Goal: Task Accomplishment & Management: Manage account settings

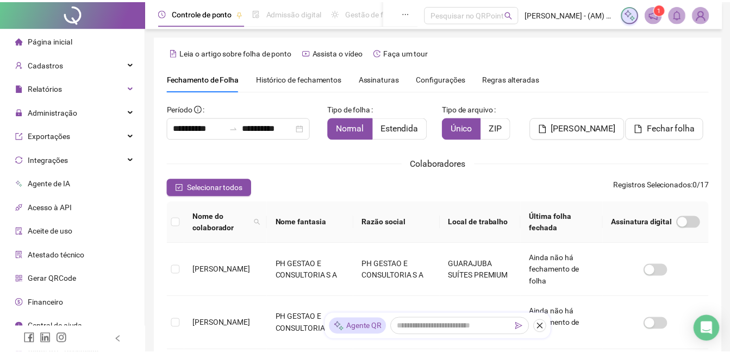
scroll to position [46, 0]
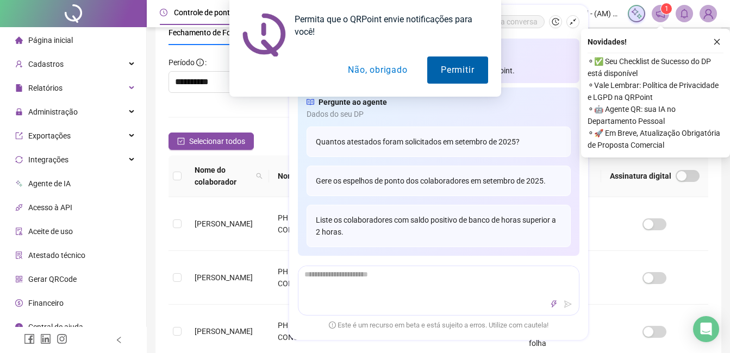
click at [452, 59] on button "Permitir" at bounding box center [457, 69] width 60 height 27
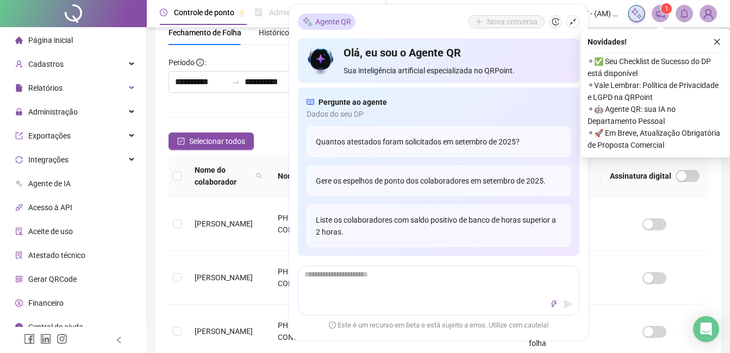
click at [269, 120] on div "Colaboradores" at bounding box center [437, 117] width 539 height 14
click at [717, 38] on icon "close" at bounding box center [717, 42] width 8 height 8
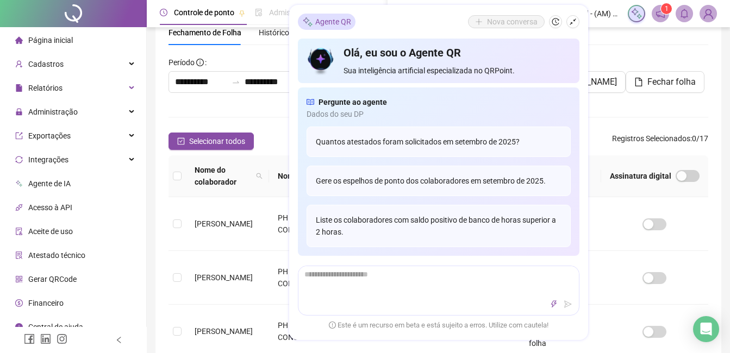
click at [592, 168] on th "Última folha fechada" at bounding box center [560, 176] width 81 height 42
click at [250, 144] on button "Selecionar todos" at bounding box center [210, 141] width 85 height 17
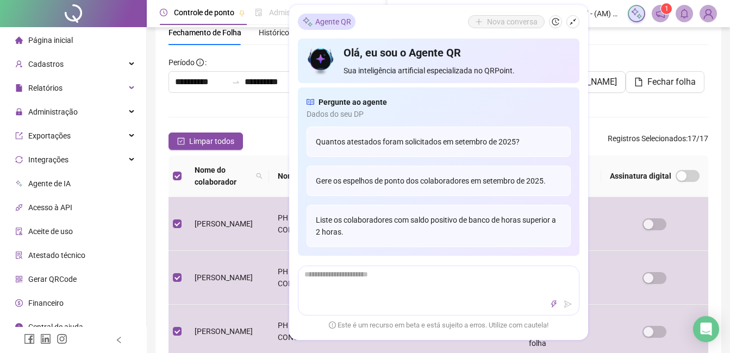
click at [46, 47] on div "Página inicial" at bounding box center [44, 40] width 58 height 22
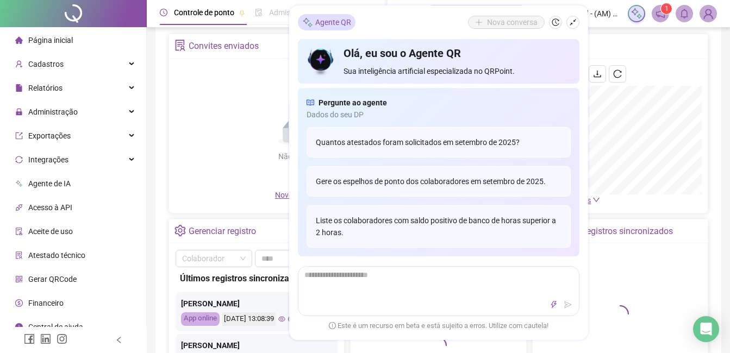
click at [49, 36] on span "Página inicial" at bounding box center [50, 40] width 45 height 9
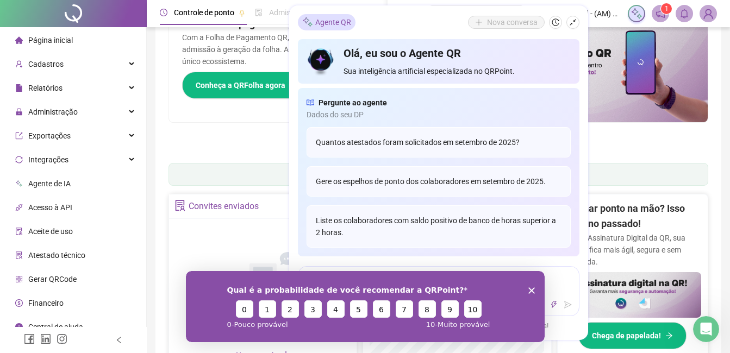
click at [531, 290] on polygon "Encerrar pesquisa" at bounding box center [531, 290] width 7 height 7
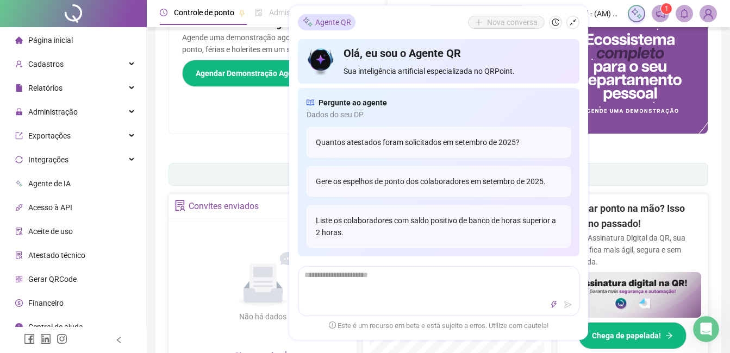
click at [211, 139] on div "Pague o QRPoint com Cartão de Crédito Sua assinatura: mais segurança, prática e…" at bounding box center [437, 79] width 539 height 152
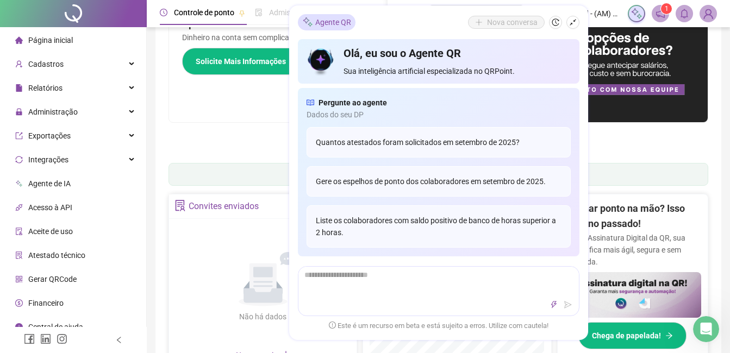
click at [246, 103] on div "Apoie seus colaboradores sem custo! Dinheiro na conta sem complicação. Solicite…" at bounding box center [303, 62] width 269 height 119
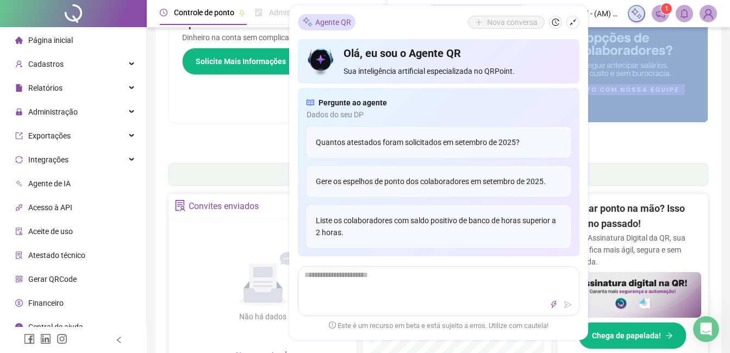
click at [246, 103] on div "Apoie seus colaboradores sem custo! Dinheiro na conta sem complicação. Solicite…" at bounding box center [303, 62] width 269 height 119
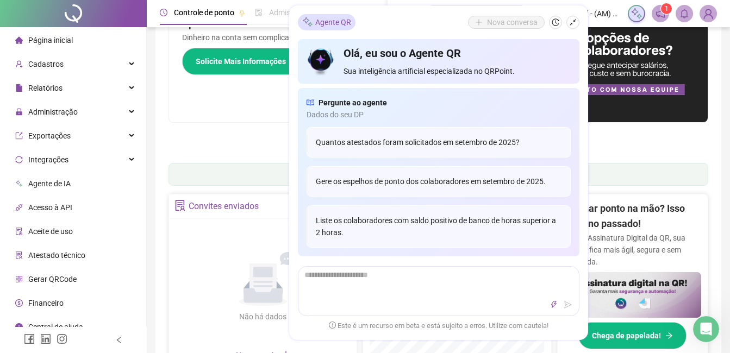
click at [490, 15] on div "Agente QR Nova conversa Olá, eu sou o Agente QR Sua inteligência artificial esp…" at bounding box center [438, 172] width 299 height 335
click at [574, 21] on icon "shrink" at bounding box center [572, 22] width 7 height 7
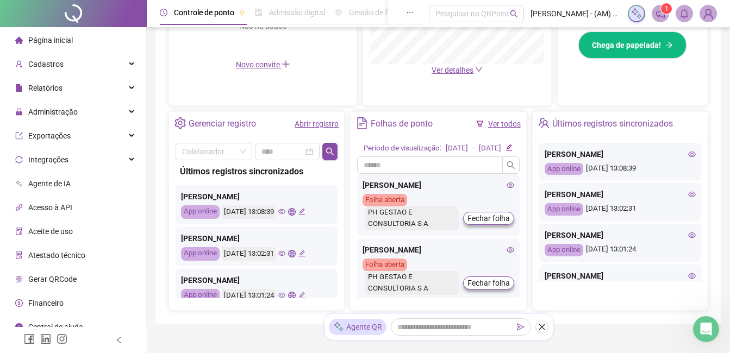
scroll to position [350, 0]
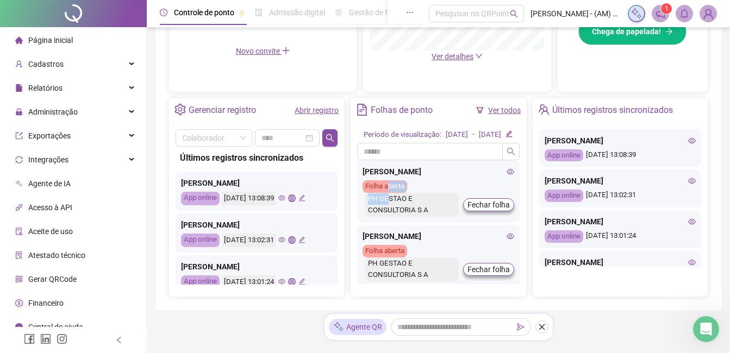
drag, startPoint x: 389, startPoint y: 199, endPoint x: 390, endPoint y: 217, distance: 17.4
click at [390, 217] on div "Folha aberta PH GESTAO E CONSULTORIA S A Fechar folha" at bounding box center [437, 198] width 151 height 36
click at [390, 217] on div "PH GESTAO E CONSULTORIA S A" at bounding box center [411, 205] width 93 height 24
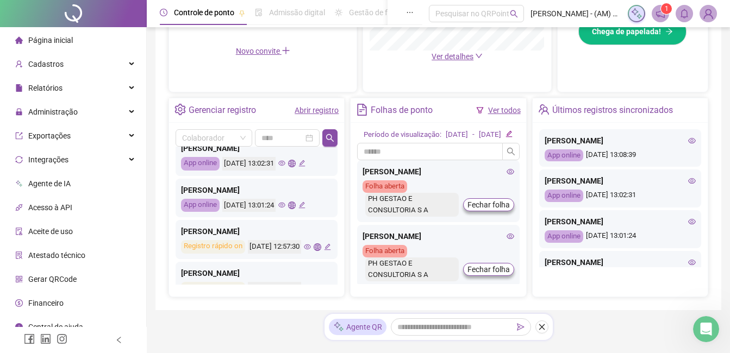
scroll to position [87, 0]
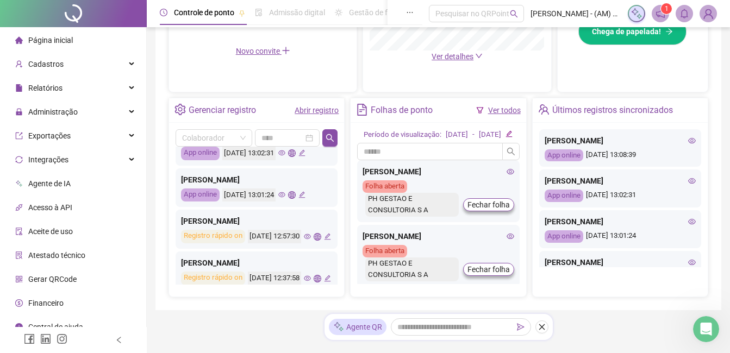
click at [46, 33] on div "Página inicial" at bounding box center [44, 40] width 58 height 22
click at [45, 60] on span "Cadastros" at bounding box center [45, 64] width 35 height 9
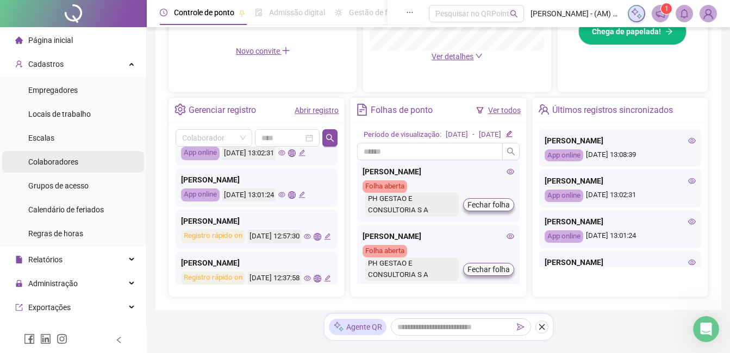
click at [49, 154] on div "Colaboradores" at bounding box center [53, 162] width 50 height 22
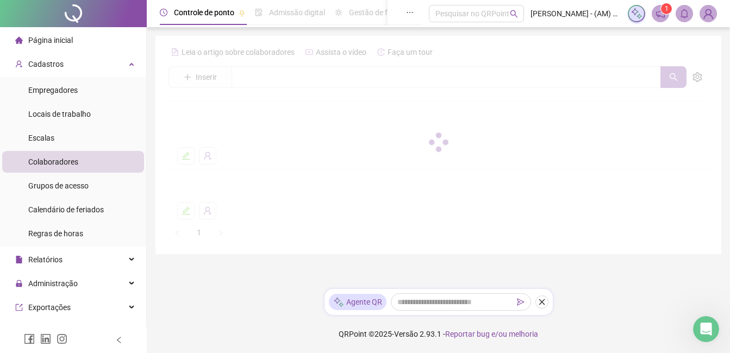
click at [49, 154] on div "Colaboradores" at bounding box center [53, 162] width 50 height 22
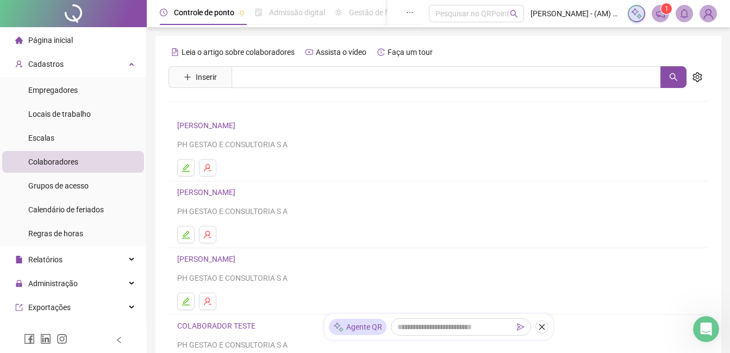
click at [54, 38] on span "Página inicial" at bounding box center [50, 40] width 45 height 9
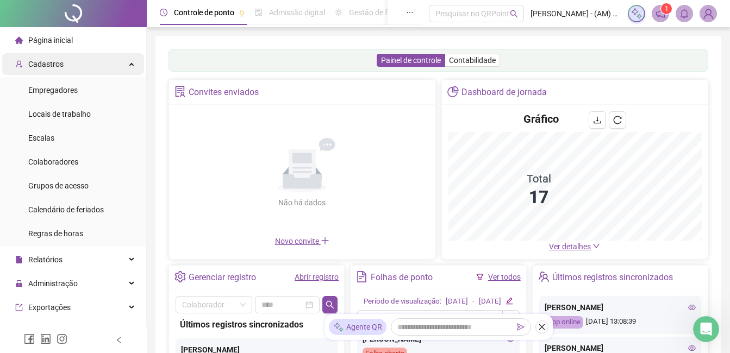
click at [130, 63] on icon at bounding box center [132, 63] width 5 height 0
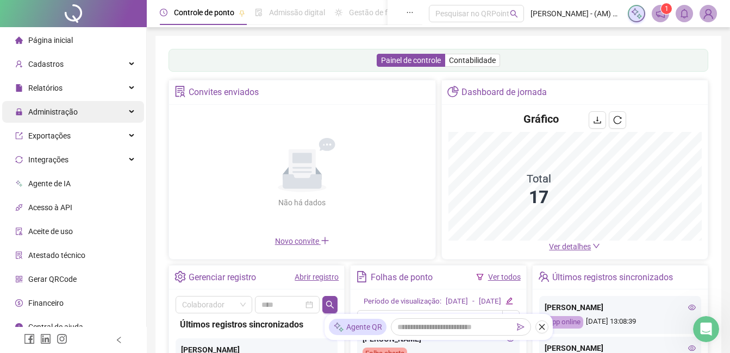
click at [73, 106] on span "Administração" at bounding box center [46, 112] width 62 height 22
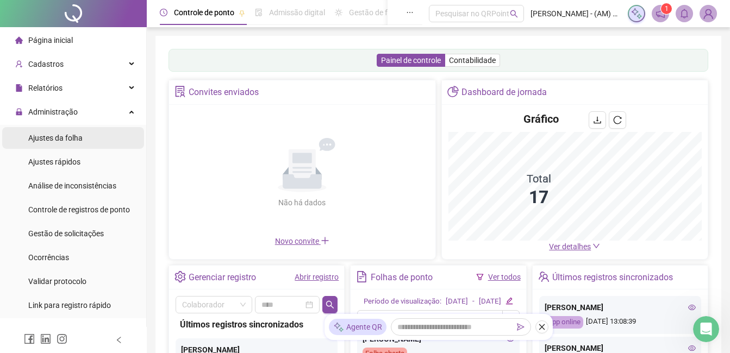
click at [71, 142] on span "Ajustes da folha" at bounding box center [55, 138] width 54 height 9
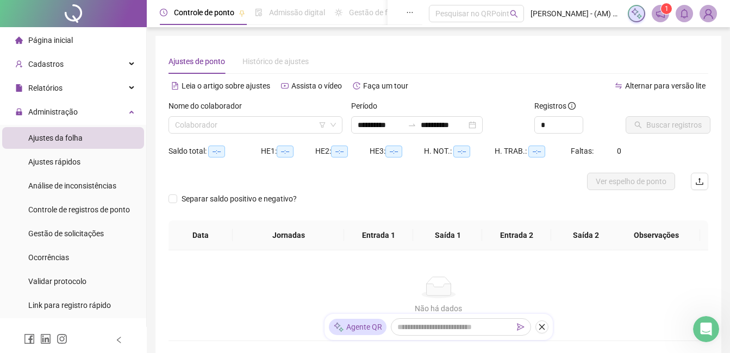
type input "**********"
click at [299, 122] on input "search" at bounding box center [250, 125] width 151 height 16
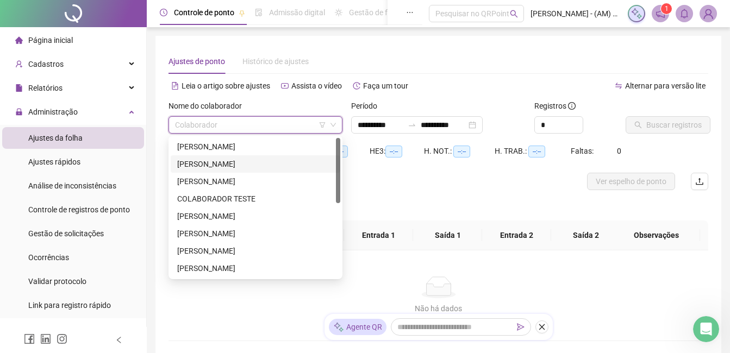
click at [256, 161] on div "[PERSON_NAME]" at bounding box center [255, 164] width 156 height 12
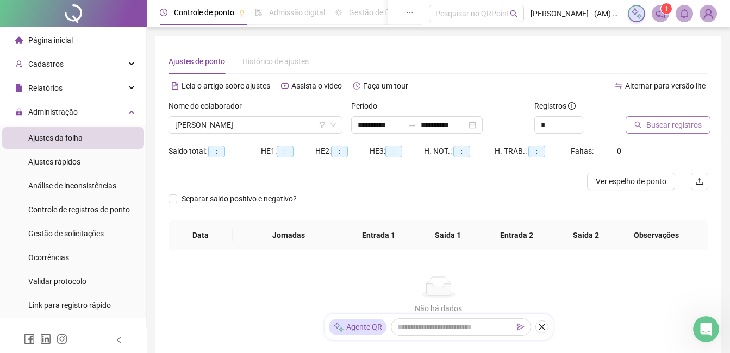
click at [663, 125] on span "Buscar registros" at bounding box center [673, 125] width 55 height 12
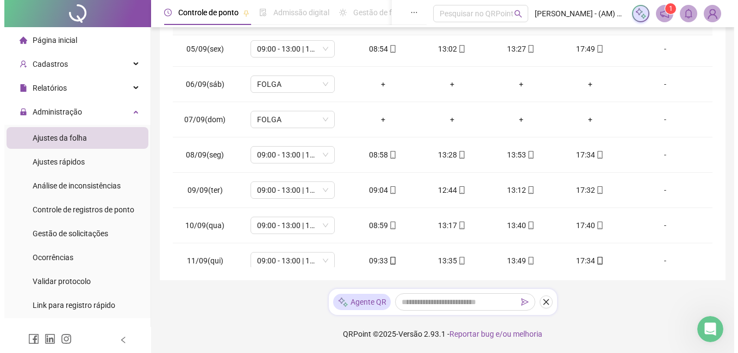
scroll to position [152, 0]
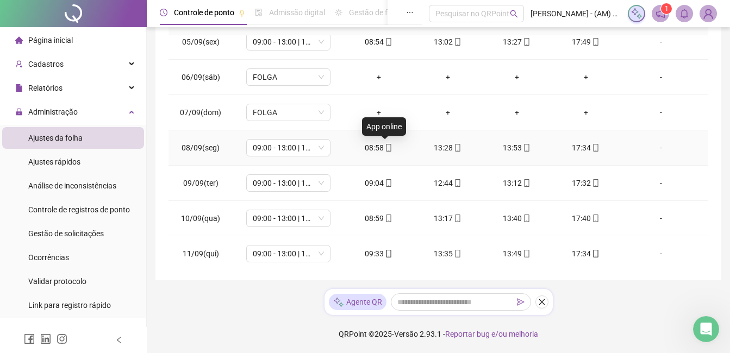
click at [385, 146] on icon "mobile" at bounding box center [389, 148] width 8 height 8
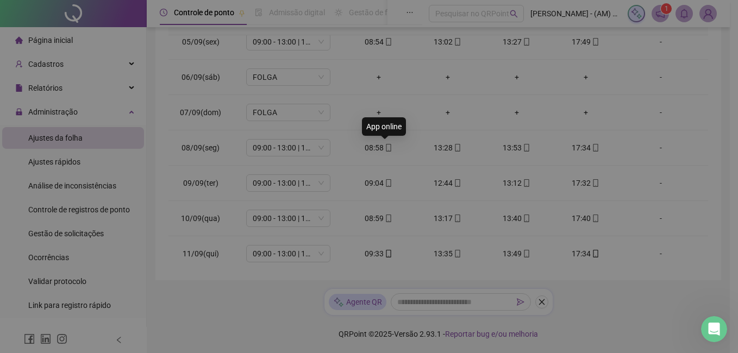
type input "**********"
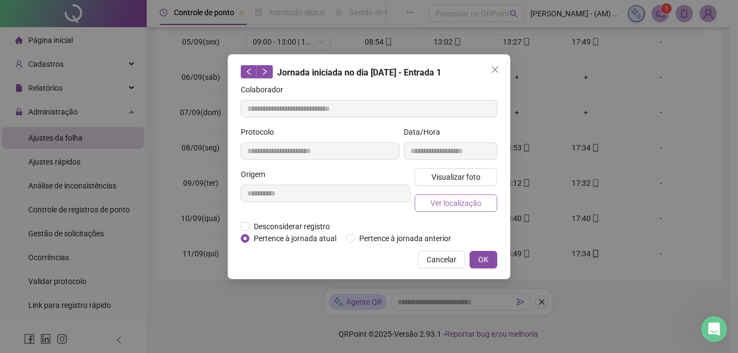
click at [462, 204] on span "Ver localização" at bounding box center [455, 203] width 51 height 12
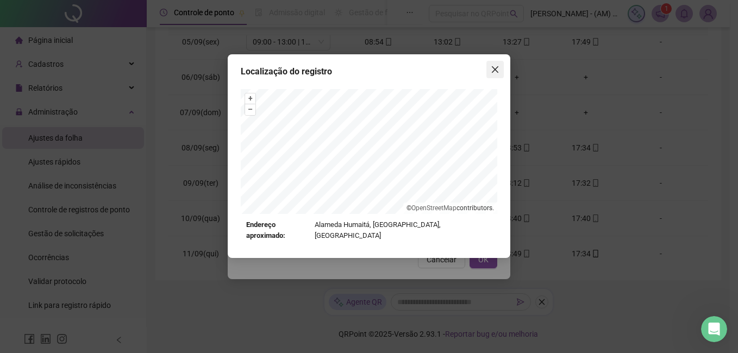
click at [493, 65] on icon "close" at bounding box center [495, 69] width 9 height 9
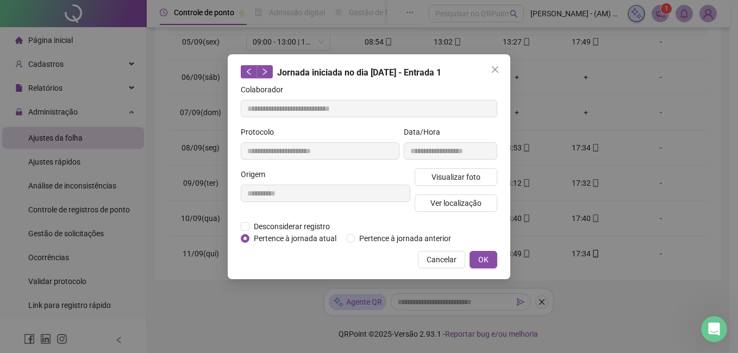
drag, startPoint x: 458, startPoint y: 170, endPoint x: 456, endPoint y: 193, distance: 22.9
click at [456, 193] on div "Visualizar foto Ver localização" at bounding box center [455, 194] width 87 height 52
click at [456, 200] on span "Ver localização" at bounding box center [455, 203] width 51 height 12
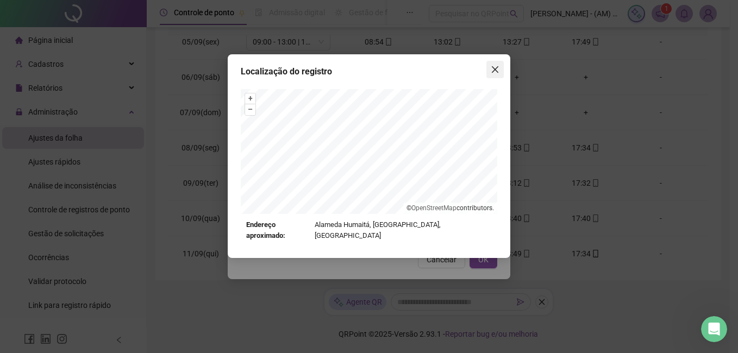
click at [496, 65] on icon "close" at bounding box center [495, 69] width 9 height 9
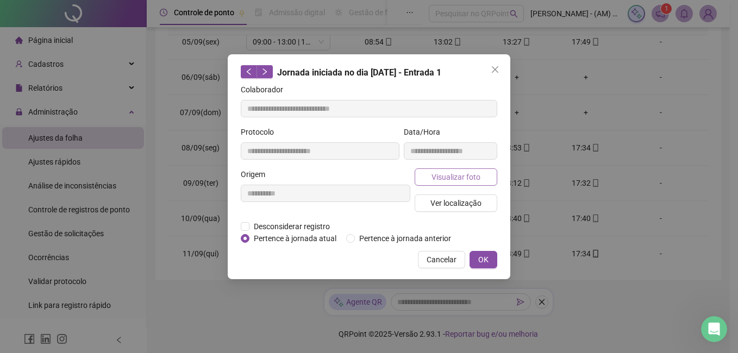
click at [469, 177] on span "Visualizar foto" at bounding box center [455, 177] width 49 height 12
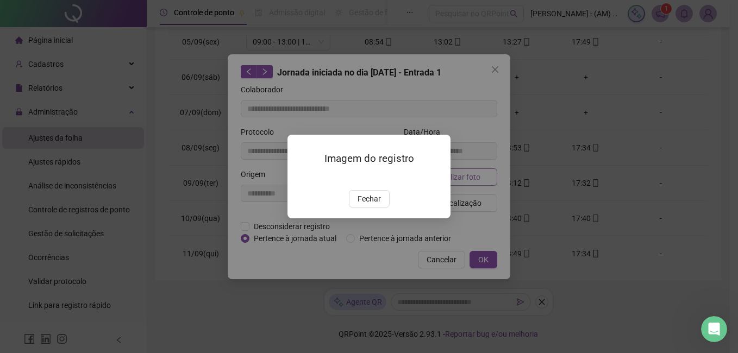
click at [469, 177] on div "Imagem do registro Fechar" at bounding box center [369, 176] width 738 height 353
click at [376, 205] on span "Fechar" at bounding box center [368, 199] width 23 height 12
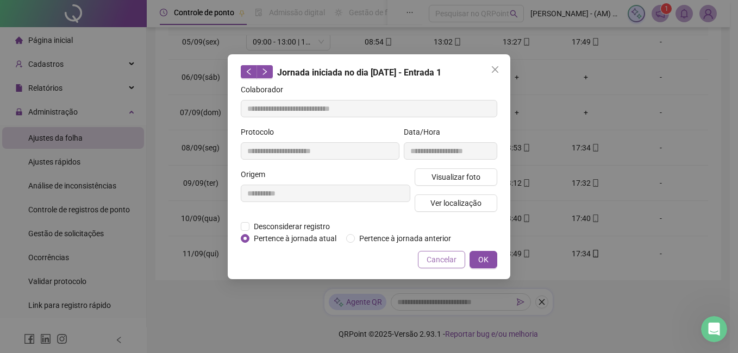
click at [443, 259] on span "Cancelar" at bounding box center [441, 260] width 30 height 12
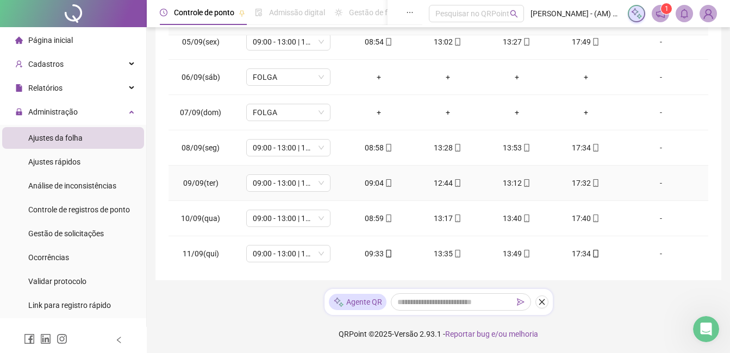
click at [378, 183] on div "09:04" at bounding box center [379, 183] width 52 height 12
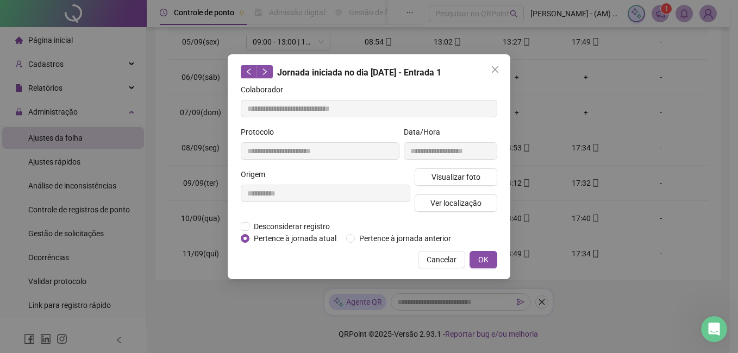
type input "**********"
click at [463, 201] on span "Ver localização" at bounding box center [455, 203] width 51 height 12
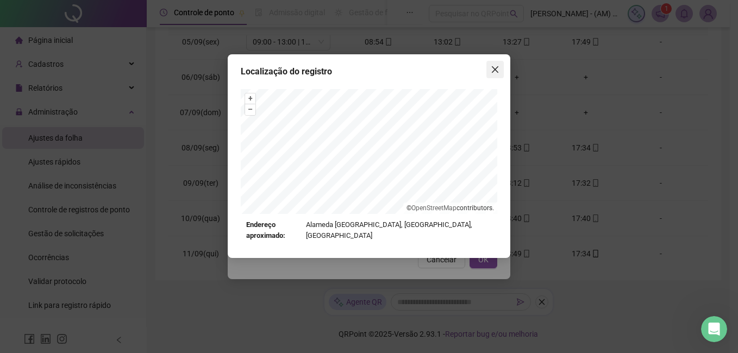
click at [497, 65] on icon "close" at bounding box center [495, 69] width 9 height 9
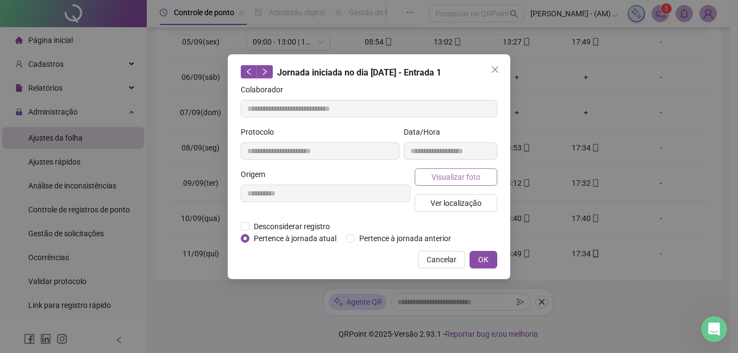
click at [453, 173] on span "Visualizar foto" at bounding box center [455, 177] width 49 height 12
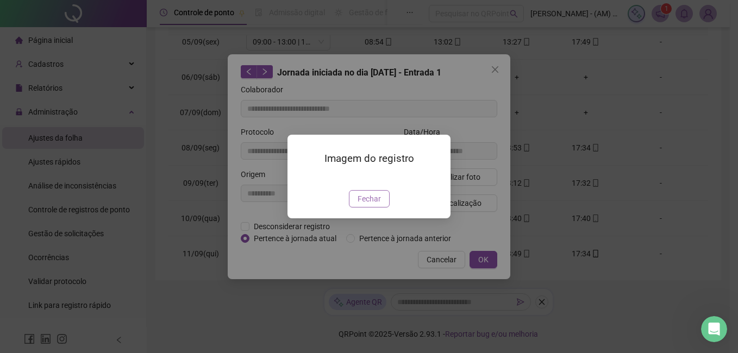
click at [300, 178] on img at bounding box center [300, 178] width 0 height 0
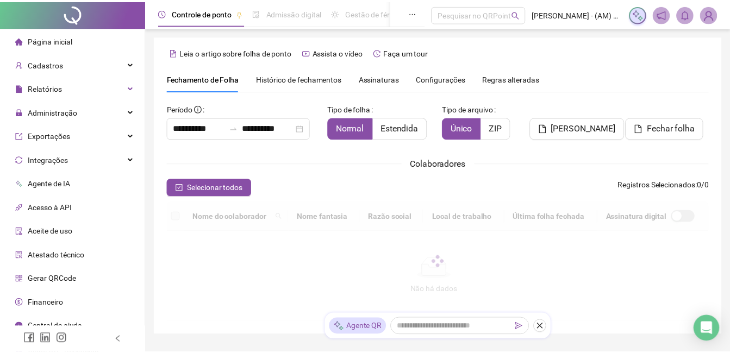
scroll to position [46, 0]
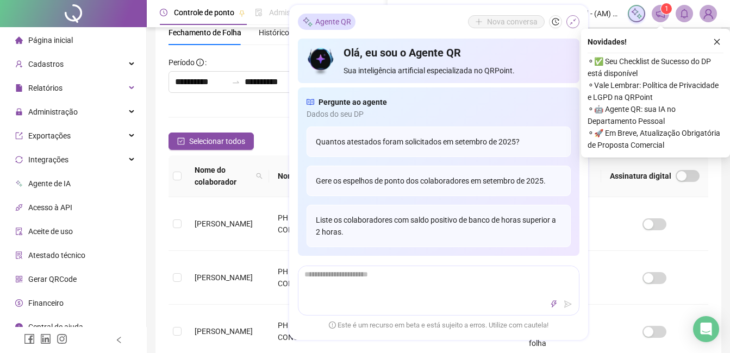
click at [575, 16] on button "button" at bounding box center [572, 22] width 13 height 13
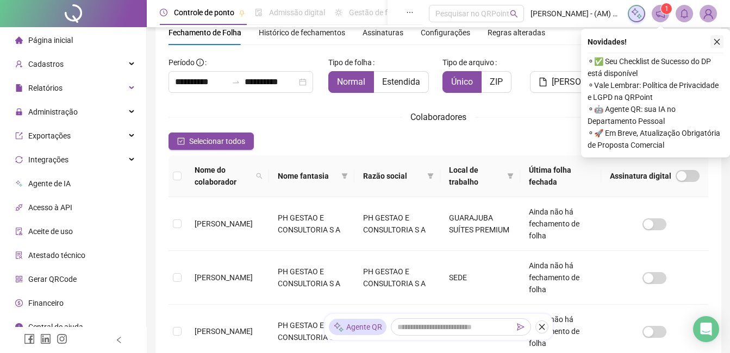
click at [720, 41] on icon "close" at bounding box center [717, 42] width 8 height 8
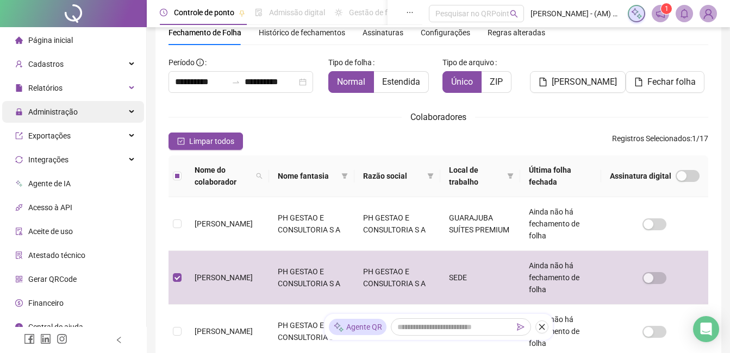
click at [44, 114] on span "Administração" at bounding box center [52, 112] width 49 height 9
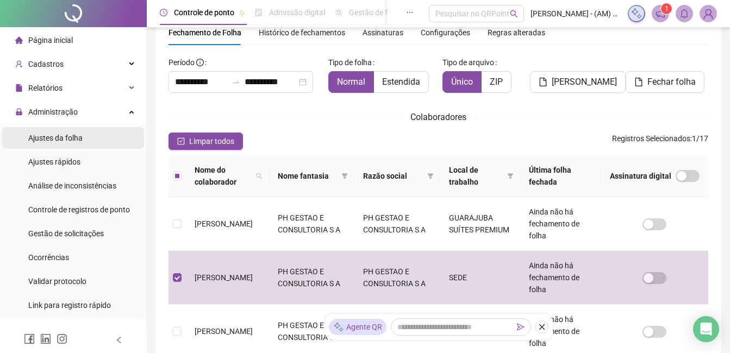
click at [90, 139] on li "Ajustes da folha" at bounding box center [73, 138] width 142 height 22
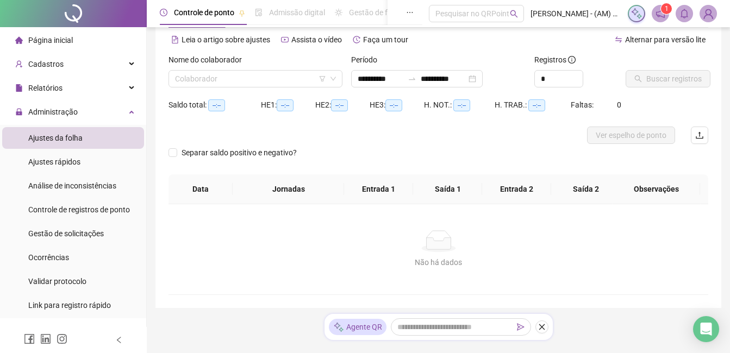
type input "**********"
click at [282, 79] on input "search" at bounding box center [250, 79] width 151 height 16
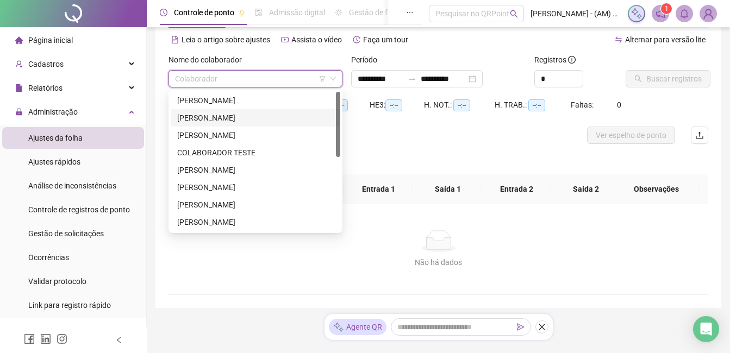
click at [269, 118] on div "[PERSON_NAME]" at bounding box center [255, 118] width 156 height 12
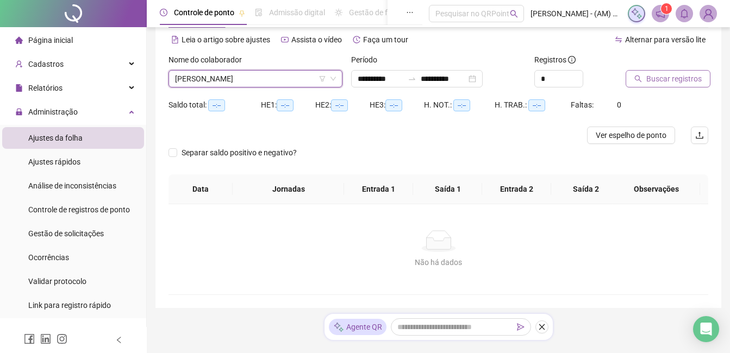
click at [646, 80] on span "Buscar registros" at bounding box center [673, 79] width 55 height 12
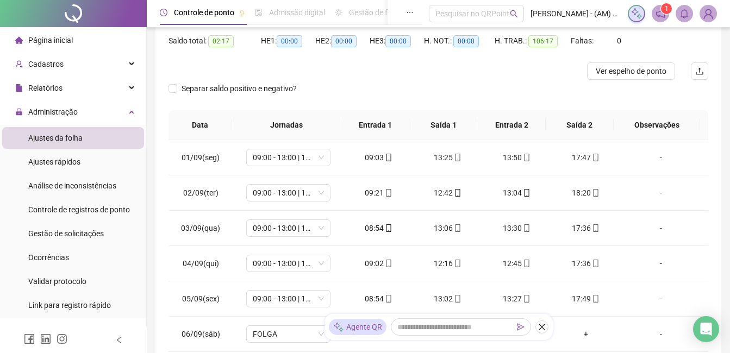
scroll to position [133, 0]
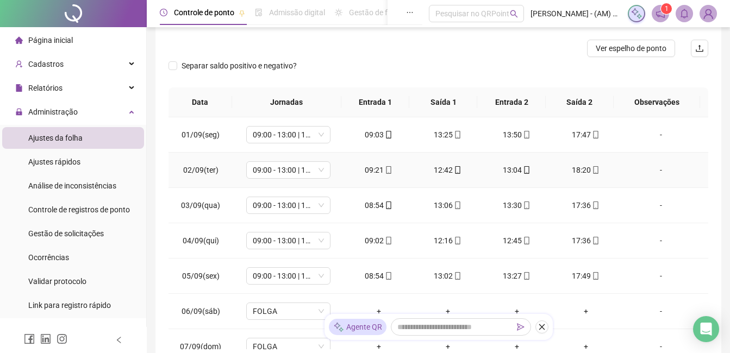
click at [369, 167] on div "09:21" at bounding box center [379, 170] width 52 height 12
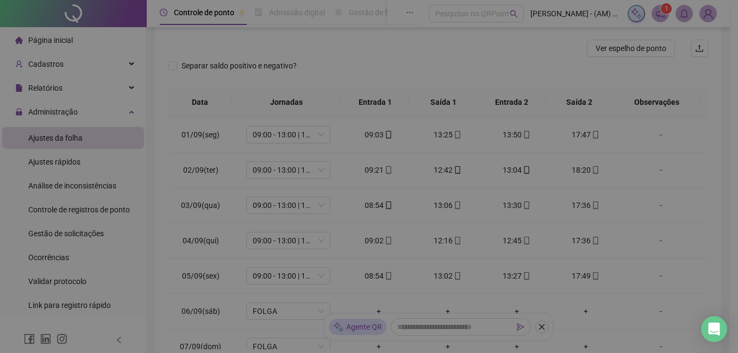
type input "**********"
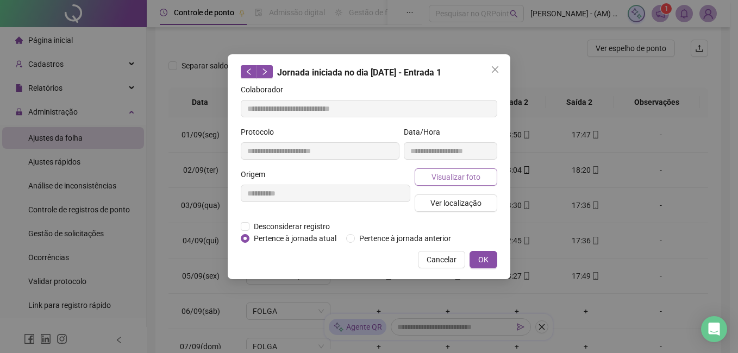
click at [459, 181] on span "Visualizar foto" at bounding box center [455, 177] width 49 height 12
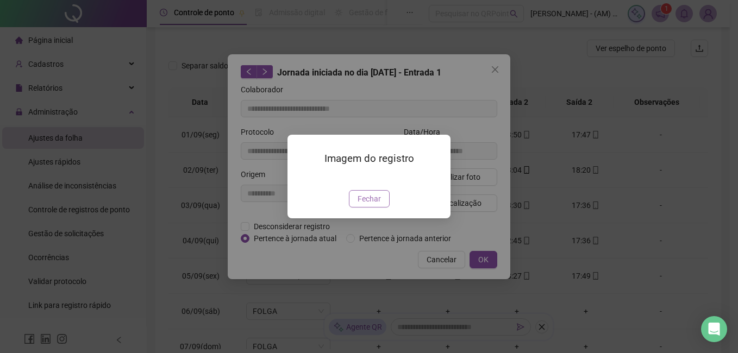
click at [375, 205] on span "Fechar" at bounding box center [368, 199] width 23 height 12
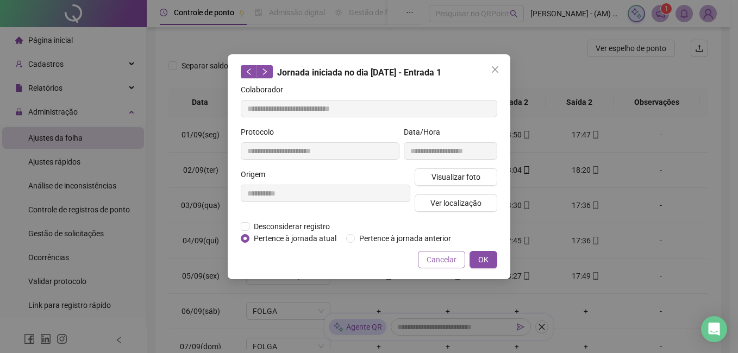
click at [440, 256] on span "Cancelar" at bounding box center [441, 260] width 30 height 12
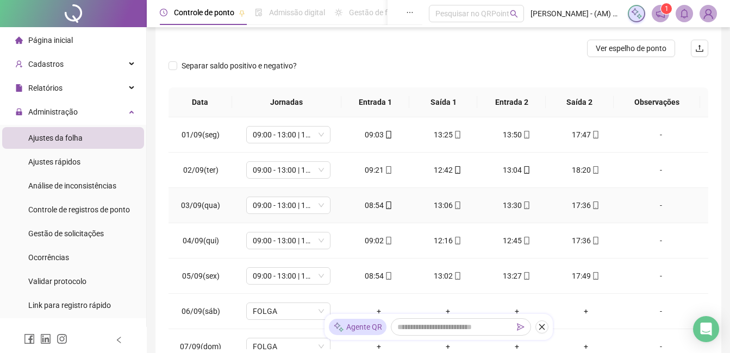
click at [372, 208] on div "08:54" at bounding box center [379, 205] width 52 height 12
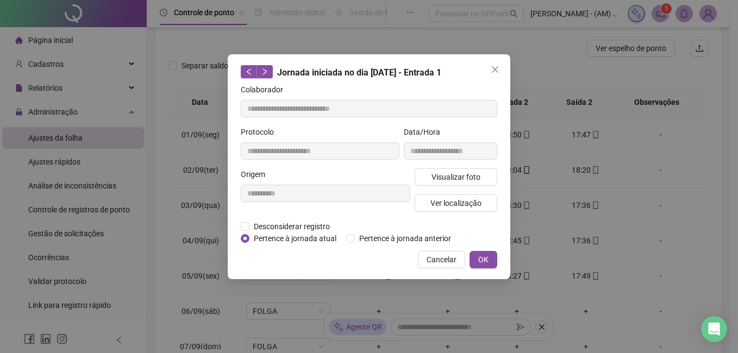
type input "**********"
click at [467, 175] on span "Visualizar foto" at bounding box center [455, 177] width 49 height 12
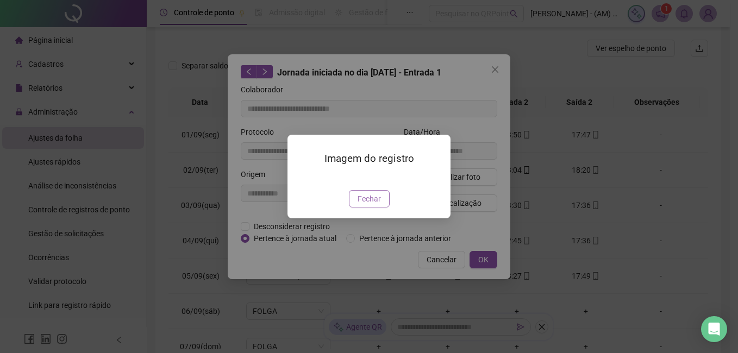
click at [368, 205] on span "Fechar" at bounding box center [368, 199] width 23 height 12
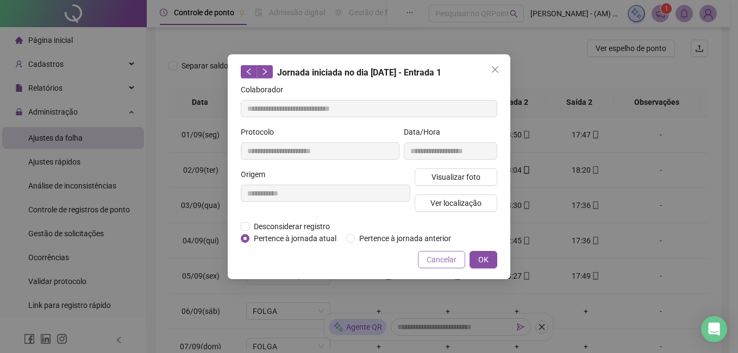
click at [459, 256] on button "Cancelar" at bounding box center [441, 259] width 47 height 17
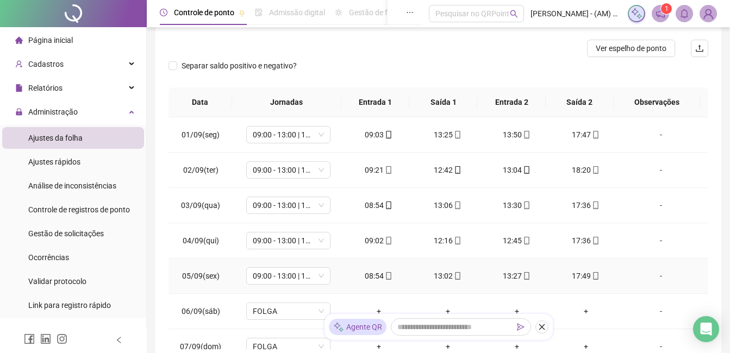
click at [366, 278] on div "08:54" at bounding box center [379, 276] width 52 height 12
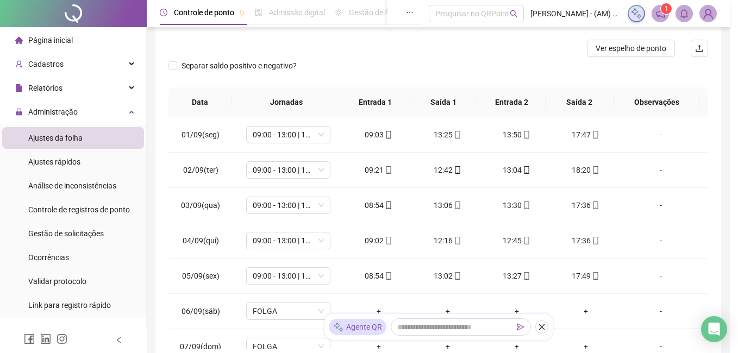
type input "**********"
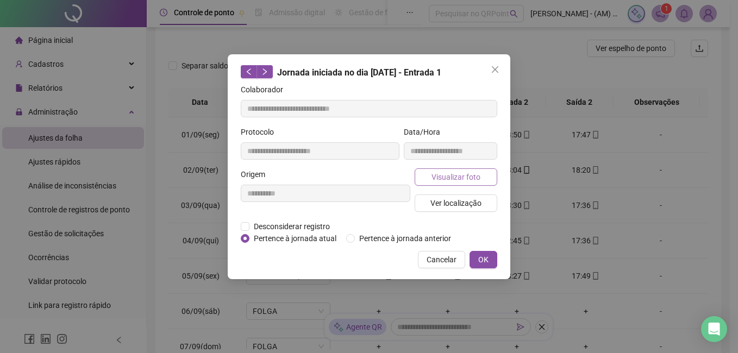
click at [448, 174] on span "Visualizar foto" at bounding box center [455, 177] width 49 height 12
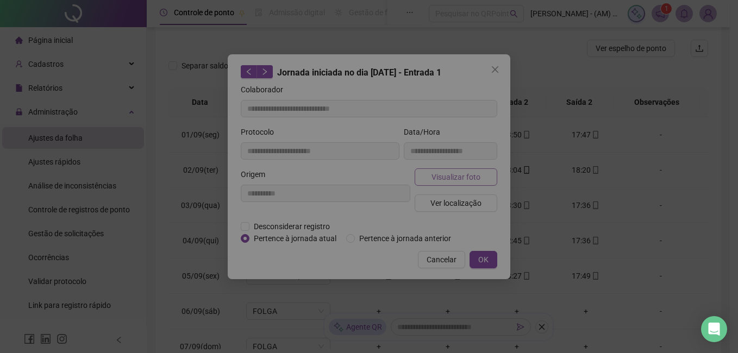
click at [448, 174] on div "Imagem do registro Fechar" at bounding box center [368, 176] width 163 height 83
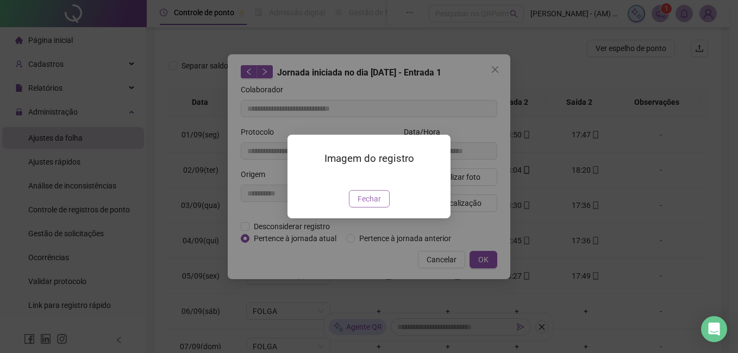
click at [378, 205] on span "Fechar" at bounding box center [368, 199] width 23 height 12
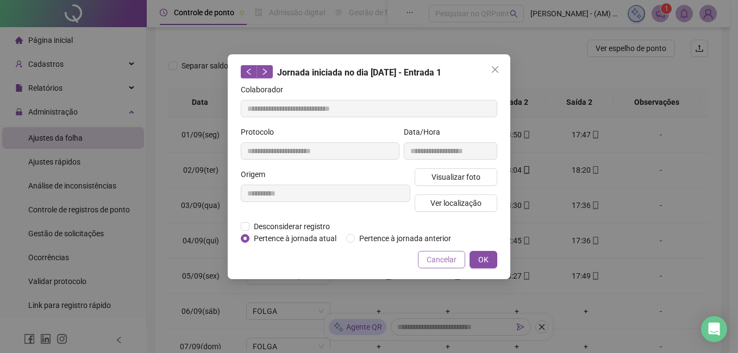
click at [433, 256] on span "Cancelar" at bounding box center [441, 260] width 30 height 12
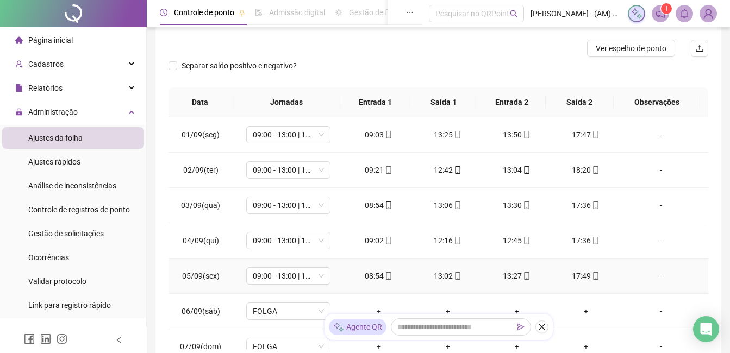
click at [378, 273] on div "08:54" at bounding box center [379, 276] width 52 height 12
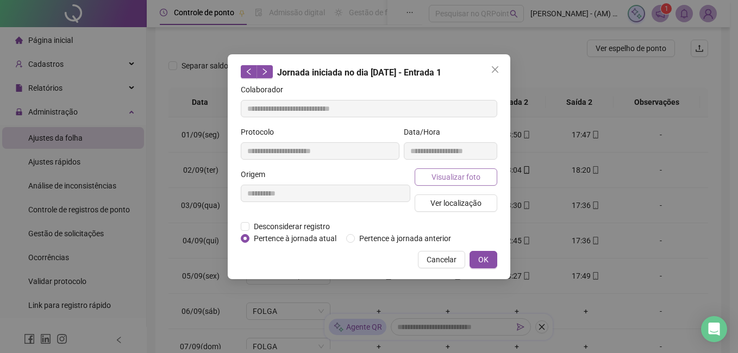
click at [461, 175] on span "Visualizar foto" at bounding box center [455, 177] width 49 height 12
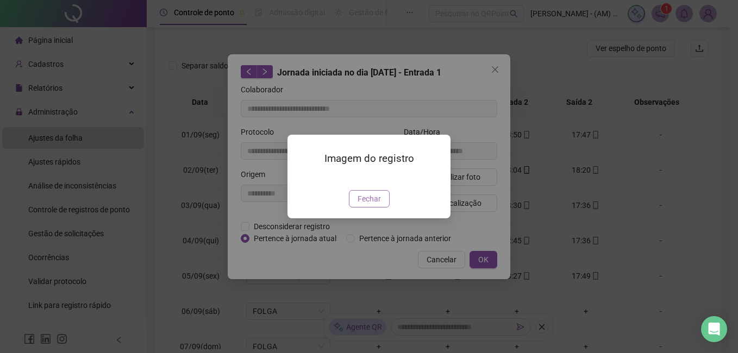
click at [367, 205] on span "Fechar" at bounding box center [368, 199] width 23 height 12
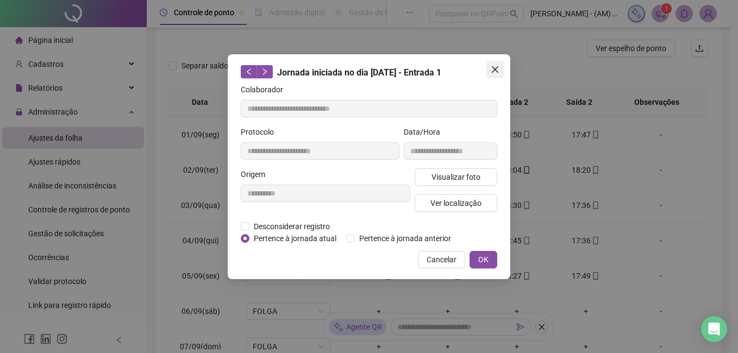
click at [501, 71] on span "Close" at bounding box center [494, 69] width 17 height 9
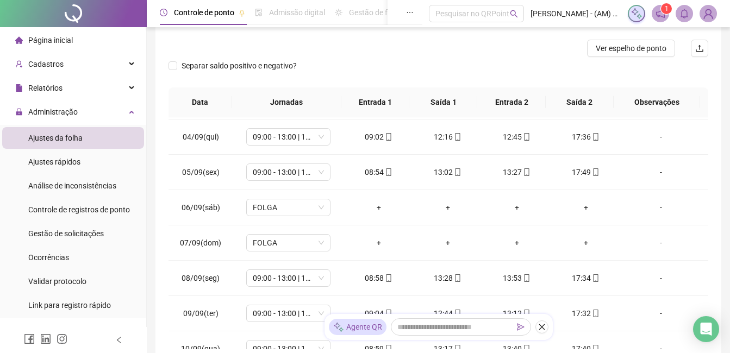
scroll to position [109, 0]
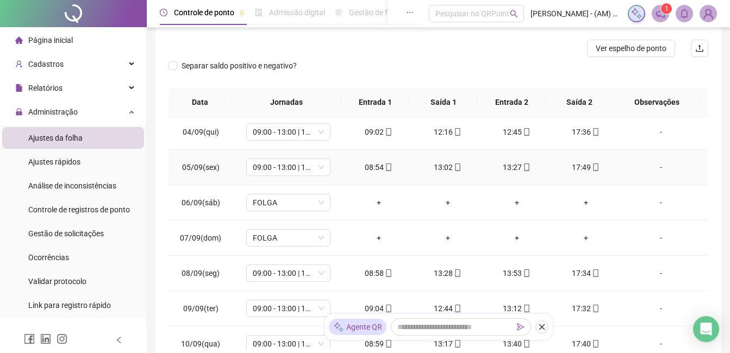
click at [372, 165] on div "08:54" at bounding box center [379, 167] width 52 height 12
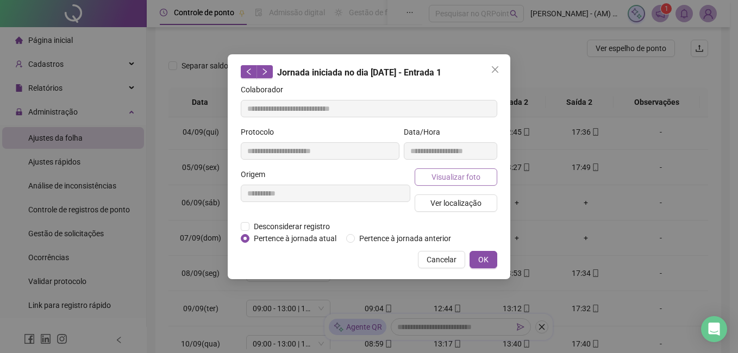
click at [447, 171] on span "Visualizar foto" at bounding box center [455, 177] width 49 height 12
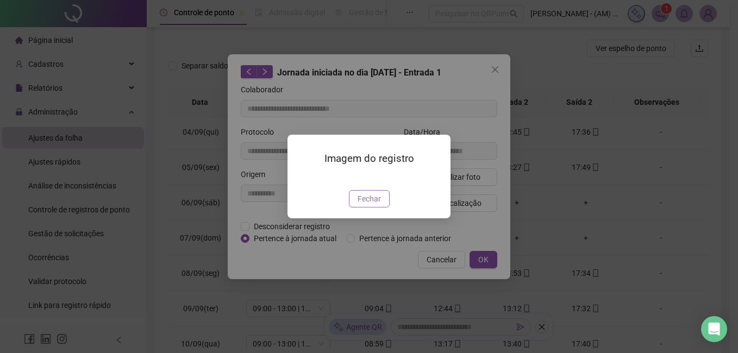
click at [378, 205] on span "Fechar" at bounding box center [368, 199] width 23 height 12
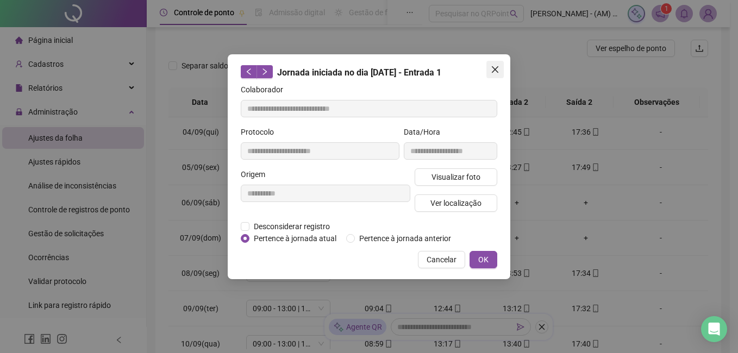
click at [496, 67] on icon "close" at bounding box center [495, 69] width 9 height 9
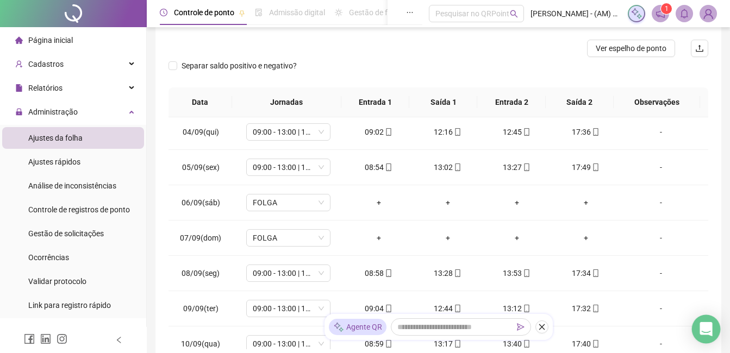
click at [705, 340] on div "Open Intercom Messenger" at bounding box center [706, 329] width 29 height 29
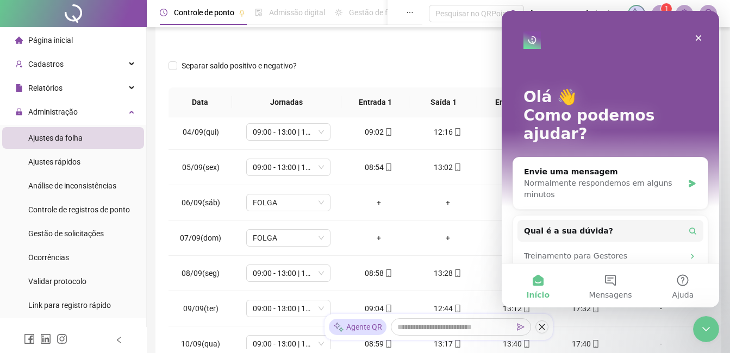
scroll to position [130, 0]
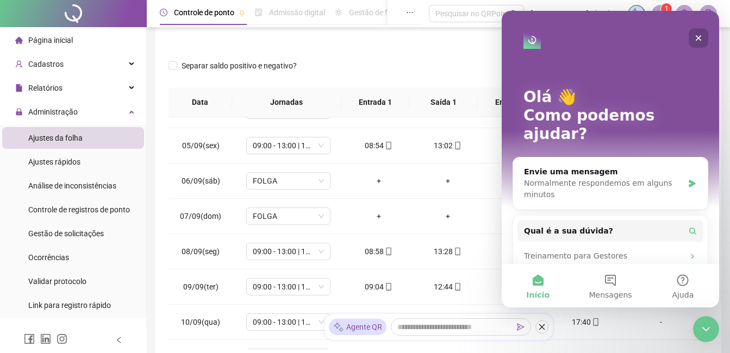
click at [700, 35] on icon "Fechar" at bounding box center [698, 38] width 6 height 6
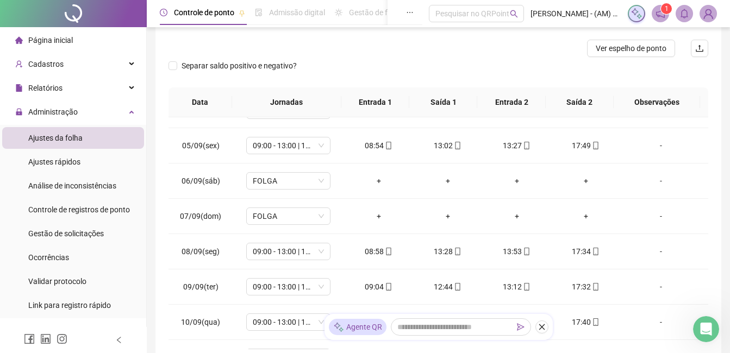
scroll to position [0, 0]
click at [375, 282] on td "09:04" at bounding box center [378, 286] width 69 height 35
click at [375, 282] on div "09:04" at bounding box center [379, 287] width 52 height 12
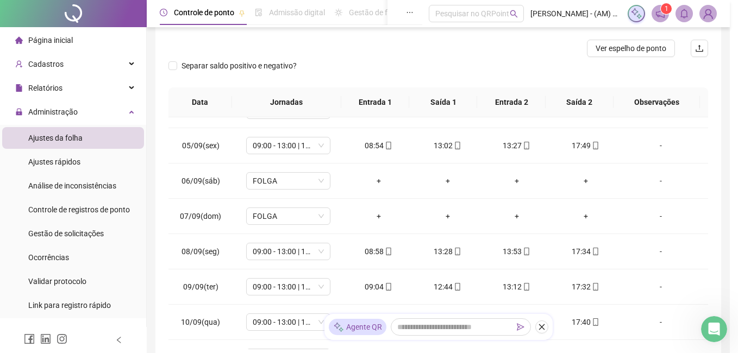
type input "**********"
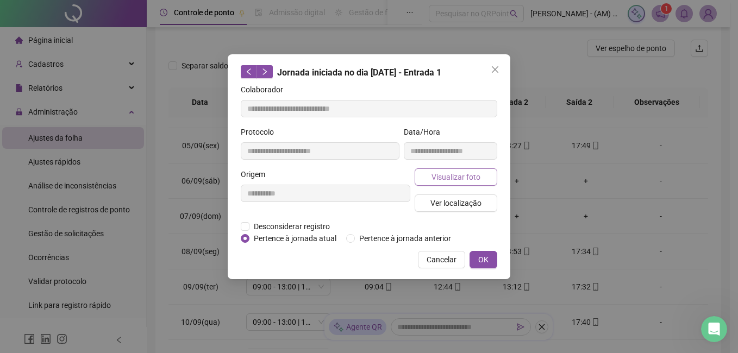
click at [462, 176] on span "Visualizar foto" at bounding box center [455, 177] width 49 height 12
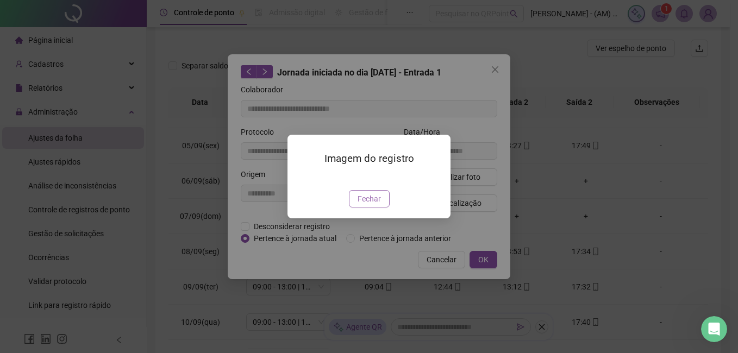
click at [374, 205] on span "Fechar" at bounding box center [368, 199] width 23 height 12
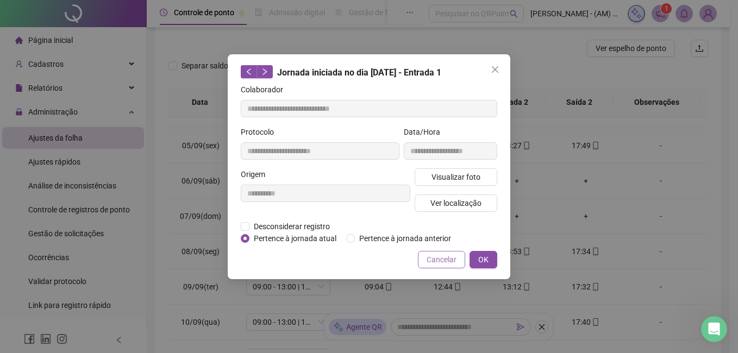
click at [425, 261] on button "Cancelar" at bounding box center [441, 259] width 47 height 17
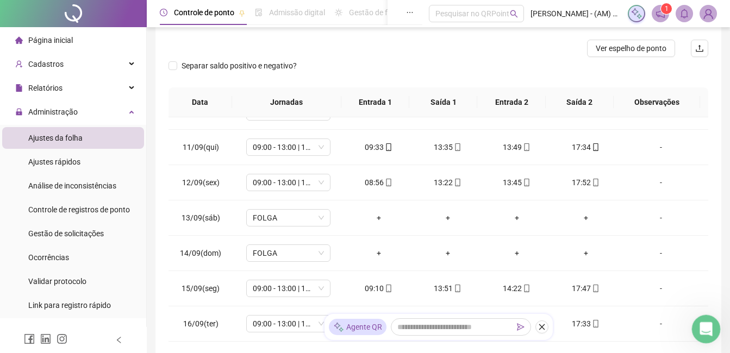
scroll to position [348, 0]
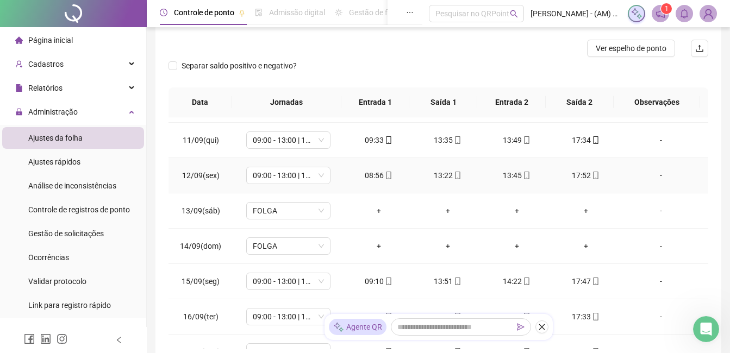
click at [373, 177] on div "08:56" at bounding box center [379, 175] width 52 height 12
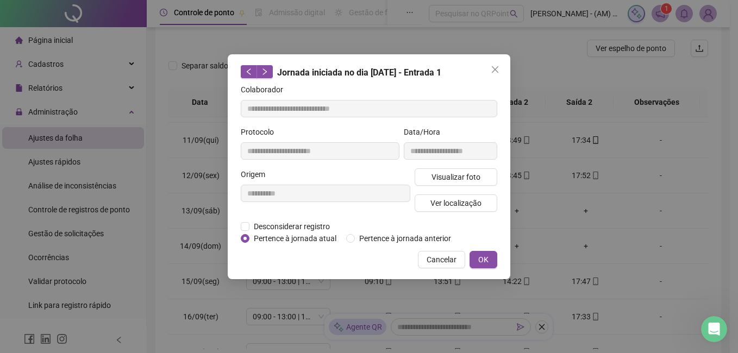
type input "**********"
click at [461, 178] on span "Visualizar foto" at bounding box center [455, 177] width 49 height 12
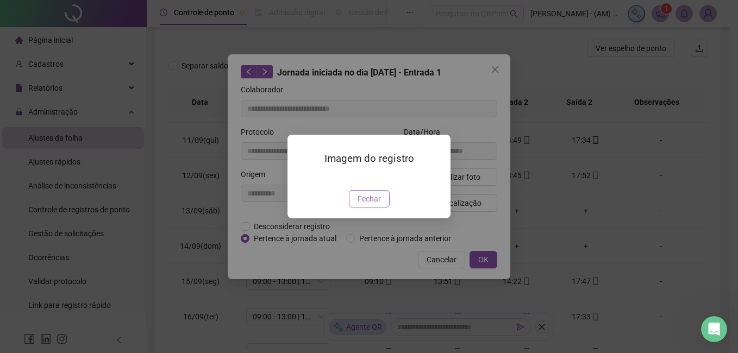
click at [368, 205] on span "Fechar" at bounding box center [368, 199] width 23 height 12
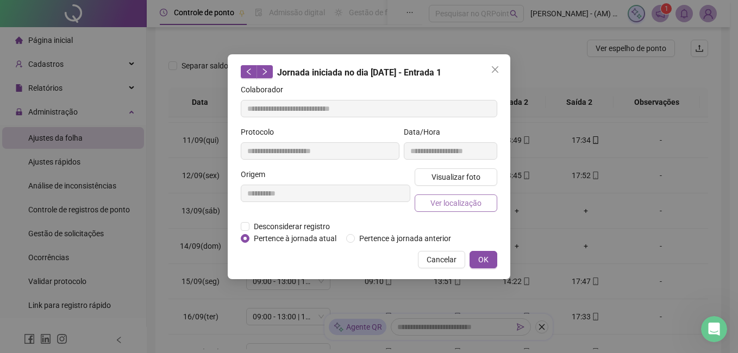
click at [468, 203] on span "Ver localização" at bounding box center [455, 203] width 51 height 12
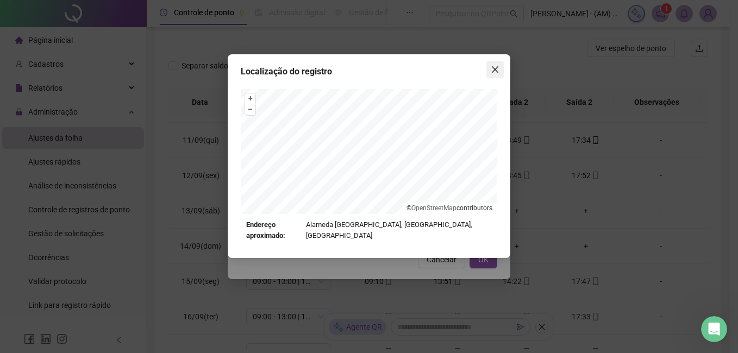
click at [494, 66] on icon "close" at bounding box center [495, 69] width 9 height 9
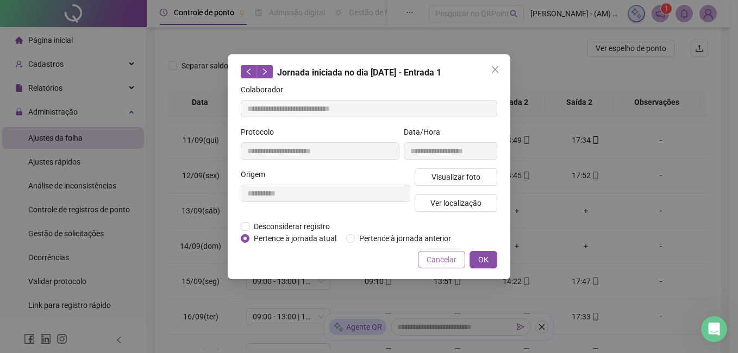
click at [448, 257] on span "Cancelar" at bounding box center [441, 260] width 30 height 12
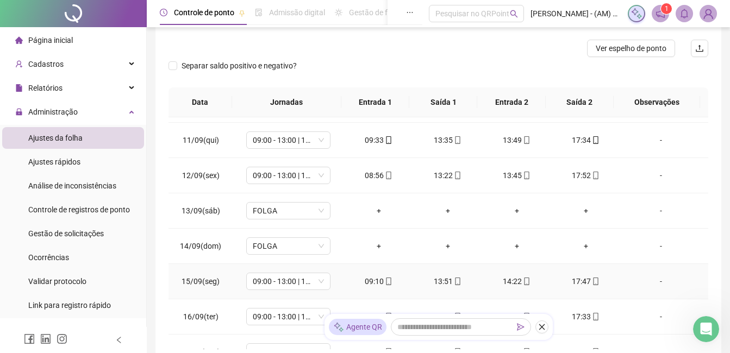
click at [376, 279] on div "09:10" at bounding box center [379, 281] width 52 height 12
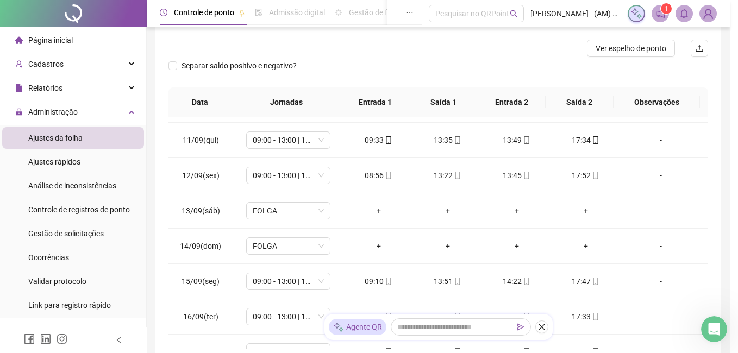
type input "**********"
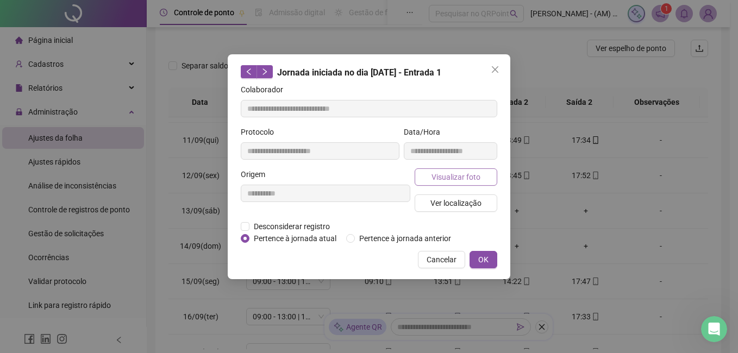
click at [448, 174] on span "Visualizar foto" at bounding box center [455, 177] width 49 height 12
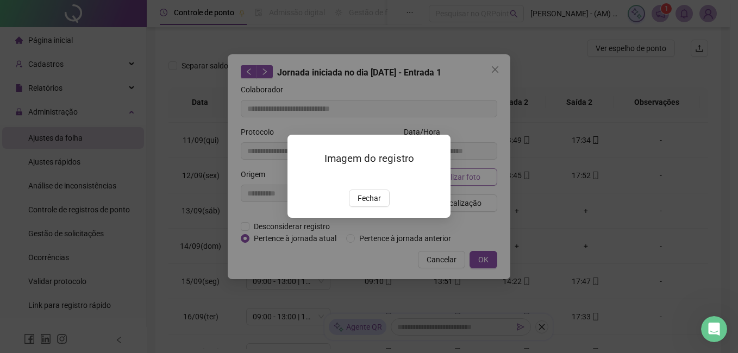
click at [448, 174] on div "Imagem do registro Fechar" at bounding box center [368, 176] width 163 height 83
click at [374, 205] on span "Fechar" at bounding box center [368, 199] width 23 height 12
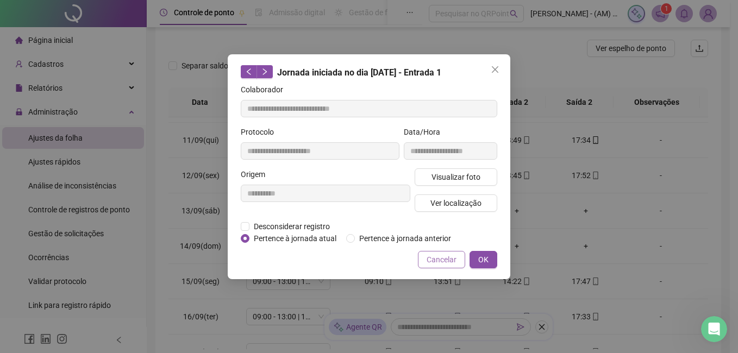
click at [440, 253] on button "Cancelar" at bounding box center [441, 259] width 47 height 17
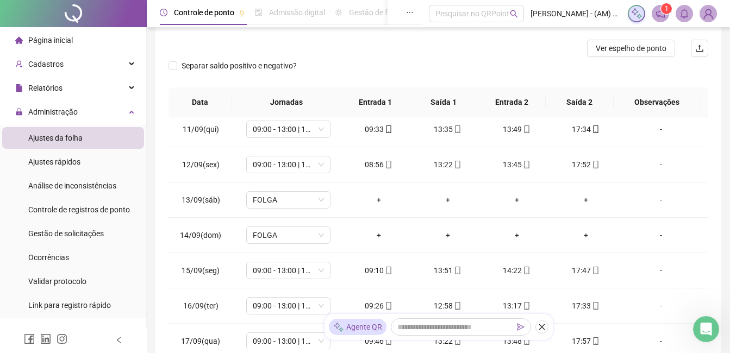
scroll to position [368, 0]
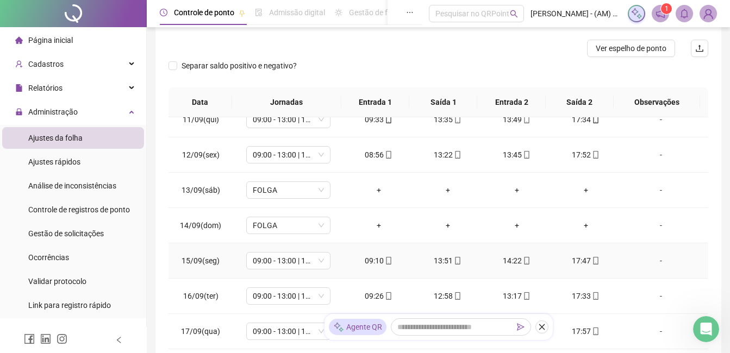
click at [578, 252] on td "17:47" at bounding box center [585, 260] width 69 height 35
click at [578, 256] on div "17:47" at bounding box center [586, 261] width 52 height 12
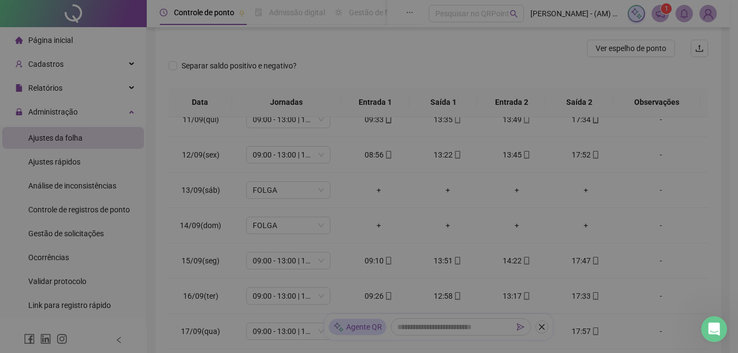
type input "**********"
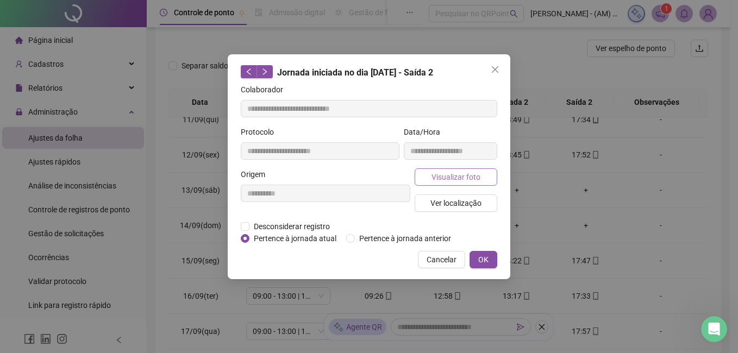
click at [480, 178] on button "Visualizar foto" at bounding box center [456, 176] width 83 height 17
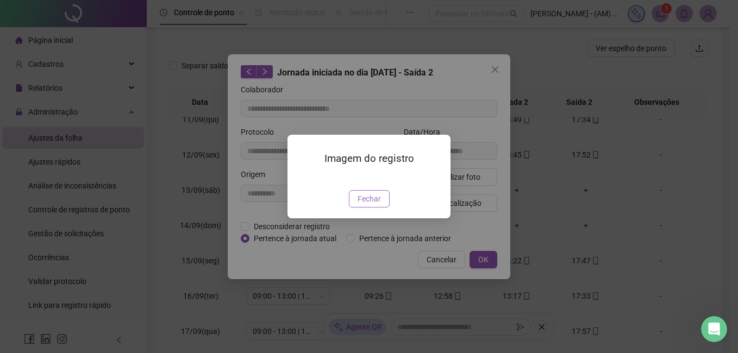
click at [366, 205] on span "Fechar" at bounding box center [368, 199] width 23 height 12
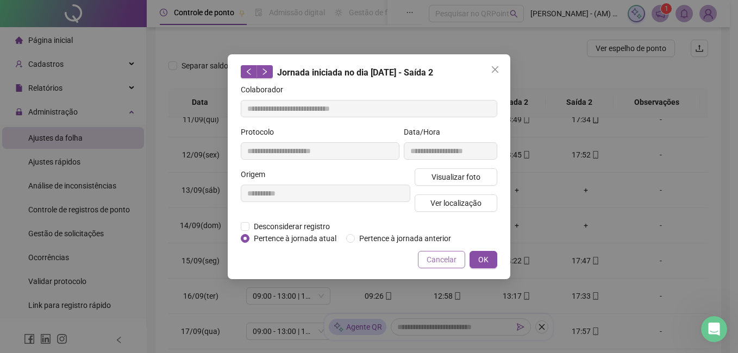
click at [449, 260] on span "Cancelar" at bounding box center [441, 260] width 30 height 12
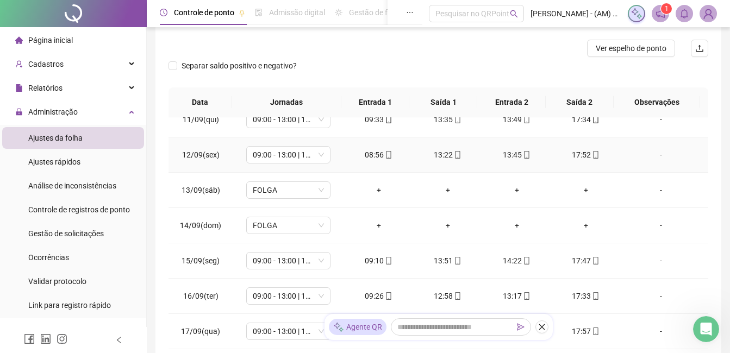
click at [581, 155] on div "17:52" at bounding box center [586, 155] width 52 height 12
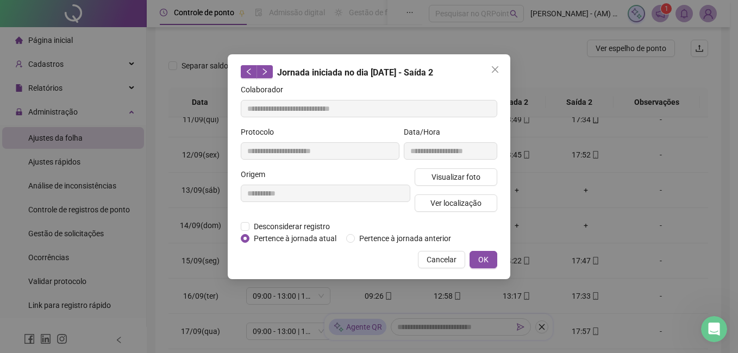
type input "**********"
click at [459, 204] on span "Ver localização" at bounding box center [455, 203] width 51 height 12
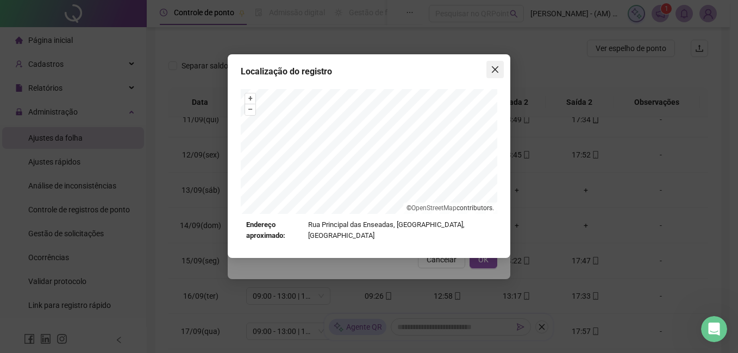
click at [497, 72] on icon "close" at bounding box center [495, 69] width 7 height 7
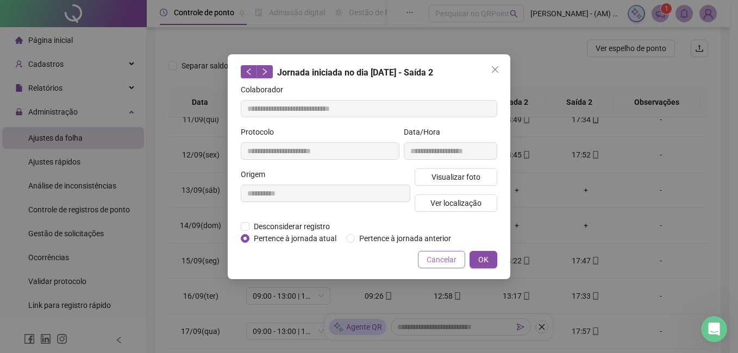
click at [447, 256] on span "Cancelar" at bounding box center [441, 260] width 30 height 12
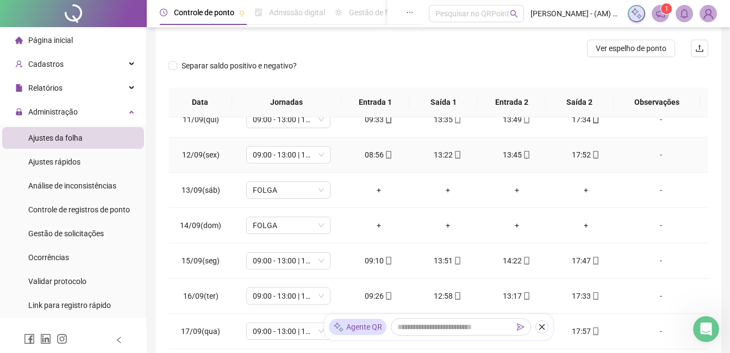
click at [578, 151] on div "17:52" at bounding box center [586, 155] width 52 height 12
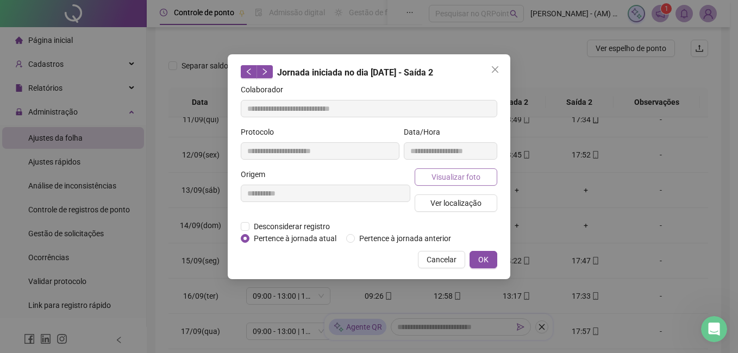
click at [470, 181] on span "Visualizar foto" at bounding box center [455, 177] width 49 height 12
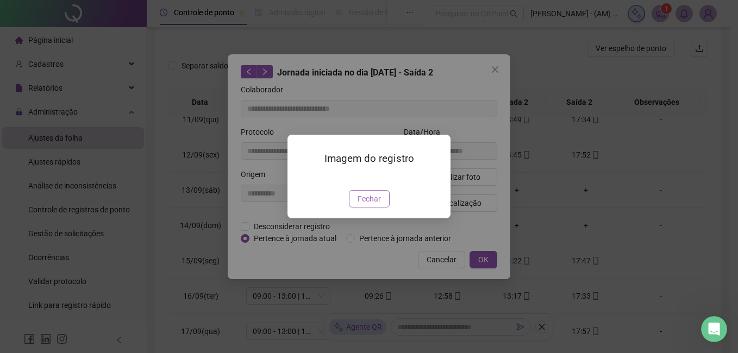
click at [371, 205] on span "Fechar" at bounding box center [368, 199] width 23 height 12
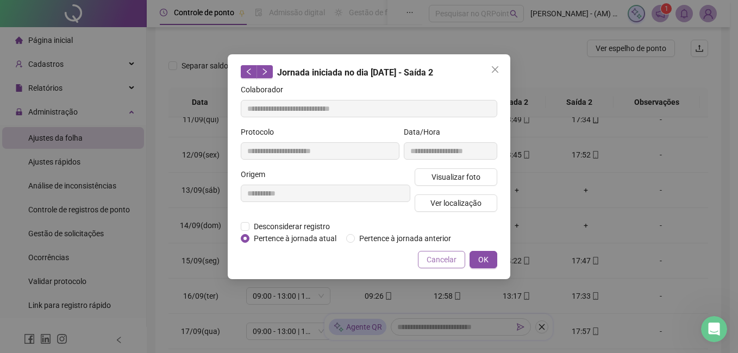
click at [445, 259] on span "Cancelar" at bounding box center [441, 260] width 30 height 12
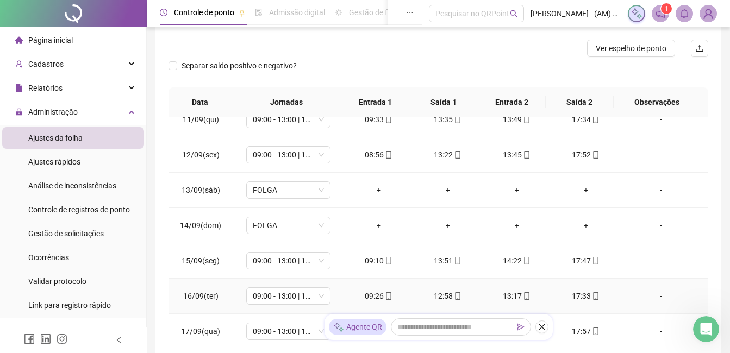
click at [581, 301] on div "17:33" at bounding box center [586, 296] width 52 height 12
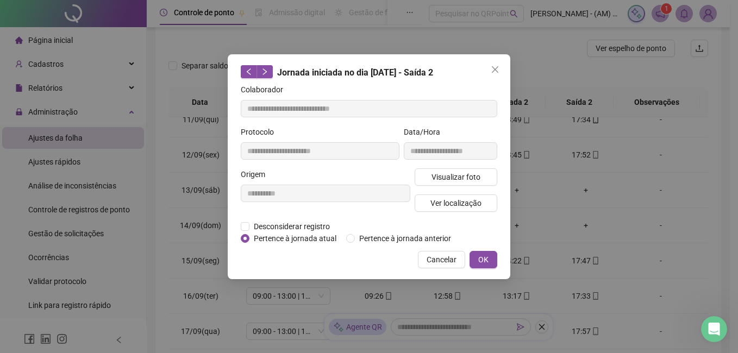
type input "**********"
click at [479, 204] on span "Ver localização" at bounding box center [455, 203] width 51 height 12
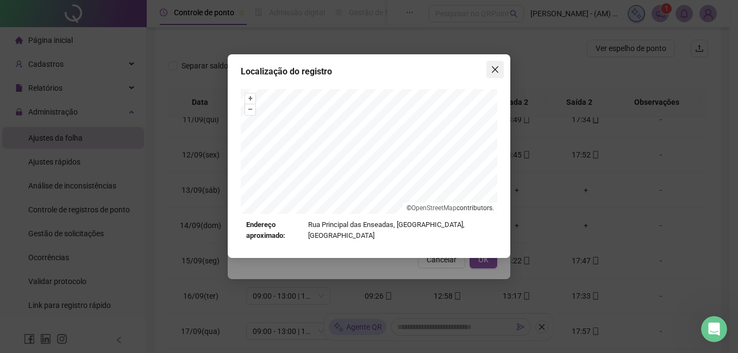
click at [496, 73] on icon "close" at bounding box center [495, 69] width 9 height 9
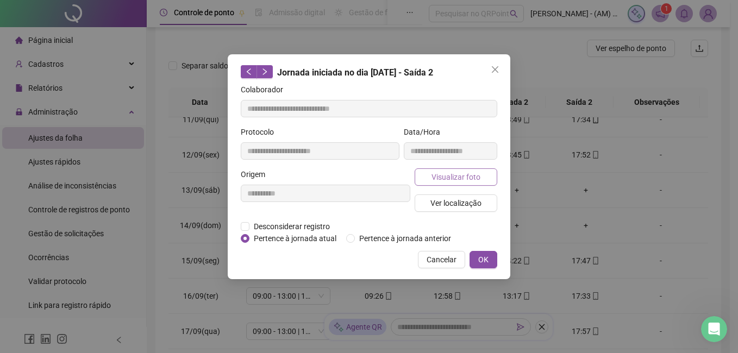
click at [472, 179] on span "Visualizar foto" at bounding box center [455, 177] width 49 height 12
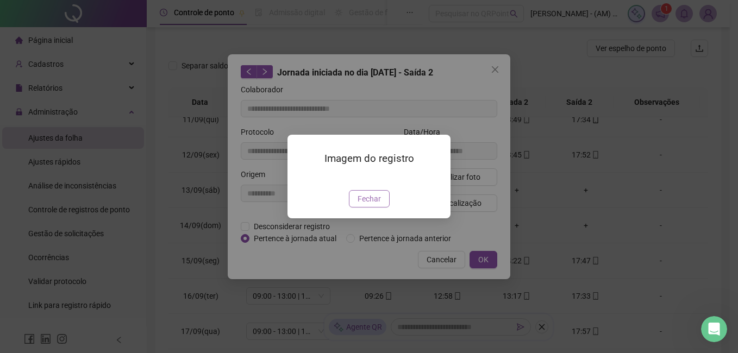
click at [370, 205] on span "Fechar" at bounding box center [368, 199] width 23 height 12
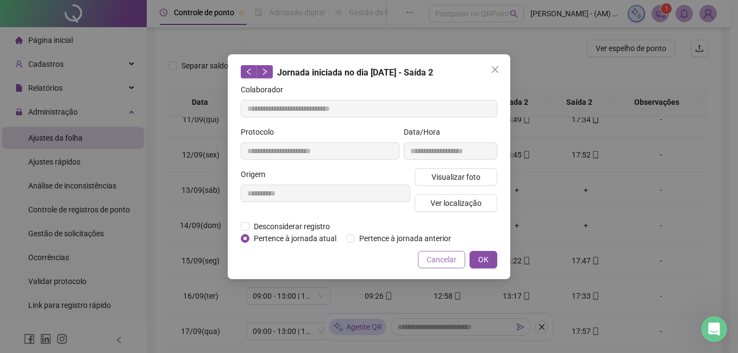
click at [450, 261] on span "Cancelar" at bounding box center [441, 260] width 30 height 12
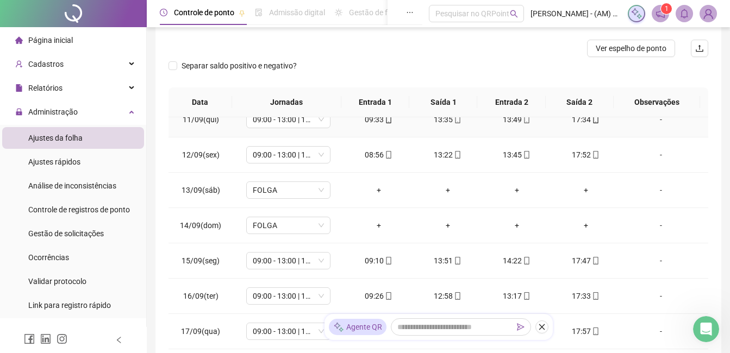
click at [576, 121] on div "17:34" at bounding box center [586, 120] width 52 height 12
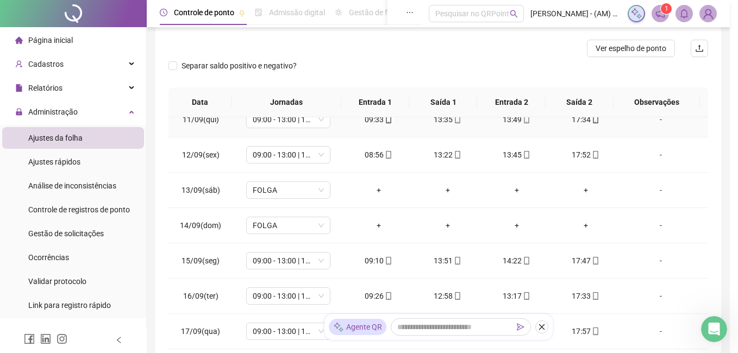
type input "**********"
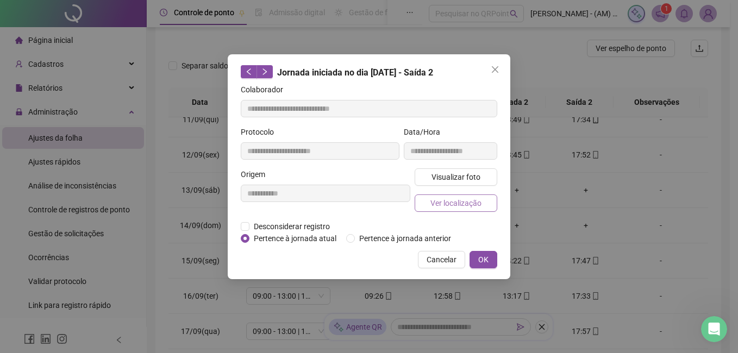
click at [478, 199] on span "Ver localização" at bounding box center [455, 203] width 51 height 12
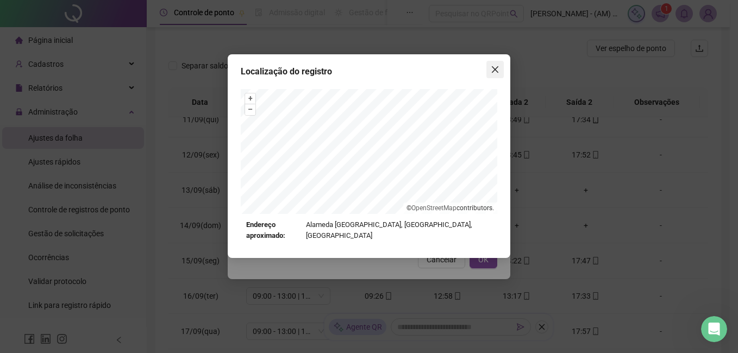
click at [499, 73] on icon "close" at bounding box center [495, 69] width 9 height 9
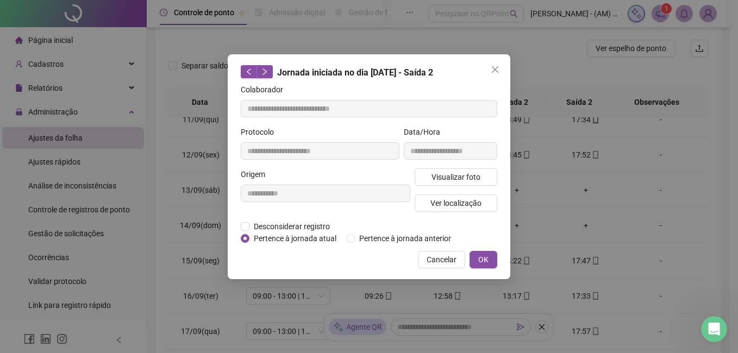
click at [511, 165] on div "**********" at bounding box center [369, 176] width 738 height 353
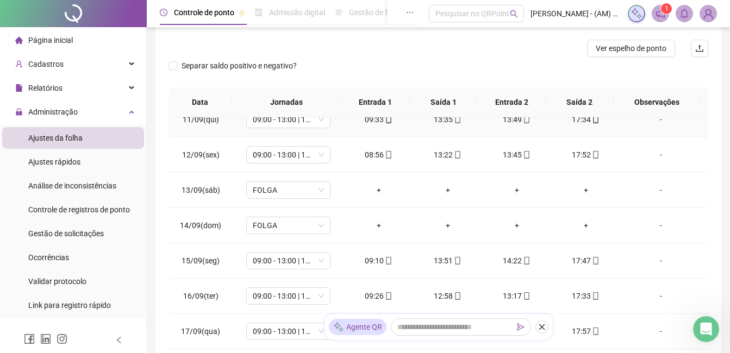
click at [574, 118] on div "17:34" at bounding box center [586, 120] width 52 height 12
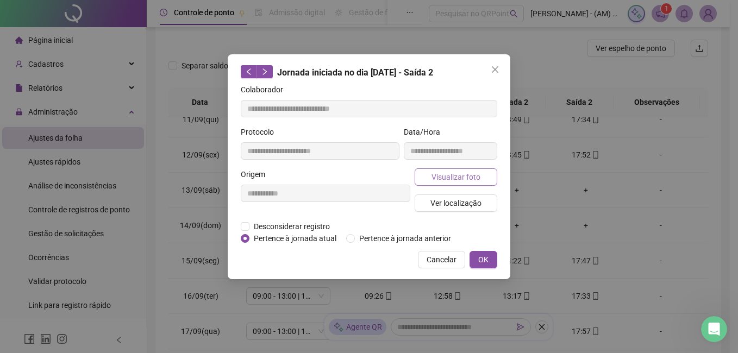
click at [477, 169] on button "Visualizar foto" at bounding box center [456, 176] width 83 height 17
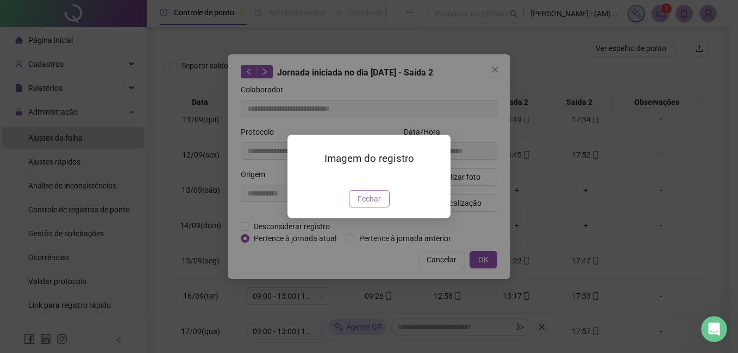
click at [374, 205] on span "Fechar" at bounding box center [368, 199] width 23 height 12
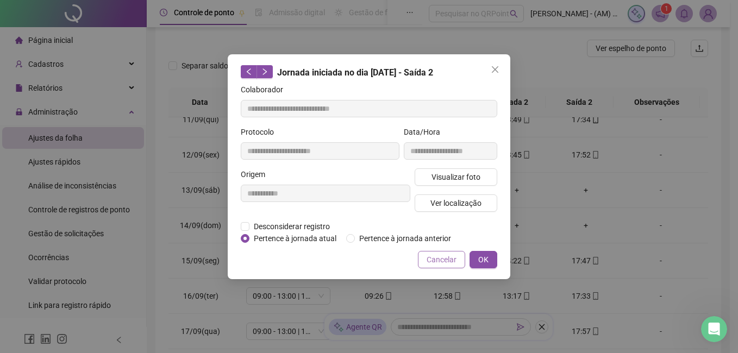
click at [447, 254] on span "Cancelar" at bounding box center [441, 260] width 30 height 12
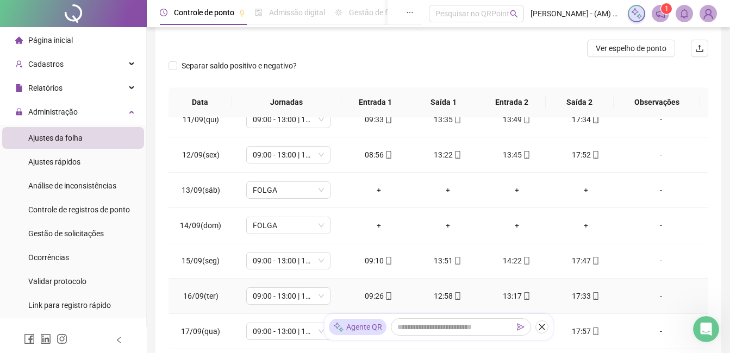
click at [572, 297] on div "17:33" at bounding box center [586, 296] width 52 height 12
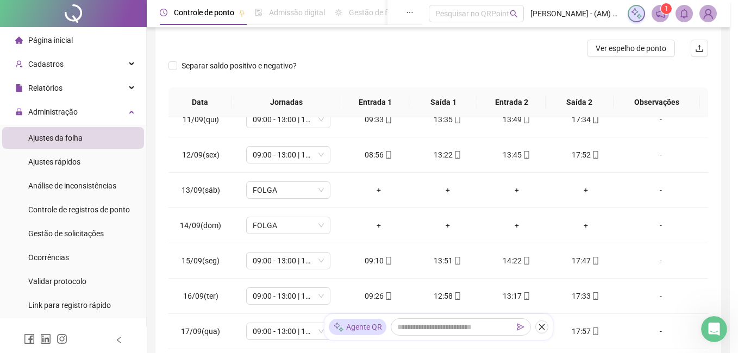
type input "**********"
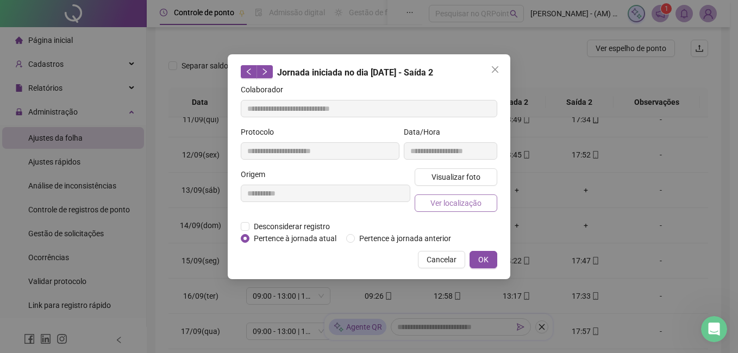
click at [468, 199] on span "Ver localização" at bounding box center [455, 203] width 51 height 12
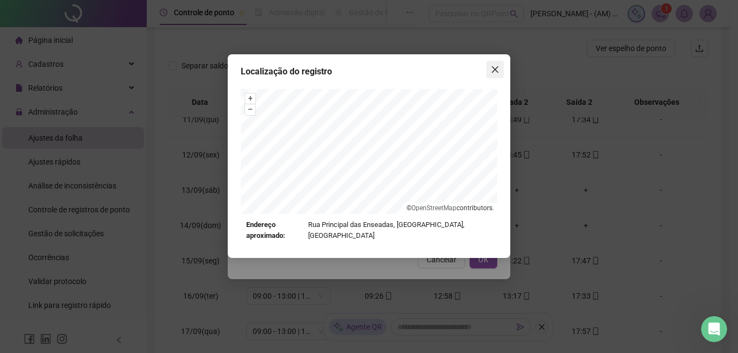
click at [494, 64] on button "Close" at bounding box center [494, 69] width 17 height 17
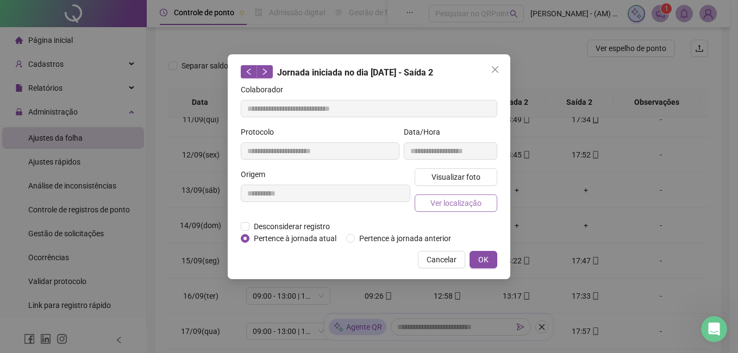
click at [470, 199] on span "Ver localização" at bounding box center [455, 203] width 51 height 12
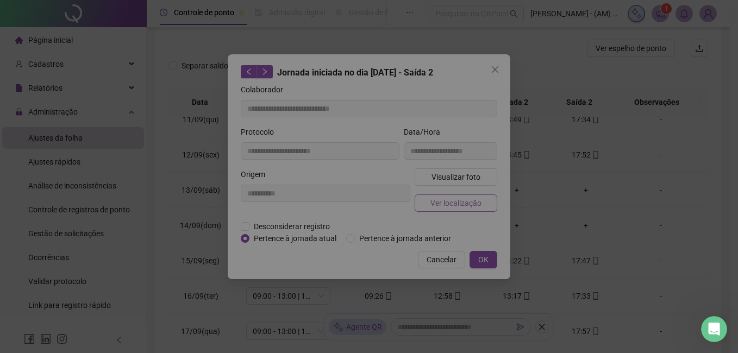
click at [470, 199] on div "+ – ⇧ › © OpenStreetMap contributors." at bounding box center [369, 151] width 256 height 125
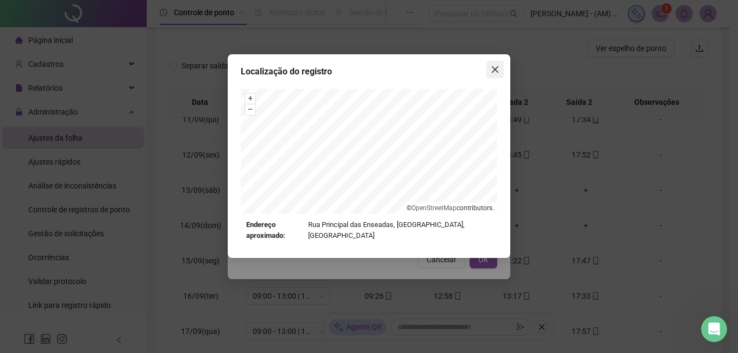
click at [496, 67] on icon "close" at bounding box center [495, 69] width 9 height 9
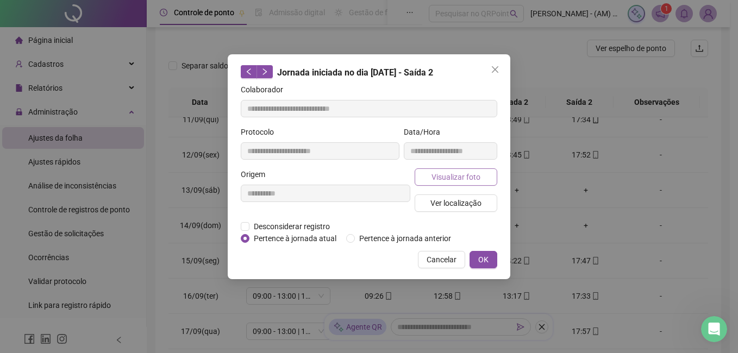
click at [491, 174] on button "Visualizar foto" at bounding box center [456, 176] width 83 height 17
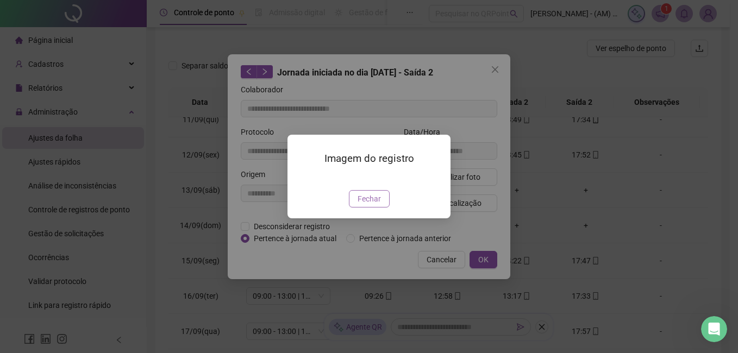
click at [358, 205] on span "Fechar" at bounding box center [368, 199] width 23 height 12
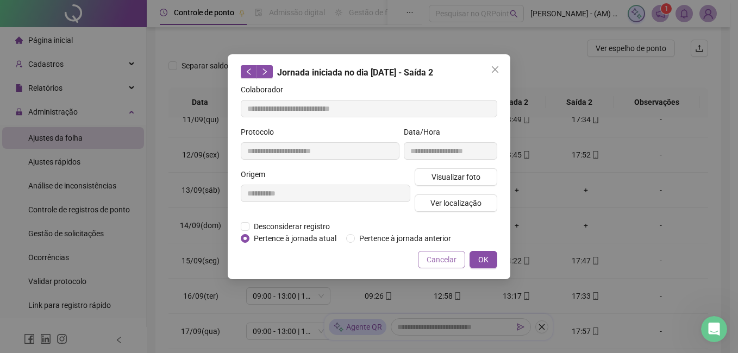
click at [438, 261] on span "Cancelar" at bounding box center [441, 260] width 30 height 12
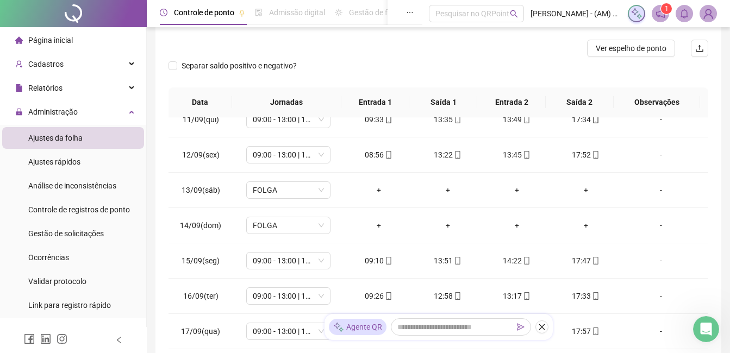
drag, startPoint x: 706, startPoint y: 344, endPoint x: 12, endPoint y: 22, distance: 765.4
click at [579, 334] on div "17:57" at bounding box center [586, 331] width 52 height 12
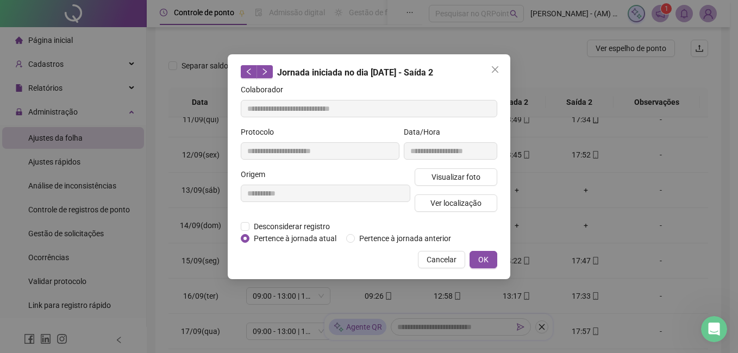
type input "**********"
click at [450, 184] on button "Visualizar foto" at bounding box center [456, 176] width 83 height 17
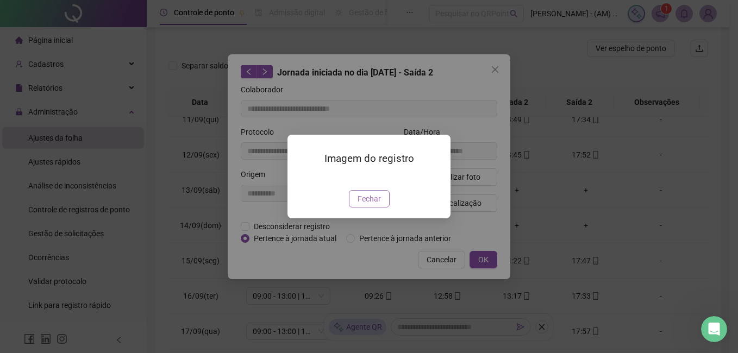
click at [367, 205] on span "Fechar" at bounding box center [368, 199] width 23 height 12
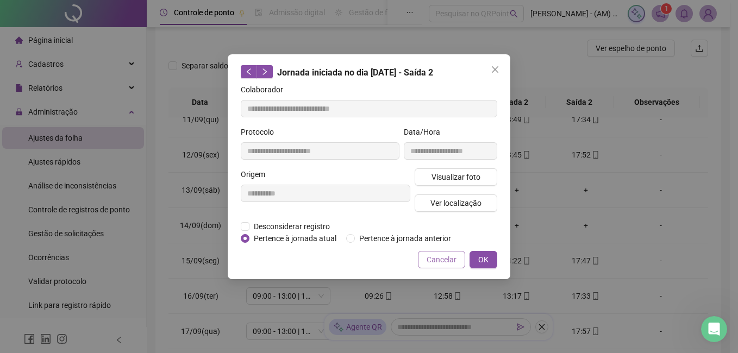
click at [456, 261] on span "Cancelar" at bounding box center [441, 260] width 30 height 12
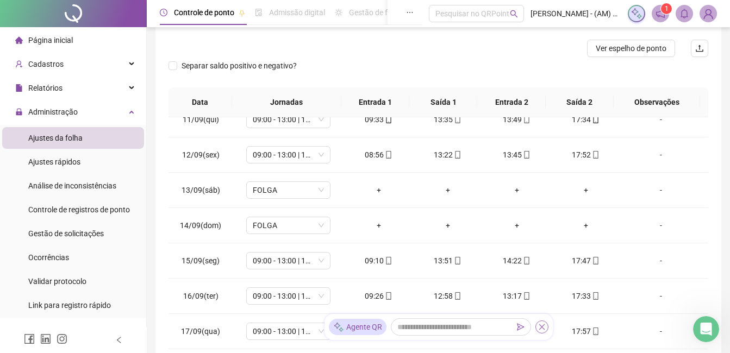
click at [539, 324] on icon "close" at bounding box center [541, 327] width 6 height 6
click at [360, 336] on div "09:46" at bounding box center [379, 331] width 52 height 12
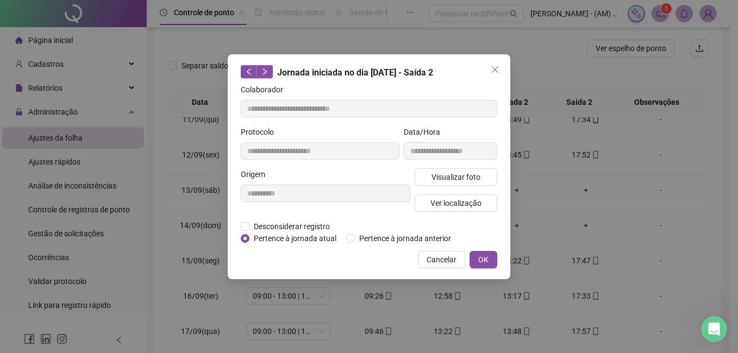
type input "**********"
click at [481, 169] on button "Visualizar foto" at bounding box center [456, 176] width 83 height 17
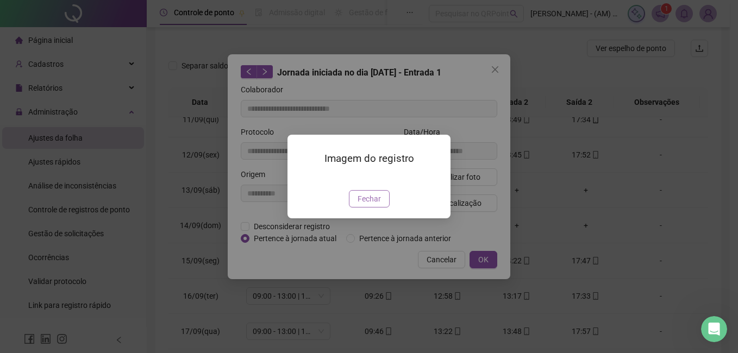
click at [366, 205] on span "Fechar" at bounding box center [368, 199] width 23 height 12
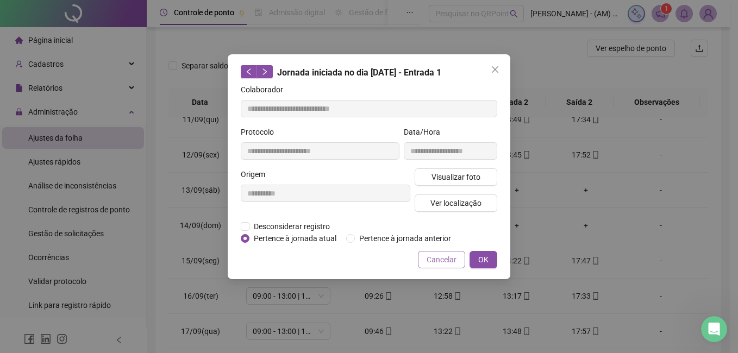
click at [451, 260] on span "Cancelar" at bounding box center [441, 260] width 30 height 12
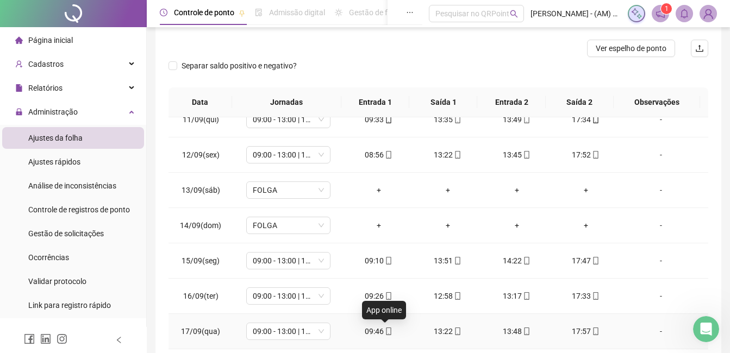
click at [385, 328] on icon "mobile" at bounding box center [389, 332] width 8 height 8
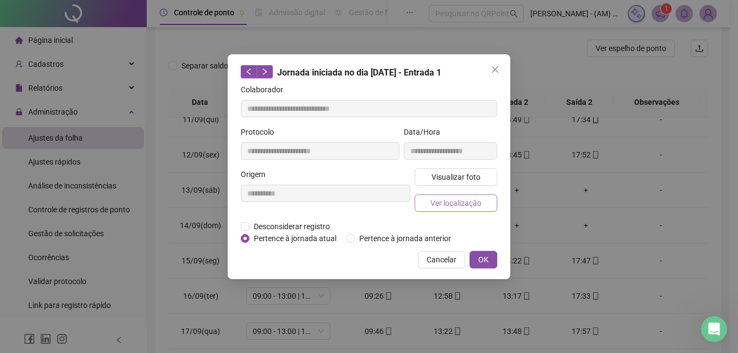
click at [432, 197] on span "Ver localização" at bounding box center [455, 203] width 51 height 12
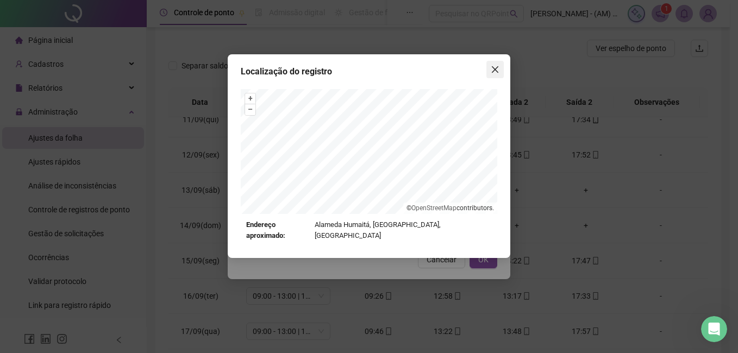
click at [498, 73] on icon "close" at bounding box center [495, 69] width 7 height 7
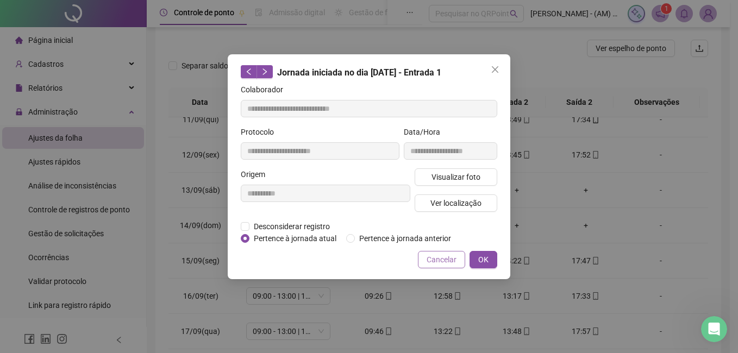
click at [451, 257] on span "Cancelar" at bounding box center [441, 260] width 30 height 12
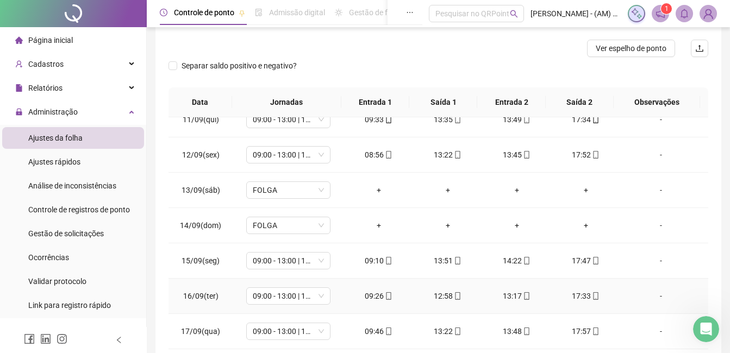
click at [374, 294] on div "09:26" at bounding box center [379, 296] width 52 height 12
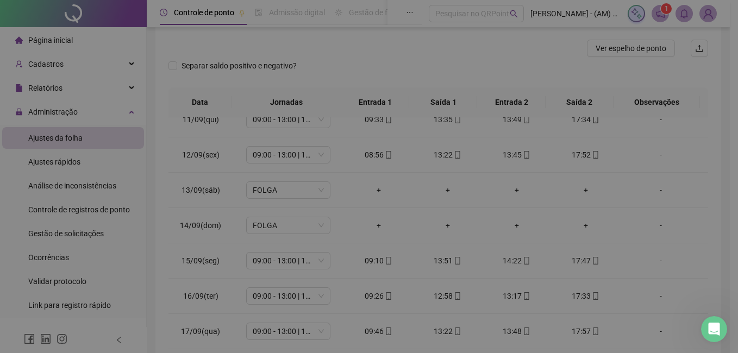
type input "**********"
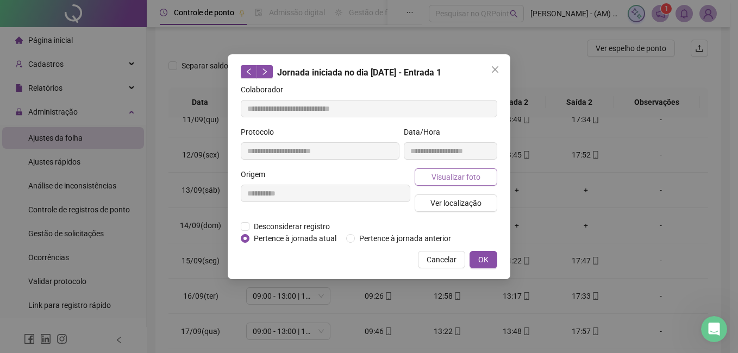
click at [450, 174] on span "Visualizar foto" at bounding box center [455, 177] width 49 height 12
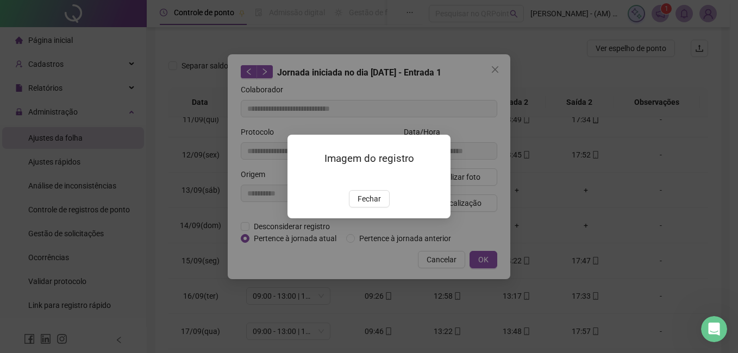
click at [379, 184] on div at bounding box center [368, 178] width 137 height 12
click at [371, 205] on span "Fechar" at bounding box center [368, 199] width 23 height 12
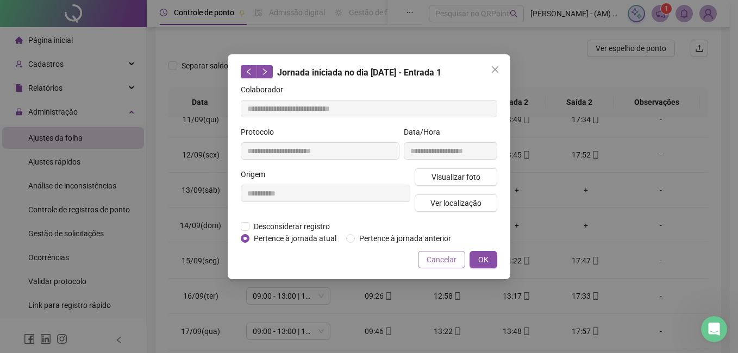
click at [454, 258] on span "Cancelar" at bounding box center [441, 260] width 30 height 12
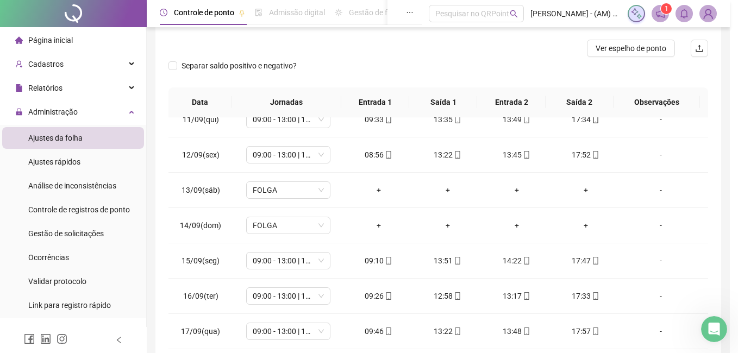
click at [454, 258] on div "**********" at bounding box center [369, 176] width 738 height 353
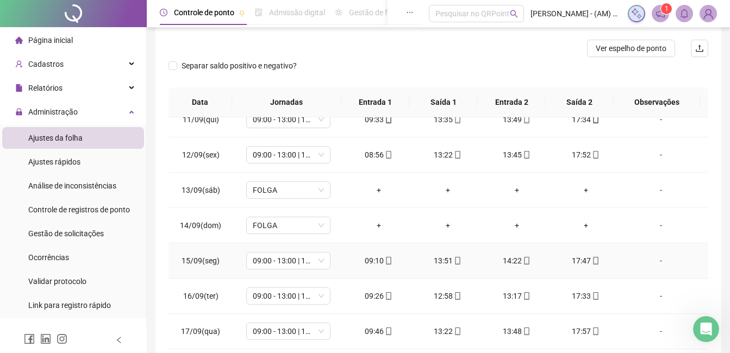
drag, startPoint x: 454, startPoint y: 258, endPoint x: 372, endPoint y: 257, distance: 81.5
click at [372, 257] on div "09:10" at bounding box center [379, 261] width 52 height 12
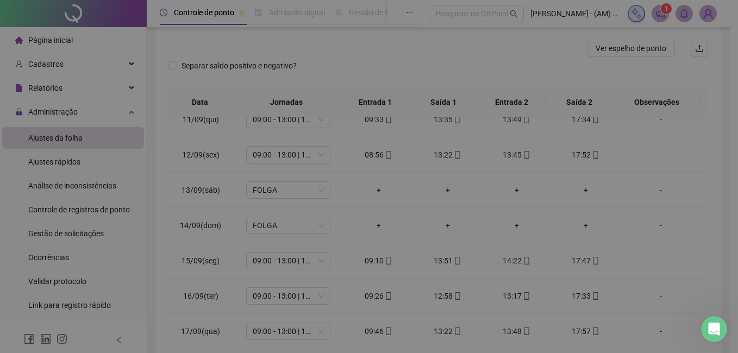
type input "**********"
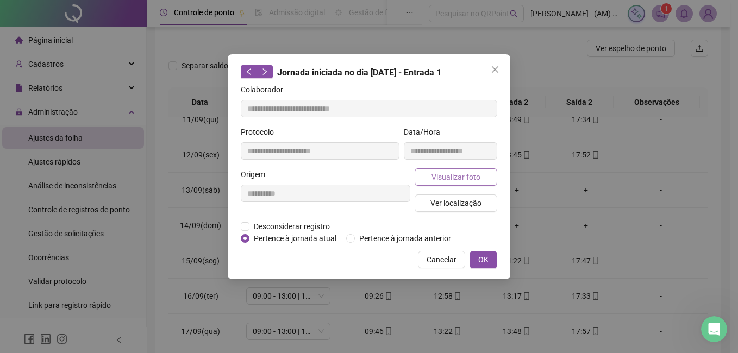
click at [454, 174] on span "Visualizar foto" at bounding box center [455, 177] width 49 height 12
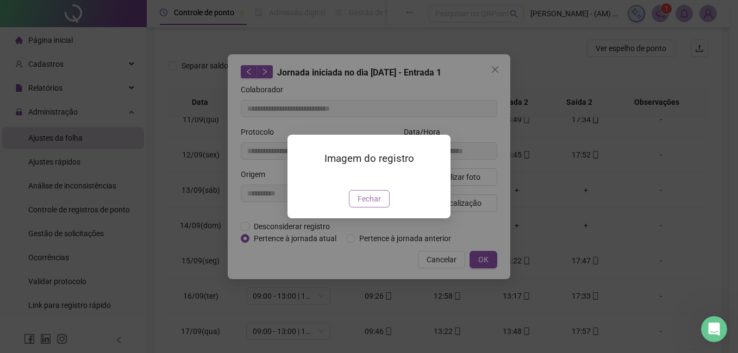
click at [381, 208] on button "Fechar" at bounding box center [369, 198] width 41 height 17
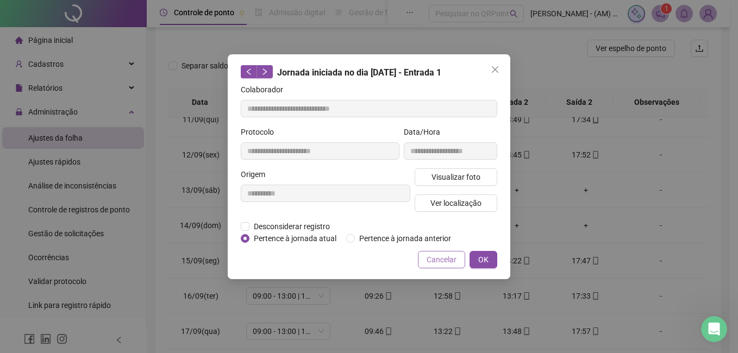
click at [437, 254] on span "Cancelar" at bounding box center [441, 260] width 30 height 12
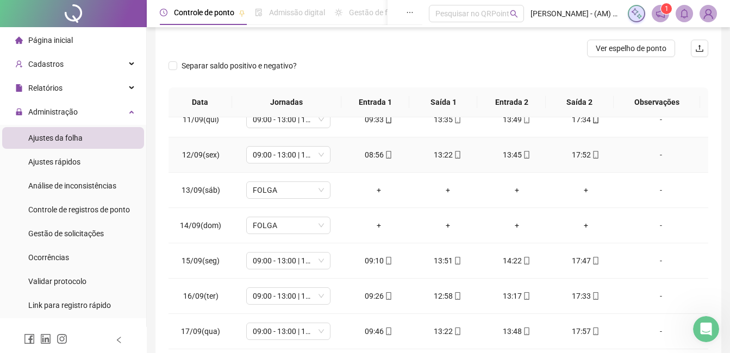
click at [378, 148] on td "08:56" at bounding box center [378, 154] width 69 height 35
click at [375, 154] on div "08:56" at bounding box center [379, 155] width 52 height 12
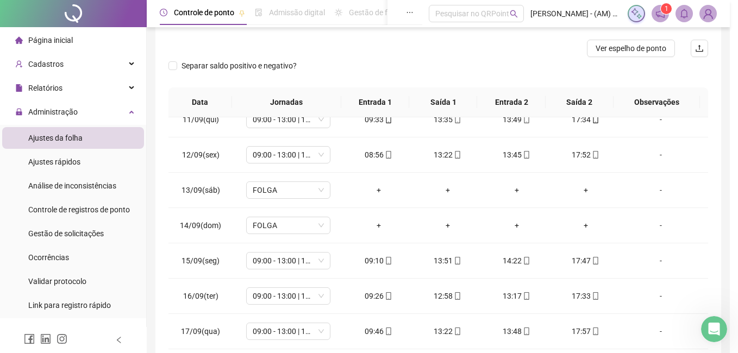
type input "**********"
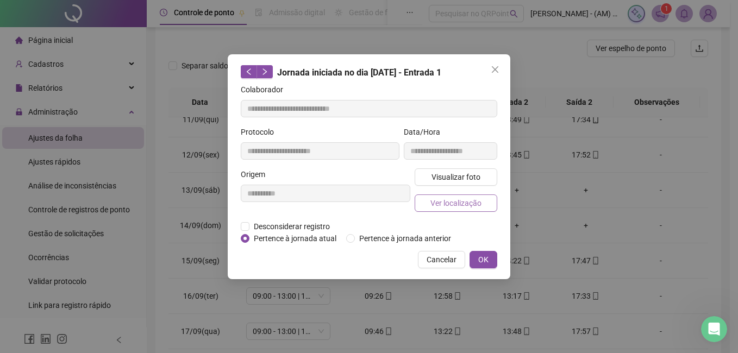
click at [455, 194] on button "Ver localização" at bounding box center [456, 202] width 83 height 17
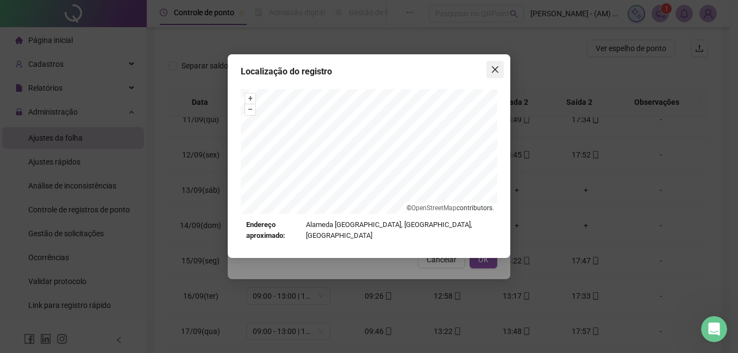
click at [497, 68] on icon "close" at bounding box center [495, 69] width 7 height 7
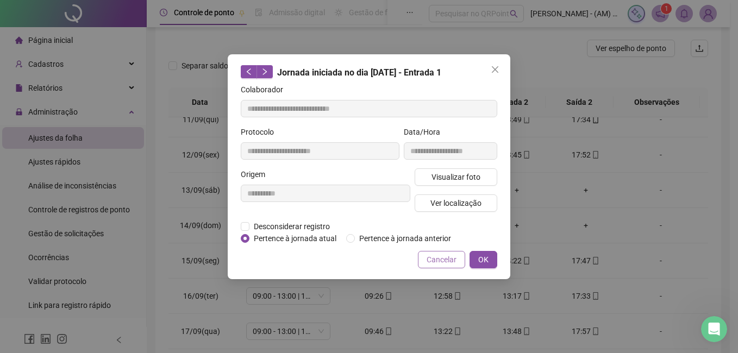
click at [440, 254] on span "Cancelar" at bounding box center [441, 260] width 30 height 12
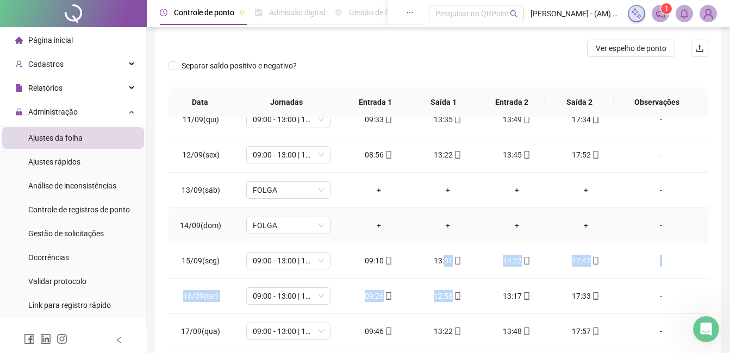
drag, startPoint x: 440, startPoint y: 253, endPoint x: 497, endPoint y: 284, distance: 64.9
click at [497, 284] on tbody "01/09(seg) 09:00 - 13:00 | 13:30 - 17:30 09:03 13:25 13:50 17:47 [DATE](ter) 09…" at bounding box center [437, 49] width 539 height 600
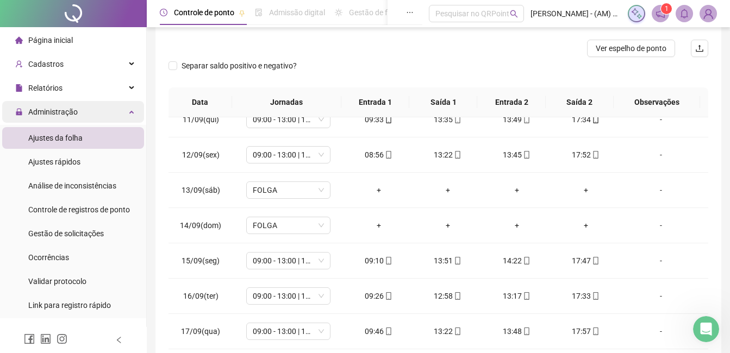
click at [86, 105] on div "Administração" at bounding box center [73, 112] width 142 height 22
click at [82, 142] on li "Ajustes da folha" at bounding box center [73, 138] width 142 height 22
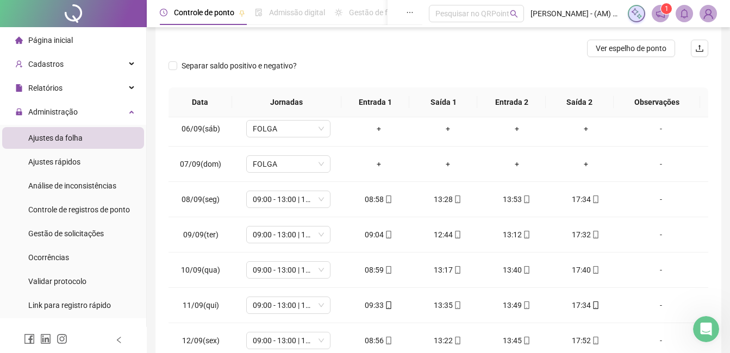
scroll to position [60, 0]
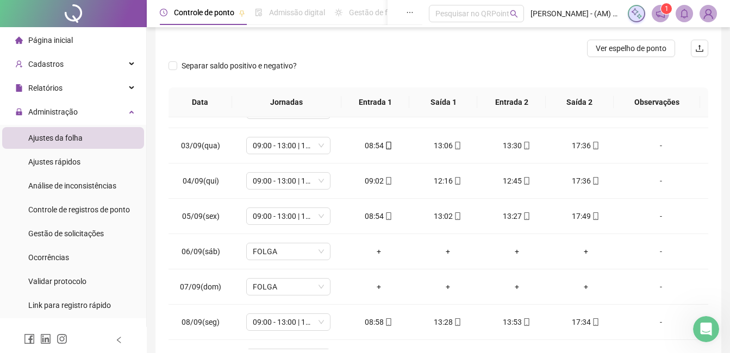
drag, startPoint x: 709, startPoint y: 170, endPoint x: 692, endPoint y: 112, distance: 60.2
click at [692, 112] on div "**********" at bounding box center [438, 133] width 566 height 460
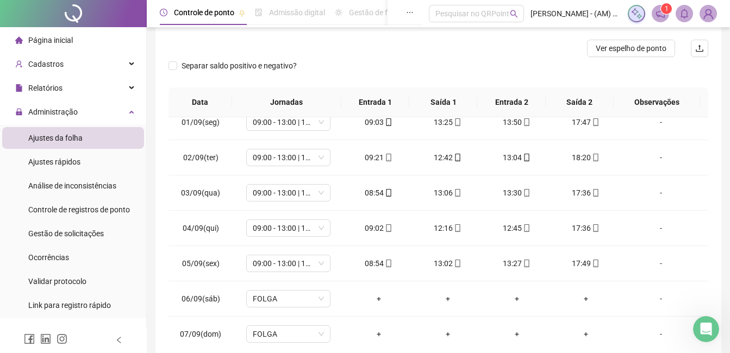
scroll to position [0, 0]
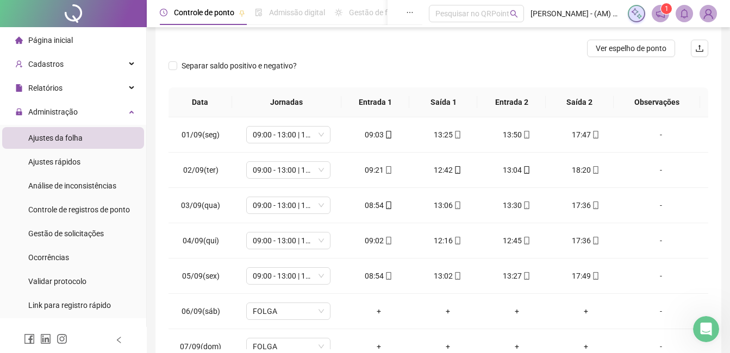
click at [100, 138] on li "Ajustes da folha" at bounding box center [73, 138] width 142 height 22
click at [69, 115] on span "Administração" at bounding box center [52, 112] width 49 height 9
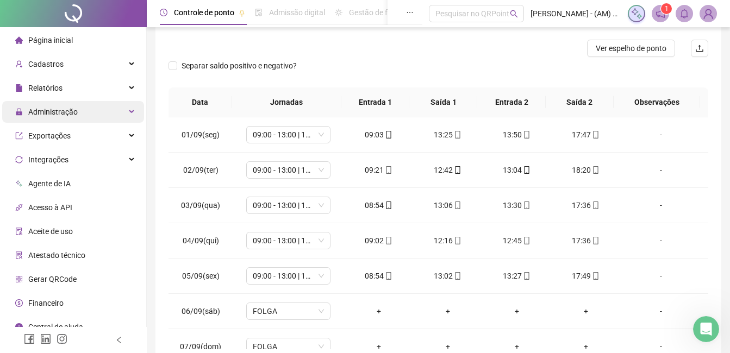
click at [79, 107] on div "Administração" at bounding box center [73, 112] width 142 height 22
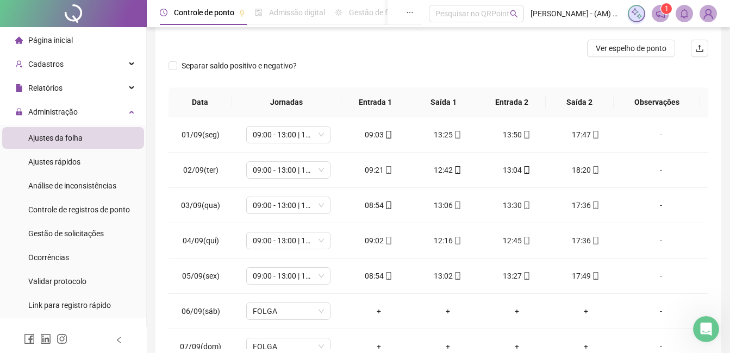
click at [76, 139] on span "Ajustes da folha" at bounding box center [55, 138] width 54 height 9
click at [71, 37] on span "Página inicial" at bounding box center [50, 40] width 45 height 9
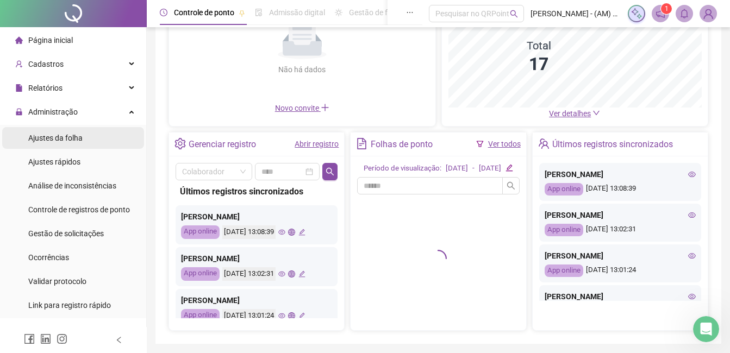
click at [62, 130] on div "Ajustes da folha" at bounding box center [55, 138] width 54 height 22
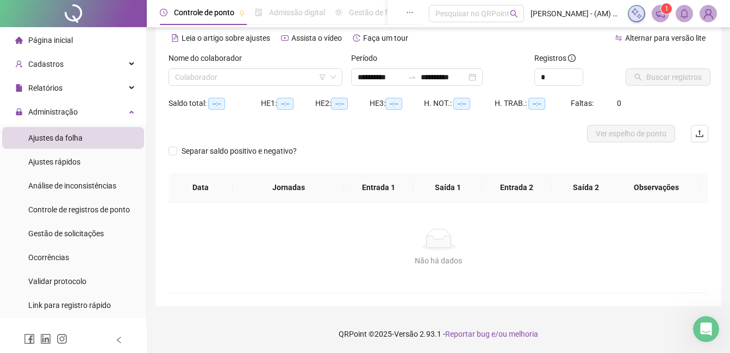
scroll to position [48, 0]
type input "**********"
click at [227, 66] on div "Nome do colaborador" at bounding box center [255, 60] width 174 height 16
click at [227, 72] on input "search" at bounding box center [250, 77] width 151 height 16
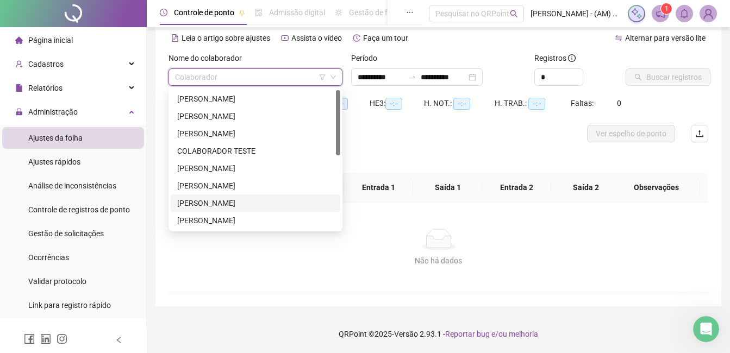
click at [336, 225] on div at bounding box center [338, 159] width 4 height 139
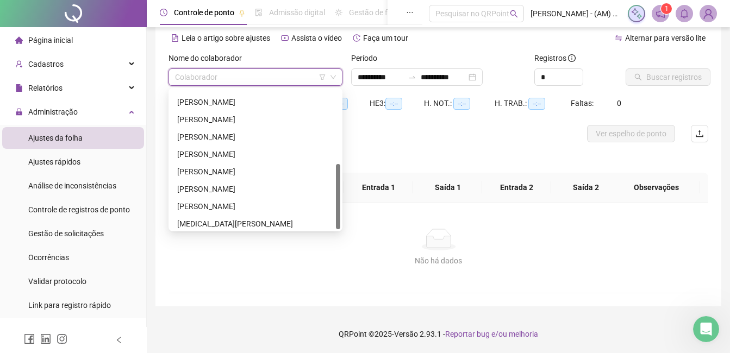
drag, startPoint x: 339, startPoint y: 152, endPoint x: 353, endPoint y: 229, distance: 77.9
click at [353, 229] on body "**********" at bounding box center [365, 128] width 730 height 353
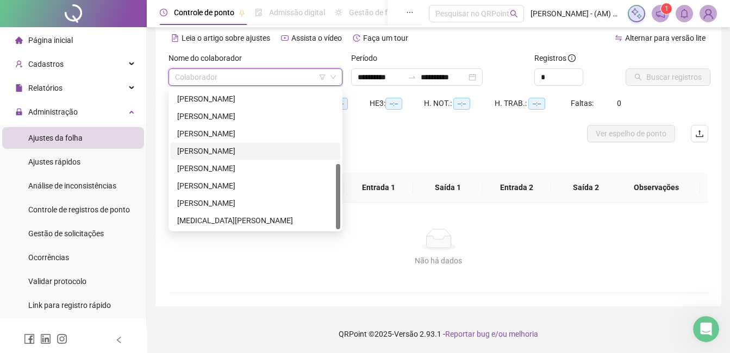
click at [231, 152] on div "[PERSON_NAME]" at bounding box center [255, 151] width 156 height 12
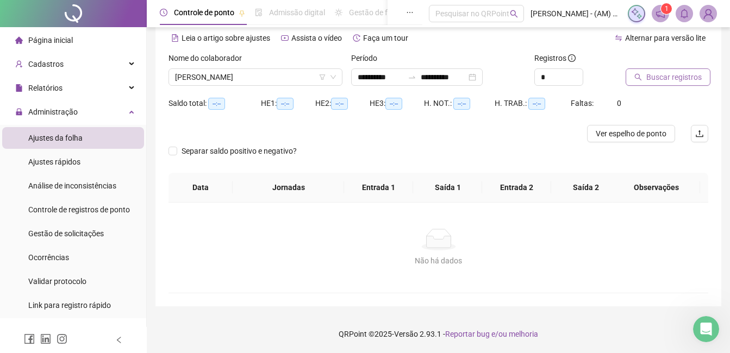
click at [672, 77] on span "Buscar registros" at bounding box center [673, 77] width 55 height 12
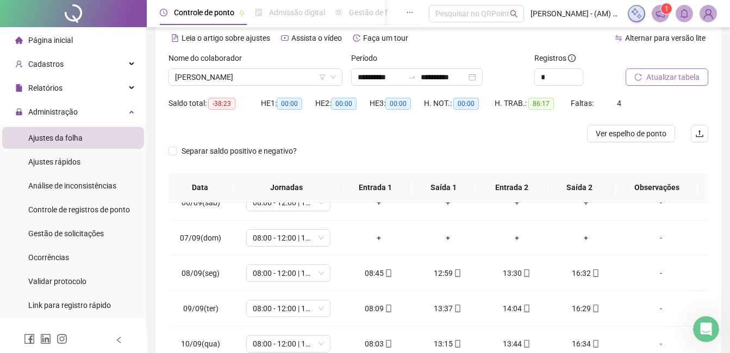
scroll to position [203, 0]
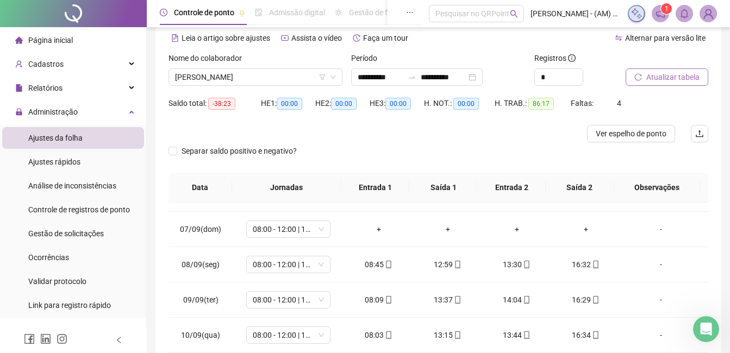
drag, startPoint x: 702, startPoint y: 350, endPoint x: 5, endPoint y: 21, distance: 770.4
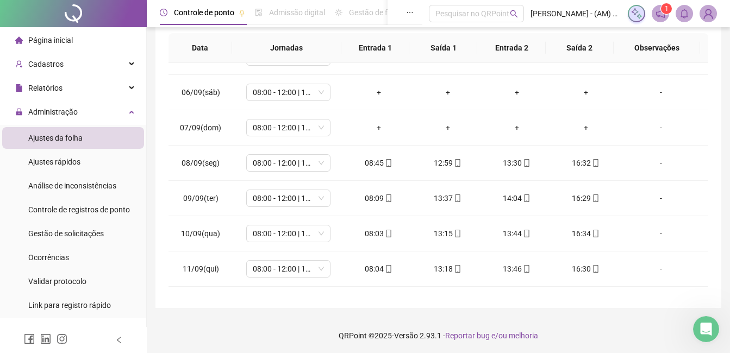
scroll to position [189, 0]
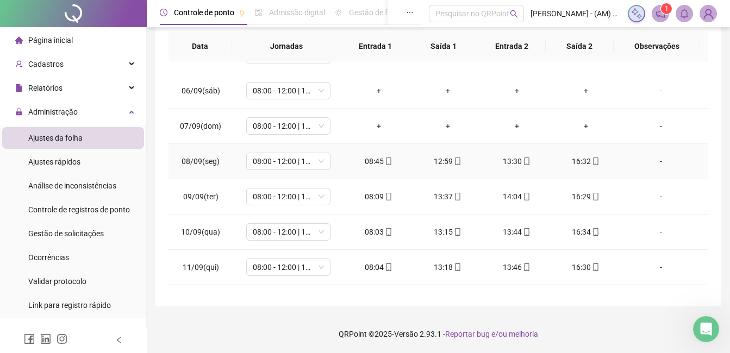
click at [367, 159] on div "08:45" at bounding box center [379, 161] width 52 height 12
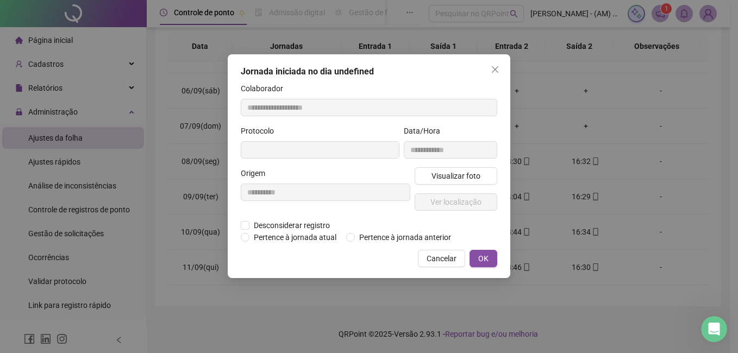
type input "**********"
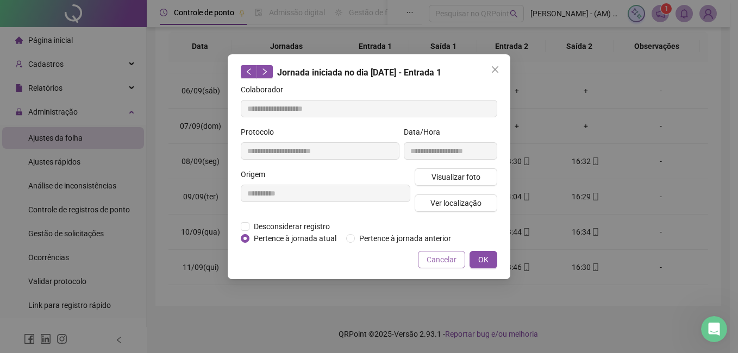
click at [431, 258] on span "Cancelar" at bounding box center [441, 260] width 30 height 12
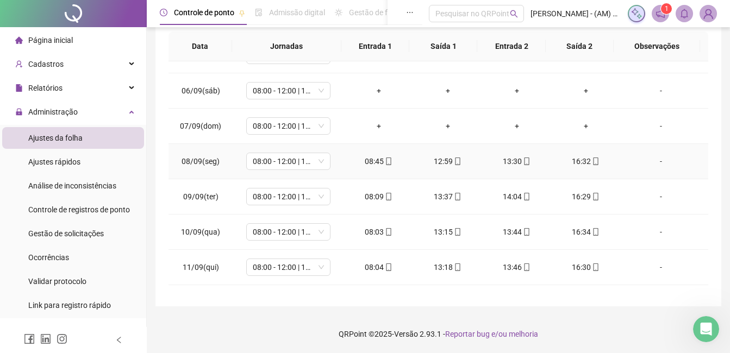
click at [367, 159] on div "08:45" at bounding box center [379, 161] width 52 height 12
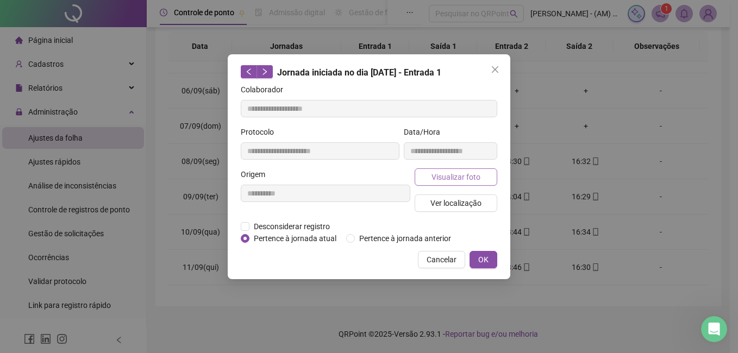
click at [459, 175] on span "Visualizar foto" at bounding box center [455, 177] width 49 height 12
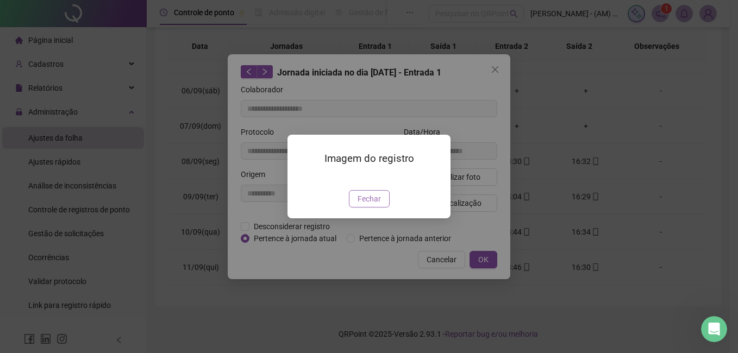
click at [375, 205] on span "Fechar" at bounding box center [368, 199] width 23 height 12
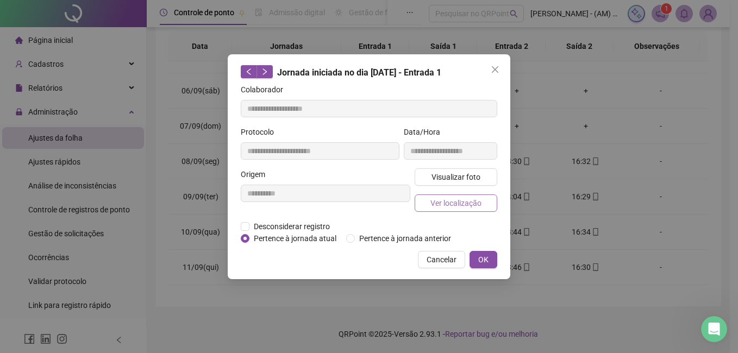
click at [469, 204] on span "Ver localização" at bounding box center [455, 203] width 51 height 12
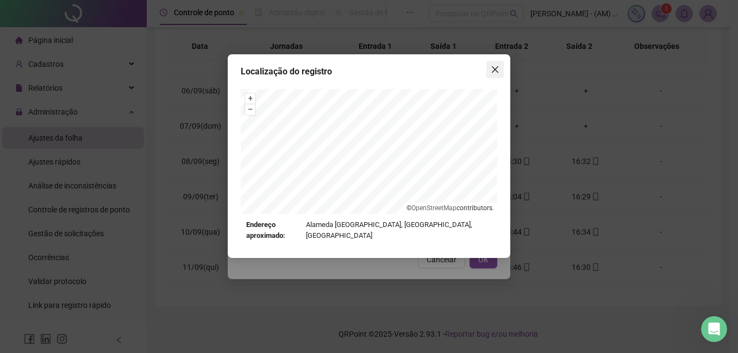
click at [492, 74] on button "Close" at bounding box center [494, 69] width 17 height 17
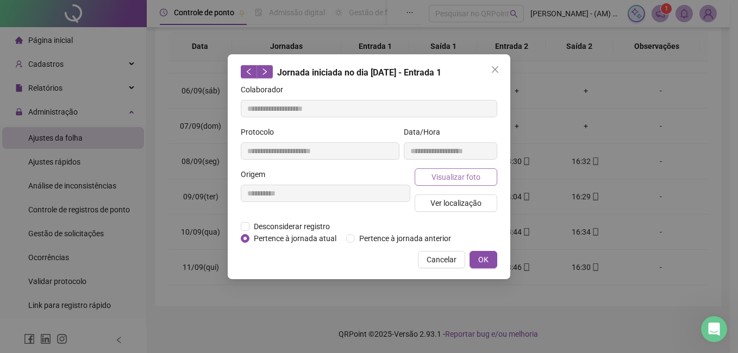
click at [478, 177] on span "Visualizar foto" at bounding box center [455, 177] width 49 height 12
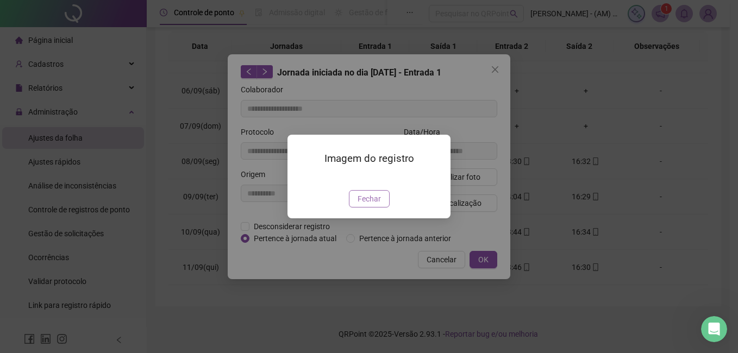
click at [361, 208] on button "Fechar" at bounding box center [369, 198] width 41 height 17
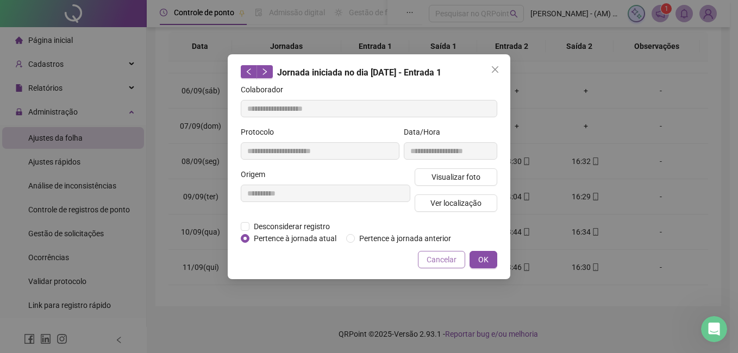
click at [436, 259] on span "Cancelar" at bounding box center [441, 260] width 30 height 12
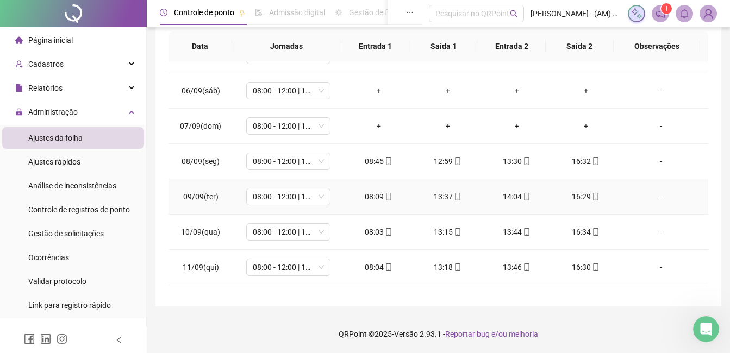
click at [366, 198] on div "08:09" at bounding box center [379, 197] width 52 height 12
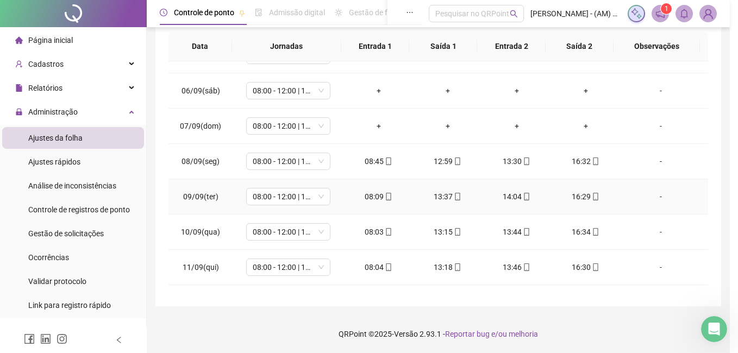
type input "**********"
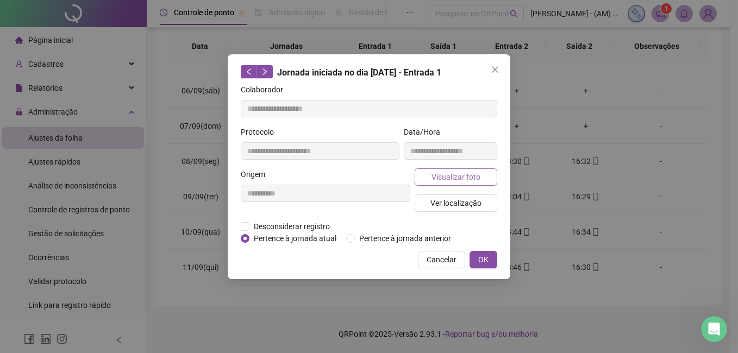
click at [448, 178] on span "Visualizar foto" at bounding box center [455, 177] width 49 height 12
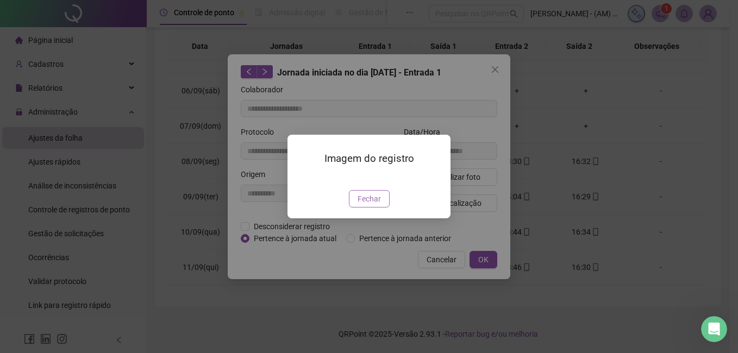
click at [379, 205] on span "Fechar" at bounding box center [368, 199] width 23 height 12
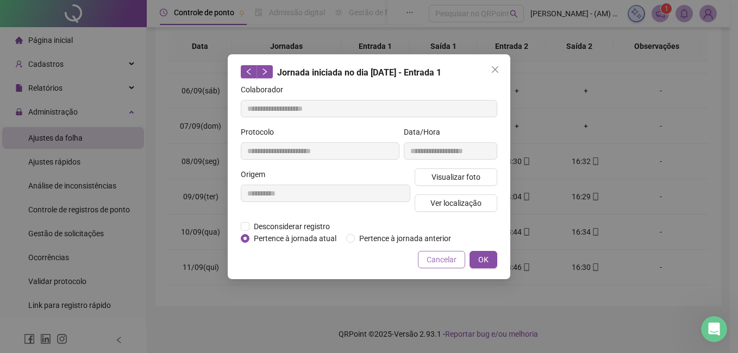
click at [438, 255] on span "Cancelar" at bounding box center [441, 260] width 30 height 12
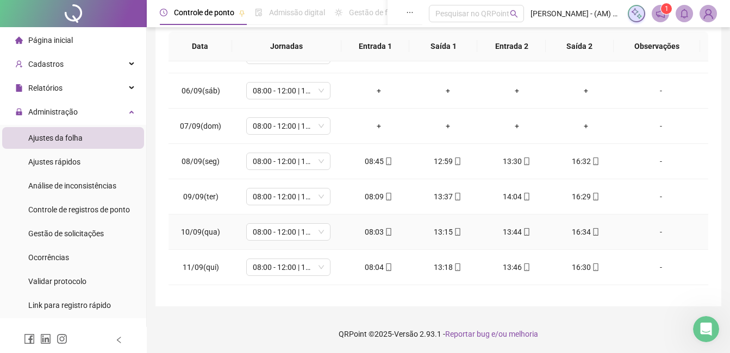
click at [374, 230] on div "08:03" at bounding box center [379, 232] width 52 height 12
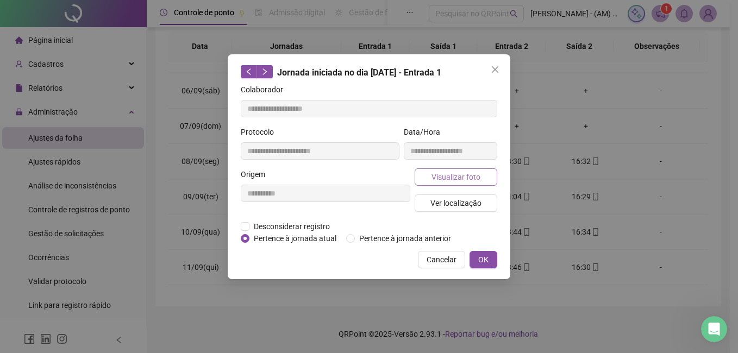
type input "**********"
click at [445, 176] on span "Visualizar foto" at bounding box center [455, 177] width 49 height 12
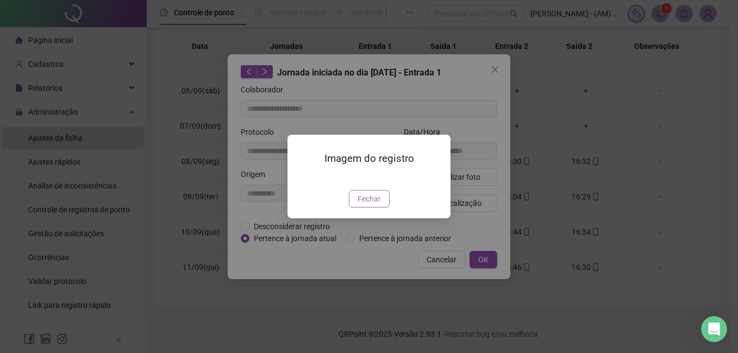
click at [369, 205] on span "Fechar" at bounding box center [368, 199] width 23 height 12
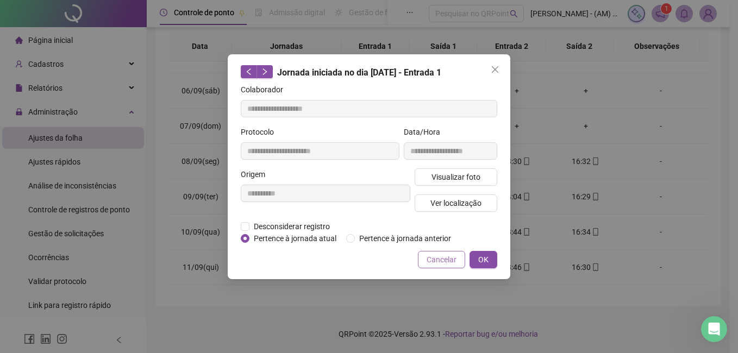
click at [434, 258] on span "Cancelar" at bounding box center [441, 260] width 30 height 12
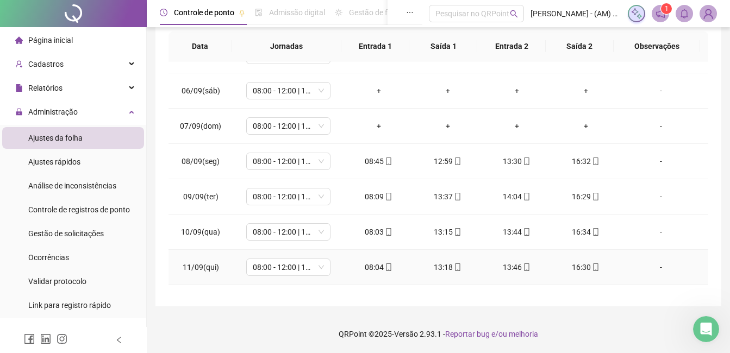
click at [376, 265] on div "08:04" at bounding box center [379, 267] width 52 height 12
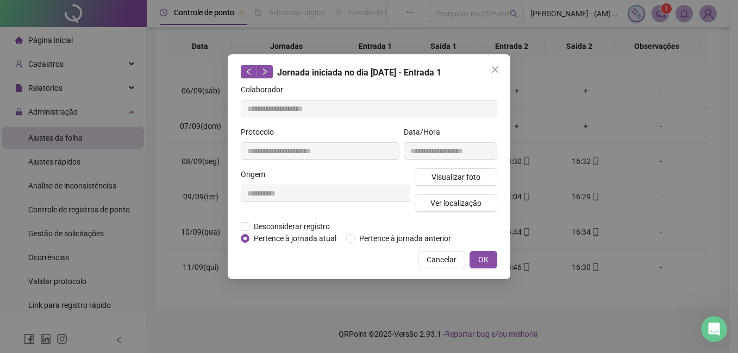
type input "**********"
click at [448, 177] on span "Visualizar foto" at bounding box center [455, 177] width 49 height 12
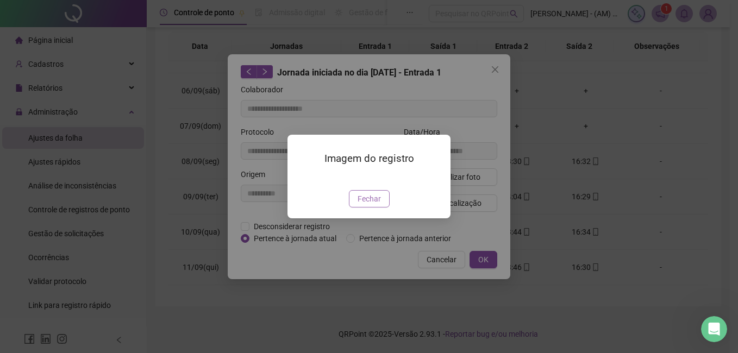
click at [374, 205] on span "Fechar" at bounding box center [368, 199] width 23 height 12
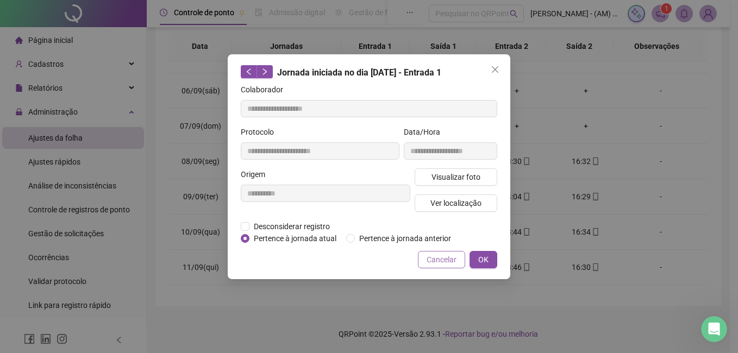
click at [439, 262] on span "Cancelar" at bounding box center [441, 260] width 30 height 12
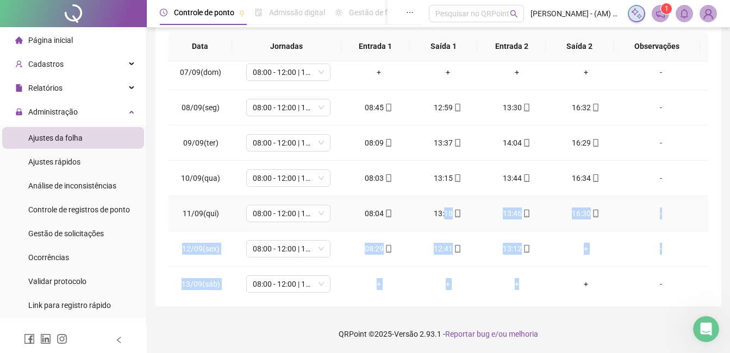
drag, startPoint x: 430, startPoint y: 263, endPoint x: 533, endPoint y: 305, distance: 111.9
click at [533, 305] on div "**********" at bounding box center [438, 77] width 566 height 460
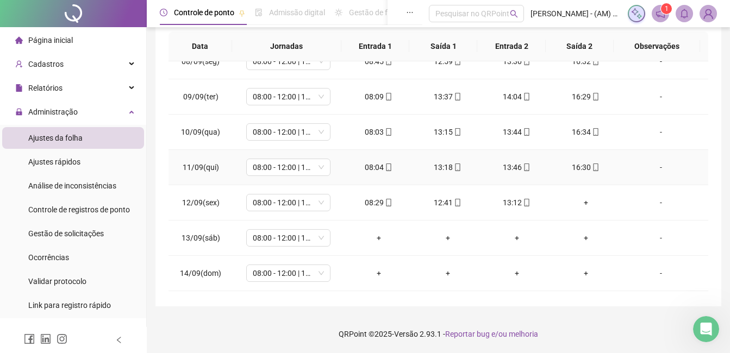
click at [358, 164] on div "08:04" at bounding box center [379, 167] width 52 height 12
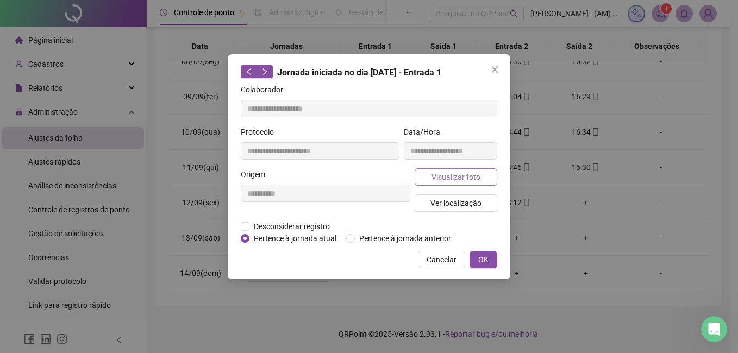
click at [462, 171] on span "Visualizar foto" at bounding box center [455, 177] width 49 height 12
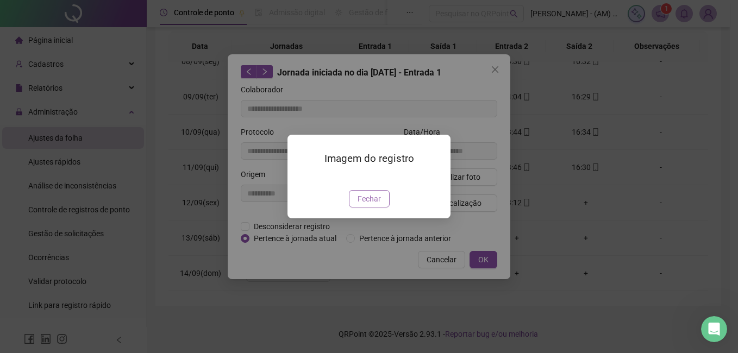
click at [381, 208] on button "Fechar" at bounding box center [369, 198] width 41 height 17
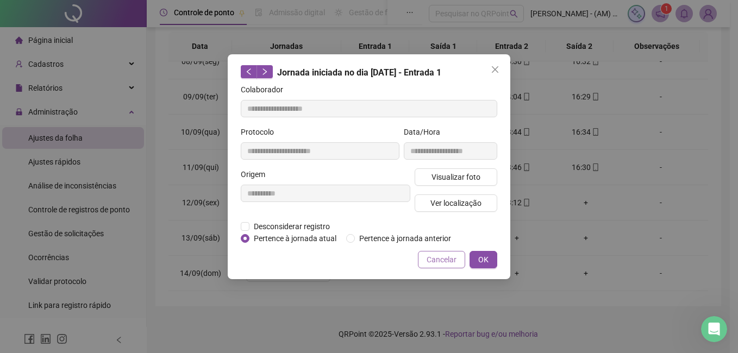
click at [444, 256] on span "Cancelar" at bounding box center [441, 260] width 30 height 12
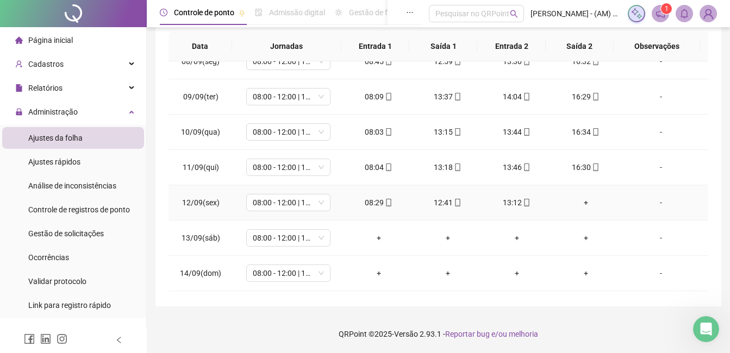
click at [374, 202] on div "08:29" at bounding box center [379, 203] width 52 height 12
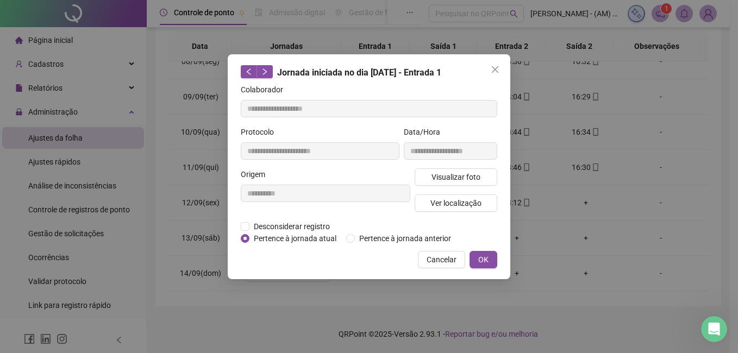
type input "**********"
click at [454, 176] on span "Visualizar foto" at bounding box center [455, 177] width 49 height 12
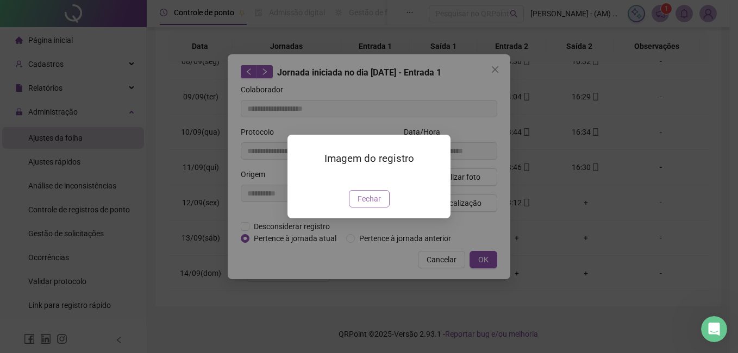
click at [372, 205] on span "Fechar" at bounding box center [368, 199] width 23 height 12
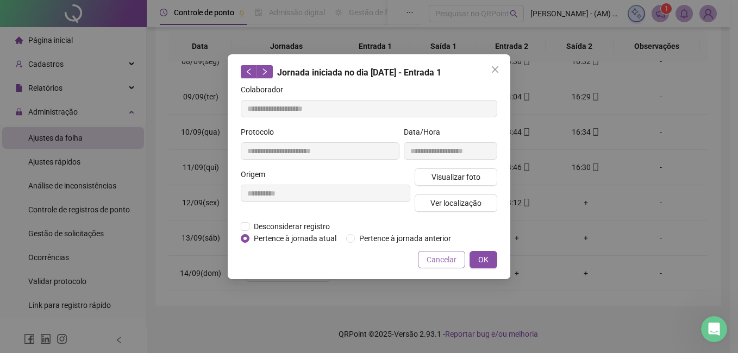
click at [437, 259] on span "Cancelar" at bounding box center [441, 260] width 30 height 12
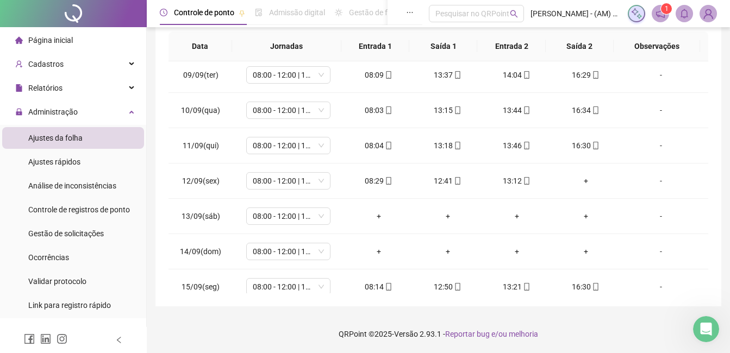
scroll to position [368, 0]
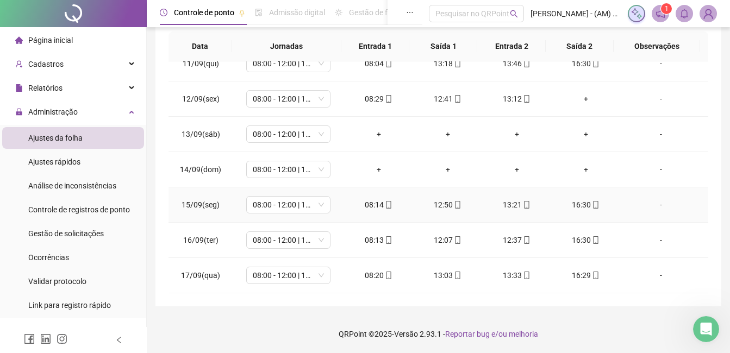
click at [365, 198] on td "08:14" at bounding box center [378, 204] width 69 height 35
click at [365, 200] on div "08:14" at bounding box center [379, 205] width 52 height 12
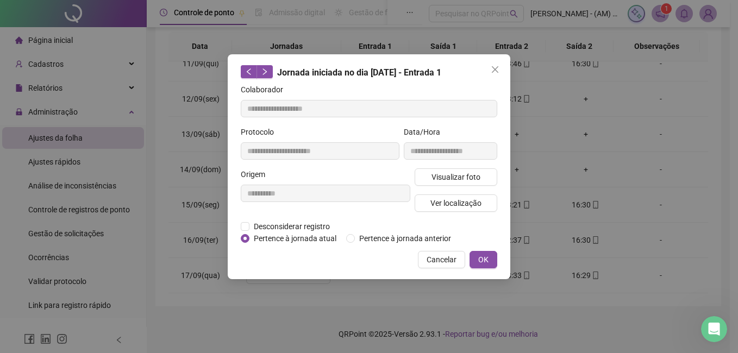
type input "**********"
click at [466, 182] on span "Visualizar foto" at bounding box center [455, 177] width 49 height 12
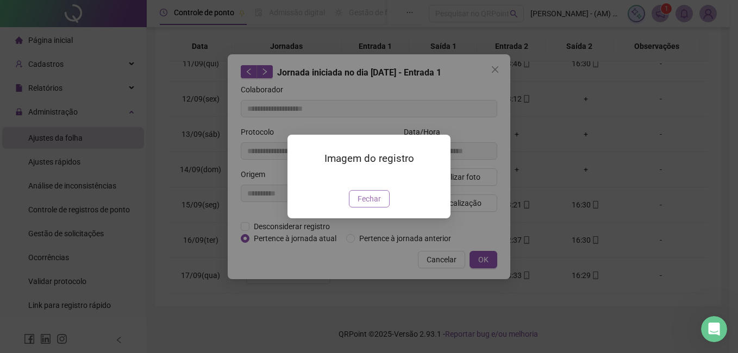
click at [368, 205] on span "Fechar" at bounding box center [368, 199] width 23 height 12
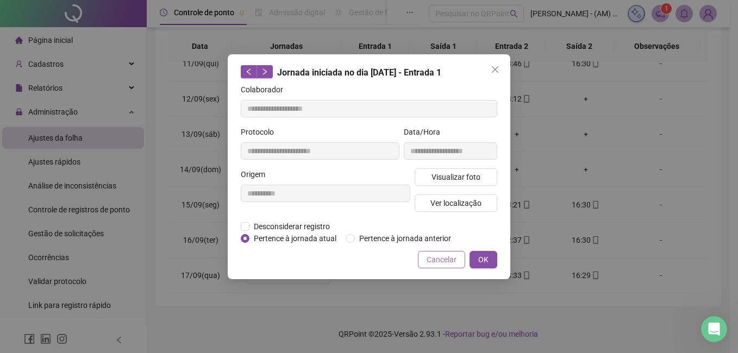
click at [434, 256] on span "Cancelar" at bounding box center [441, 260] width 30 height 12
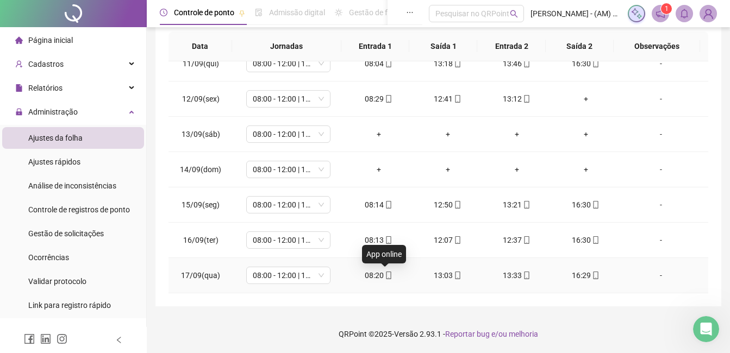
click at [385, 275] on icon "mobile" at bounding box center [389, 276] width 8 height 8
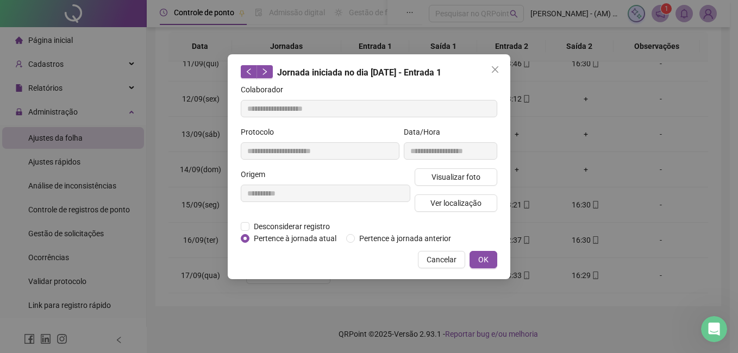
type input "**********"
click at [453, 173] on span "Visualizar foto" at bounding box center [455, 177] width 49 height 12
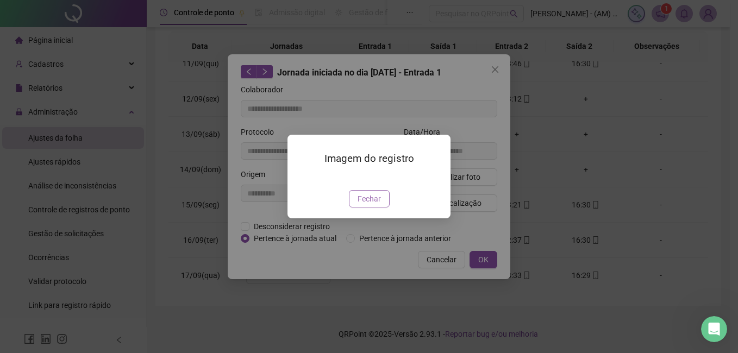
click at [371, 205] on span "Fechar" at bounding box center [368, 199] width 23 height 12
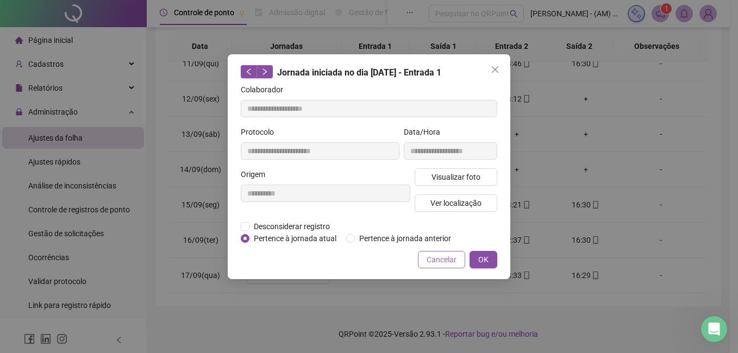
click at [442, 252] on button "Cancelar" at bounding box center [441, 259] width 47 height 17
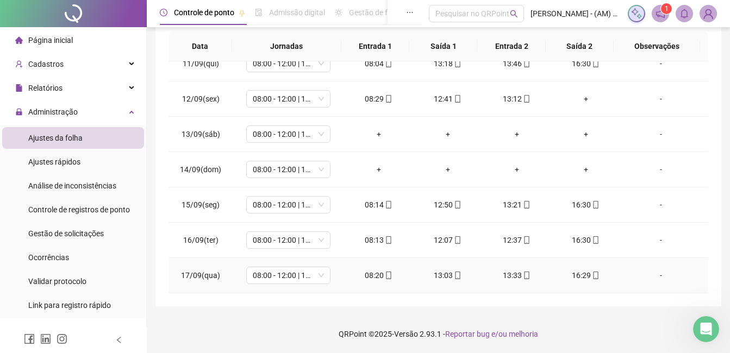
click at [378, 273] on div "08:20" at bounding box center [379, 275] width 52 height 12
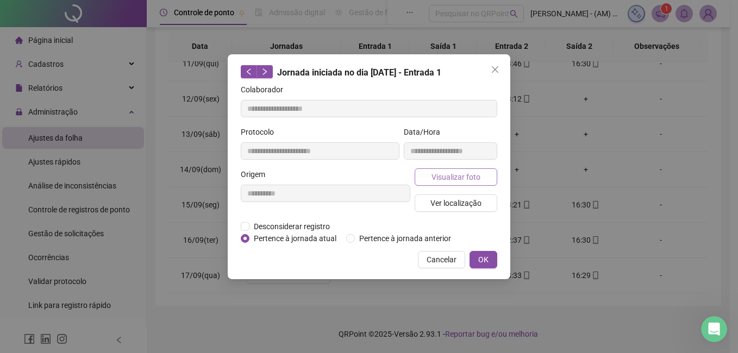
click at [446, 178] on span "Visualizar foto" at bounding box center [455, 177] width 49 height 12
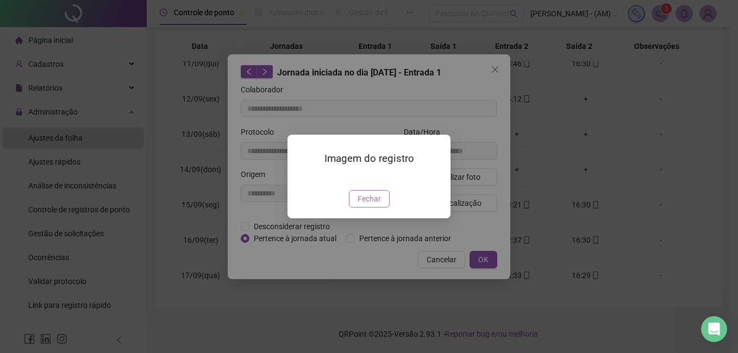
click at [374, 205] on span "Fechar" at bounding box center [368, 199] width 23 height 12
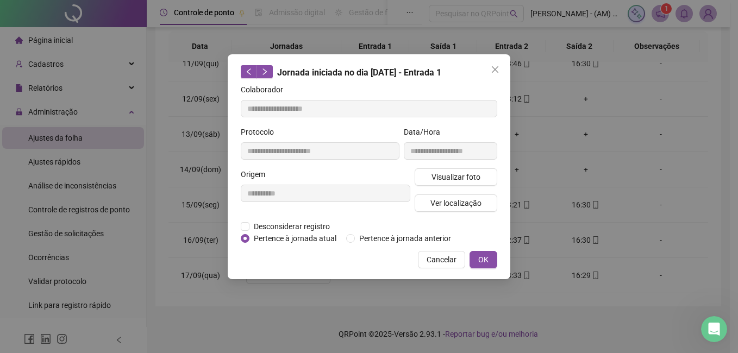
click at [374, 260] on div "Imagem do registro Fechar" at bounding box center [369, 176] width 738 height 353
click at [440, 255] on span "Cancelar" at bounding box center [441, 260] width 30 height 12
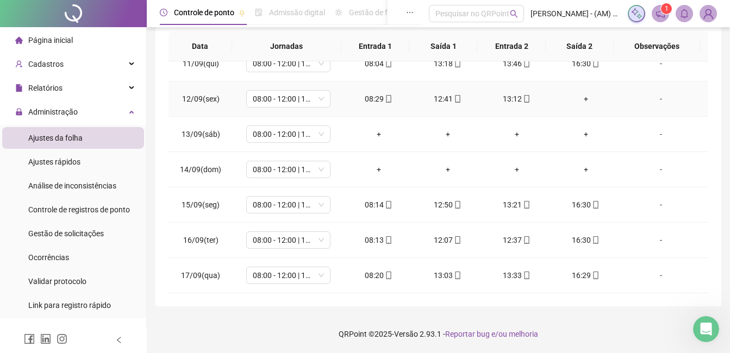
click at [369, 106] on td "08:29" at bounding box center [378, 98] width 69 height 35
click at [369, 102] on div "08:29" at bounding box center [379, 99] width 52 height 12
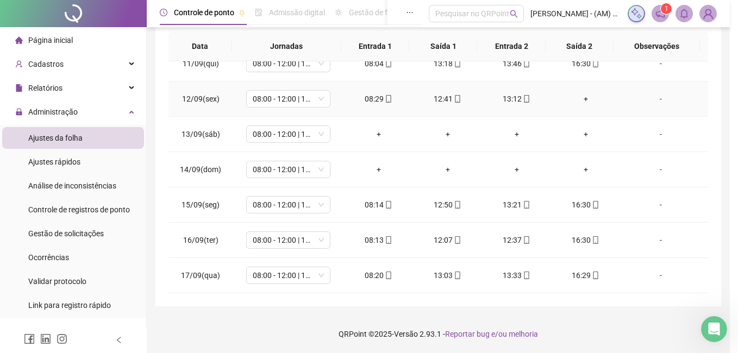
type input "**********"
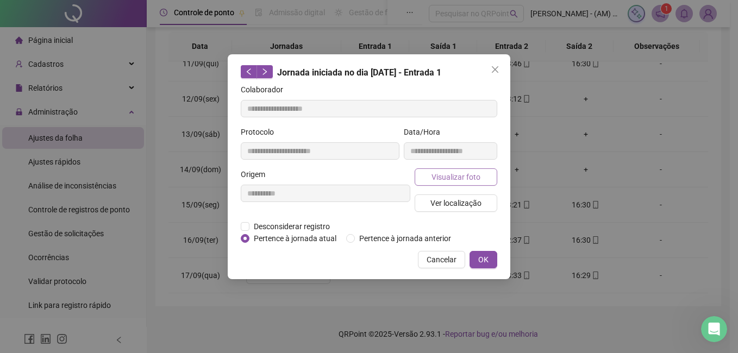
click at [467, 168] on button "Visualizar foto" at bounding box center [456, 176] width 83 height 17
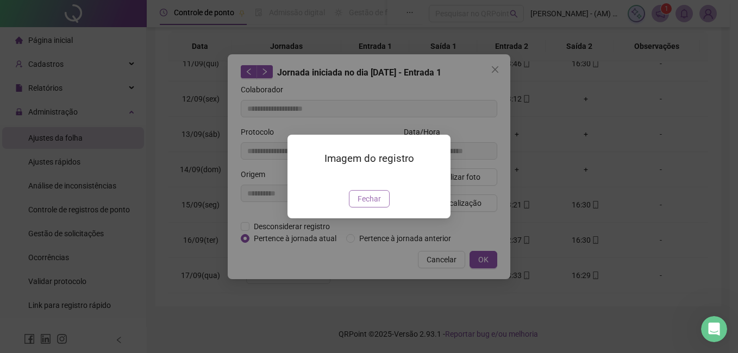
click at [375, 205] on span "Fechar" at bounding box center [368, 199] width 23 height 12
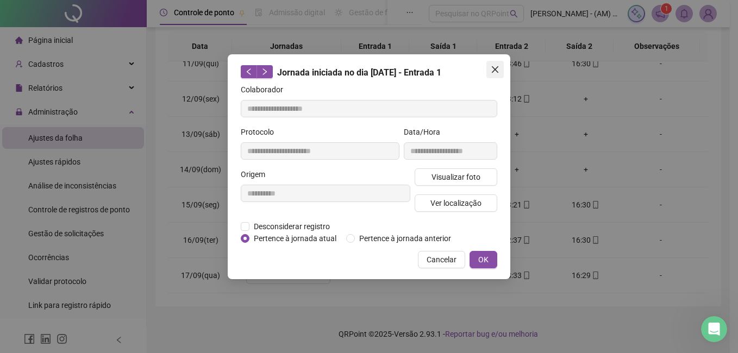
click at [491, 66] on icon "close" at bounding box center [495, 69] width 9 height 9
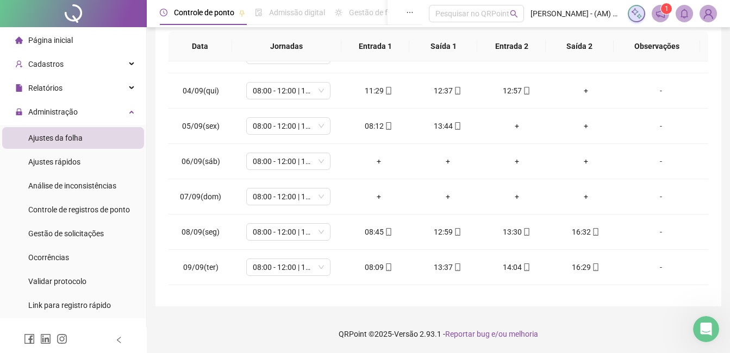
scroll to position [72, 0]
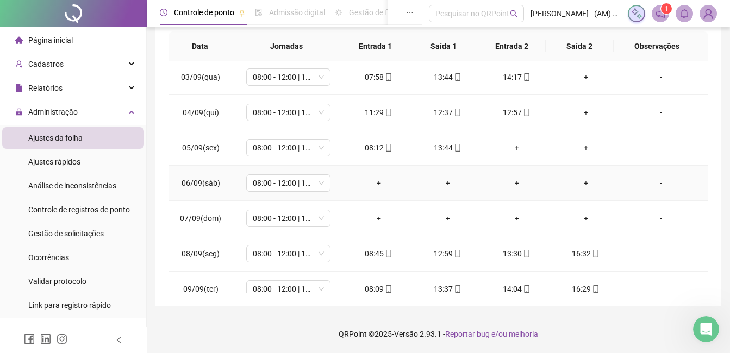
click at [373, 183] on div "+" at bounding box center [379, 183] width 52 height 12
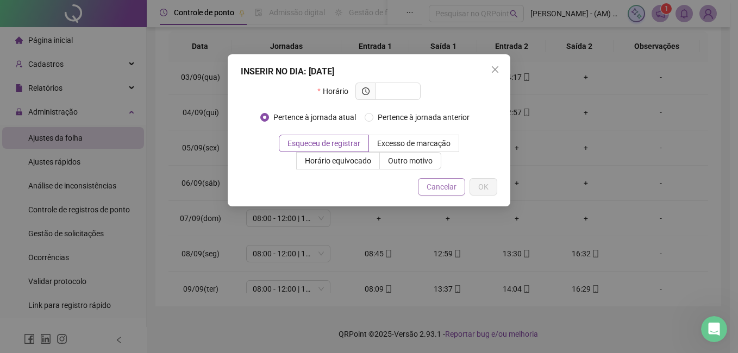
click at [430, 181] on span "Cancelar" at bounding box center [441, 187] width 30 height 12
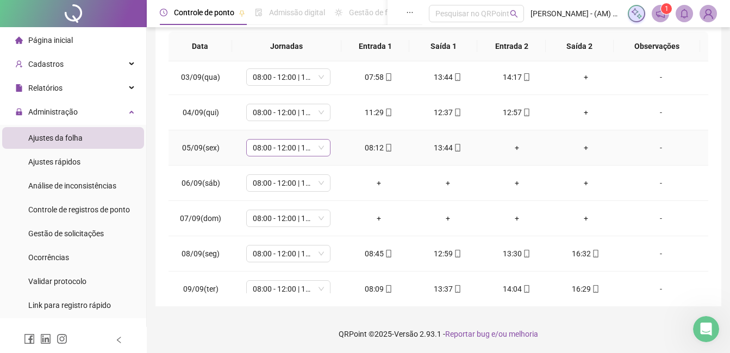
click at [312, 148] on span "08:00 - 12:00 | 13:00 - 16:20" at bounding box center [288, 148] width 71 height 16
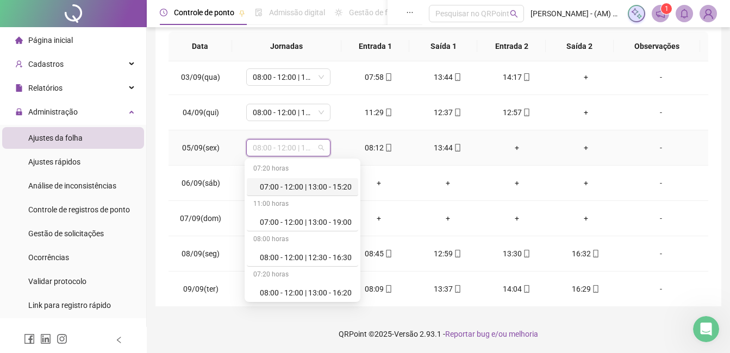
scroll to position [28, 0]
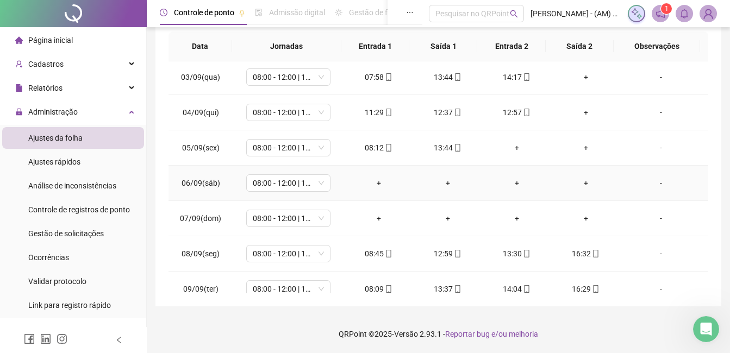
click at [430, 175] on td "+" at bounding box center [447, 183] width 69 height 35
click at [323, 186] on div "08:00 - 12:00 | 13:00 - 16:20" at bounding box center [288, 182] width 84 height 17
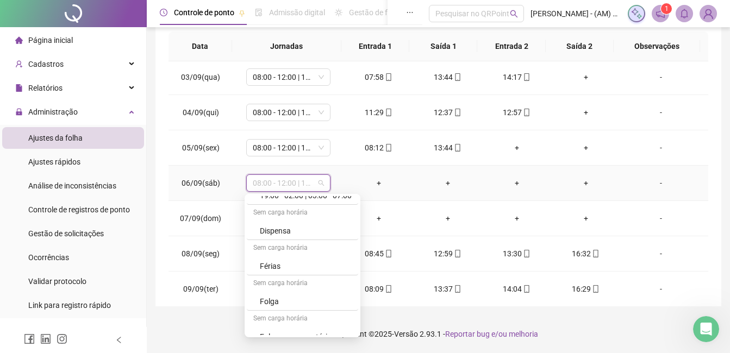
scroll to position [276, 0]
click at [323, 299] on div "Folga" at bounding box center [306, 299] width 92 height 12
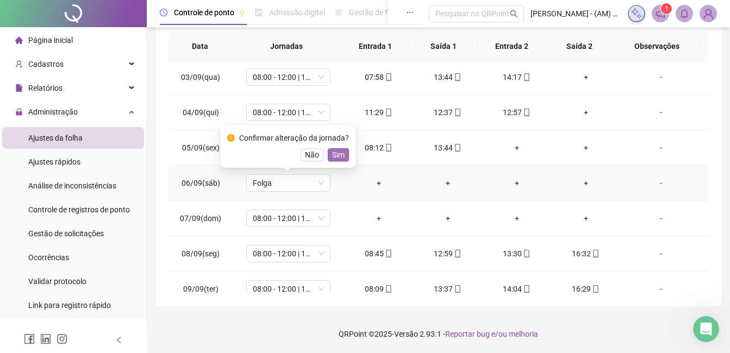
click at [341, 155] on span "Sim" at bounding box center [338, 155] width 12 height 12
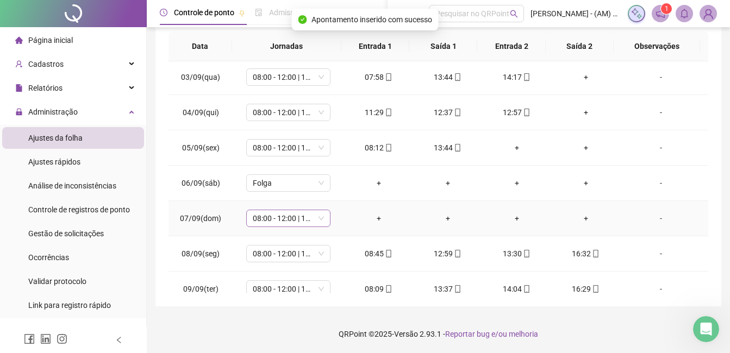
click at [318, 219] on span "08:00 - 12:00 | 13:00 - 16:20" at bounding box center [288, 218] width 71 height 16
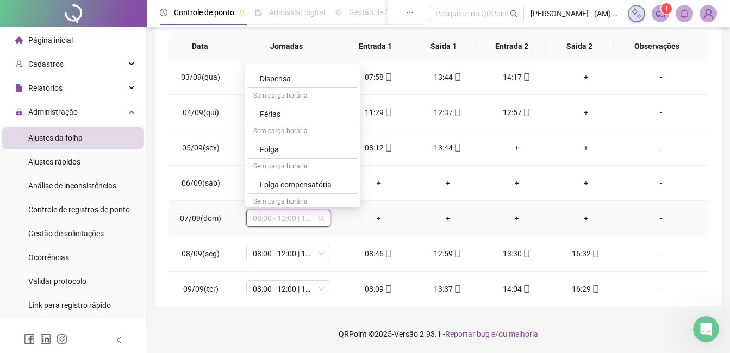
scroll to position [320, 0]
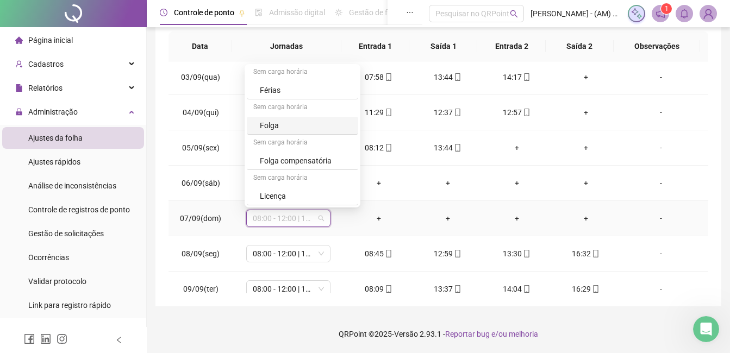
click at [286, 113] on div "Sem carga horária" at bounding box center [302, 107] width 111 height 17
click at [286, 119] on div "Folga" at bounding box center [302, 126] width 111 height 18
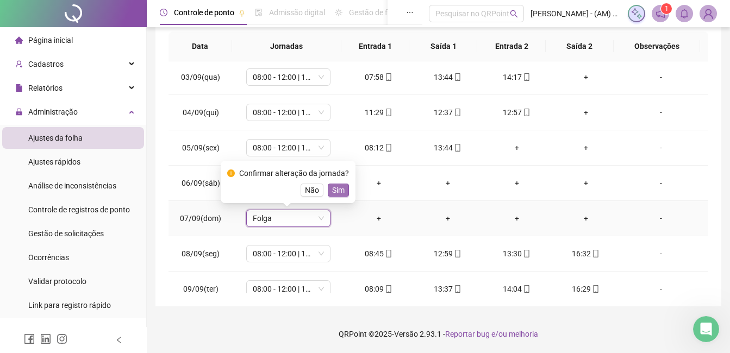
click at [339, 191] on span "Sim" at bounding box center [338, 190] width 12 height 12
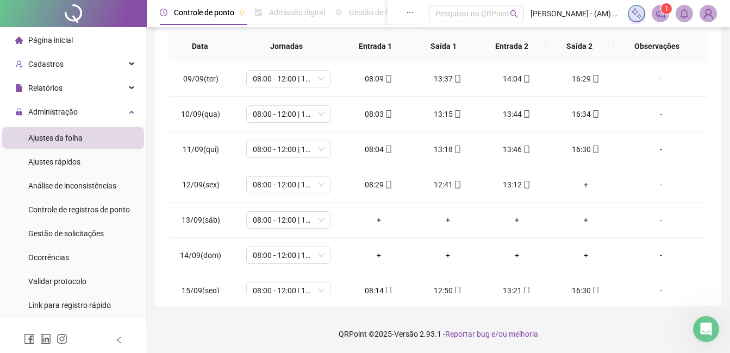
scroll to position [340, 0]
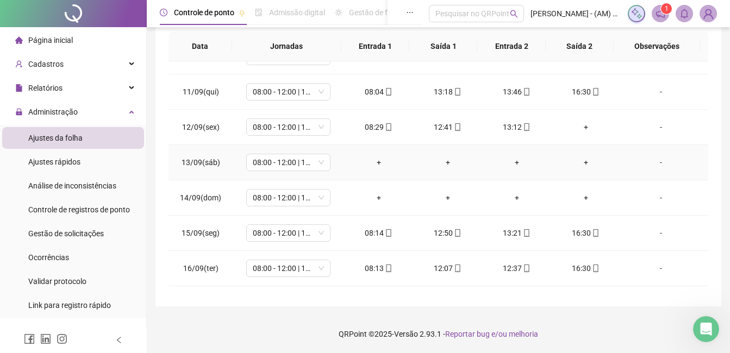
click at [371, 161] on div "+" at bounding box center [379, 162] width 52 height 12
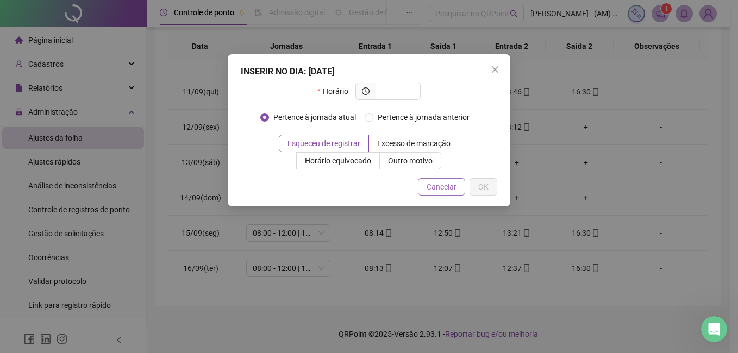
click at [445, 186] on span "Cancelar" at bounding box center [441, 187] width 30 height 12
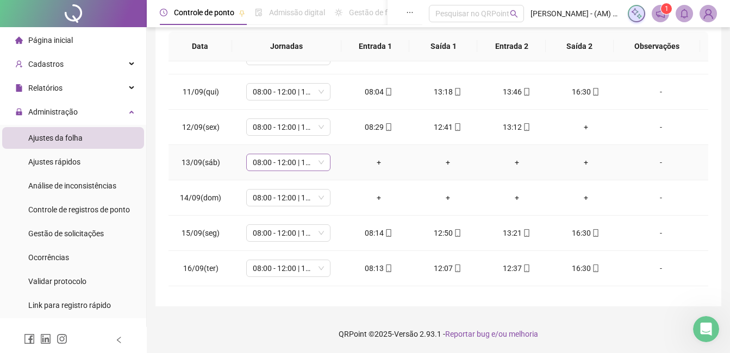
click at [301, 166] on span "08:00 - 12:00 | 13:00 - 16:20" at bounding box center [288, 162] width 71 height 16
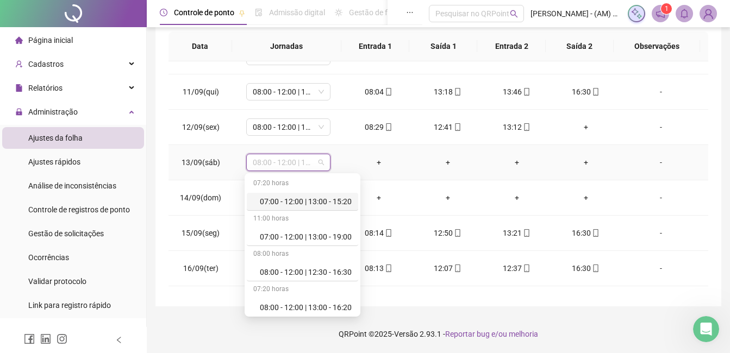
scroll to position [320, 0]
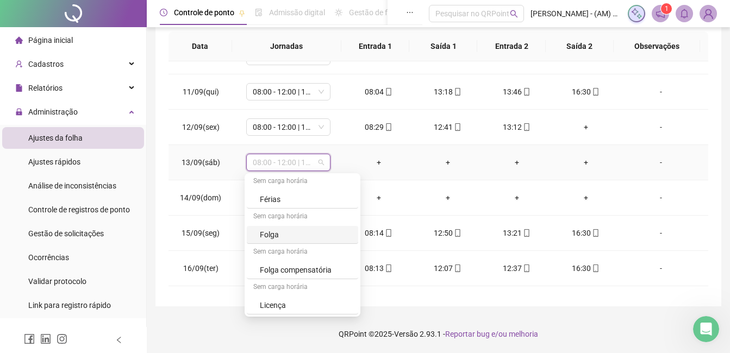
click at [293, 231] on div "Folga" at bounding box center [306, 235] width 92 height 12
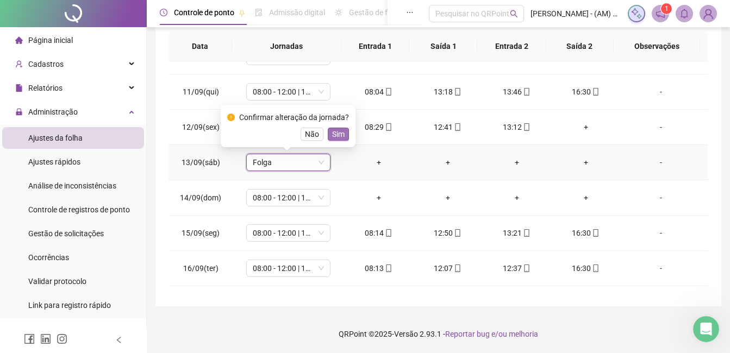
click at [332, 134] on span "Sim" at bounding box center [338, 134] width 12 height 12
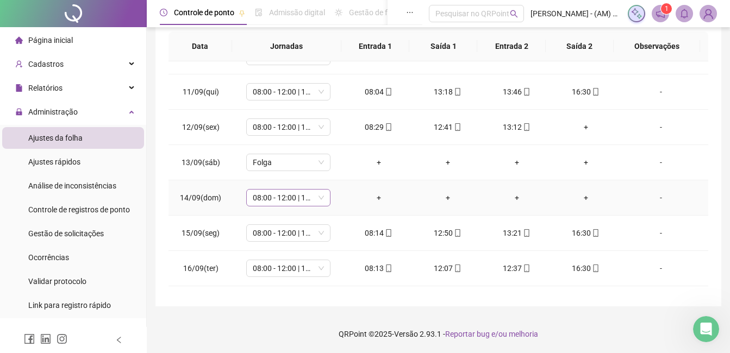
click at [321, 200] on span "08:00 - 12:00 | 13:00 - 16:20" at bounding box center [288, 198] width 71 height 16
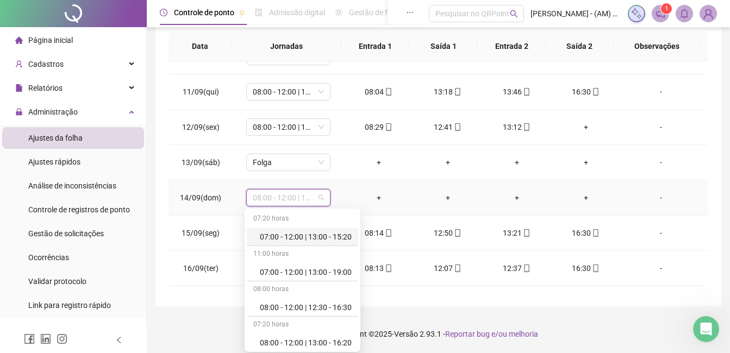
drag, startPoint x: 368, startPoint y: 244, endPoint x: 356, endPoint y: 237, distance: 13.6
click at [356, 237] on div "07:20 horas 07:00 - 12:00 | 13:00 - 15:20 11:00 horas 07:00 - 12:00 | 13:00 - 1…" at bounding box center [302, 280] width 116 height 143
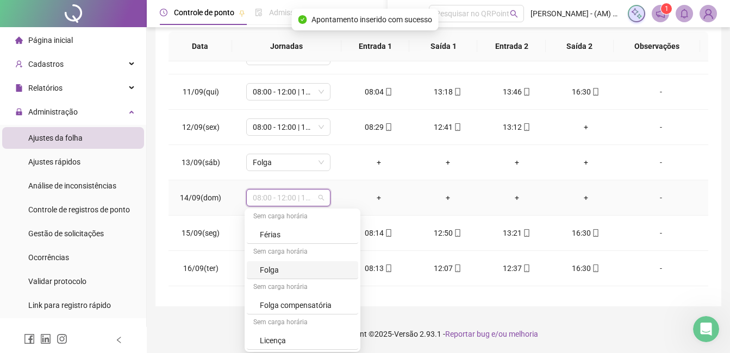
click at [314, 254] on div "Sem carga horária" at bounding box center [302, 252] width 111 height 17
click at [309, 267] on div "Folga" at bounding box center [306, 270] width 92 height 12
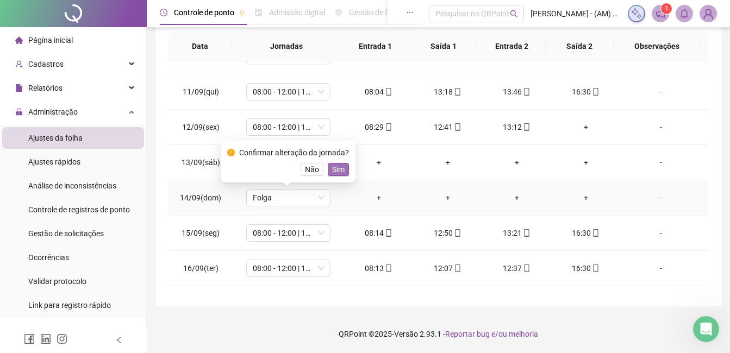
click at [336, 171] on span "Sim" at bounding box center [338, 170] width 12 height 12
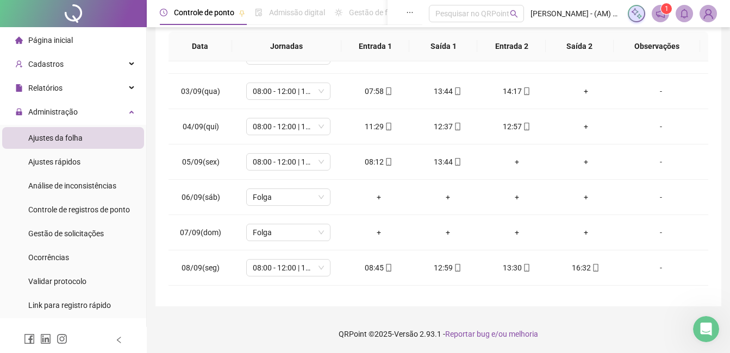
scroll to position [55, 0]
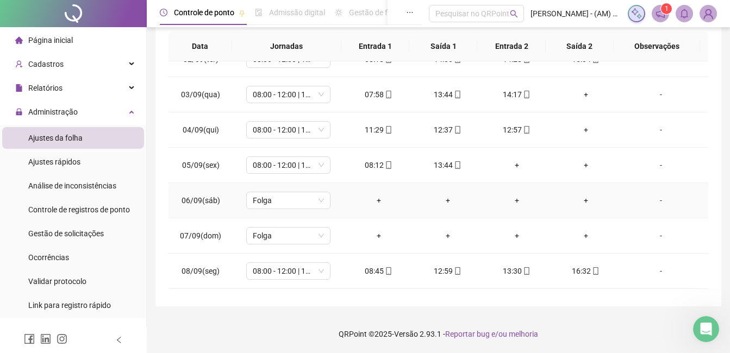
click at [374, 199] on div "+" at bounding box center [379, 200] width 52 height 12
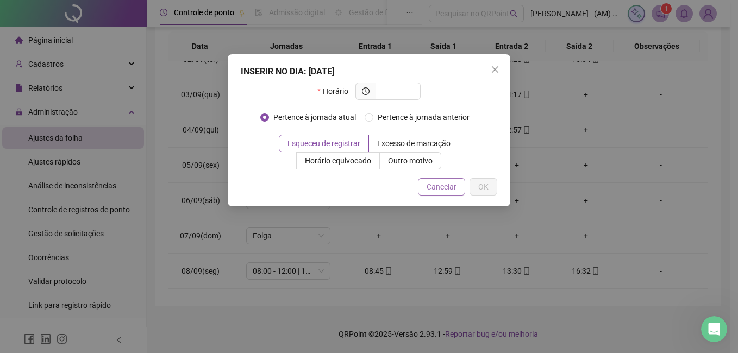
click at [436, 181] on span "Cancelar" at bounding box center [441, 187] width 30 height 12
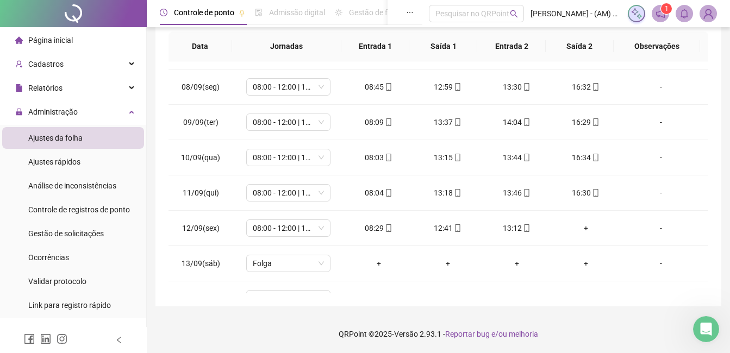
scroll to position [341, 0]
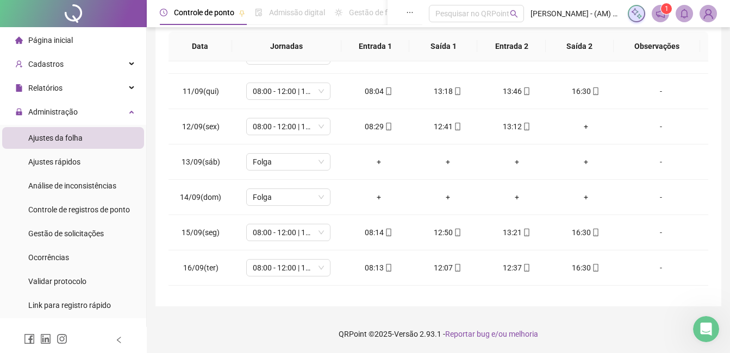
click at [89, 139] on li "Ajustes da folha" at bounding box center [73, 138] width 142 height 22
click at [89, 110] on div "Administração" at bounding box center [73, 112] width 142 height 22
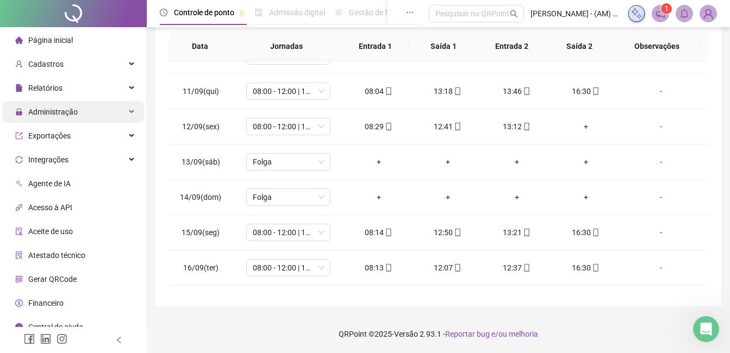
click at [92, 107] on div "Administração" at bounding box center [73, 112] width 142 height 22
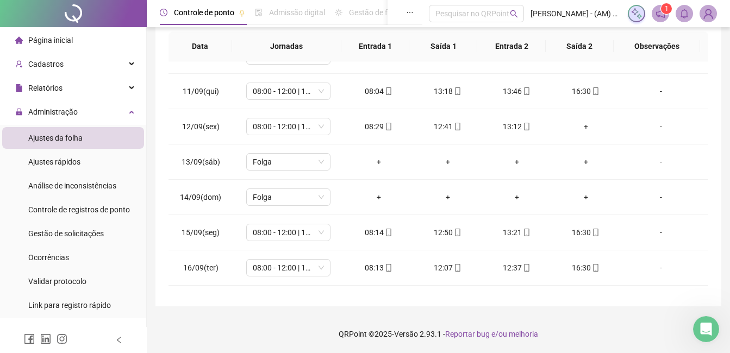
click at [92, 136] on li "Ajustes da folha" at bounding box center [73, 138] width 142 height 22
click at [84, 46] on li "Página inicial" at bounding box center [73, 40] width 142 height 22
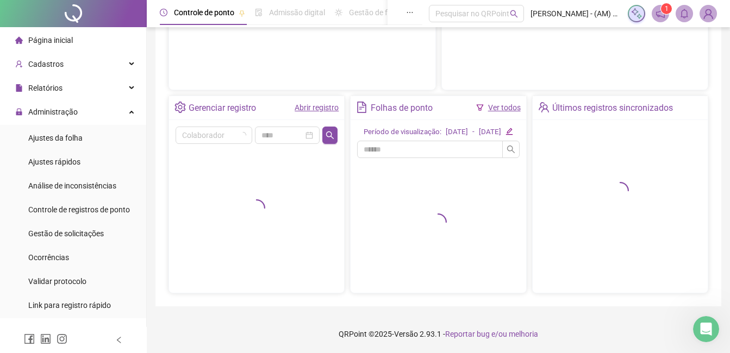
scroll to position [181, 0]
click at [62, 128] on div "Ajustes da folha" at bounding box center [55, 138] width 54 height 22
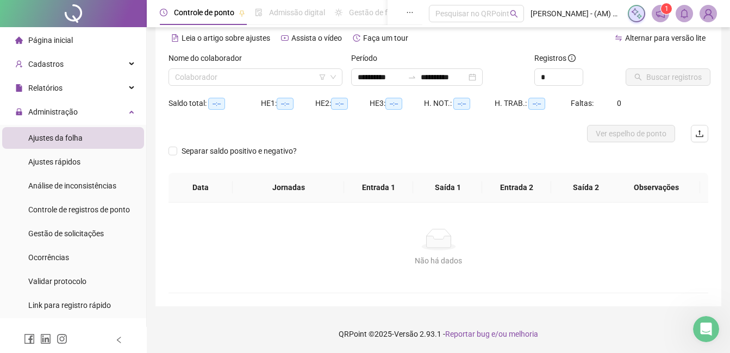
scroll to position [48, 0]
click at [214, 84] on input "search" at bounding box center [250, 77] width 151 height 16
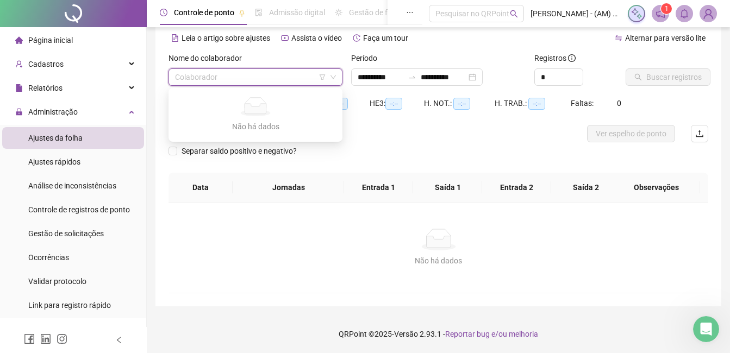
click at [301, 78] on input "search" at bounding box center [250, 77] width 151 height 16
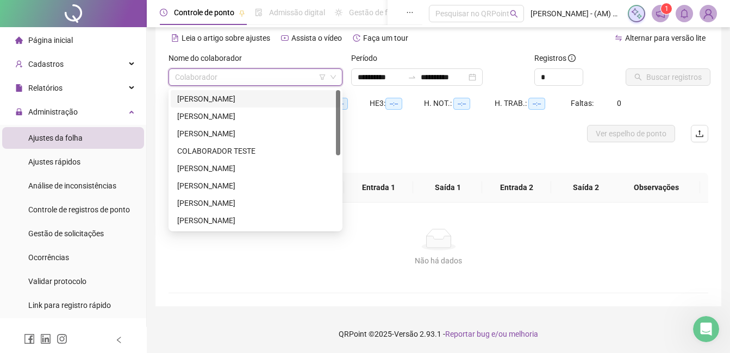
type input "**********"
click at [257, 180] on div "[PERSON_NAME]" at bounding box center [255, 186] width 156 height 12
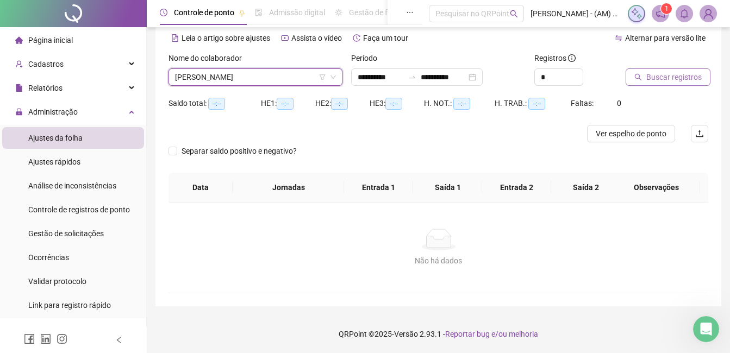
click at [659, 74] on span "Buscar registros" at bounding box center [673, 77] width 55 height 12
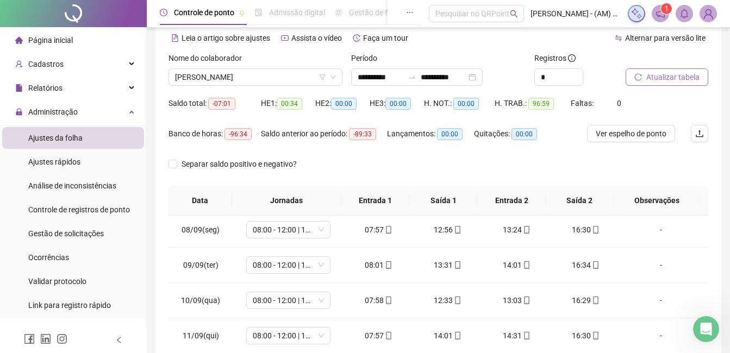
scroll to position [274, 0]
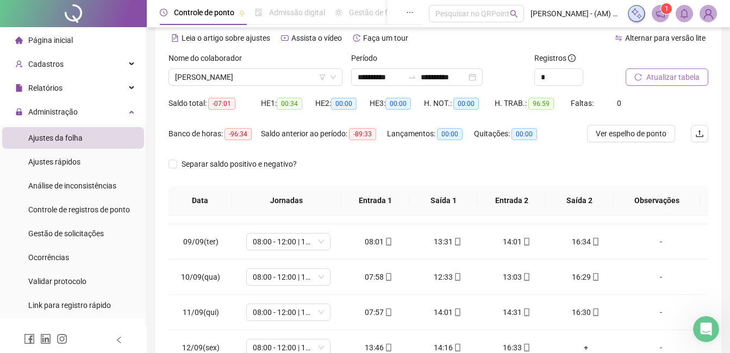
drag, startPoint x: 706, startPoint y: 291, endPoint x: 9, endPoint y: 11, distance: 750.4
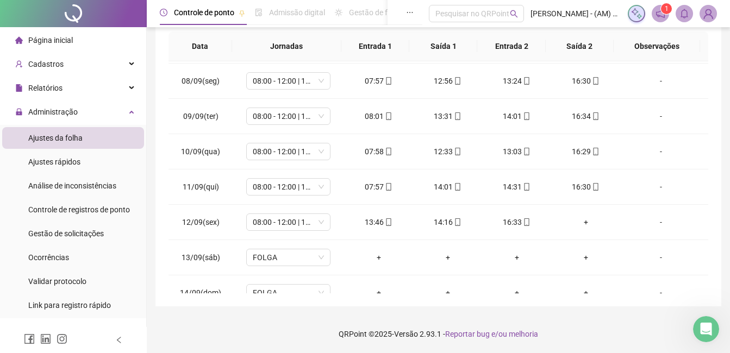
scroll to position [187, 0]
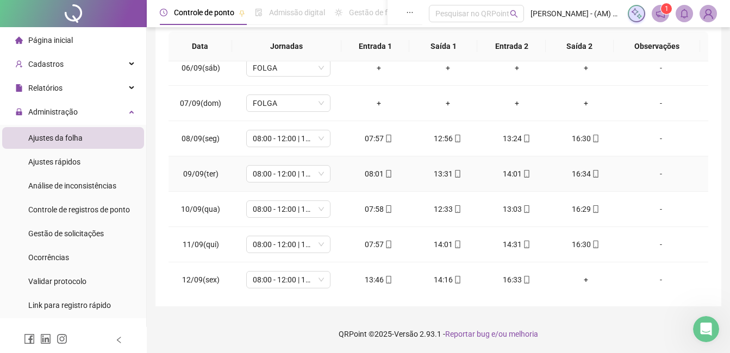
click at [580, 172] on div "16:34" at bounding box center [586, 174] width 52 height 12
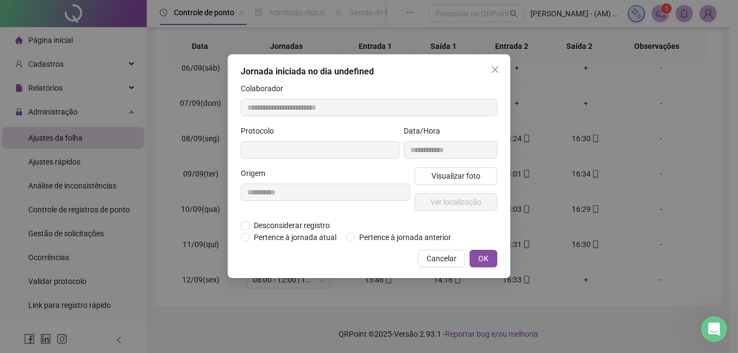
type input "**********"
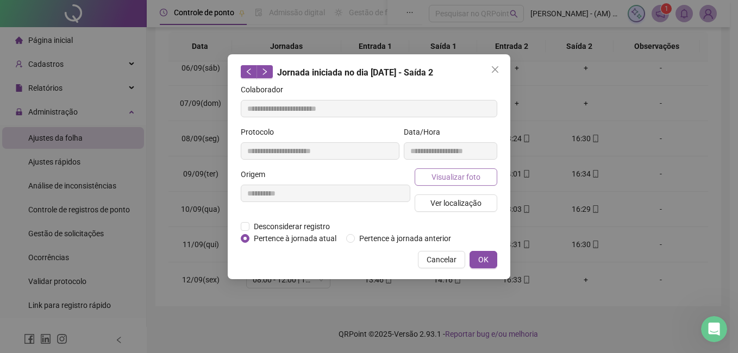
click at [443, 174] on span "Visualizar foto" at bounding box center [455, 177] width 49 height 12
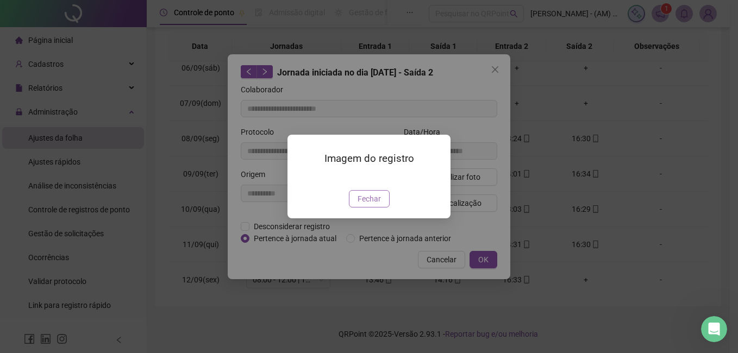
click at [378, 205] on span "Fechar" at bounding box center [368, 199] width 23 height 12
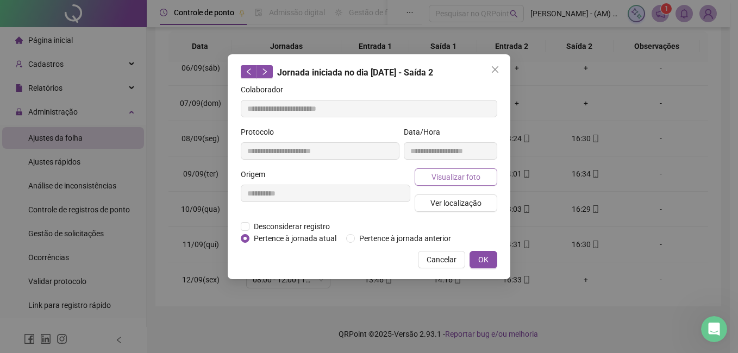
click at [466, 179] on span "Visualizar foto" at bounding box center [455, 177] width 49 height 12
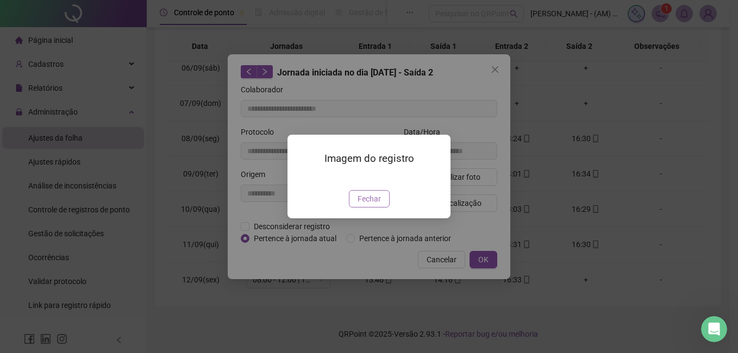
click at [374, 205] on span "Fechar" at bounding box center [368, 199] width 23 height 12
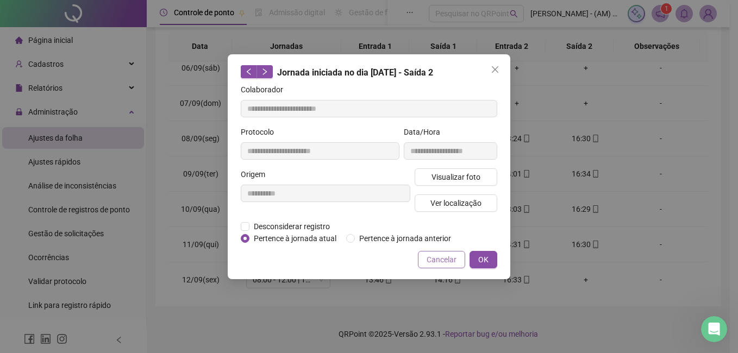
click at [449, 258] on span "Cancelar" at bounding box center [441, 260] width 30 height 12
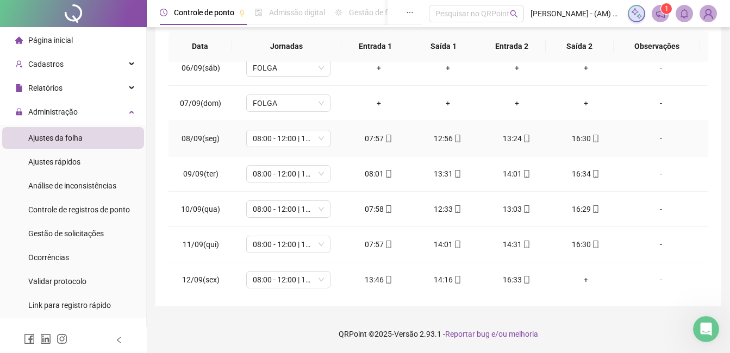
drag, startPoint x: 577, startPoint y: 130, endPoint x: 576, endPoint y: 136, distance: 6.5
click at [576, 136] on td "16:30" at bounding box center [585, 138] width 69 height 35
click at [576, 136] on div "16:30" at bounding box center [586, 139] width 52 height 12
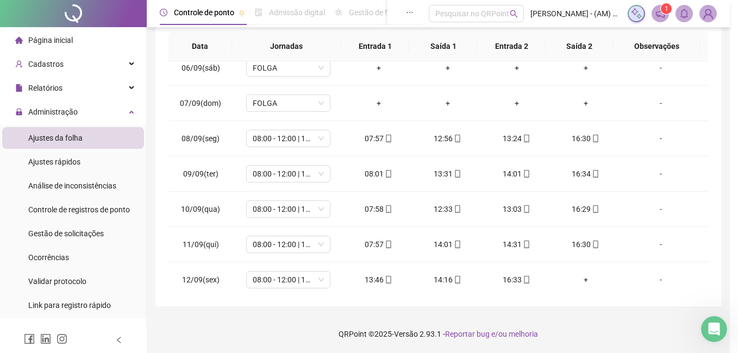
type input "**********"
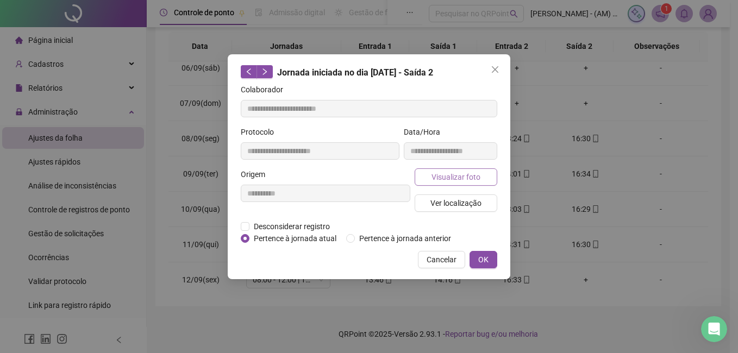
click at [469, 171] on span "Visualizar foto" at bounding box center [455, 177] width 49 height 12
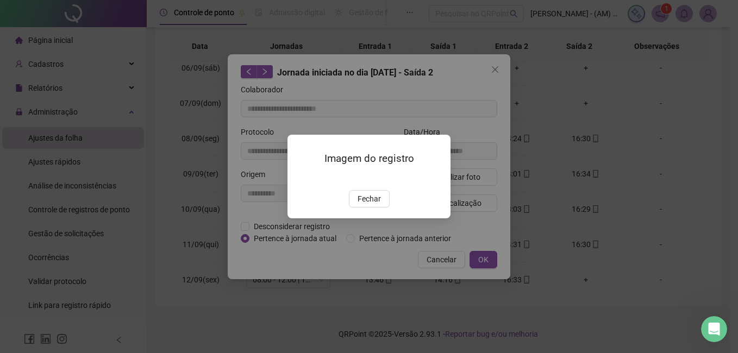
click at [370, 218] on div "Imagem do registro Fechar" at bounding box center [368, 176] width 163 height 83
click at [370, 205] on span "Fechar" at bounding box center [368, 199] width 23 height 12
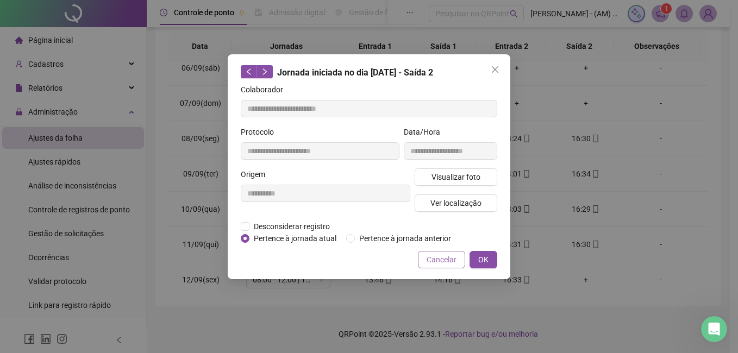
click at [454, 263] on span "Cancelar" at bounding box center [441, 260] width 30 height 12
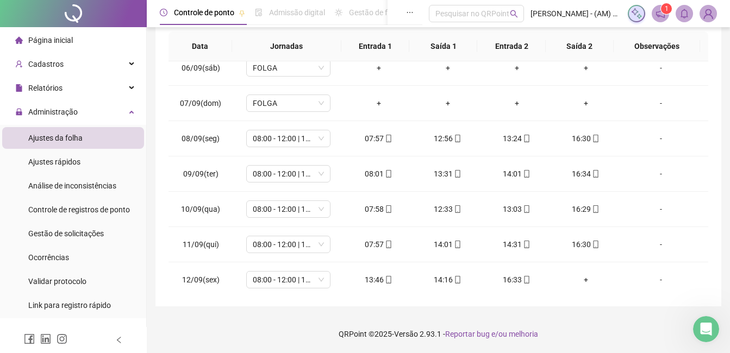
click at [708, 69] on div "**********" at bounding box center [438, 70] width 566 height 473
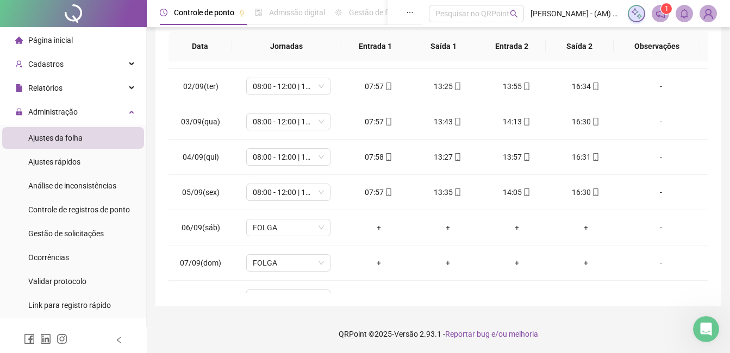
scroll to position [0, 0]
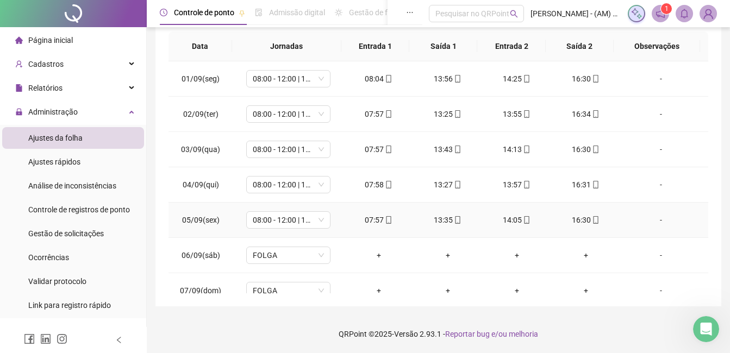
click at [572, 217] on div "16:30" at bounding box center [586, 220] width 52 height 12
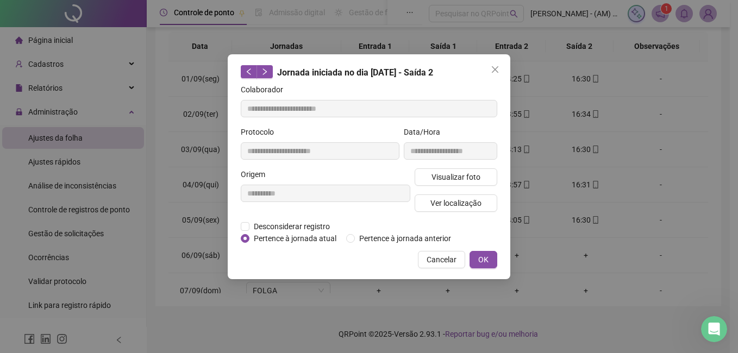
type input "**********"
click at [471, 178] on span "Visualizar foto" at bounding box center [455, 177] width 49 height 12
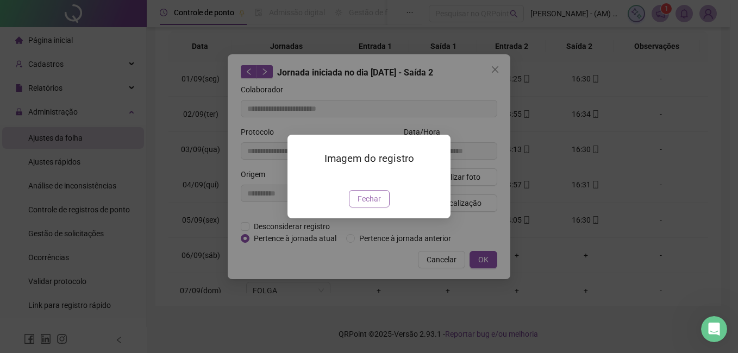
click at [371, 205] on span "Fechar" at bounding box center [368, 199] width 23 height 12
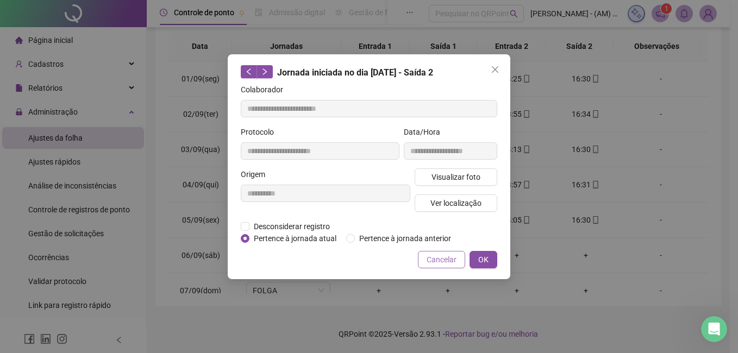
click at [449, 255] on span "Cancelar" at bounding box center [441, 260] width 30 height 12
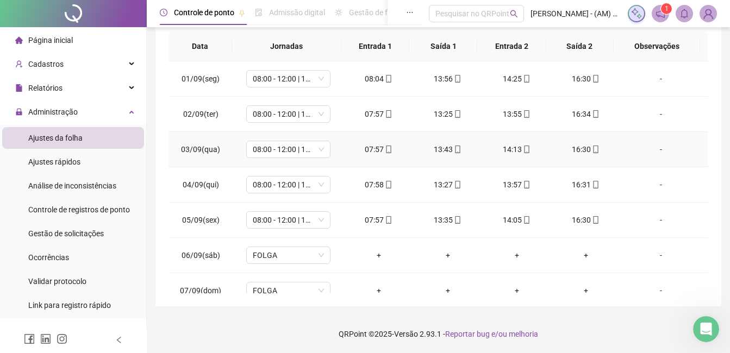
click at [372, 149] on div "07:57" at bounding box center [379, 149] width 52 height 12
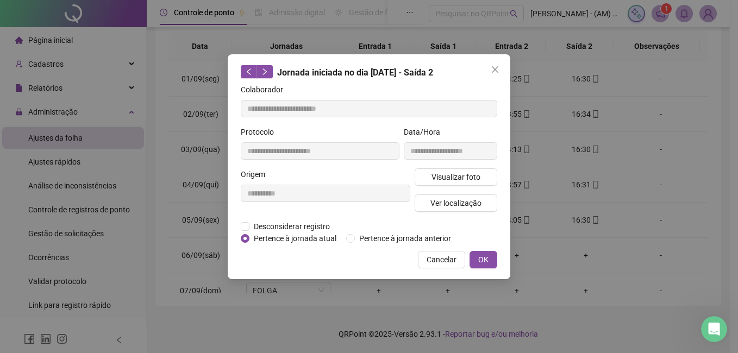
type input "**********"
click at [438, 178] on span "Visualizar foto" at bounding box center [455, 177] width 49 height 12
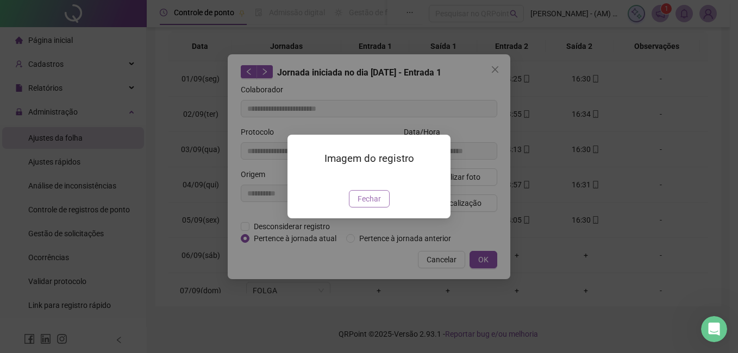
click at [370, 208] on button "Fechar" at bounding box center [369, 198] width 41 height 17
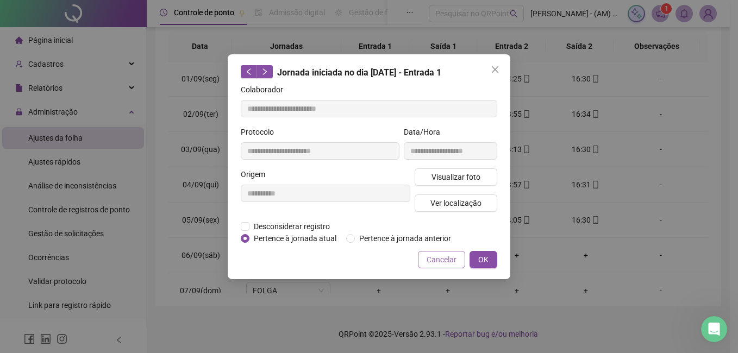
click at [433, 259] on span "Cancelar" at bounding box center [441, 260] width 30 height 12
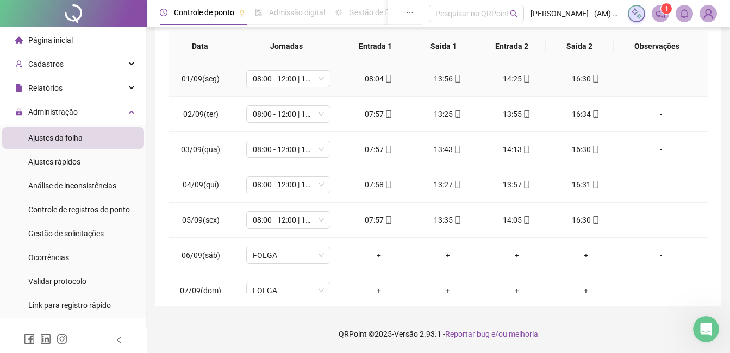
click at [376, 79] on div "08:04" at bounding box center [379, 79] width 52 height 12
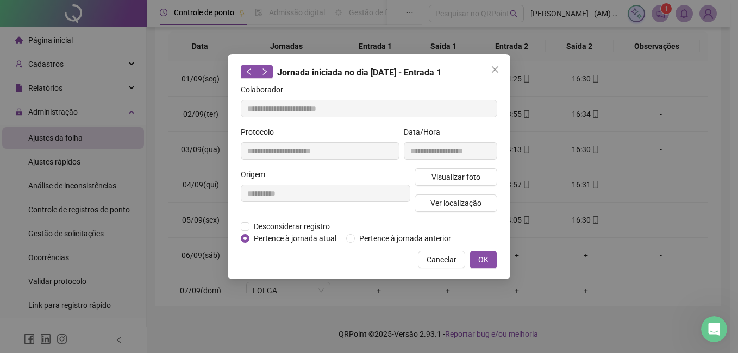
type input "**********"
click at [441, 175] on span "Visualizar foto" at bounding box center [455, 177] width 49 height 12
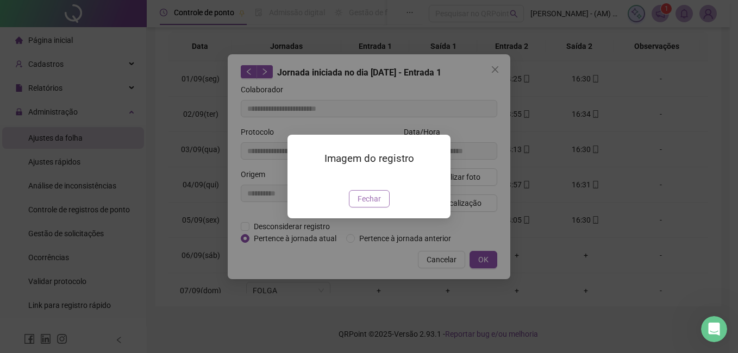
click at [368, 205] on span "Fechar" at bounding box center [368, 199] width 23 height 12
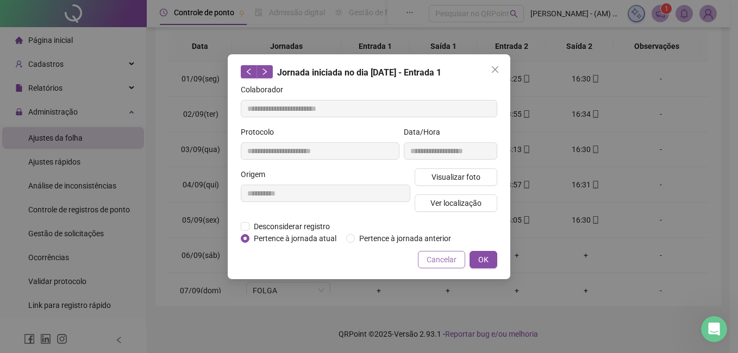
click at [432, 257] on span "Cancelar" at bounding box center [441, 260] width 30 height 12
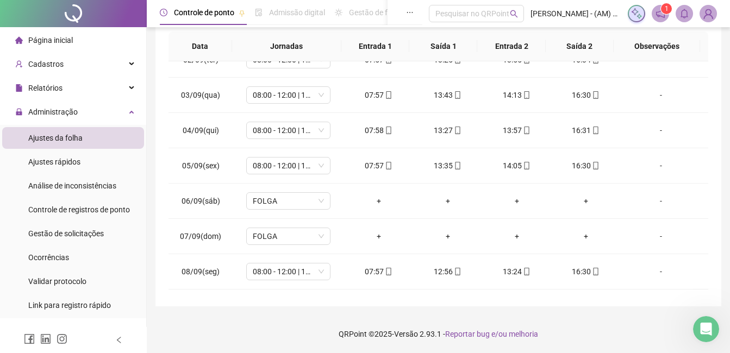
scroll to position [65, 0]
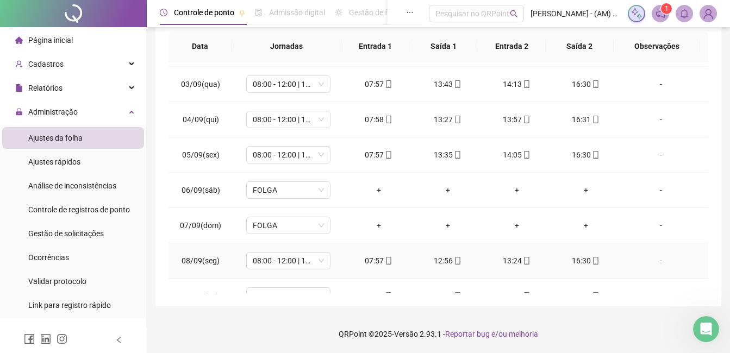
drag, startPoint x: 372, startPoint y: 253, endPoint x: 373, endPoint y: 260, distance: 6.5
click at [373, 260] on td "07:57" at bounding box center [378, 260] width 69 height 35
click at [373, 260] on div "07:57" at bounding box center [379, 261] width 52 height 12
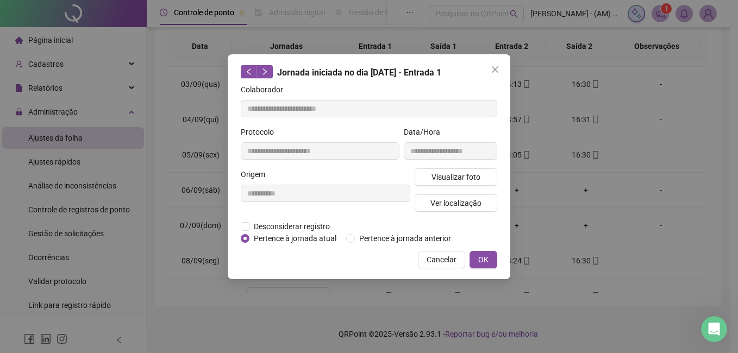
type input "**********"
click at [477, 178] on span "Visualizar foto" at bounding box center [455, 177] width 49 height 12
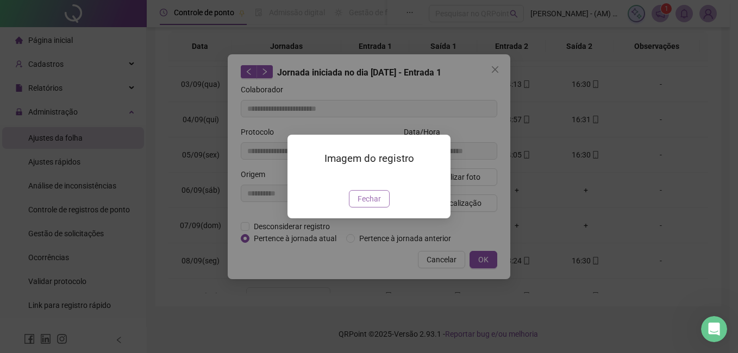
click at [373, 205] on span "Fechar" at bounding box center [368, 199] width 23 height 12
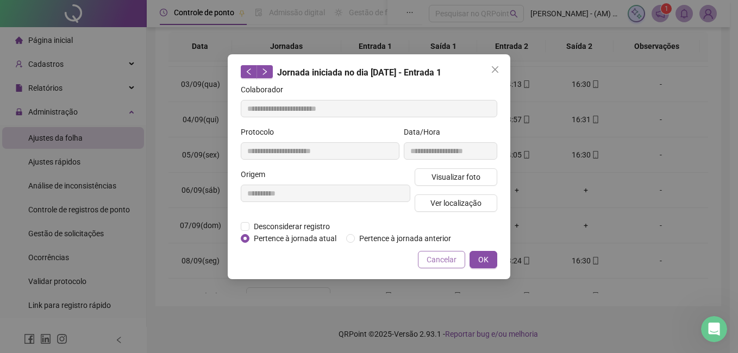
click at [425, 263] on button "Cancelar" at bounding box center [441, 259] width 47 height 17
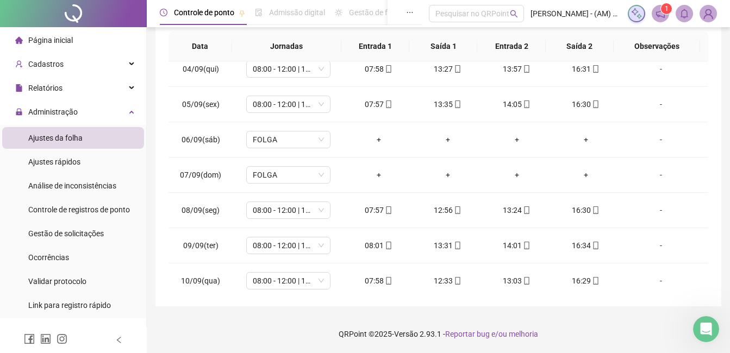
scroll to position [130, 0]
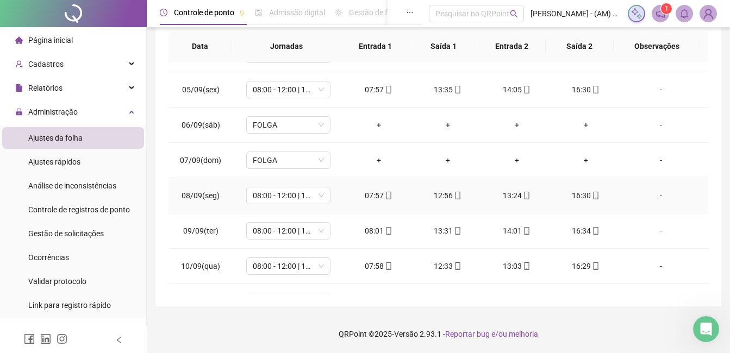
click at [374, 193] on div "07:57" at bounding box center [379, 196] width 52 height 12
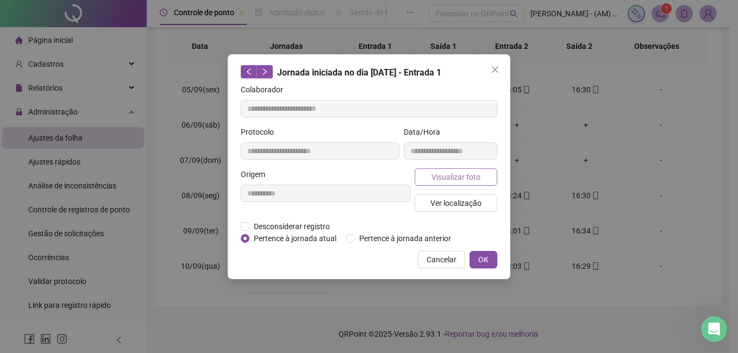
click at [473, 183] on button "Visualizar foto" at bounding box center [456, 176] width 83 height 17
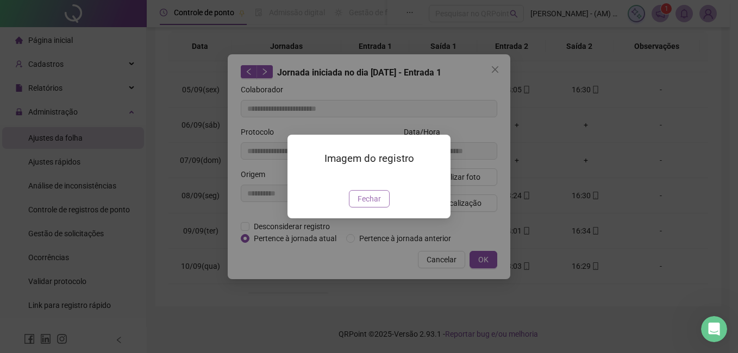
click at [372, 205] on span "Fechar" at bounding box center [368, 199] width 23 height 12
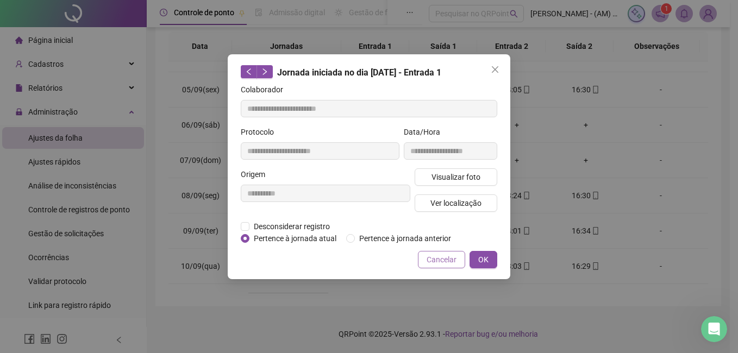
click at [430, 259] on span "Cancelar" at bounding box center [441, 260] width 30 height 12
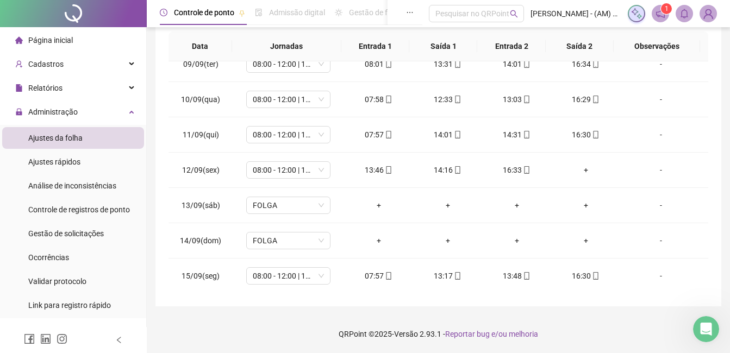
scroll to position [333, 0]
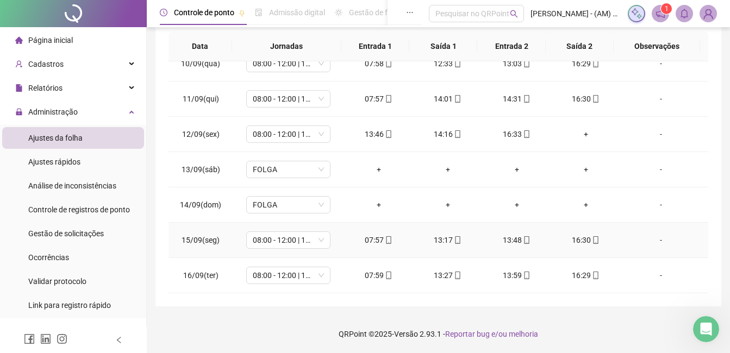
click at [370, 243] on div "07:57" at bounding box center [379, 240] width 52 height 12
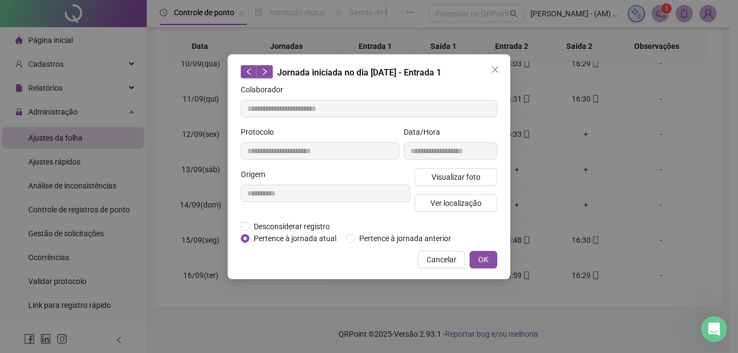
type input "**********"
click at [456, 171] on span "Visualizar foto" at bounding box center [455, 177] width 49 height 12
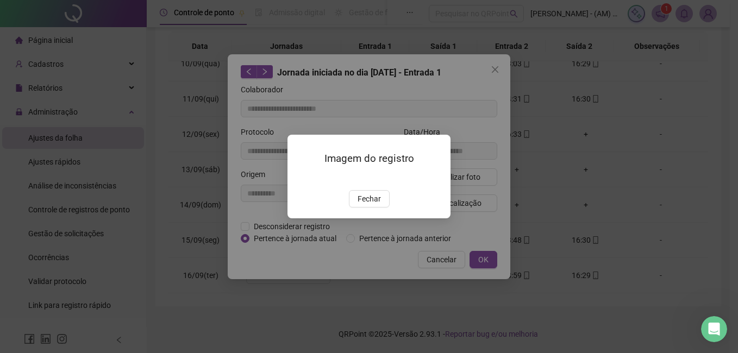
click at [300, 178] on img at bounding box center [300, 178] width 0 height 0
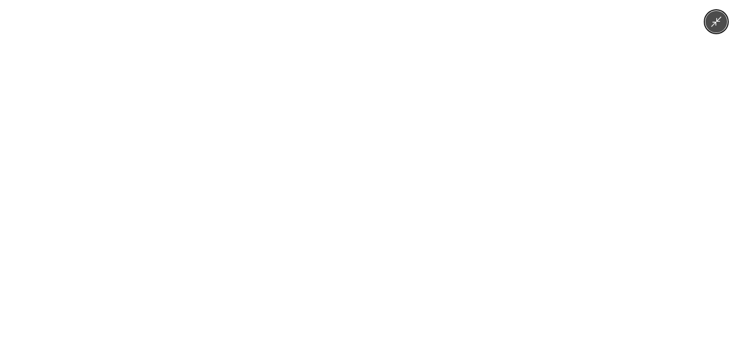
click at [646, 55] on div at bounding box center [369, 176] width 738 height 353
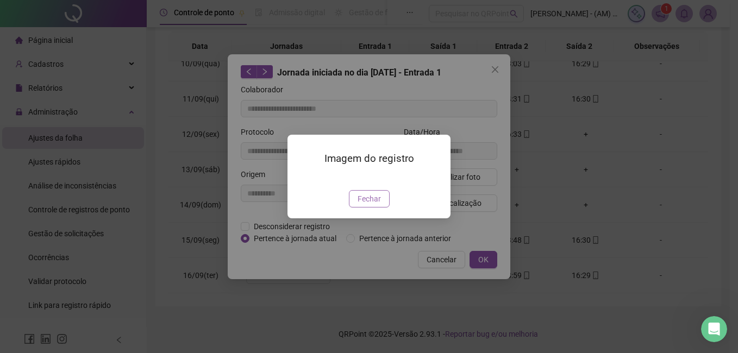
click at [365, 205] on span "Fechar" at bounding box center [368, 199] width 23 height 12
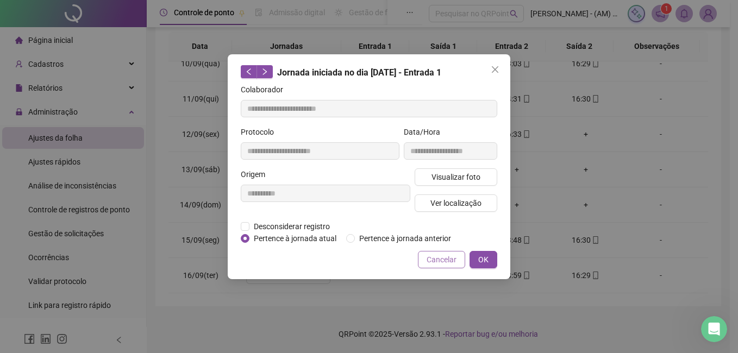
click at [442, 255] on span "Cancelar" at bounding box center [441, 260] width 30 height 12
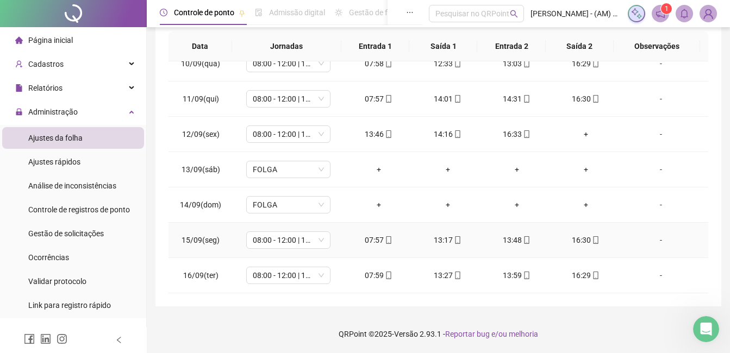
click at [369, 237] on div "07:57" at bounding box center [379, 240] width 52 height 12
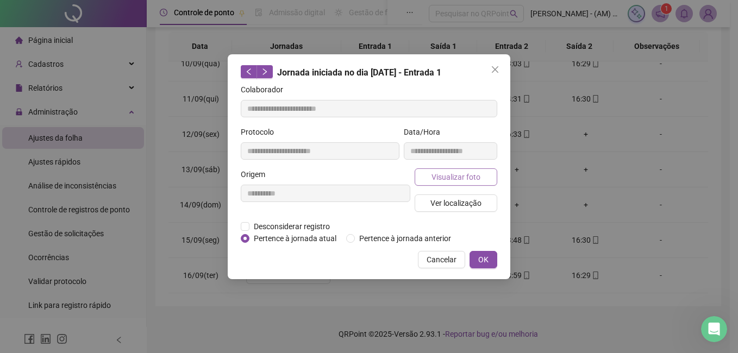
click at [458, 170] on button "Visualizar foto" at bounding box center [456, 176] width 83 height 17
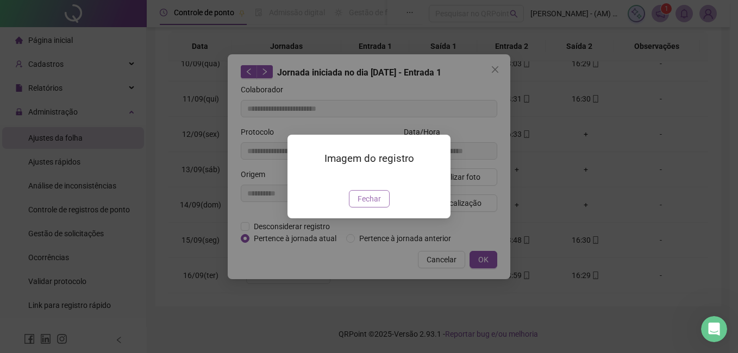
click at [369, 205] on span "Fechar" at bounding box center [368, 199] width 23 height 12
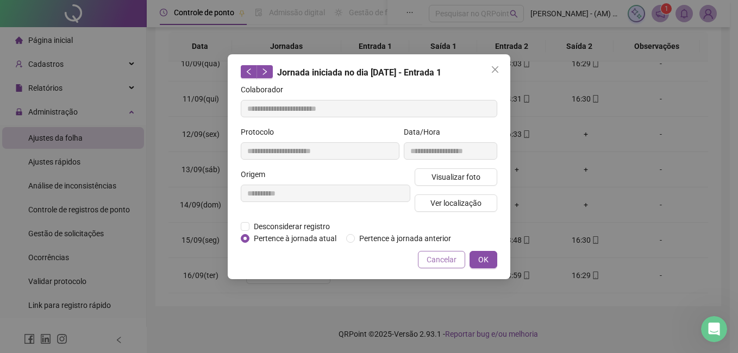
click at [434, 266] on button "Cancelar" at bounding box center [441, 259] width 47 height 17
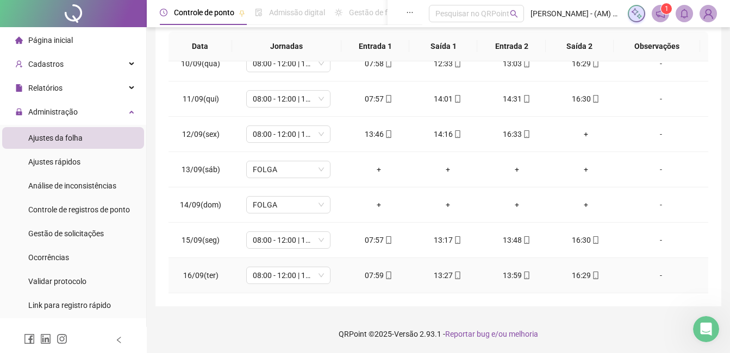
click at [371, 276] on div "07:59" at bounding box center [379, 275] width 52 height 12
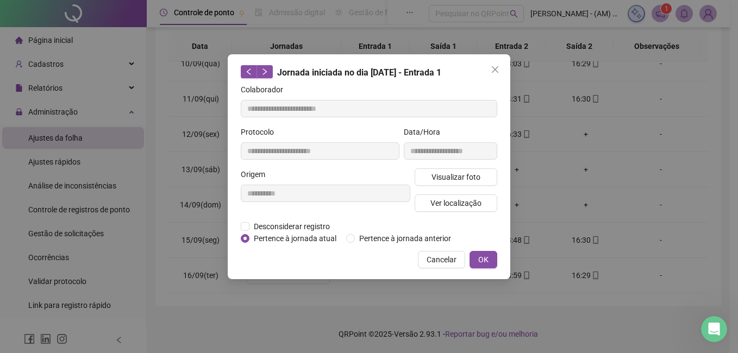
type input "**********"
click at [449, 176] on span "Visualizar foto" at bounding box center [455, 177] width 49 height 12
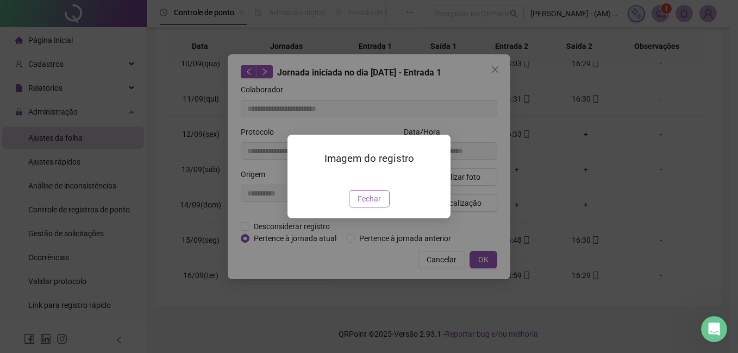
click at [370, 205] on span "Fechar" at bounding box center [368, 199] width 23 height 12
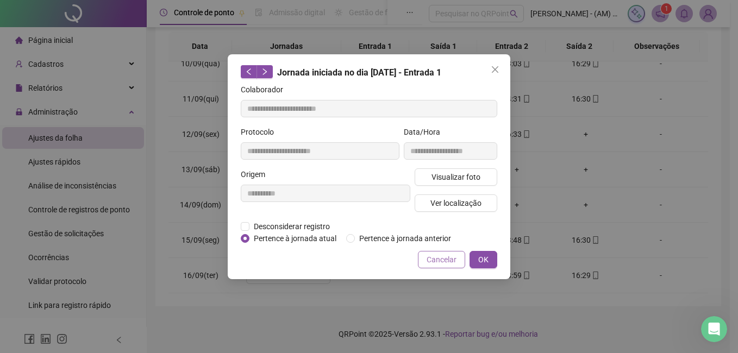
click at [451, 267] on button "Cancelar" at bounding box center [441, 259] width 47 height 17
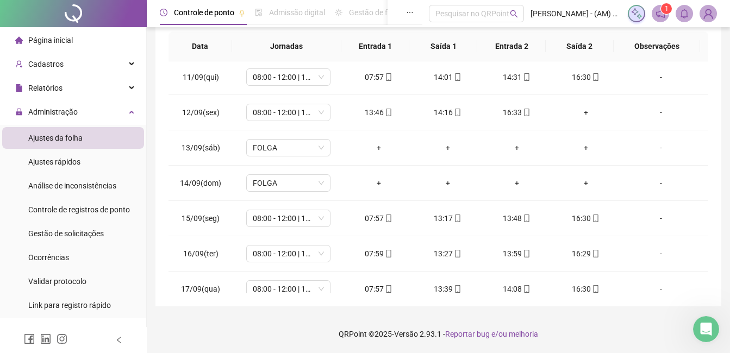
scroll to position [368, 0]
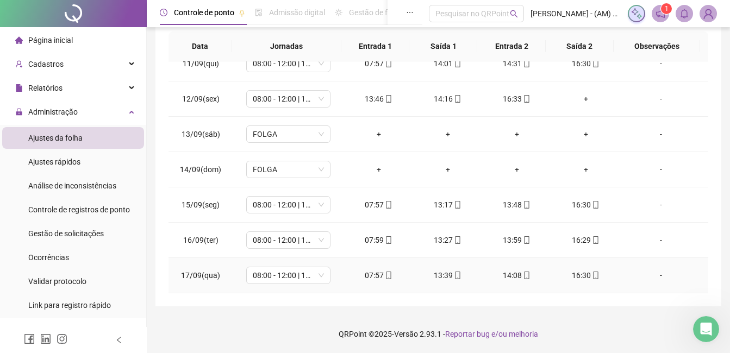
click at [371, 271] on div "07:57" at bounding box center [379, 275] width 52 height 12
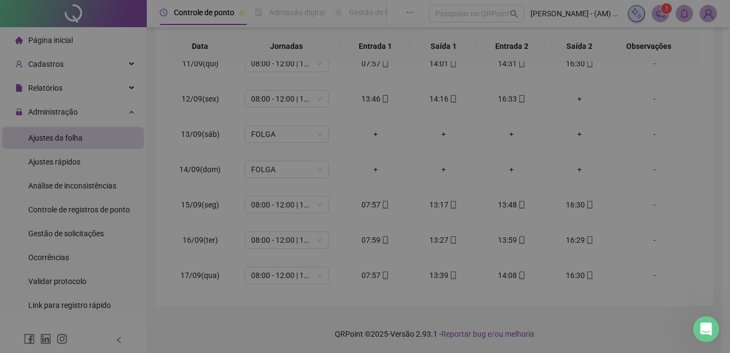
type input "**********"
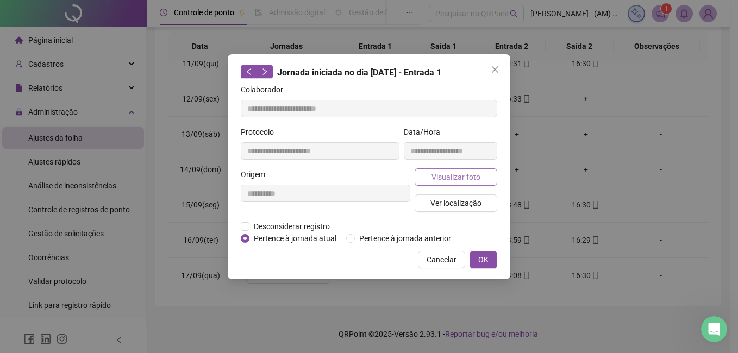
click at [447, 173] on span "Visualizar foto" at bounding box center [455, 177] width 49 height 12
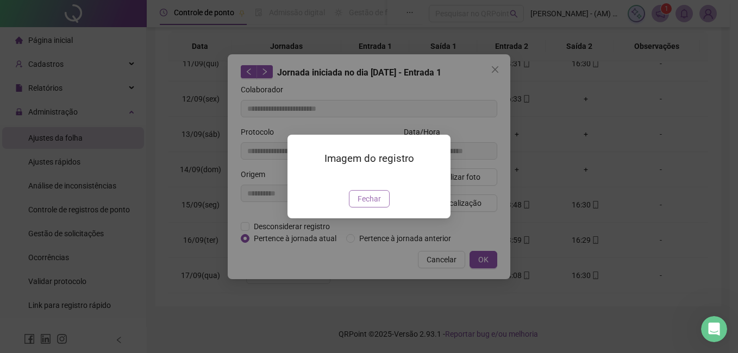
click at [383, 208] on button "Fechar" at bounding box center [369, 198] width 41 height 17
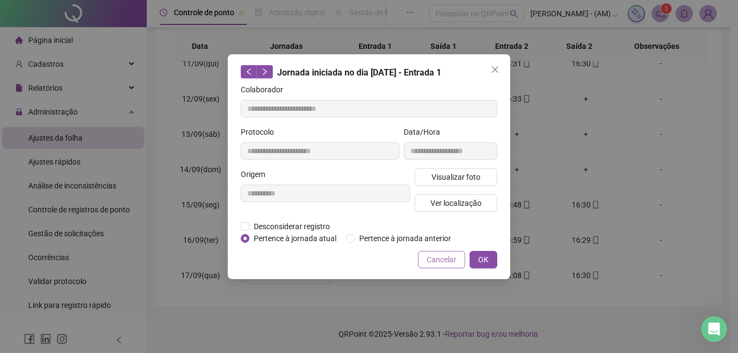
click at [443, 255] on span "Cancelar" at bounding box center [441, 260] width 30 height 12
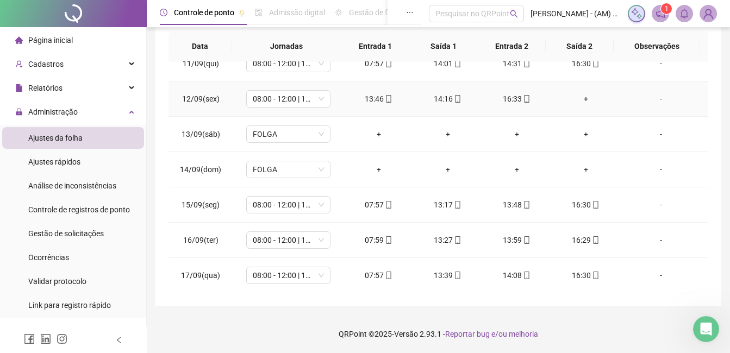
click at [369, 99] on div "13:46" at bounding box center [379, 99] width 52 height 12
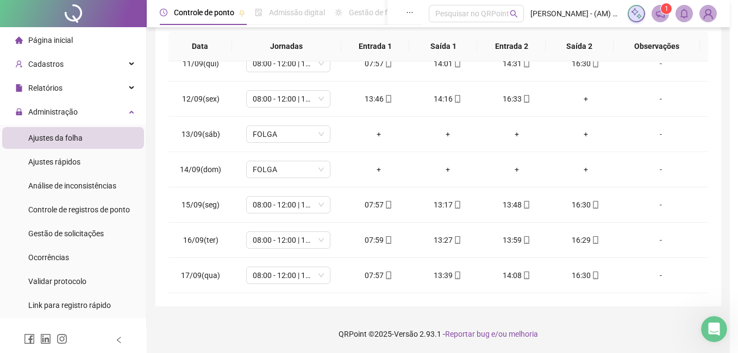
type input "**********"
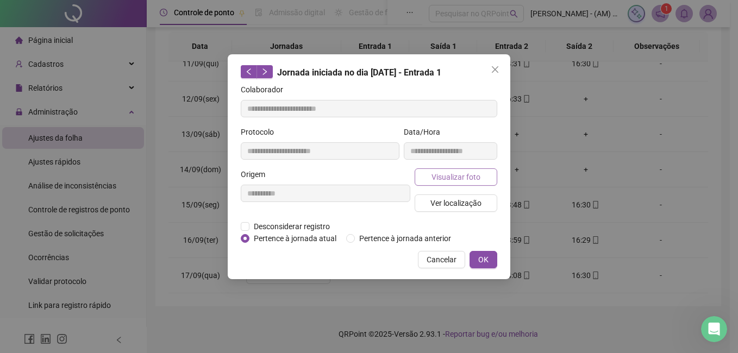
click at [456, 171] on span "Visualizar foto" at bounding box center [455, 177] width 49 height 12
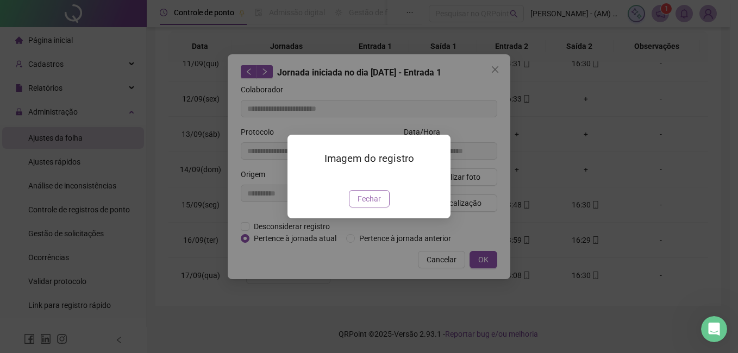
click at [372, 205] on span "Fechar" at bounding box center [368, 199] width 23 height 12
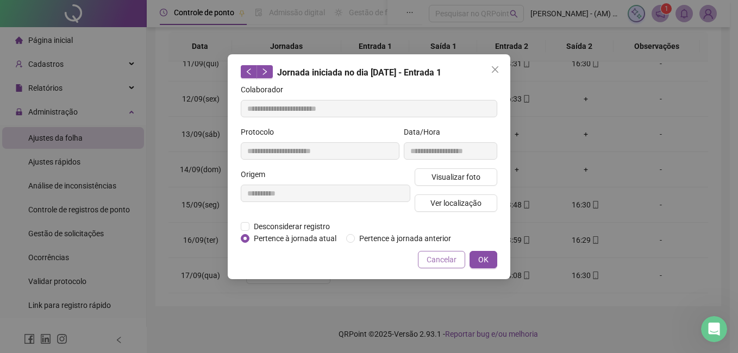
click at [435, 260] on span "Cancelar" at bounding box center [441, 260] width 30 height 12
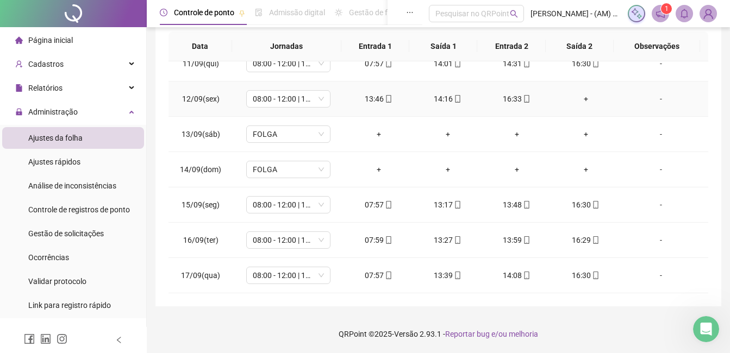
click at [437, 105] on td "14:16" at bounding box center [447, 98] width 69 height 35
drag, startPoint x: 437, startPoint y: 105, endPoint x: 437, endPoint y: 99, distance: 6.0
click at [437, 99] on div "14:16" at bounding box center [448, 99] width 52 height 12
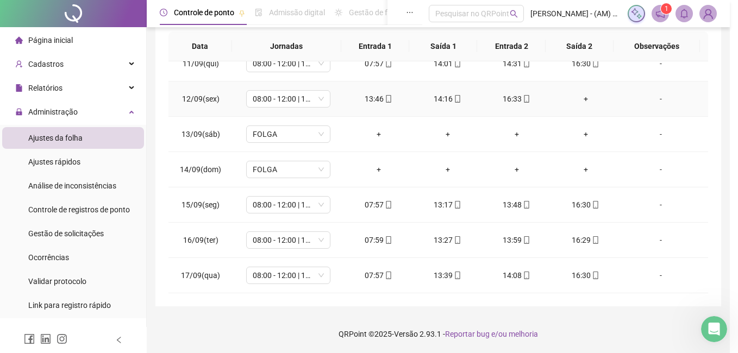
type input "**********"
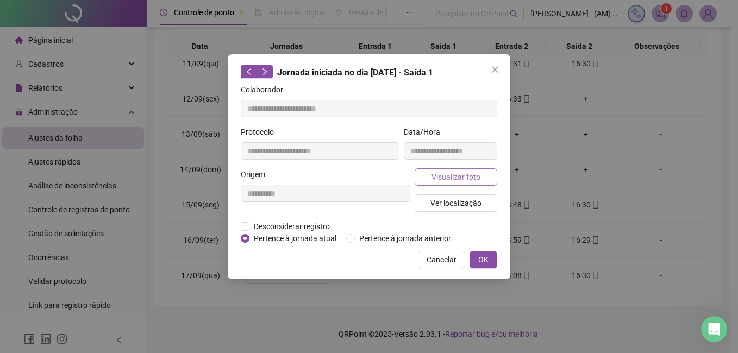
click at [436, 170] on button "Visualizar foto" at bounding box center [456, 176] width 83 height 17
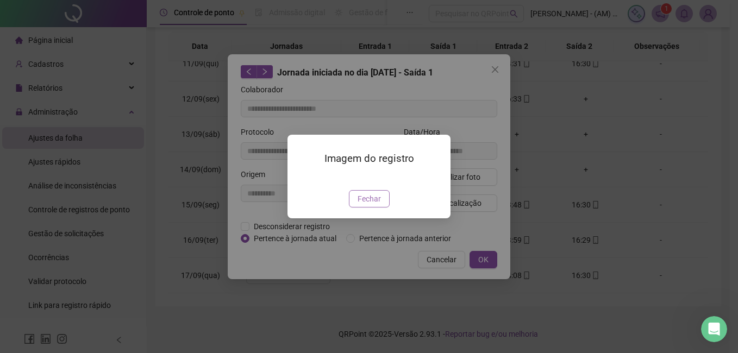
click at [374, 205] on span "Fechar" at bounding box center [368, 199] width 23 height 12
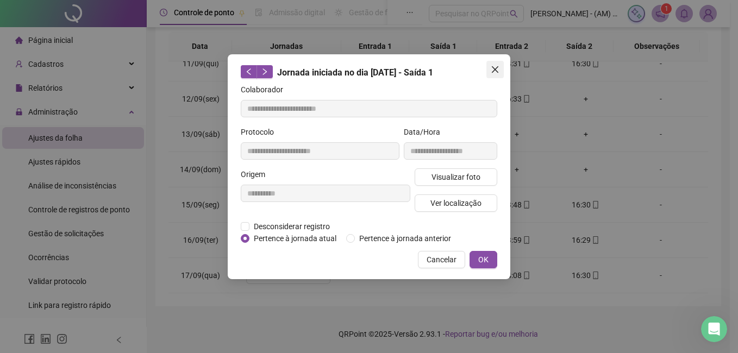
click at [489, 67] on span "Close" at bounding box center [494, 69] width 17 height 9
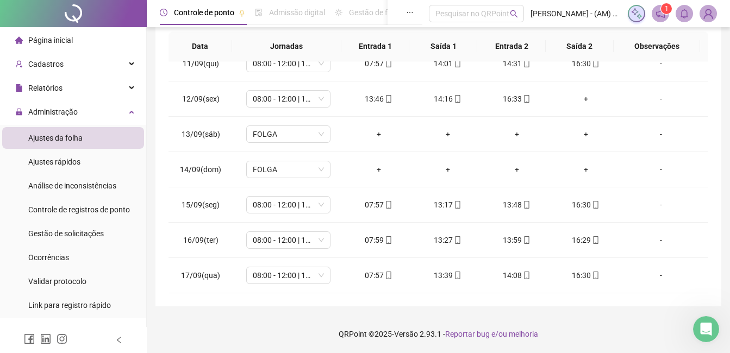
click at [53, 134] on span "Ajustes da folha" at bounding box center [55, 138] width 54 height 9
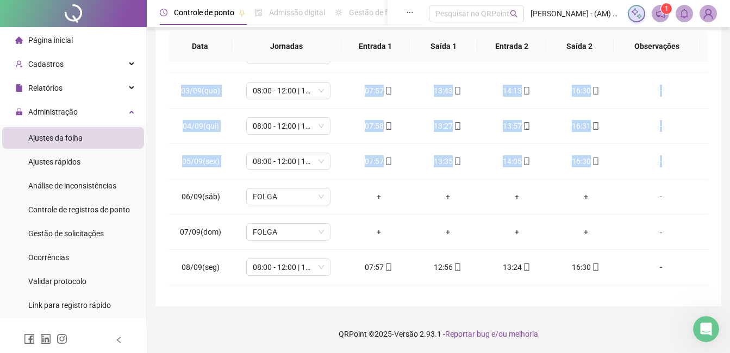
drag, startPoint x: 699, startPoint y: 114, endPoint x: 693, endPoint y: 55, distance: 59.0
click at [693, 55] on div "Data Jornadas Entrada 1 Saída 1 Entrada 2 Saída 2 Observações 01/09(seg) 08:00 …" at bounding box center [437, 163] width 539 height 262
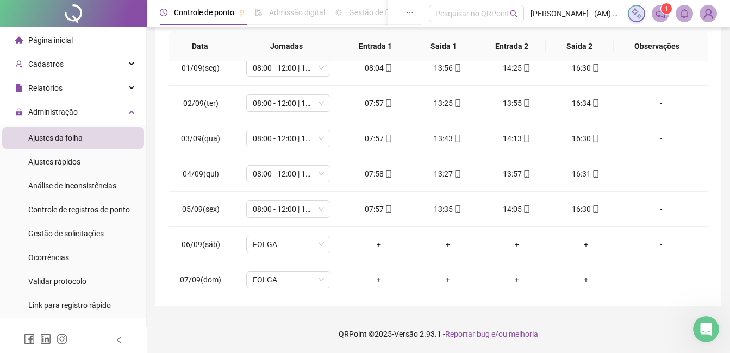
click at [84, 132] on li "Ajustes da folha" at bounding box center [73, 138] width 142 height 22
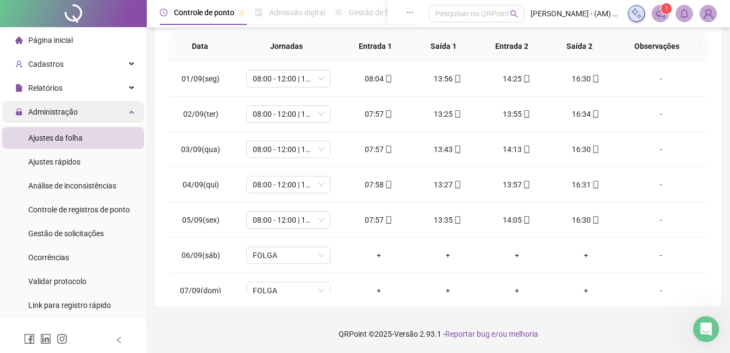
click at [74, 108] on span "Administração" at bounding box center [52, 112] width 49 height 9
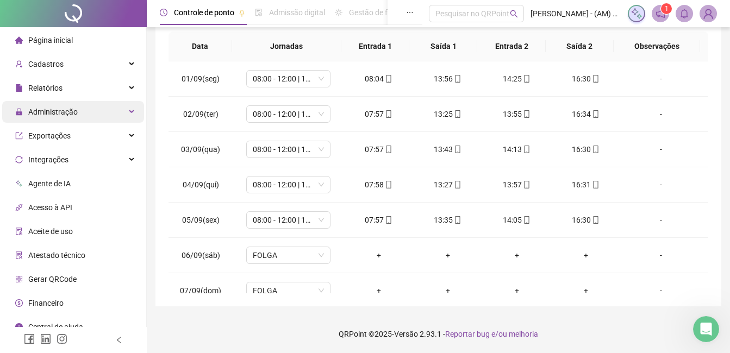
click at [127, 110] on div "Administração" at bounding box center [73, 112] width 142 height 22
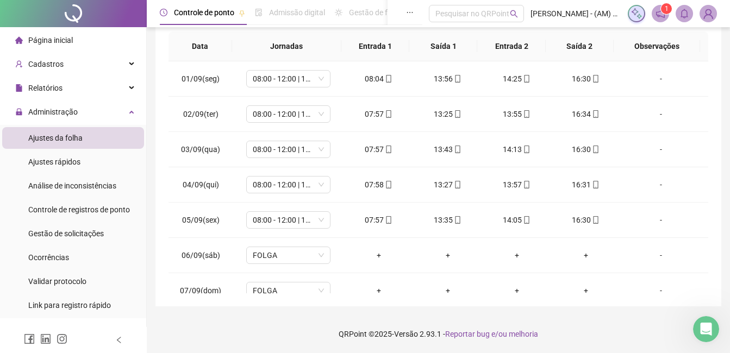
click at [91, 137] on li "Ajustes da folha" at bounding box center [73, 138] width 142 height 22
click at [92, 139] on li "Ajustes da folha" at bounding box center [73, 138] width 142 height 22
click at [90, 139] on li "Ajustes da folha" at bounding box center [73, 138] width 142 height 22
click at [79, 115] on div "Administração" at bounding box center [73, 112] width 142 height 22
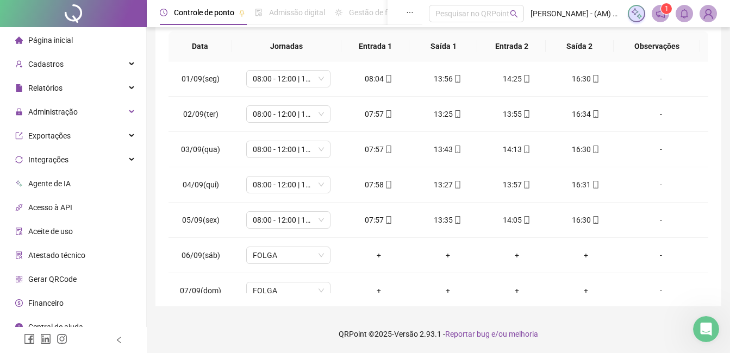
click at [94, 36] on li "Página inicial" at bounding box center [73, 40] width 142 height 22
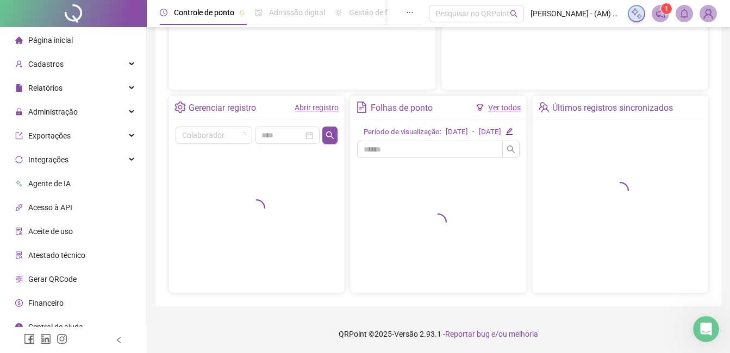
scroll to position [181, 0]
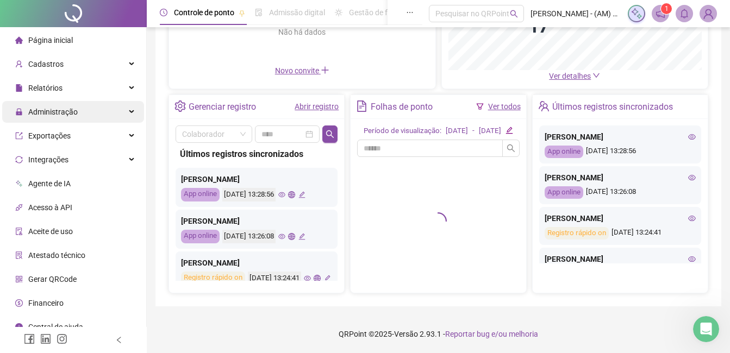
click at [66, 104] on span "Administração" at bounding box center [46, 112] width 62 height 22
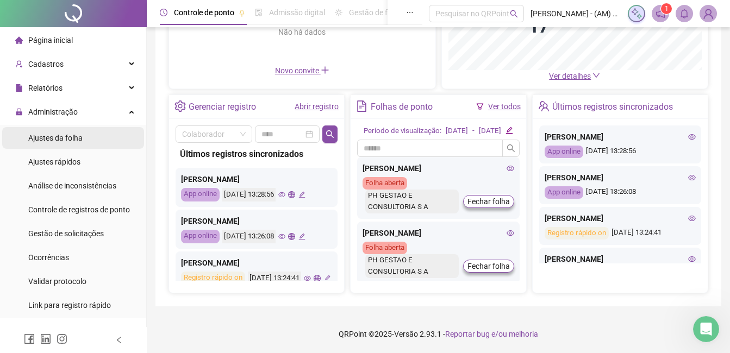
click at [68, 130] on div "Ajustes da folha" at bounding box center [55, 138] width 54 height 22
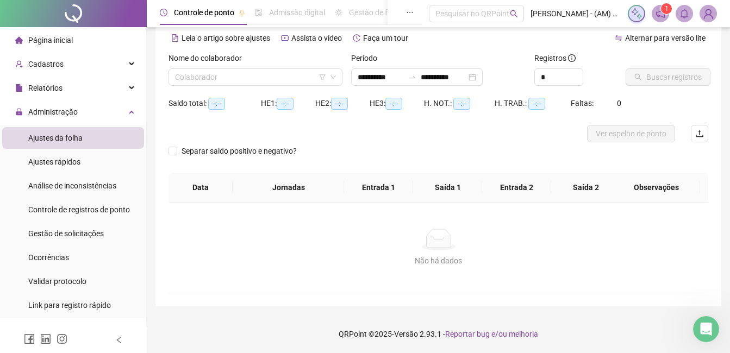
scroll to position [48, 0]
type input "**********"
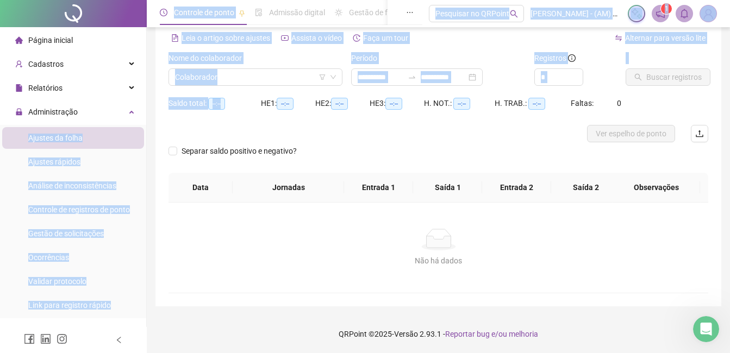
drag, startPoint x: 68, startPoint y: 130, endPoint x: 259, endPoint y: 136, distance: 190.8
click at [259, 136] on div "**********" at bounding box center [365, 152] width 730 height 401
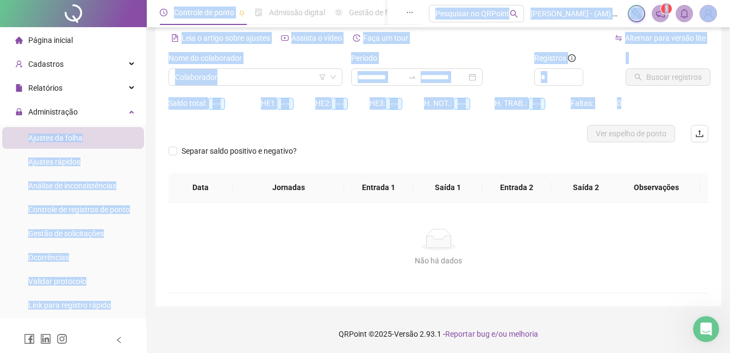
drag, startPoint x: 259, startPoint y: 136, endPoint x: 362, endPoint y: 140, distance: 103.8
click at [362, 140] on div at bounding box center [370, 133] width 405 height 17
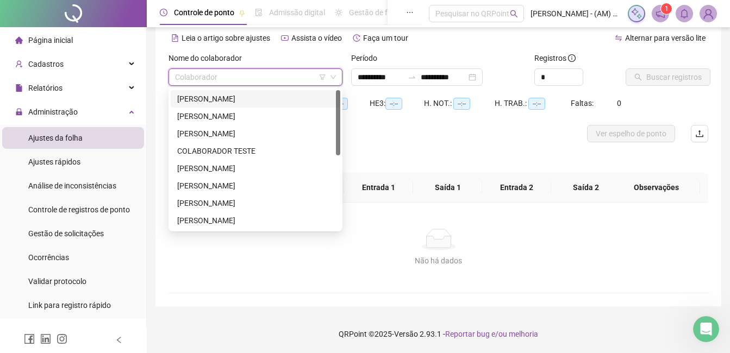
click at [274, 82] on input "search" at bounding box center [250, 77] width 151 height 16
click at [337, 225] on div at bounding box center [338, 159] width 4 height 139
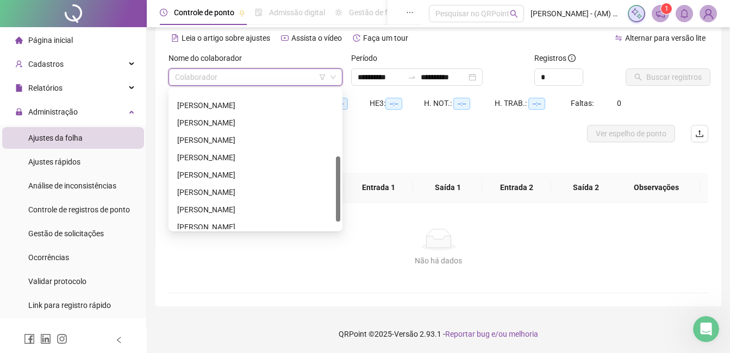
drag, startPoint x: 338, startPoint y: 107, endPoint x: 348, endPoint y: 173, distance: 67.1
click at [348, 173] on body "**********" at bounding box center [365, 128] width 730 height 353
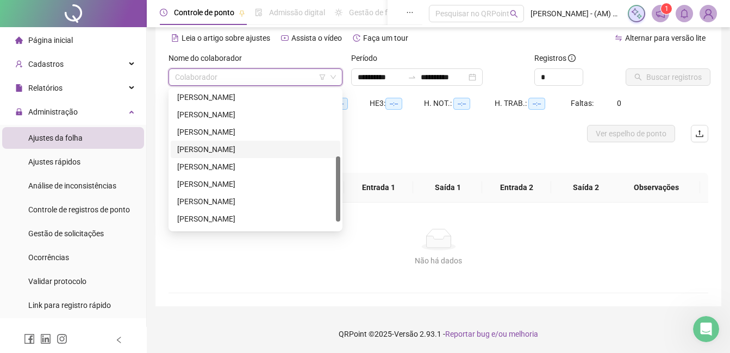
click at [209, 148] on div "[PERSON_NAME]" at bounding box center [255, 149] width 156 height 12
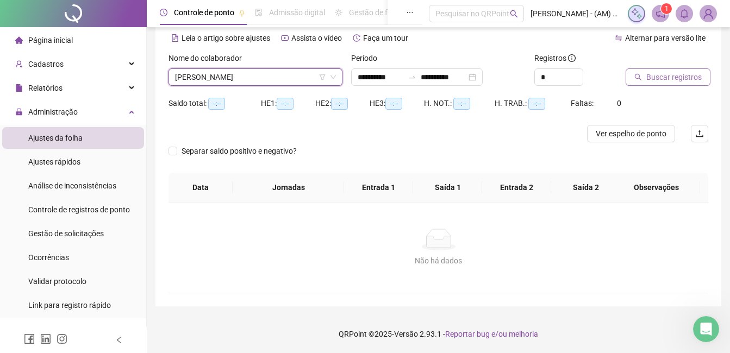
click at [659, 74] on span "Buscar registros" at bounding box center [673, 77] width 55 height 12
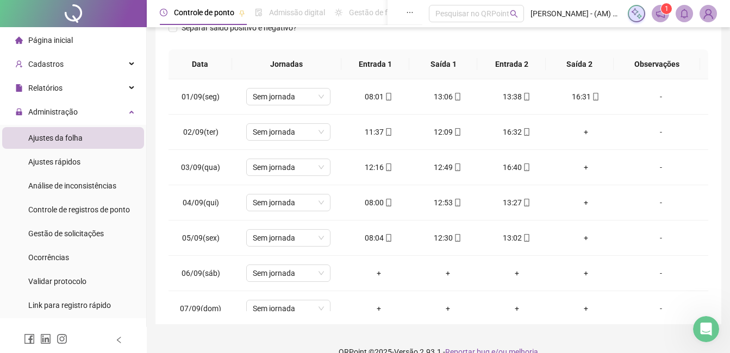
scroll to position [189, 0]
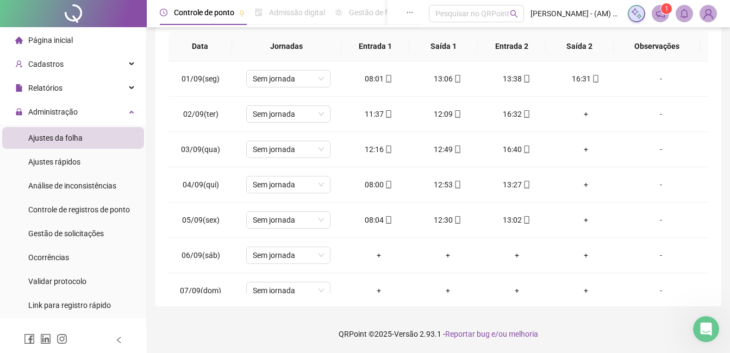
click at [726, 329] on footer "QRPoint © 2025 - Versão 2.93.1 - Reportar bug e/ou melhoria" at bounding box center [438, 334] width 583 height 38
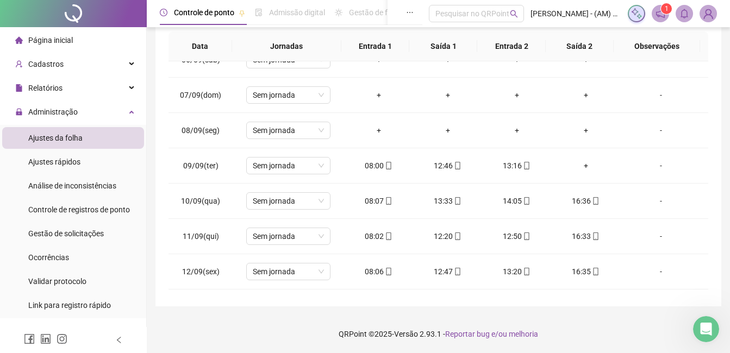
scroll to position [203, 0]
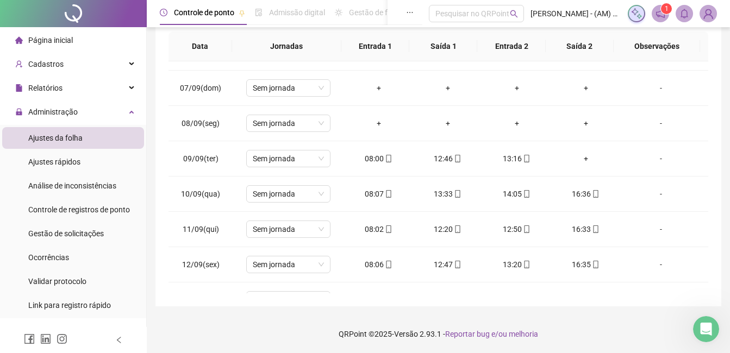
drag, startPoint x: 702, startPoint y: 285, endPoint x: 724, endPoint y: 313, distance: 35.5
click at [724, 313] on div "**********" at bounding box center [438, 82] width 583 height 542
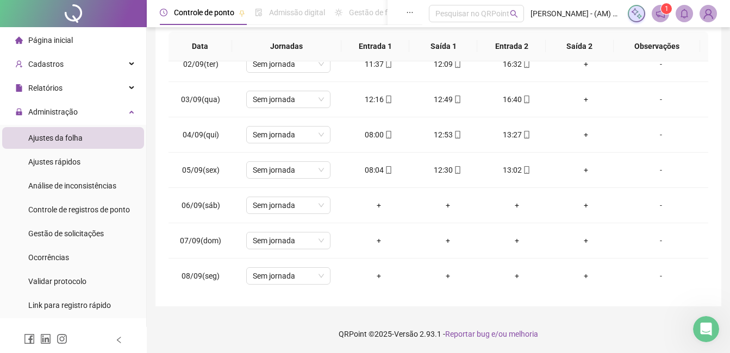
scroll to position [0, 0]
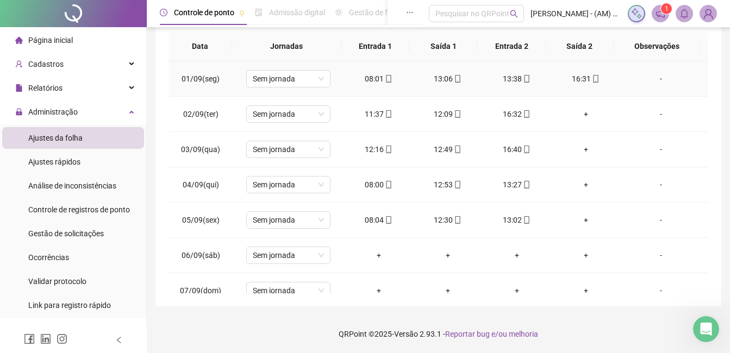
click at [371, 80] on div "08:01" at bounding box center [379, 79] width 52 height 12
type input "**********"
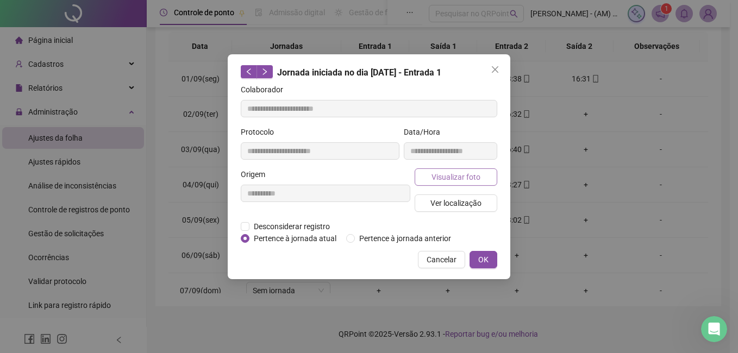
click at [438, 175] on span "Visualizar foto" at bounding box center [455, 177] width 49 height 12
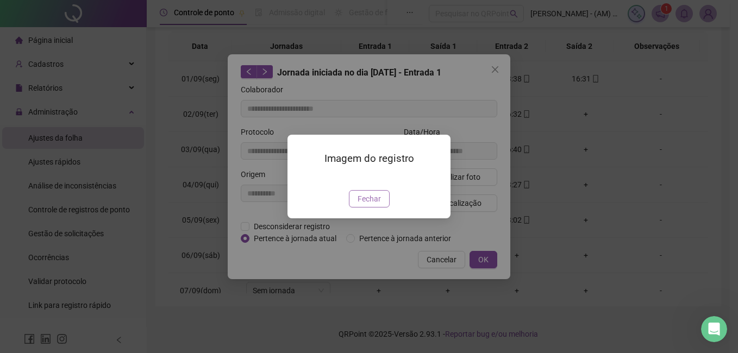
click at [369, 205] on span "Fechar" at bounding box center [368, 199] width 23 height 12
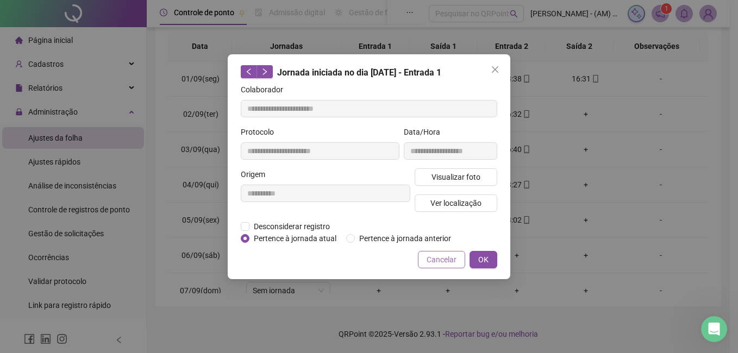
click at [444, 265] on span "Cancelar" at bounding box center [441, 260] width 30 height 12
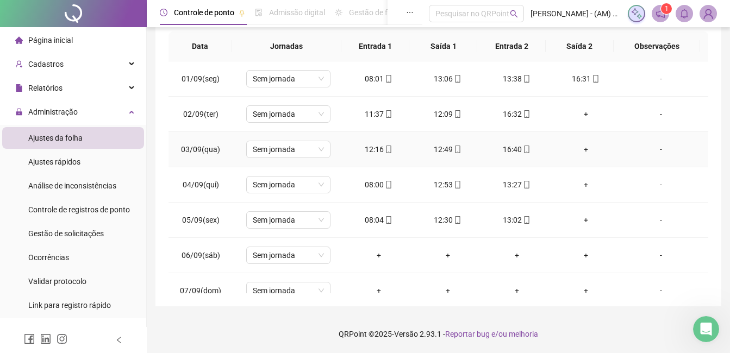
click at [509, 146] on div "16:40" at bounding box center [517, 149] width 52 height 12
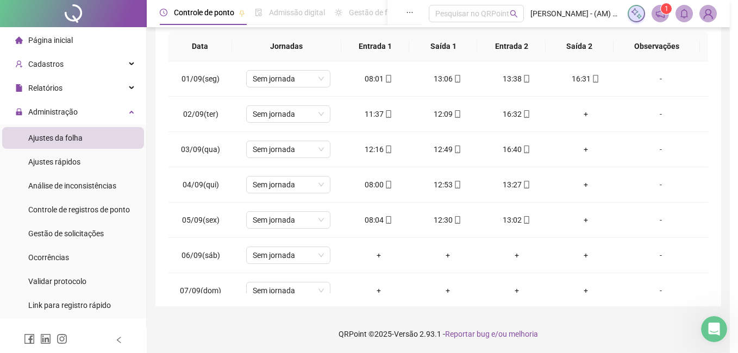
type input "**********"
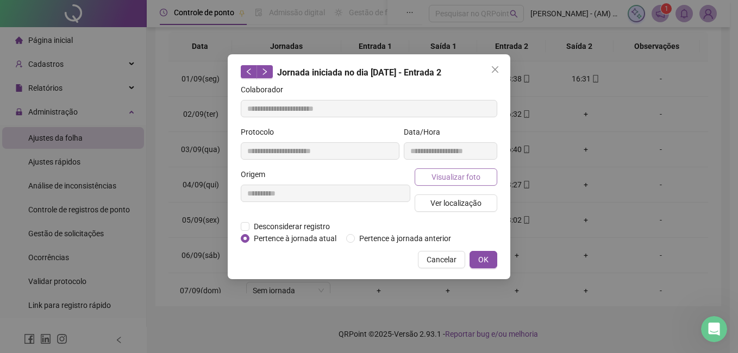
click at [445, 177] on span "Visualizar foto" at bounding box center [455, 177] width 49 height 12
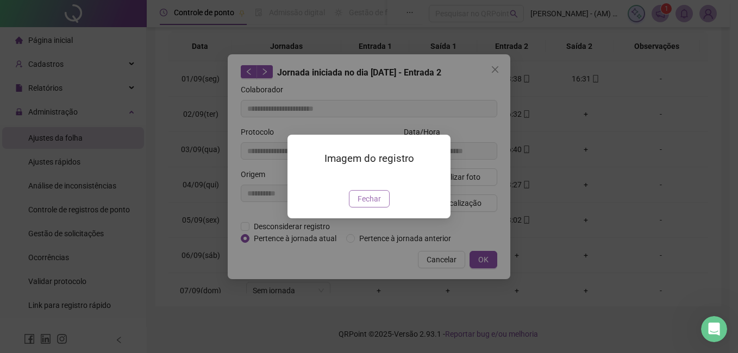
click at [374, 205] on span "Fechar" at bounding box center [368, 199] width 23 height 12
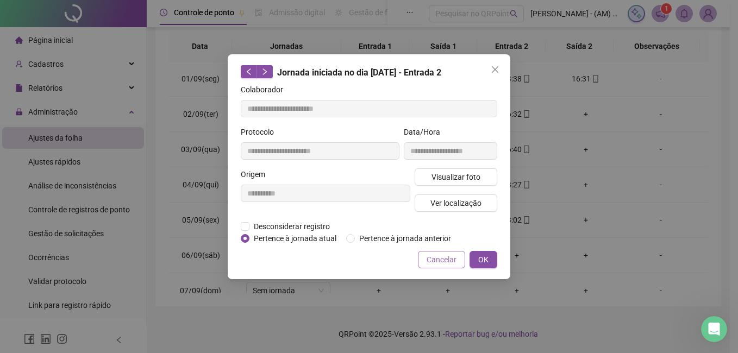
click at [447, 256] on span "Cancelar" at bounding box center [441, 260] width 30 height 12
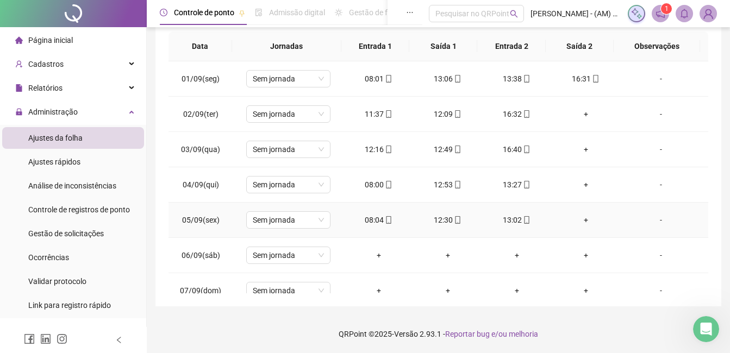
click at [371, 214] on td "08:04" at bounding box center [378, 220] width 69 height 35
click at [371, 215] on div "08:04" at bounding box center [379, 220] width 52 height 12
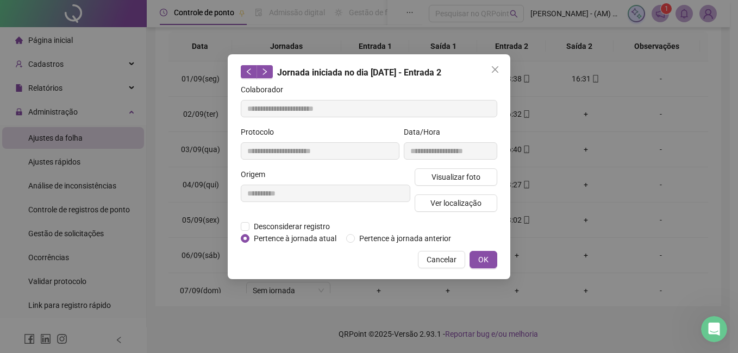
type input "**********"
click at [470, 179] on span "Visualizar foto" at bounding box center [455, 177] width 49 height 12
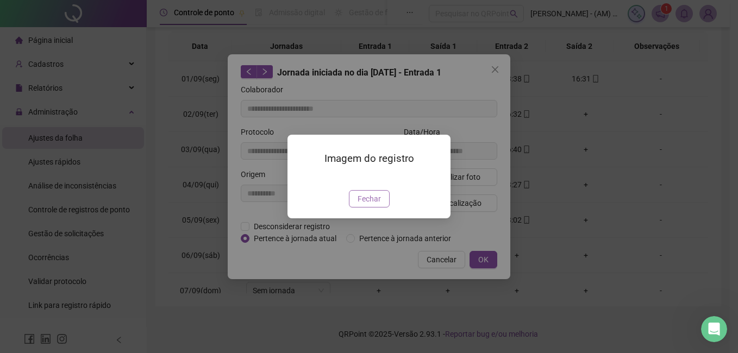
click at [375, 205] on span "Fechar" at bounding box center [368, 199] width 23 height 12
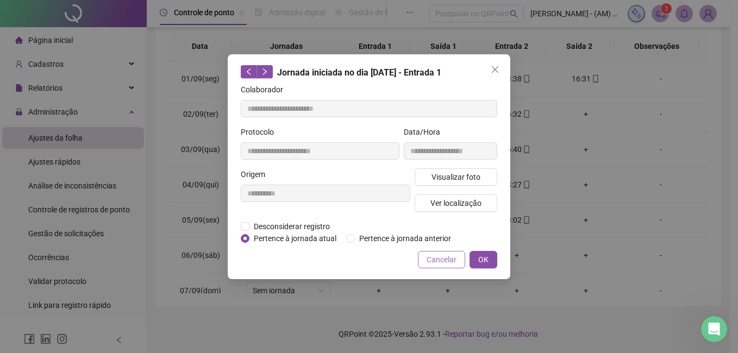
click at [455, 256] on span "Cancelar" at bounding box center [441, 260] width 30 height 12
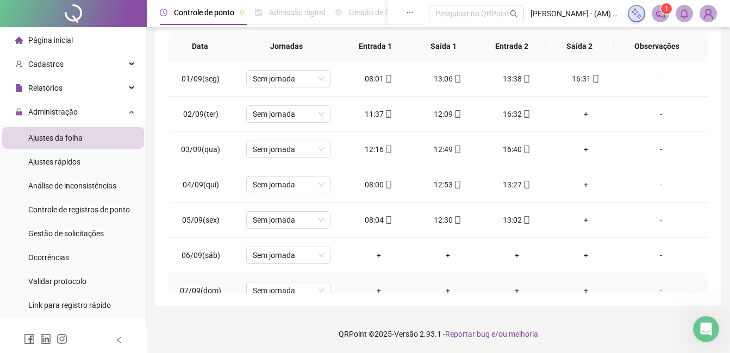
click at [699, 285] on td "-" at bounding box center [664, 290] width 88 height 35
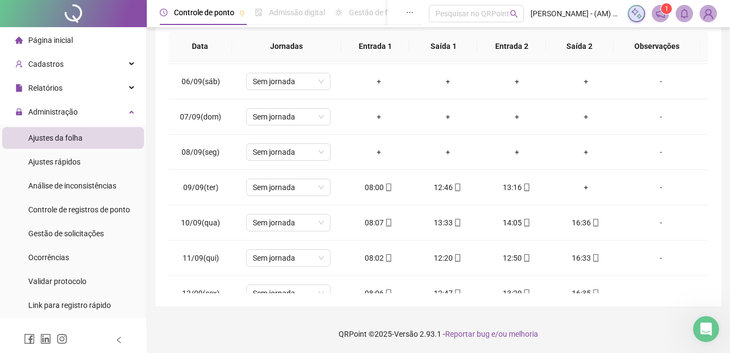
scroll to position [203, 0]
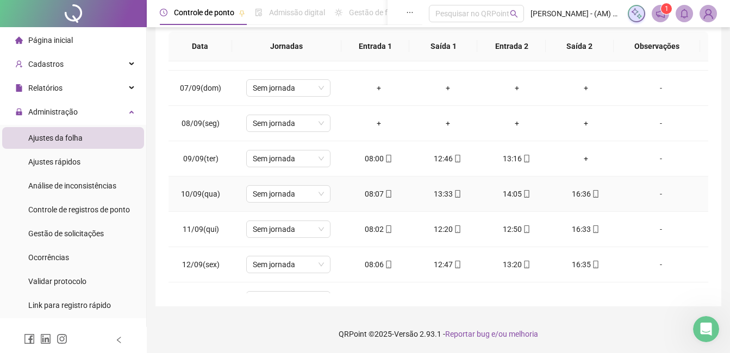
click at [374, 192] on div "08:07" at bounding box center [379, 194] width 52 height 12
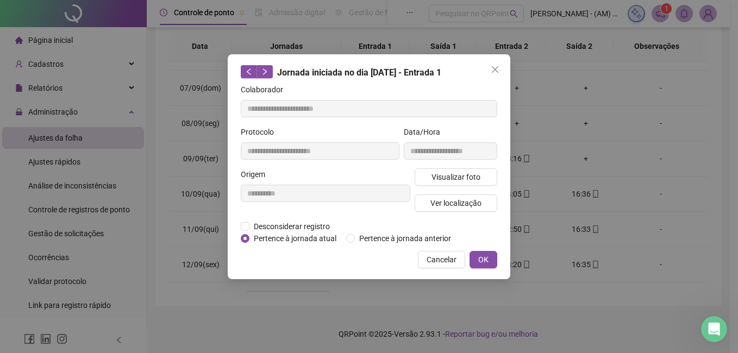
type input "**********"
click at [449, 177] on span "Visualizar foto" at bounding box center [455, 177] width 49 height 12
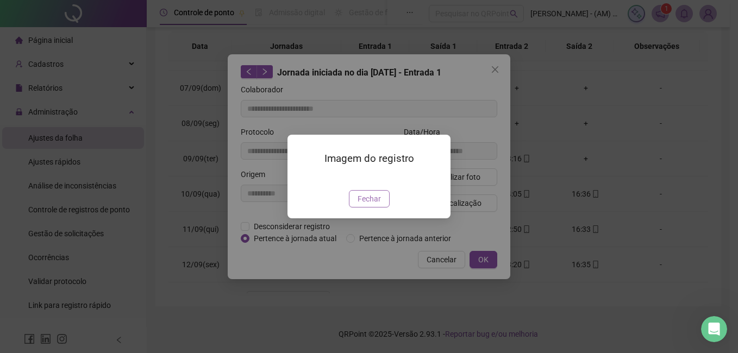
click at [369, 205] on span "Fechar" at bounding box center [368, 199] width 23 height 12
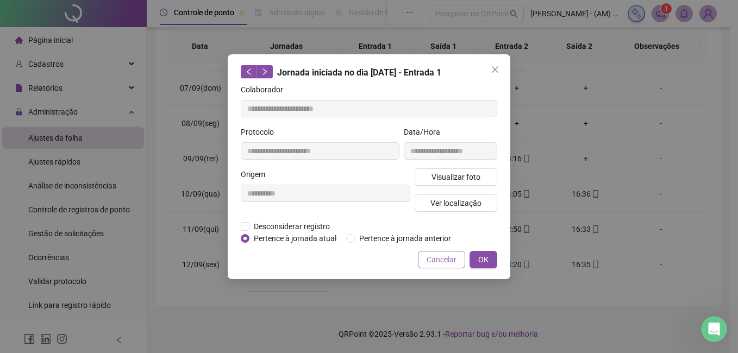
click at [454, 258] on span "Cancelar" at bounding box center [441, 260] width 30 height 12
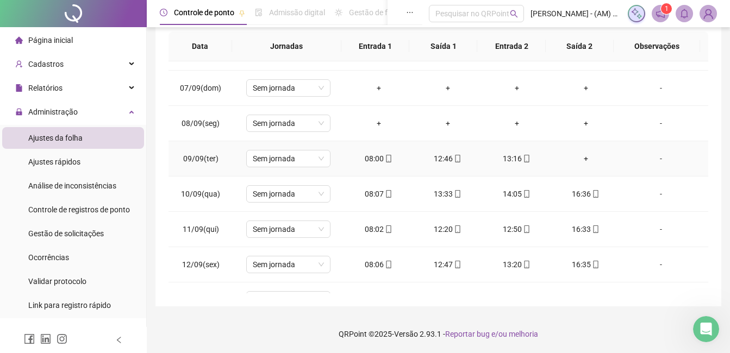
click at [372, 160] on div "08:00" at bounding box center [379, 159] width 52 height 12
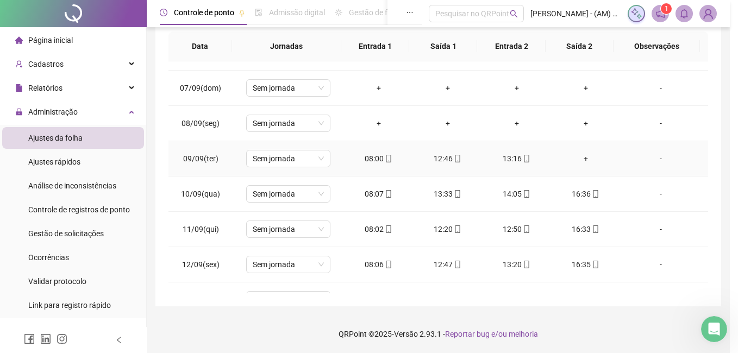
type input "**********"
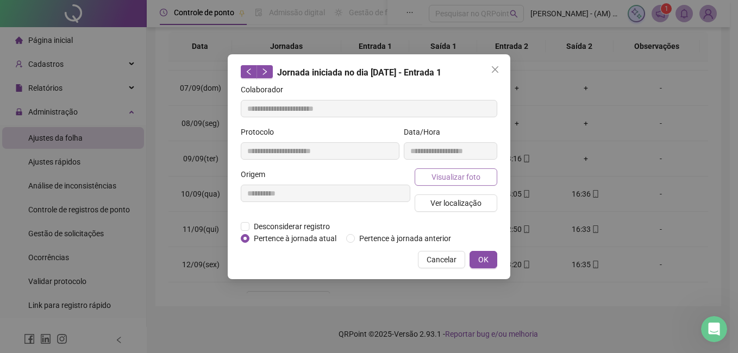
click at [471, 173] on span "Visualizar foto" at bounding box center [455, 177] width 49 height 12
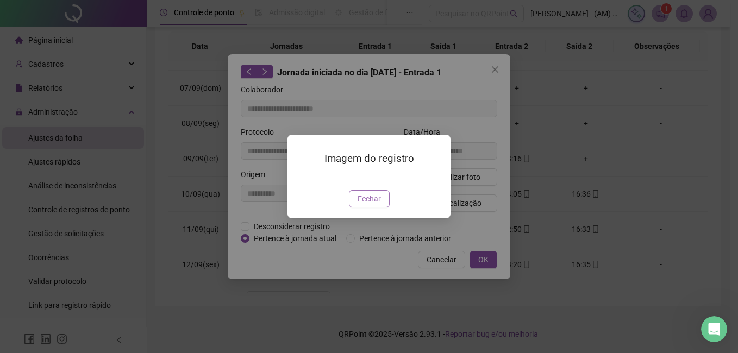
click at [366, 205] on span "Fechar" at bounding box center [368, 199] width 23 height 12
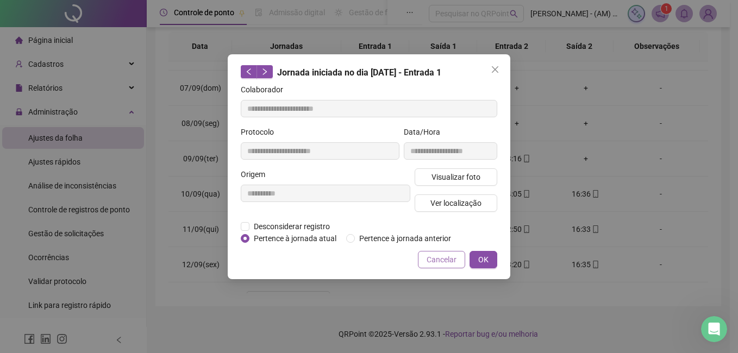
click at [436, 253] on button "Cancelar" at bounding box center [441, 259] width 47 height 17
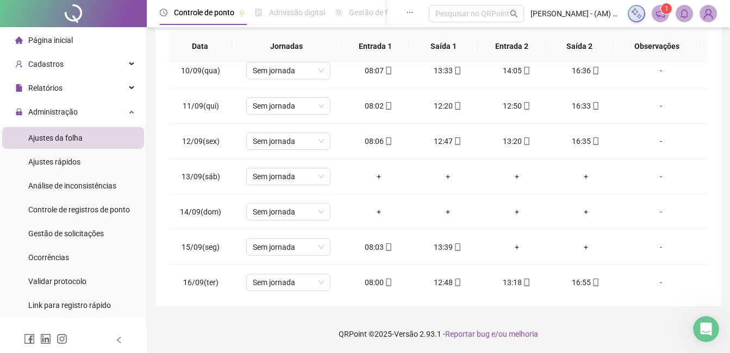
scroll to position [362, 0]
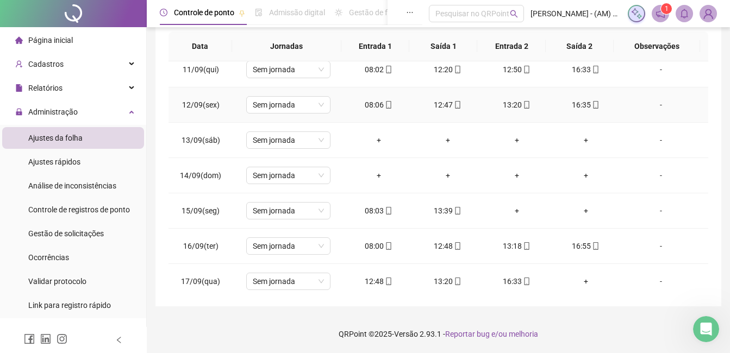
click at [372, 101] on div "08:06" at bounding box center [379, 105] width 52 height 12
type input "**********"
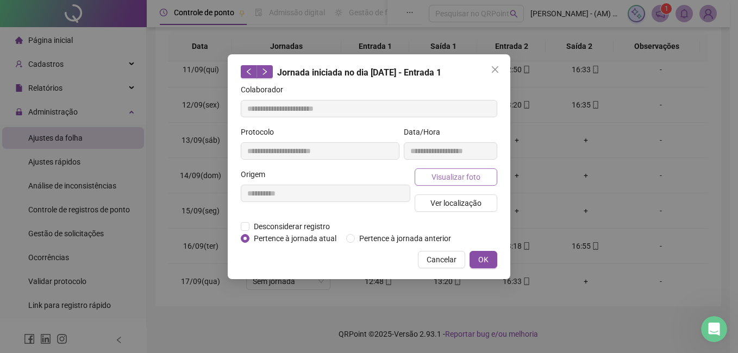
click at [454, 172] on span "Visualizar foto" at bounding box center [455, 177] width 49 height 12
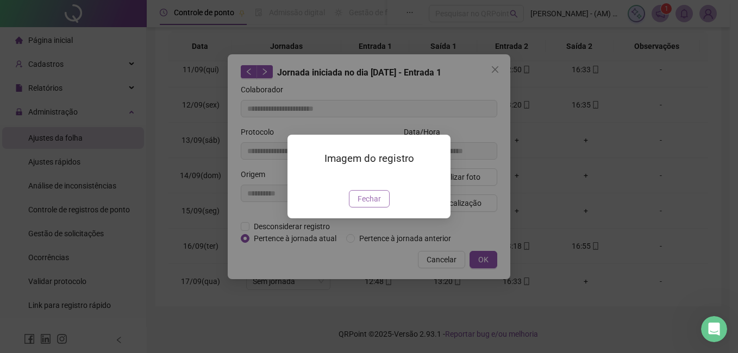
click at [375, 205] on span "Fechar" at bounding box center [368, 199] width 23 height 12
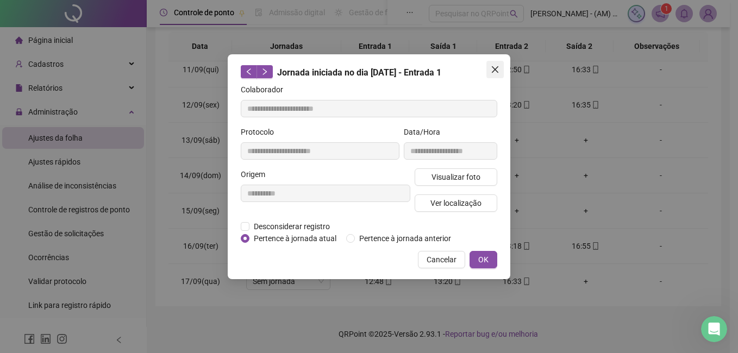
click at [494, 64] on button "Close" at bounding box center [494, 69] width 17 height 17
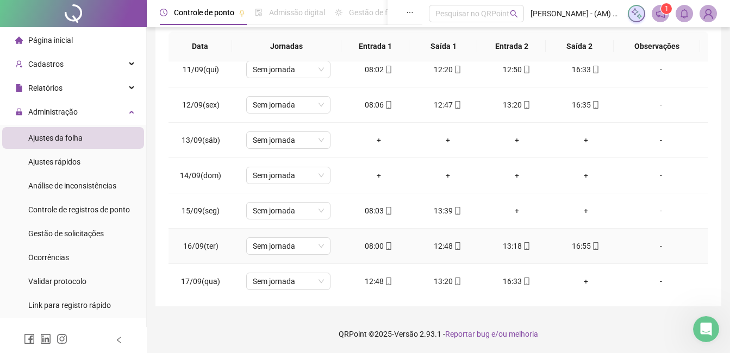
click at [373, 246] on div "08:00" at bounding box center [379, 246] width 52 height 12
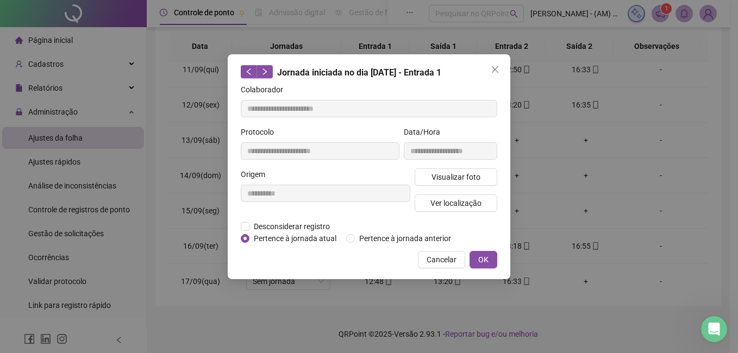
type input "**********"
click at [455, 175] on span "Visualizar foto" at bounding box center [455, 177] width 49 height 12
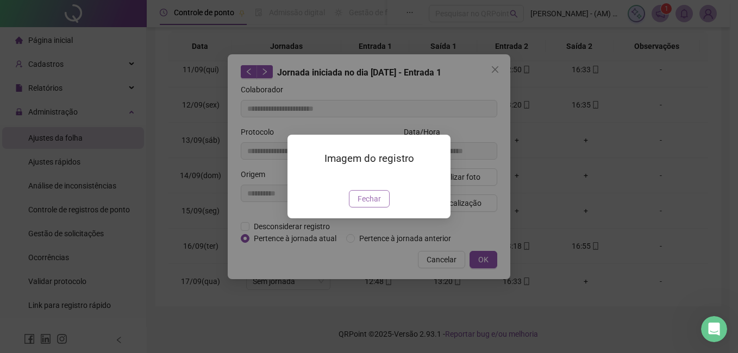
click at [372, 205] on span "Fechar" at bounding box center [368, 199] width 23 height 12
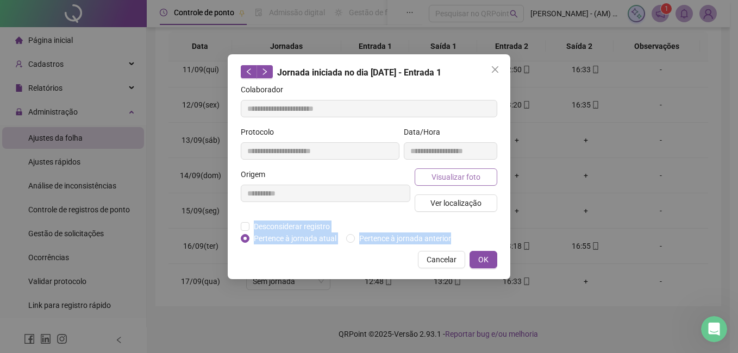
drag, startPoint x: 372, startPoint y: 261, endPoint x: 447, endPoint y: 176, distance: 113.2
click at [447, 176] on div "**********" at bounding box center [369, 166] width 282 height 225
drag, startPoint x: 447, startPoint y: 176, endPoint x: 496, endPoint y: 66, distance: 120.4
click at [496, 66] on icon "close" at bounding box center [495, 69] width 9 height 9
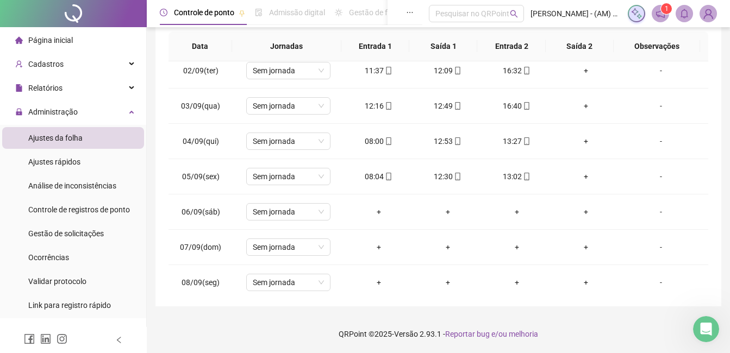
scroll to position [0, 0]
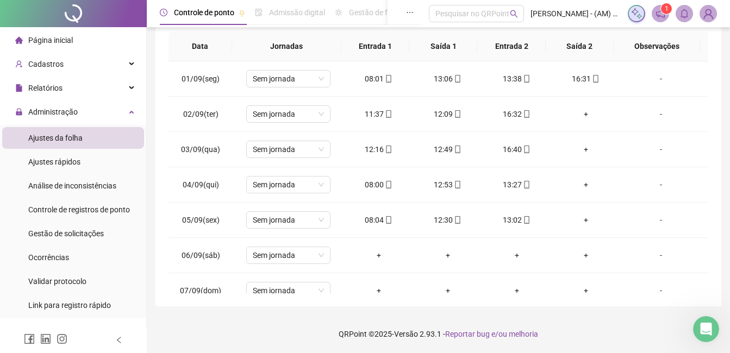
click at [80, 140] on span "Ajustes da folha" at bounding box center [55, 138] width 54 height 9
click at [90, 33] on li "Página inicial" at bounding box center [73, 40] width 142 height 22
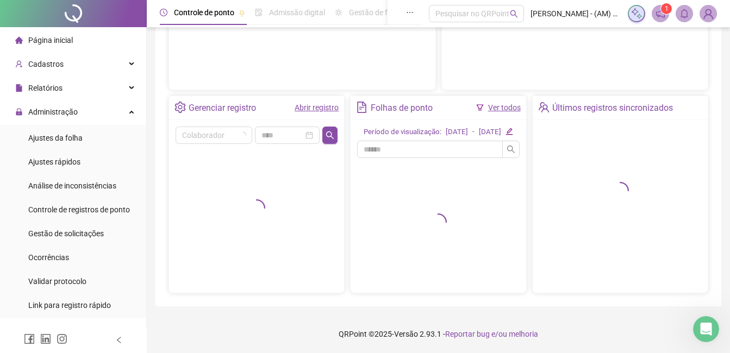
scroll to position [181, 0]
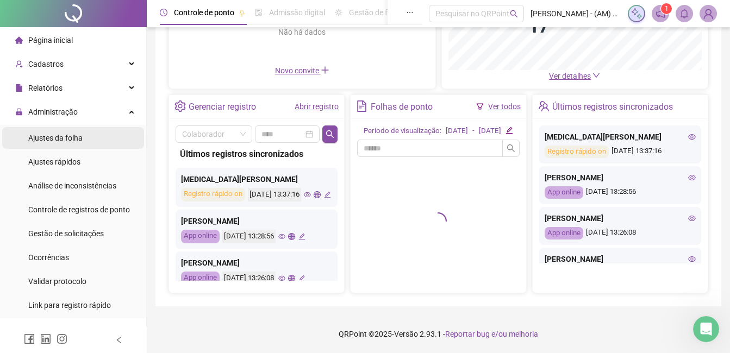
click at [51, 146] on div "Ajustes da folha" at bounding box center [55, 138] width 54 height 22
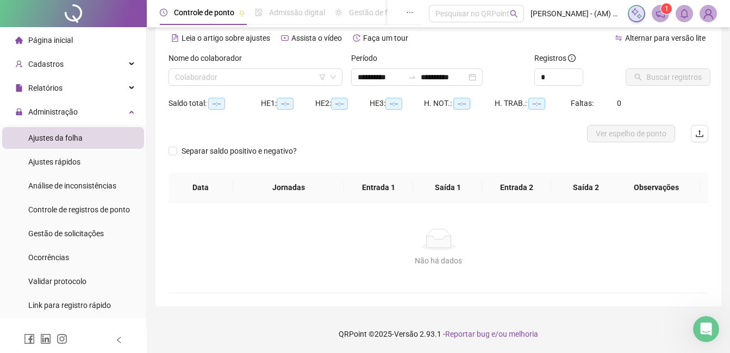
scroll to position [48, 0]
type input "**********"
click at [221, 70] on input "search" at bounding box center [250, 77] width 151 height 16
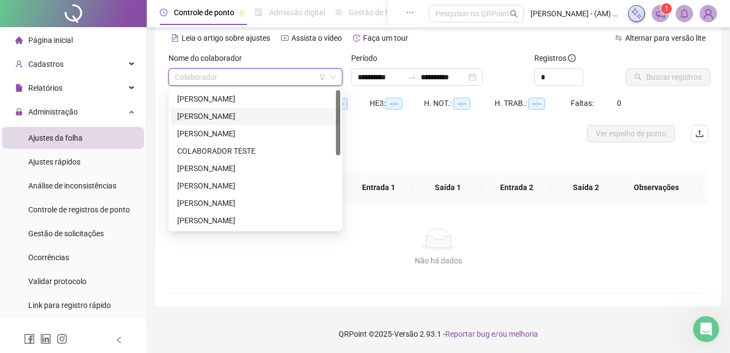
click at [218, 111] on div "[PERSON_NAME]" at bounding box center [255, 116] width 156 height 12
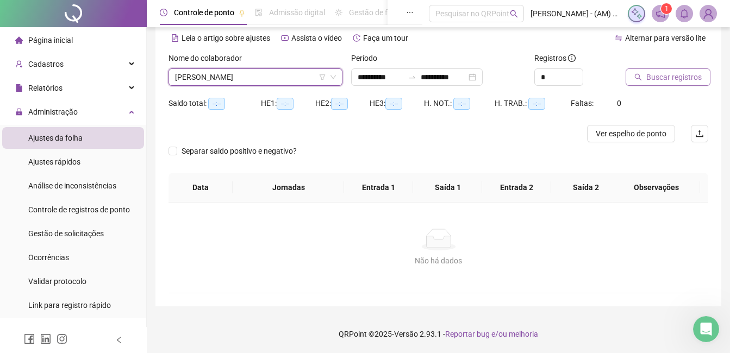
click at [668, 84] on button "Buscar registros" at bounding box center [667, 76] width 85 height 17
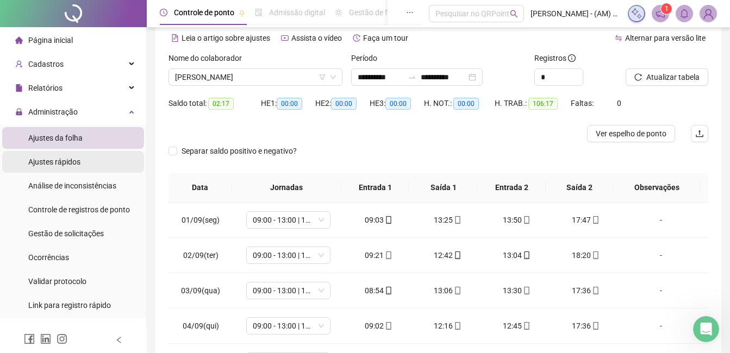
click at [60, 165] on span "Ajustes rápidos" at bounding box center [54, 162] width 52 height 9
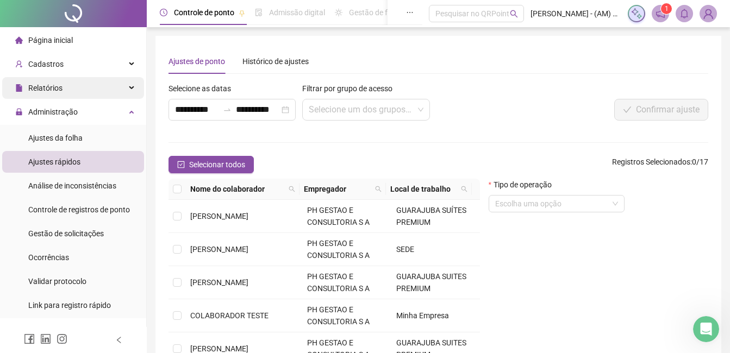
click at [62, 83] on div "Relatórios" at bounding box center [73, 88] width 142 height 22
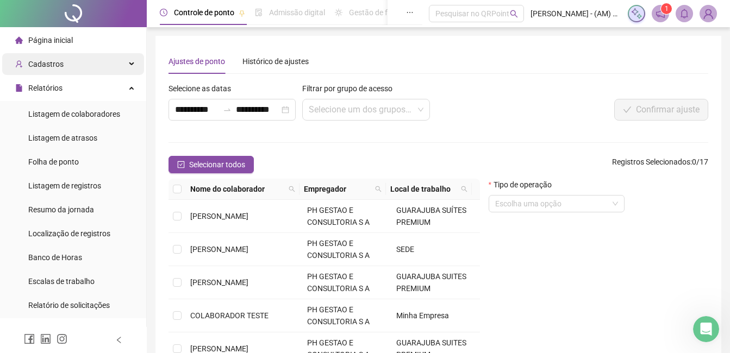
click at [64, 64] on div "Cadastros" at bounding box center [73, 64] width 142 height 22
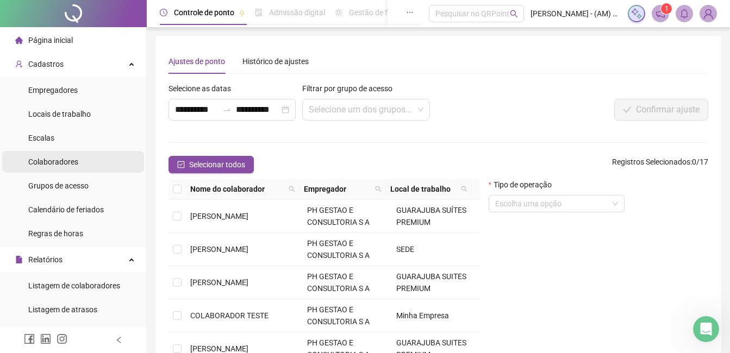
click at [56, 155] on div "Colaboradores" at bounding box center [53, 162] width 50 height 22
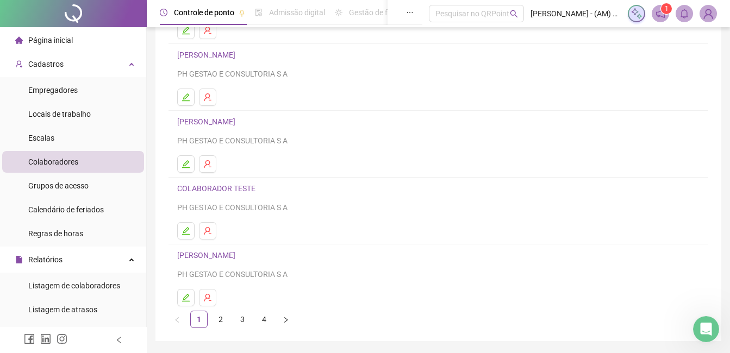
scroll to position [172, 0]
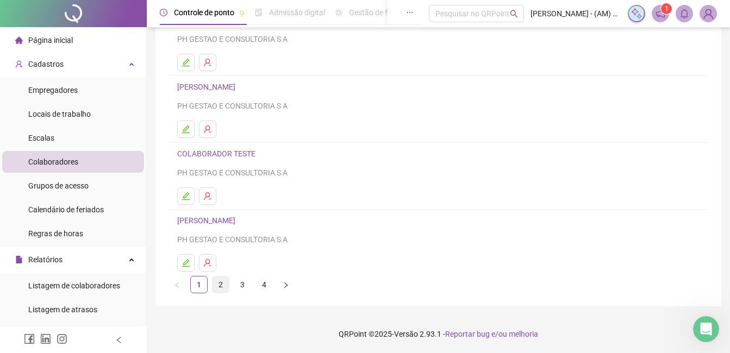
click at [221, 282] on link "2" at bounding box center [220, 285] width 16 height 16
click at [240, 282] on link "3" at bounding box center [242, 285] width 16 height 16
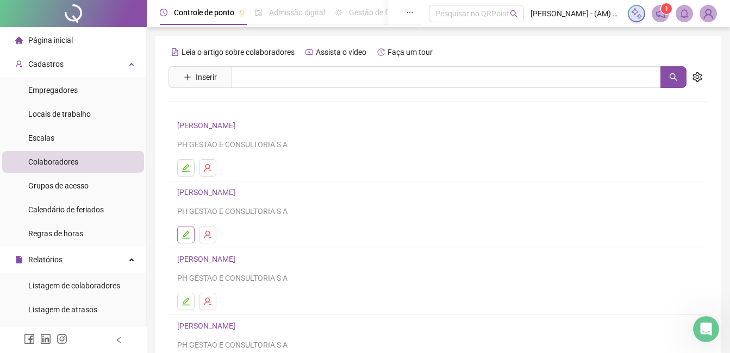
click at [183, 233] on icon "edit" at bounding box center [185, 234] width 9 height 9
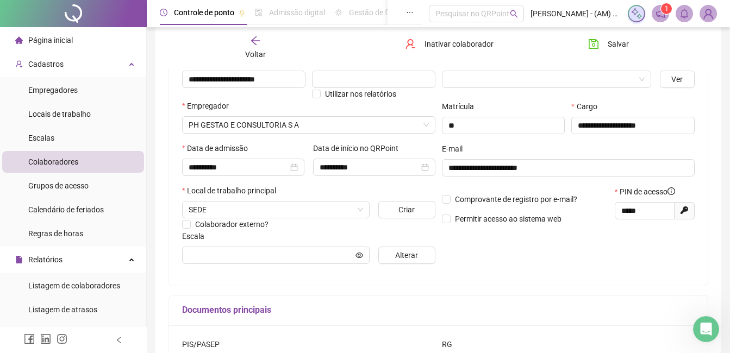
scroll to position [167, 0]
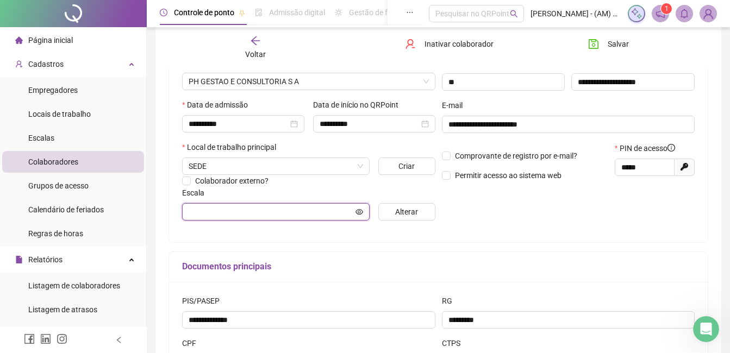
click at [361, 210] on icon "eye" at bounding box center [359, 211] width 8 height 5
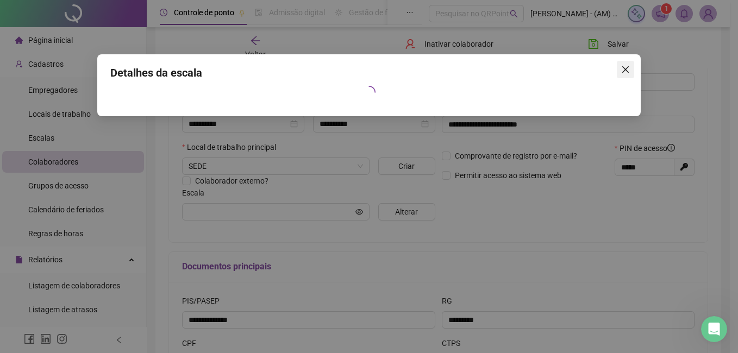
click at [623, 74] on button "Close" at bounding box center [625, 69] width 17 height 17
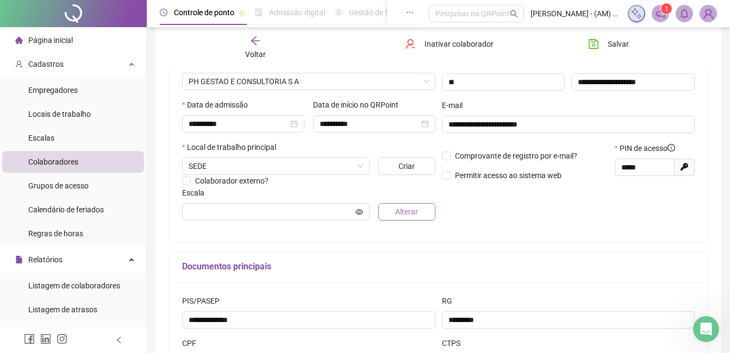
click at [412, 216] on span "Alterar" at bounding box center [406, 212] width 23 height 12
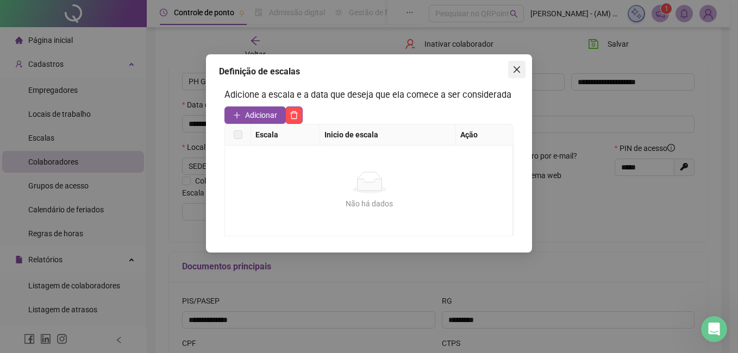
click at [516, 62] on button "Close" at bounding box center [516, 69] width 17 height 17
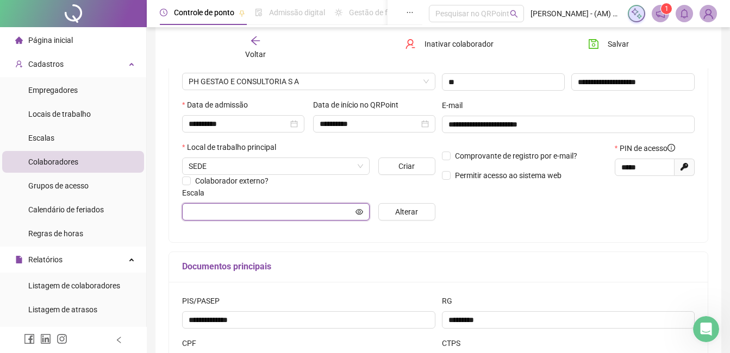
click at [358, 210] on icon "eye" at bounding box center [359, 212] width 8 height 8
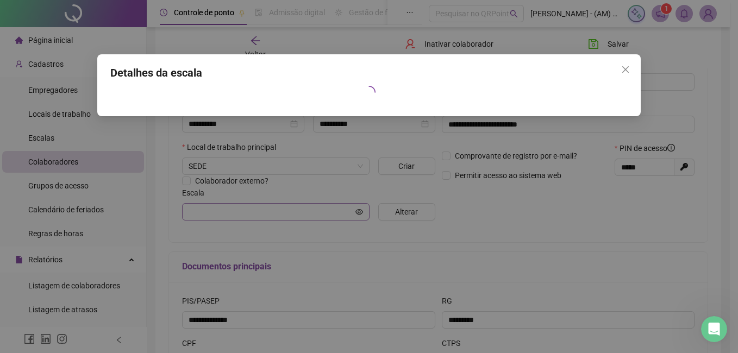
click at [358, 210] on div "Detalhes da escala" at bounding box center [369, 176] width 738 height 353
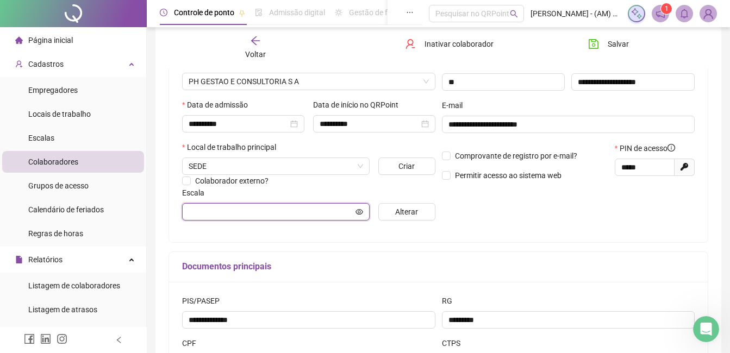
drag, startPoint x: 358, startPoint y: 210, endPoint x: 342, endPoint y: 208, distance: 15.9
click at [342, 208] on span at bounding box center [275, 211] width 187 height 17
click at [342, 208] on input "text" at bounding box center [271, 212] width 165 height 12
click at [357, 211] on icon "eye" at bounding box center [359, 212] width 8 height 8
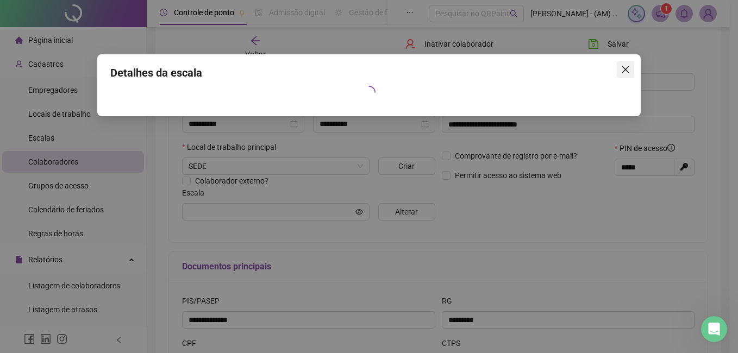
click at [627, 70] on icon "close" at bounding box center [625, 69] width 9 height 9
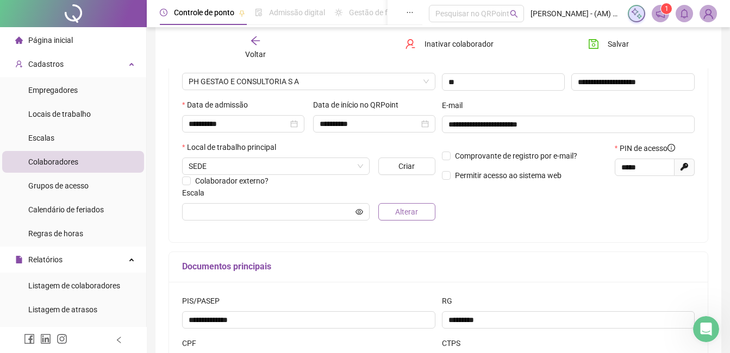
click at [402, 211] on span "Alterar" at bounding box center [406, 212] width 23 height 12
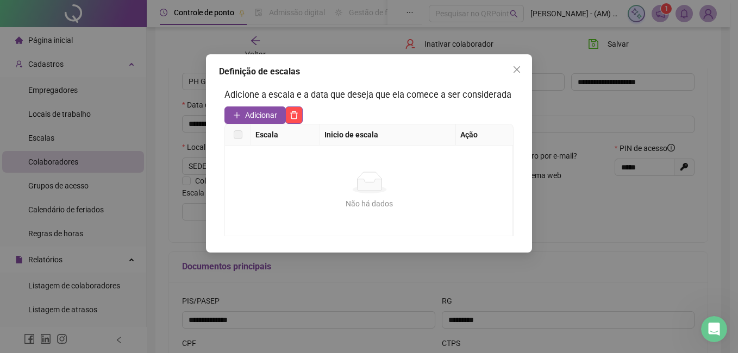
click at [240, 133] on label at bounding box center [238, 135] width 9 height 12
click at [249, 111] on span "Adicionar" at bounding box center [261, 115] width 32 height 12
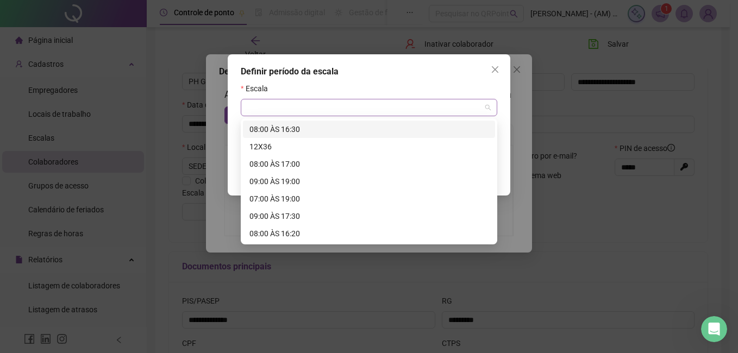
click at [491, 108] on div at bounding box center [369, 107] width 256 height 17
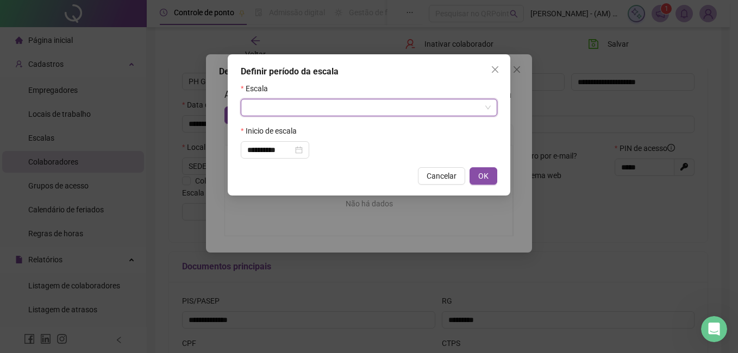
click at [491, 108] on div at bounding box center [369, 107] width 256 height 17
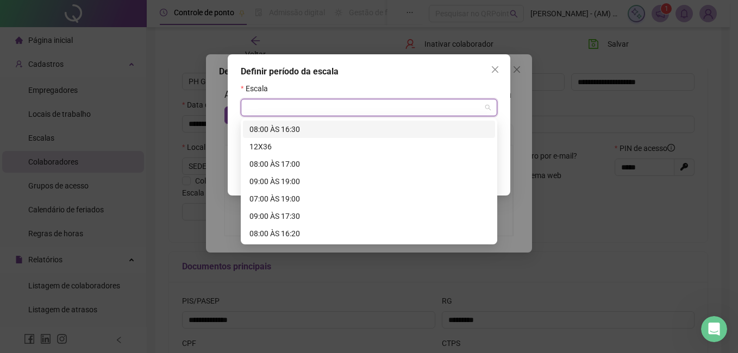
click at [491, 108] on div at bounding box center [369, 107] width 256 height 17
click at [341, 127] on div "08:00 ÀS 16:30" at bounding box center [368, 129] width 239 height 12
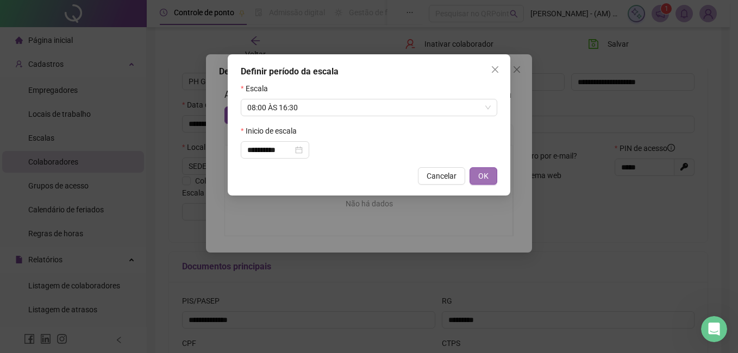
click at [480, 174] on span "OK" at bounding box center [483, 176] width 10 height 12
type input "**********"
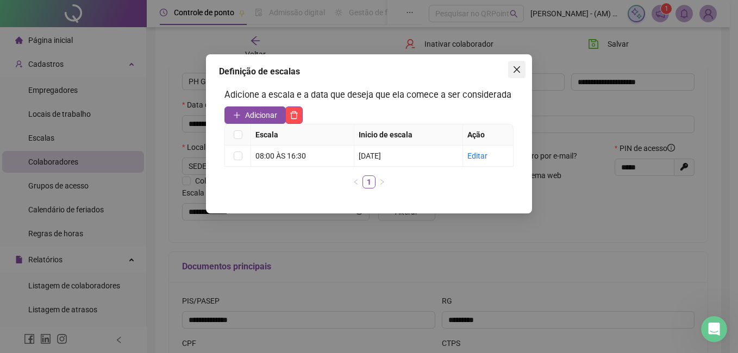
click at [514, 70] on icon "close" at bounding box center [516, 69] width 9 height 9
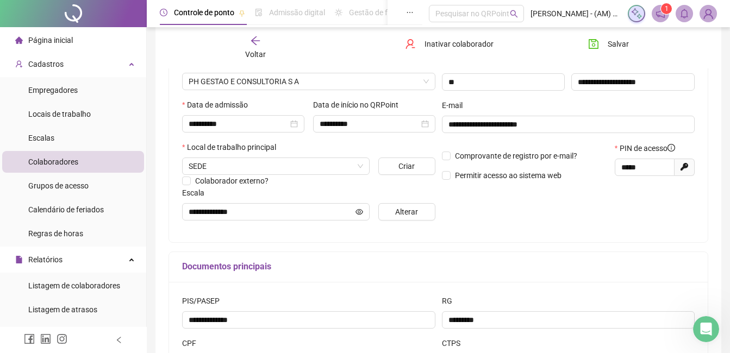
click at [59, 39] on span "Página inicial" at bounding box center [50, 40] width 45 height 9
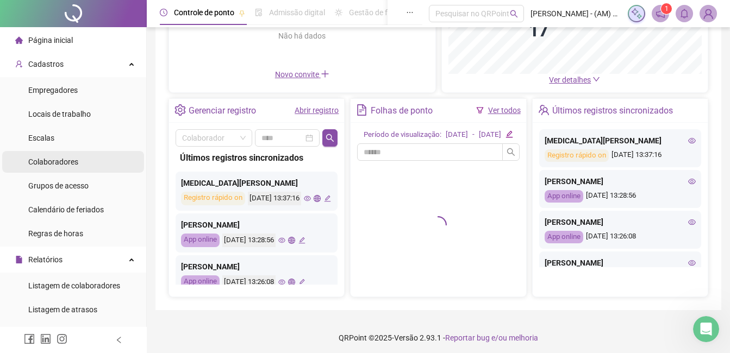
click at [40, 162] on span "Colaboradores" at bounding box center [53, 162] width 50 height 9
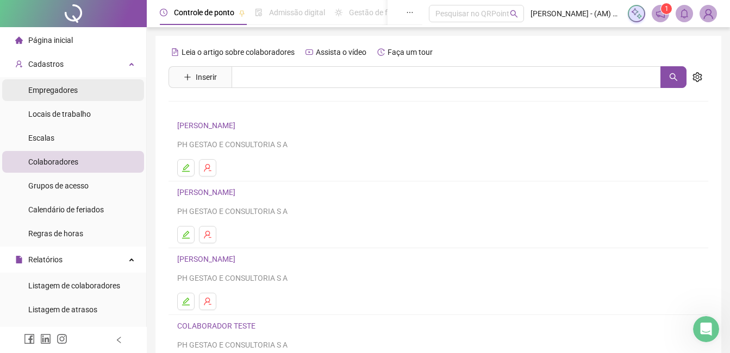
click at [77, 87] on li "Empregadores" at bounding box center [73, 90] width 142 height 22
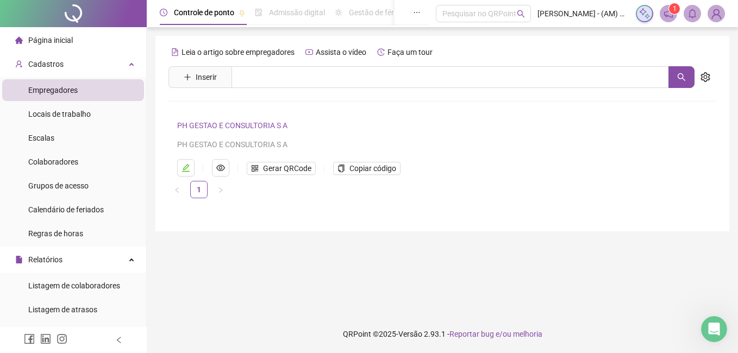
click at [62, 40] on span "Página inicial" at bounding box center [50, 40] width 45 height 9
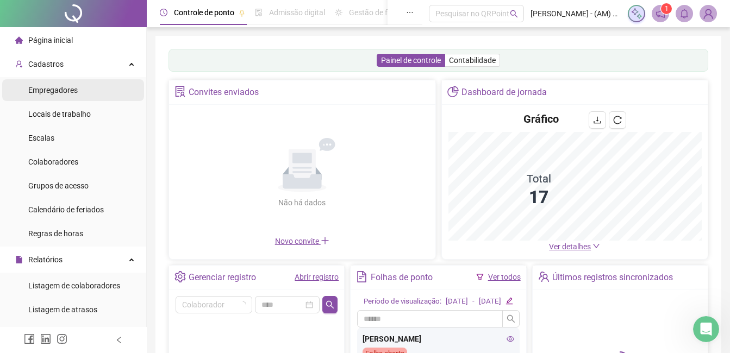
click at [69, 92] on span "Empregadores" at bounding box center [52, 90] width 49 height 9
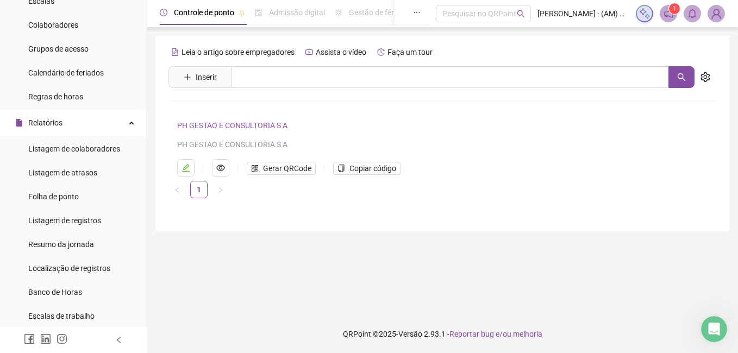
scroll to position [139, 0]
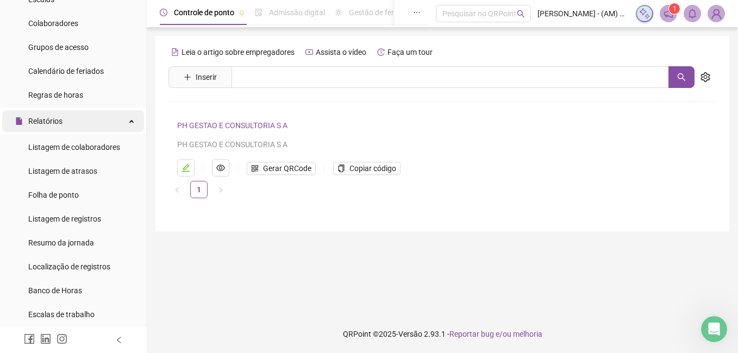
click at [103, 112] on div "Relatórios" at bounding box center [73, 121] width 142 height 22
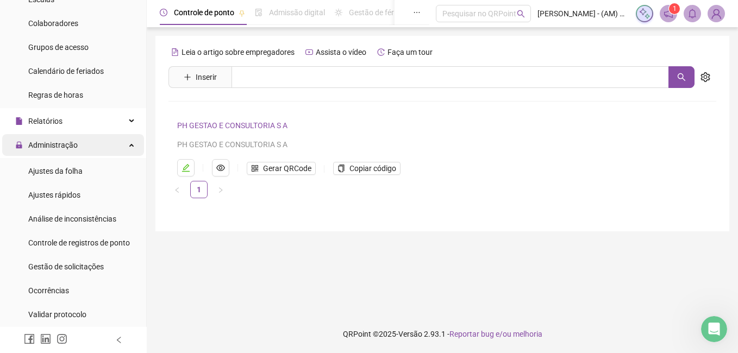
click at [85, 153] on div "Administração" at bounding box center [73, 145] width 142 height 22
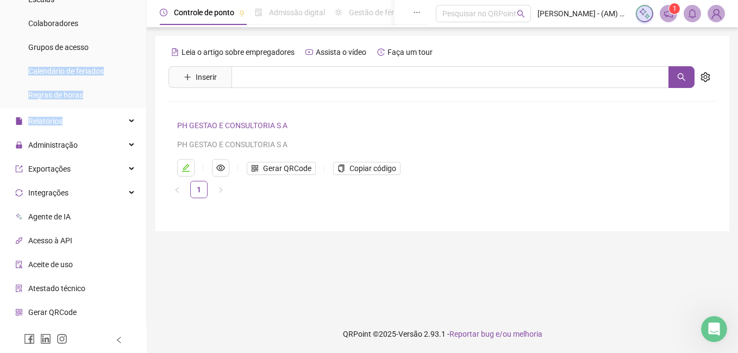
drag, startPoint x: 140, startPoint y: 105, endPoint x: 139, endPoint y: 44, distance: 60.9
click at [139, 44] on aside "Página inicial Cadastros Empregadores Locais de trabalho Escalas Colaboradores …" at bounding box center [73, 176] width 147 height 353
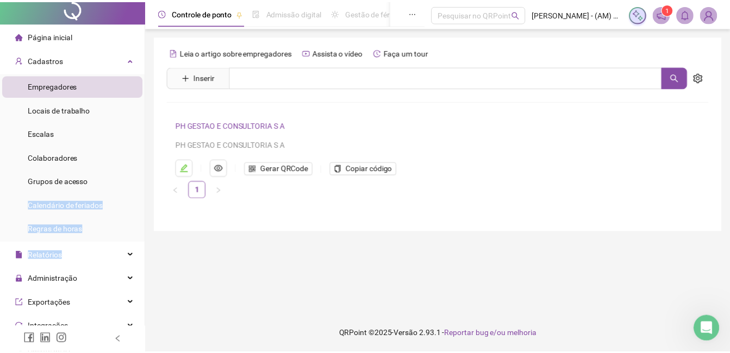
scroll to position [0, 0]
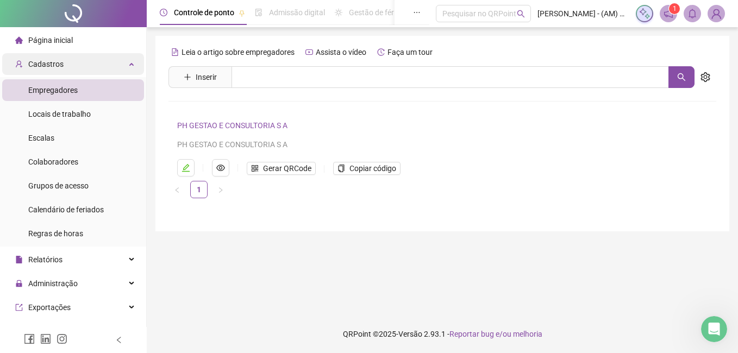
click at [58, 65] on span "Cadastros" at bounding box center [45, 64] width 35 height 9
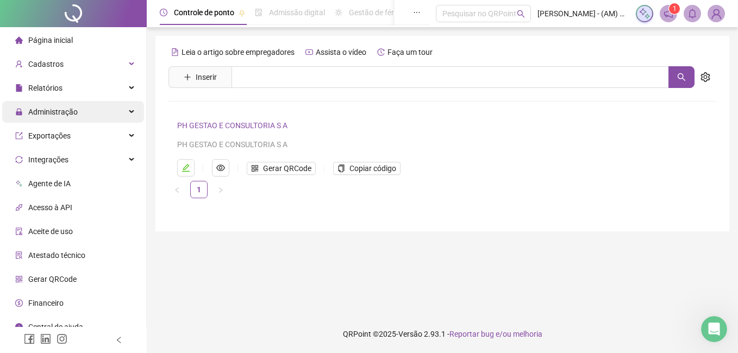
click at [60, 110] on span "Administração" at bounding box center [52, 112] width 49 height 9
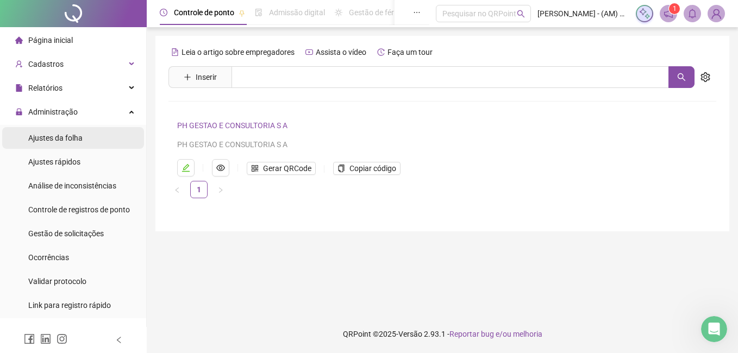
click at [59, 139] on span "Ajustes da folha" at bounding box center [55, 138] width 54 height 9
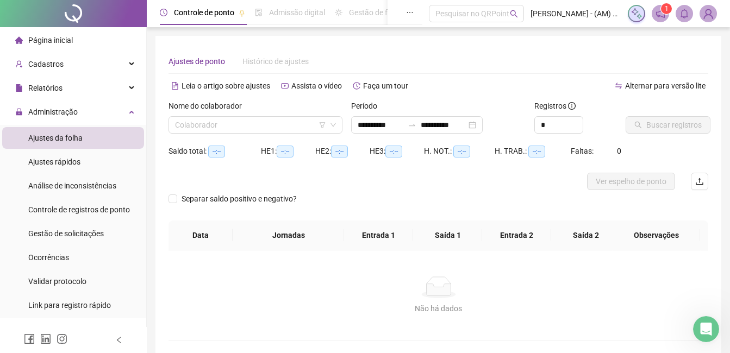
type input "**********"
click at [185, 126] on input "search" at bounding box center [250, 125] width 151 height 16
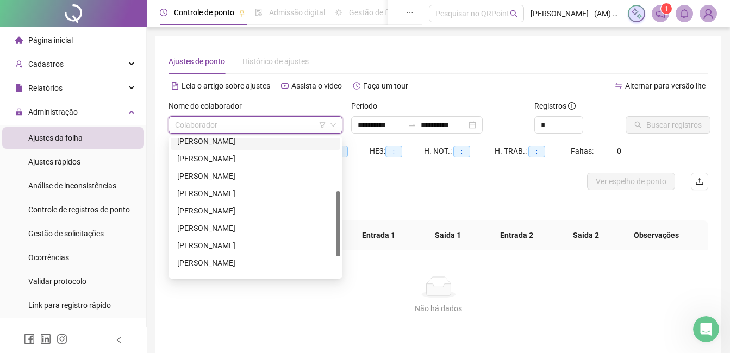
scroll to position [129, 0]
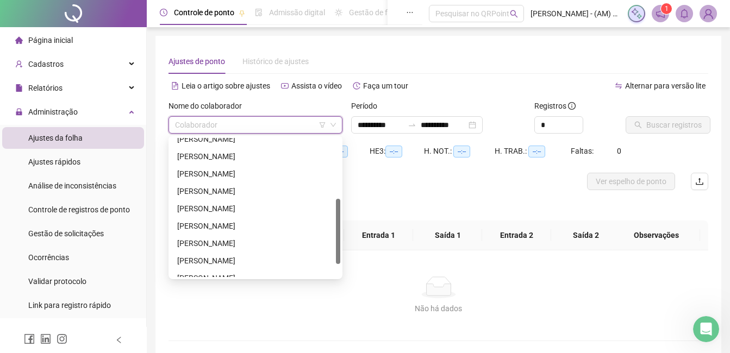
drag, startPoint x: 340, startPoint y: 180, endPoint x: 347, endPoint y: 241, distance: 61.3
click at [347, 241] on body "Página inicial Cadastros Empregadores Locais de trabalho Escalas Colaboradores …" at bounding box center [365, 176] width 730 height 353
click at [248, 206] on div "[PERSON_NAME]" at bounding box center [255, 209] width 156 height 12
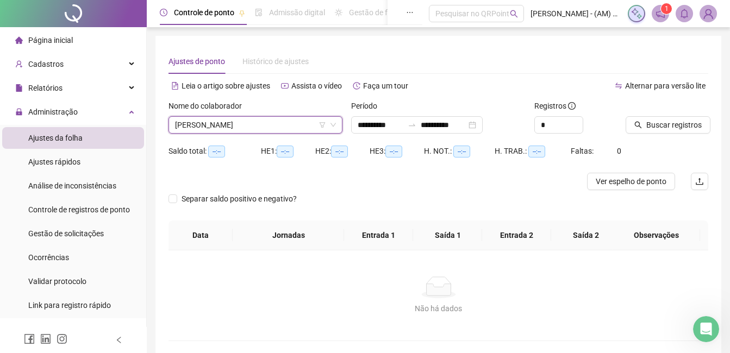
click at [248, 206] on div "Separar saldo positivo e negativo?" at bounding box center [241, 198] width 147 height 17
click at [692, 124] on span "Buscar registros" at bounding box center [673, 125] width 55 height 12
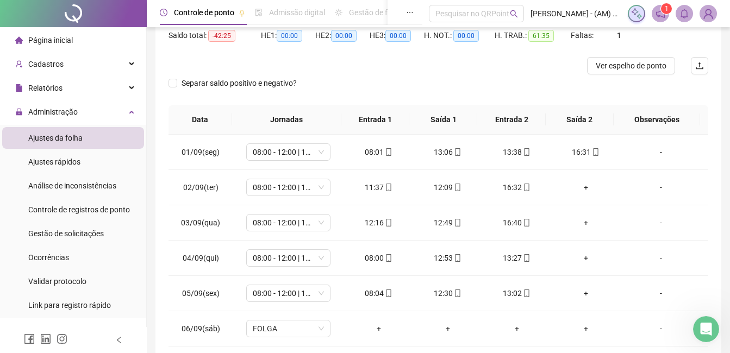
scroll to position [152, 0]
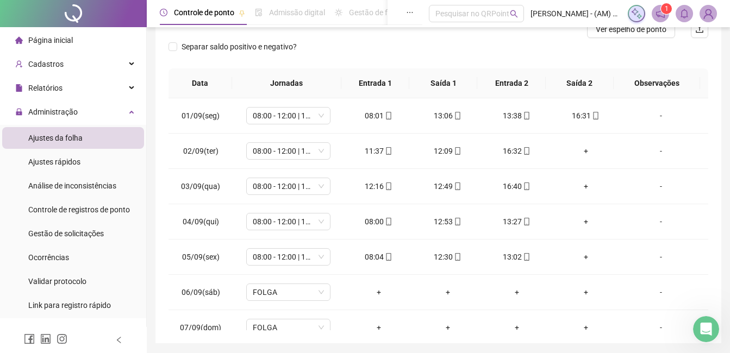
click at [727, 343] on div "**********" at bounding box center [438, 119] width 583 height 542
click at [727, 344] on div "**********" at bounding box center [438, 119] width 583 height 542
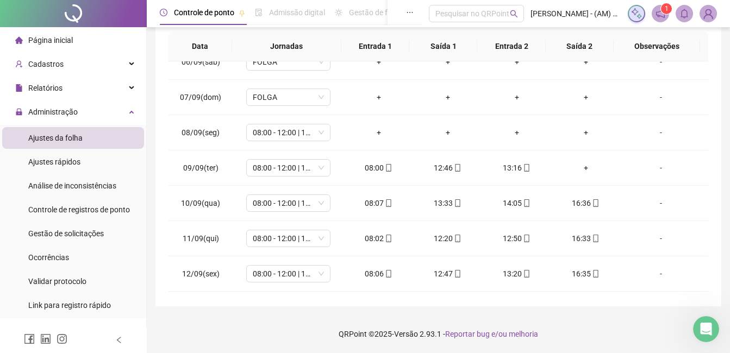
scroll to position [203, 0]
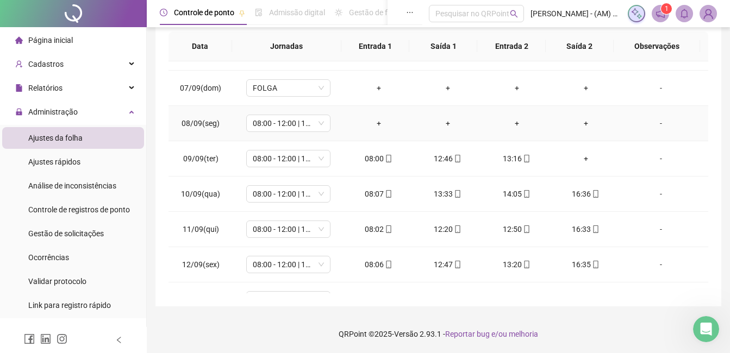
click at [652, 124] on div "-" at bounding box center [661, 123] width 64 height 12
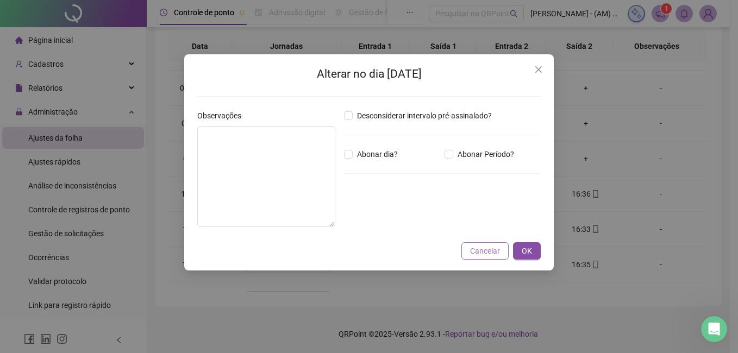
click at [478, 248] on span "Cancelar" at bounding box center [485, 251] width 30 height 12
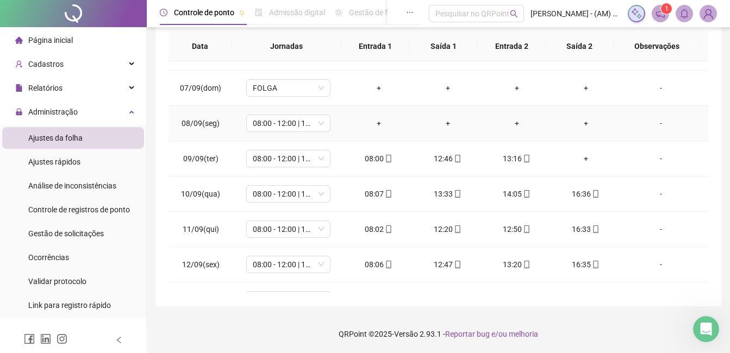
click at [376, 122] on div "+" at bounding box center [379, 123] width 52 height 12
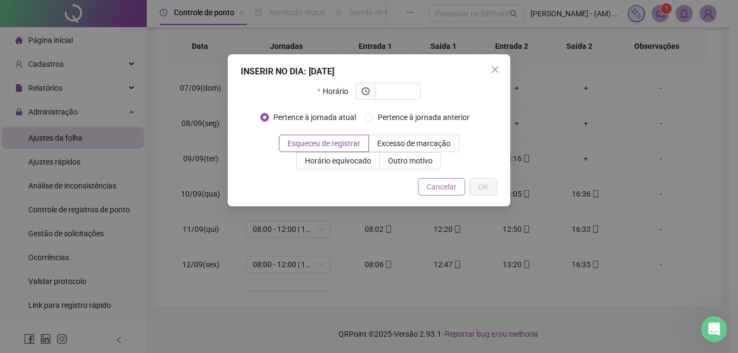
click at [435, 179] on button "Cancelar" at bounding box center [441, 186] width 47 height 17
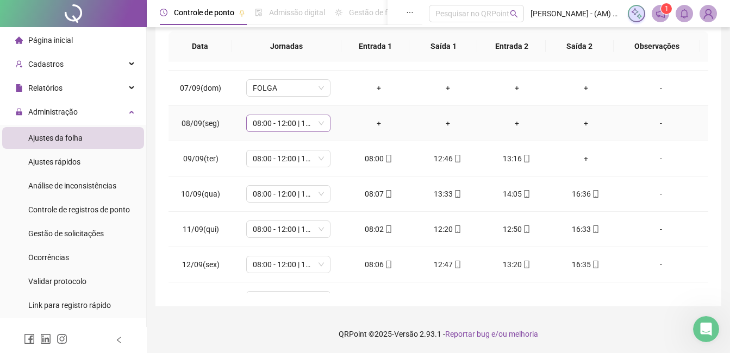
click at [317, 123] on span "08:00 - 12:00 | 12:30 - 16:30" at bounding box center [288, 123] width 71 height 16
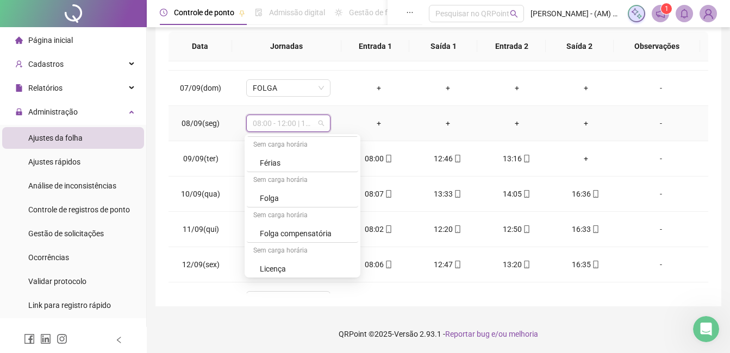
scroll to position [320, 0]
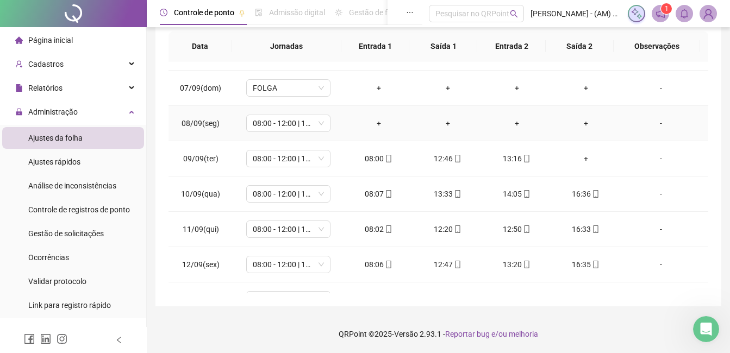
drag, startPoint x: 362, startPoint y: 268, endPoint x: 355, endPoint y: 131, distance: 136.5
click at [355, 131] on td "+" at bounding box center [378, 123] width 69 height 35
drag, startPoint x: 355, startPoint y: 131, endPoint x: 320, endPoint y: 127, distance: 35.6
click at [320, 127] on span "08:00 - 12:00 | 12:30 - 16:30" at bounding box center [288, 123] width 71 height 16
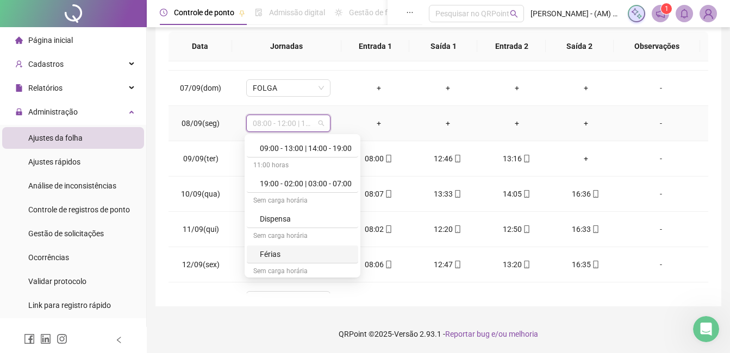
scroll to position [175, 0]
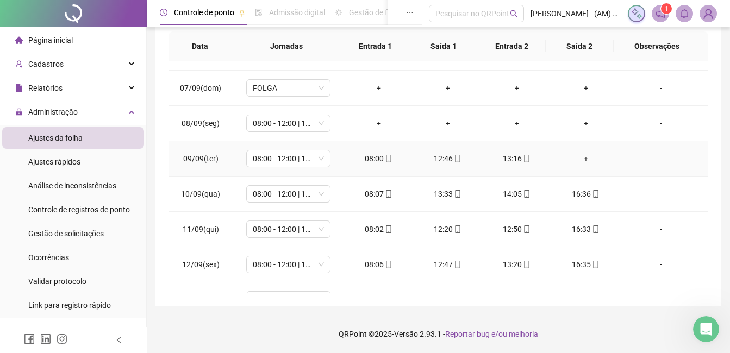
click at [392, 141] on td "08:00" at bounding box center [378, 158] width 69 height 35
click at [653, 124] on div "-" at bounding box center [661, 123] width 64 height 12
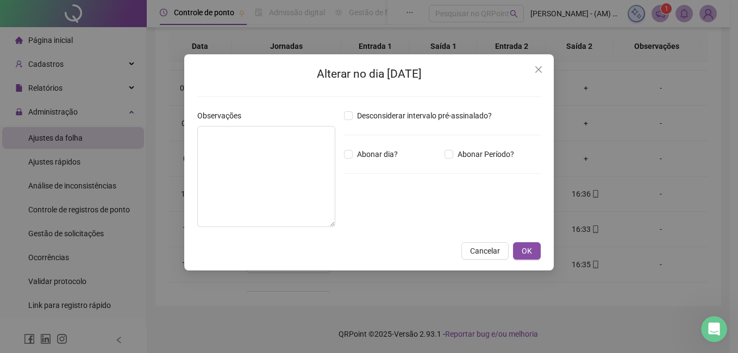
click at [387, 123] on div "Desconsiderar intervalo pré-assinalado? Abonar dia? Abonar Período? Horas a abo…" at bounding box center [442, 173] width 205 height 126
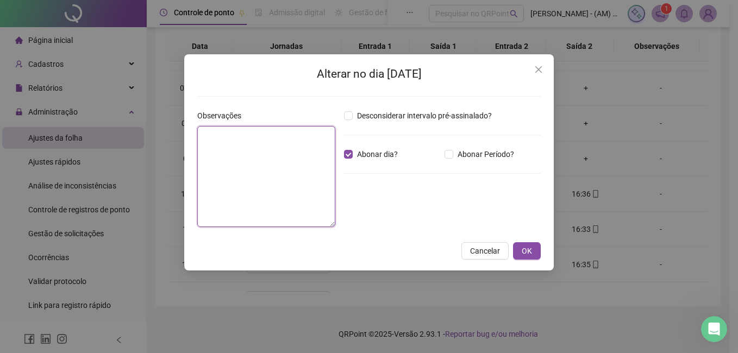
click at [228, 134] on textarea at bounding box center [266, 176] width 138 height 101
type textarea "********"
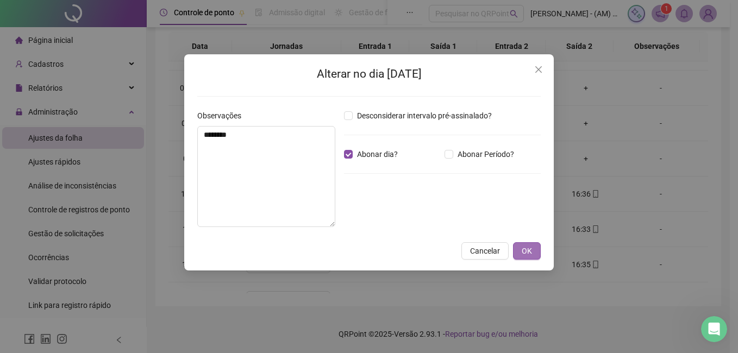
click at [530, 252] on span "OK" at bounding box center [527, 251] width 10 height 12
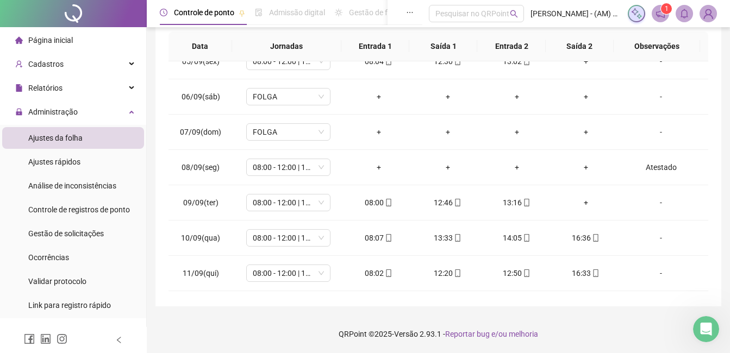
scroll to position [148, 0]
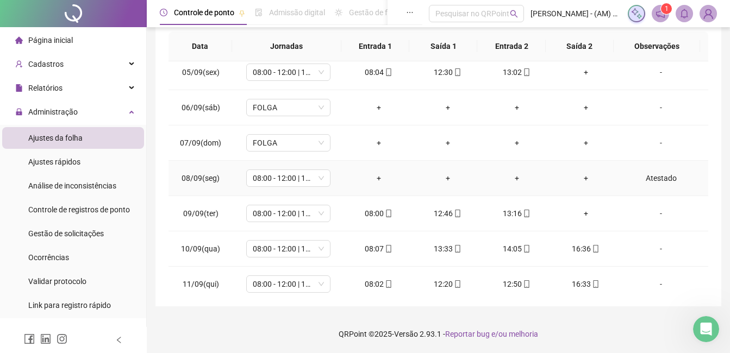
click at [668, 177] on div "Atestado" at bounding box center [661, 178] width 64 height 12
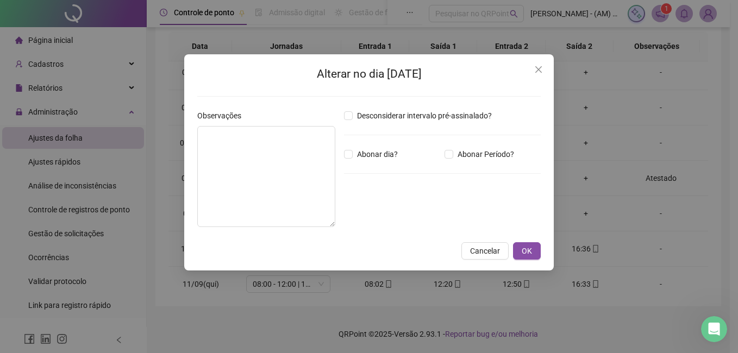
type textarea "********"
click at [525, 248] on span "OK" at bounding box center [527, 251] width 10 height 12
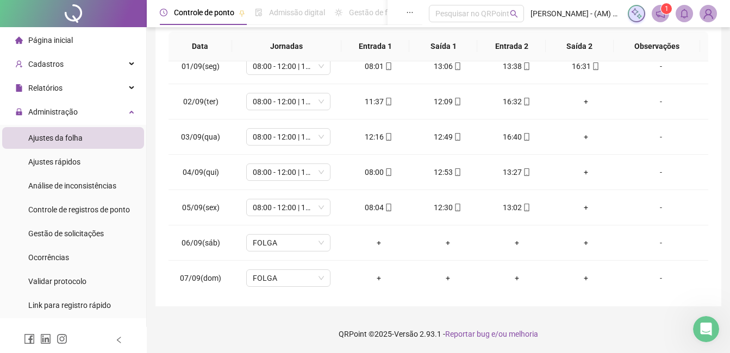
scroll to position [0, 0]
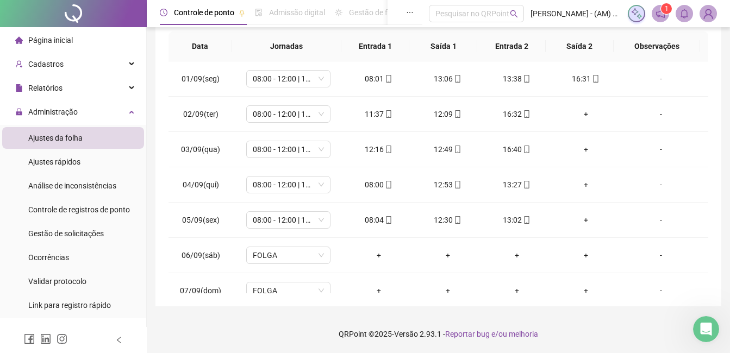
click at [51, 43] on span "Página inicial" at bounding box center [50, 40] width 45 height 9
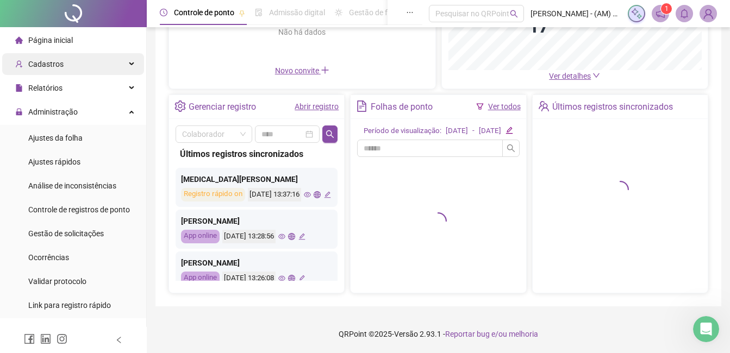
scroll to position [182, 0]
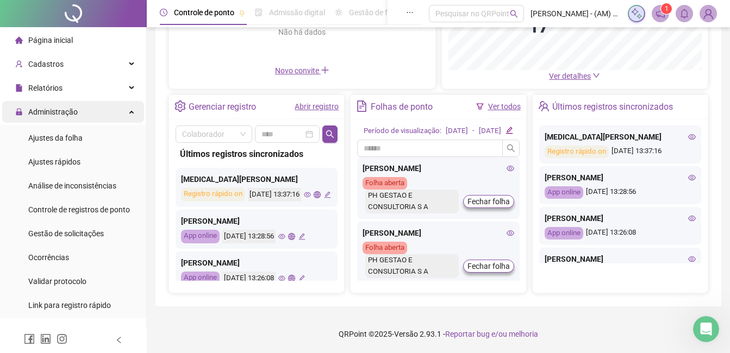
click at [48, 111] on span "Administração" at bounding box center [52, 112] width 49 height 9
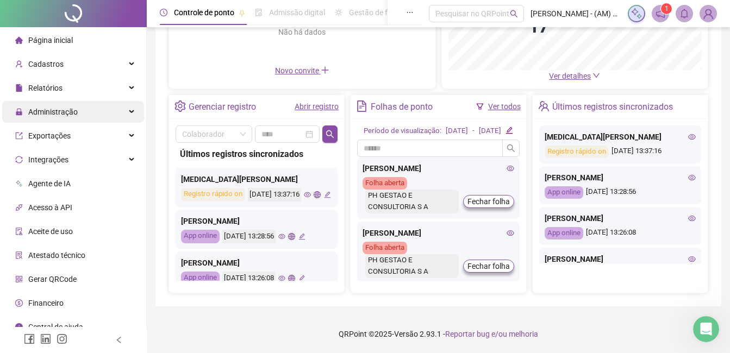
click at [60, 110] on span "Administração" at bounding box center [52, 112] width 49 height 9
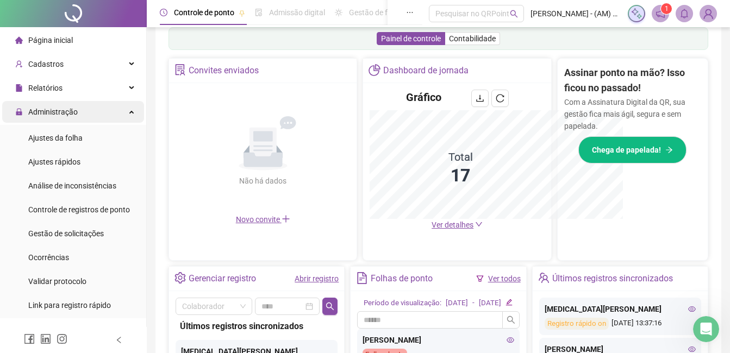
scroll to position [342, 0]
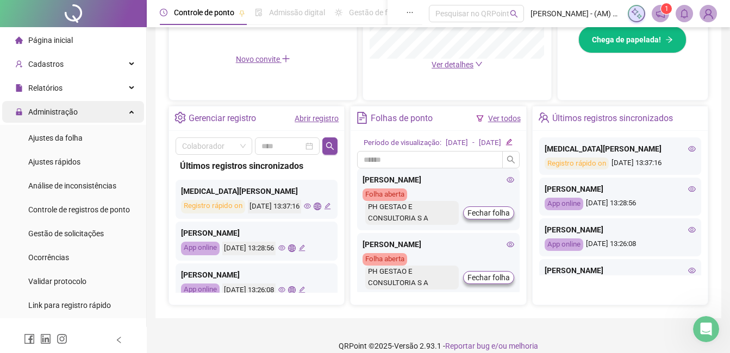
click at [60, 110] on span "Administração" at bounding box center [52, 112] width 49 height 9
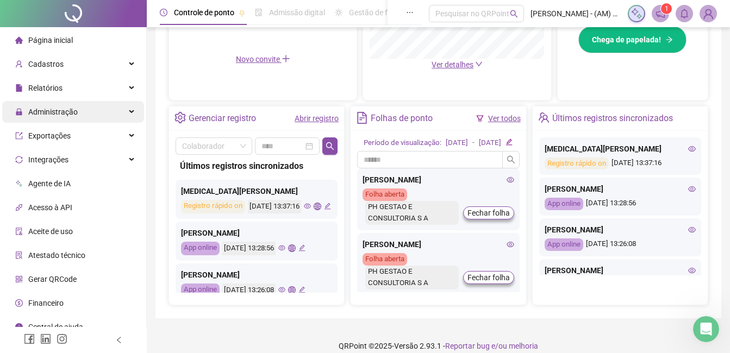
click at [60, 110] on span "Administração" at bounding box center [52, 112] width 49 height 9
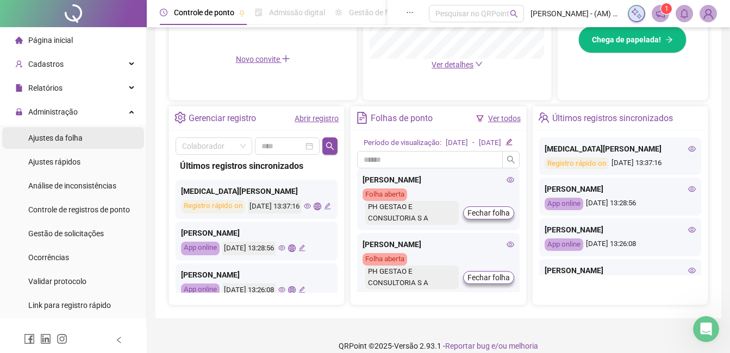
click at [60, 135] on span "Ajustes da folha" at bounding box center [55, 138] width 54 height 9
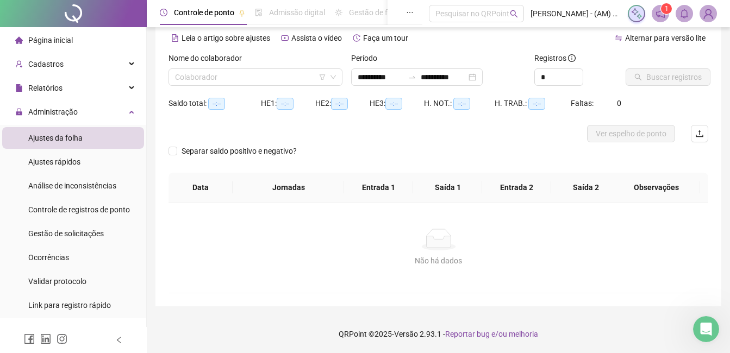
scroll to position [48, 0]
type input "**********"
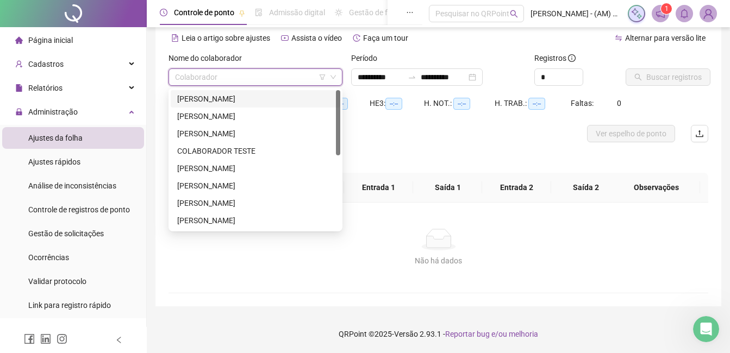
click at [221, 73] on input "search" at bounding box center [250, 77] width 151 height 16
click at [338, 222] on div at bounding box center [338, 159] width 4 height 139
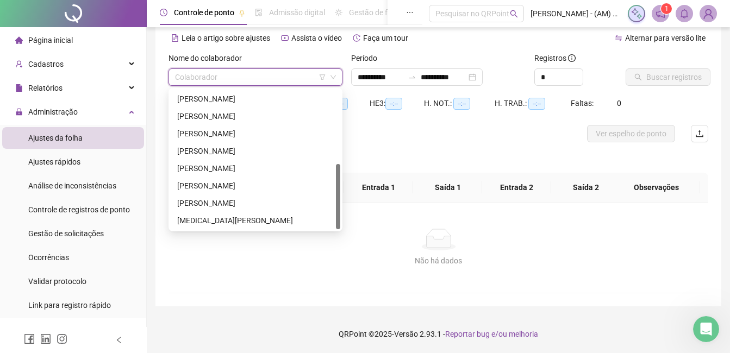
drag, startPoint x: 338, startPoint y: 140, endPoint x: 366, endPoint y: 264, distance: 127.0
click at [366, 264] on body "Página inicial Cadastros Empregadores Locais de trabalho Escalas Colaboradores …" at bounding box center [365, 128] width 730 height 353
click at [237, 151] on div "[PERSON_NAME]" at bounding box center [255, 151] width 156 height 12
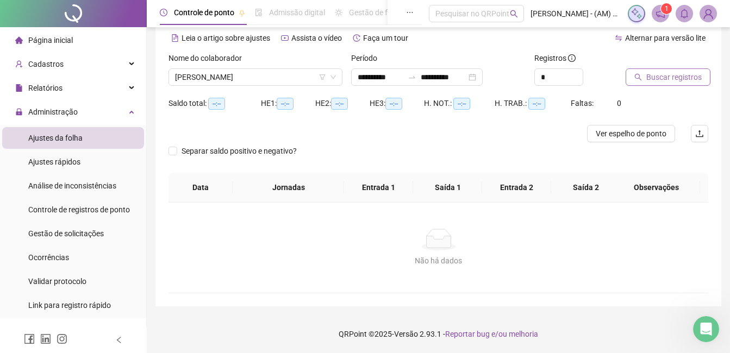
click at [681, 78] on span "Buscar registros" at bounding box center [673, 77] width 55 height 12
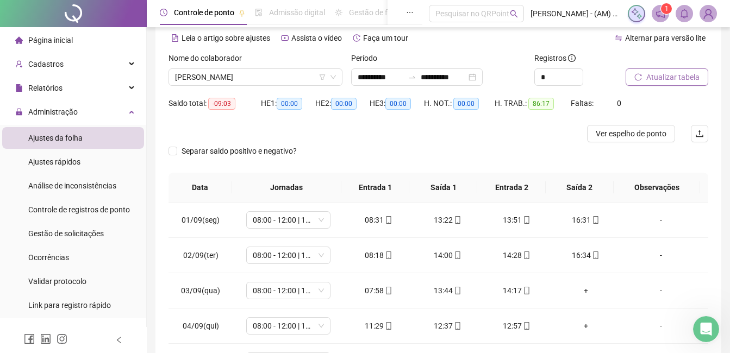
click at [51, 42] on span "Página inicial" at bounding box center [50, 40] width 45 height 9
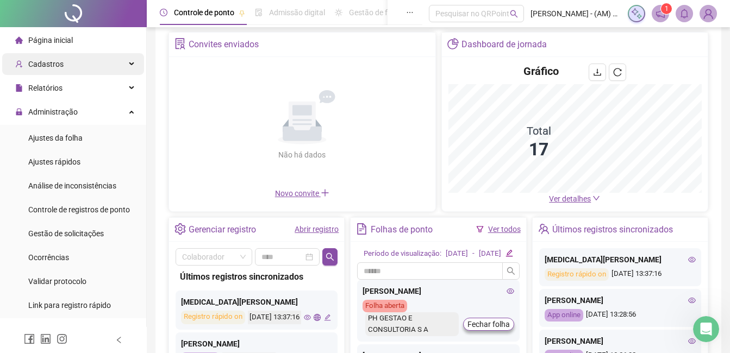
click at [78, 65] on div "Cadastros" at bounding box center [73, 64] width 142 height 22
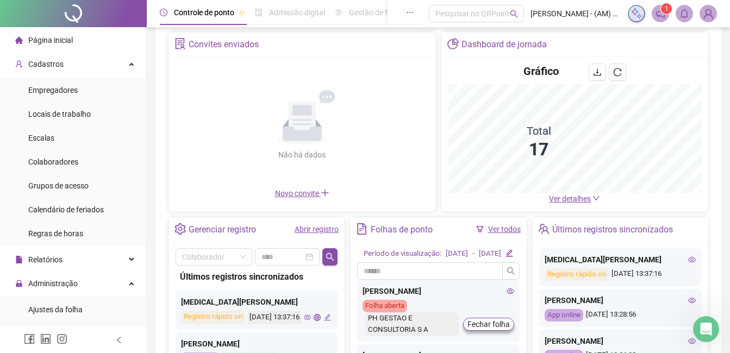
click at [73, 125] on ul "Empregadores Locais de trabalho Escalas Colaboradores Grupos de acesso Calendár…" at bounding box center [73, 161] width 146 height 169
click at [77, 161] on span "Colaboradores" at bounding box center [53, 162] width 50 height 9
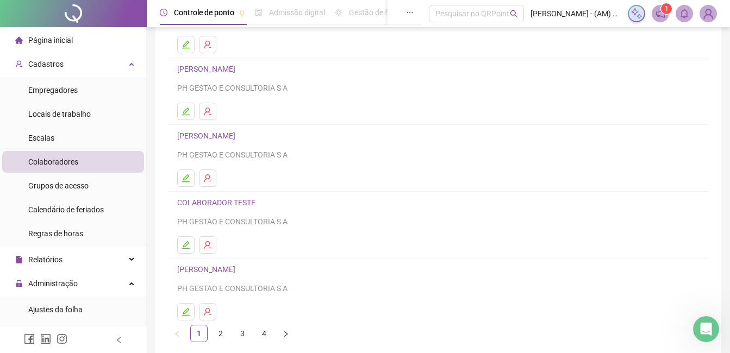
scroll to position [172, 0]
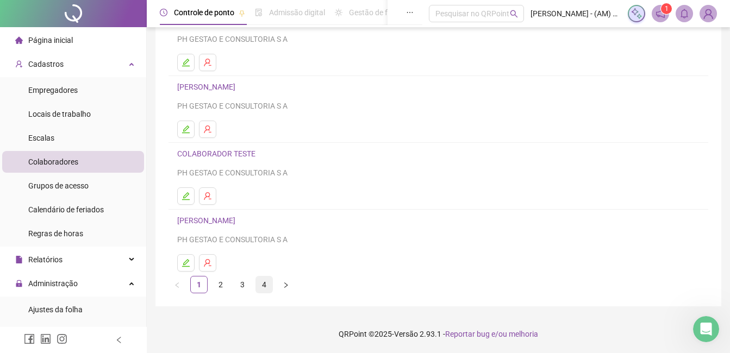
click at [265, 282] on link "4" at bounding box center [264, 285] width 16 height 16
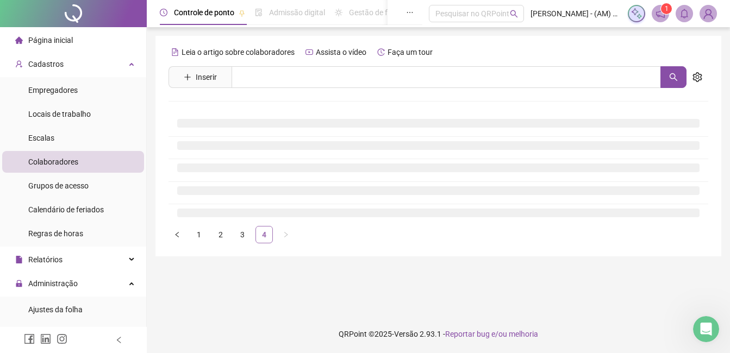
scroll to position [0, 0]
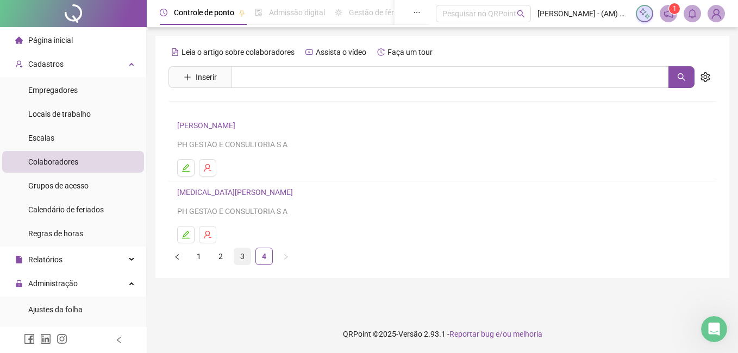
click at [239, 250] on link "3" at bounding box center [242, 256] width 16 height 16
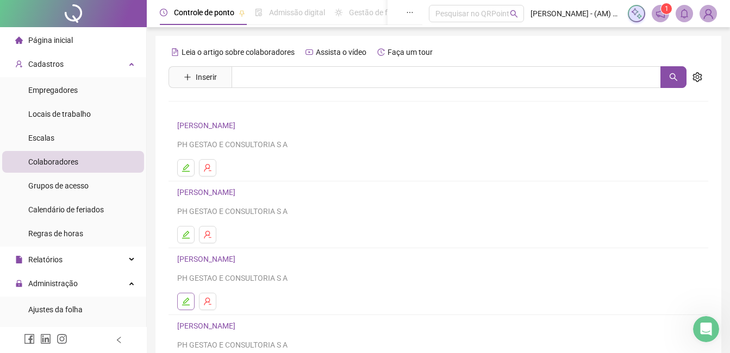
click at [191, 303] on button "button" at bounding box center [185, 301] width 17 height 17
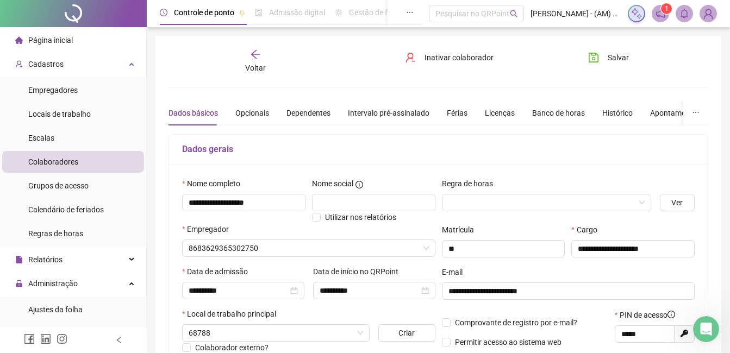
type input "**********"
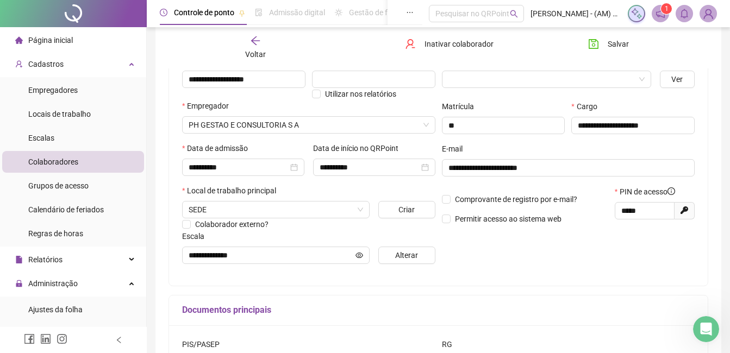
scroll to position [174, 0]
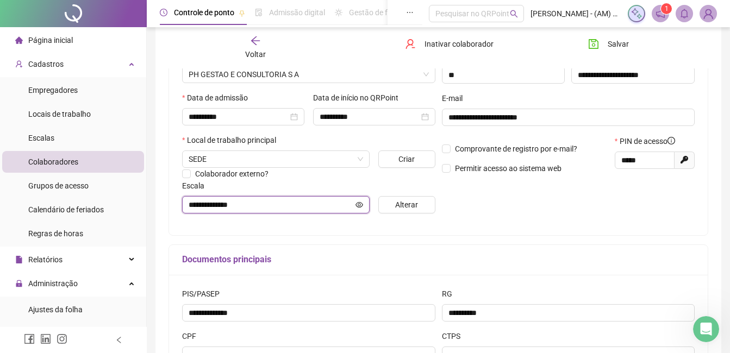
click at [360, 204] on icon "eye" at bounding box center [359, 204] width 8 height 5
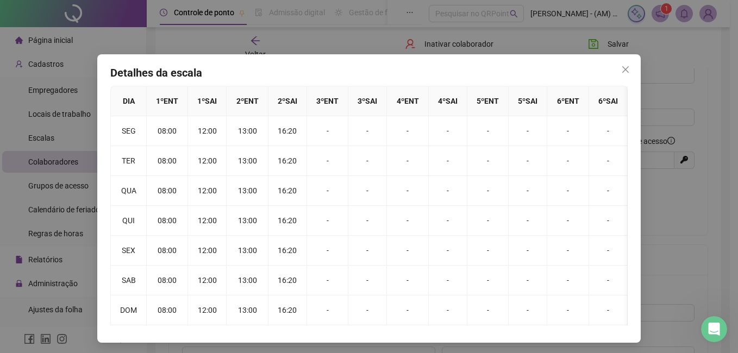
click at [631, 70] on div "Detalhes da escala DIA 1 º ENT 1 º SAI 2 º ENT 2 º SAI 3 º ENT 3 º SAI 4 º ENT …" at bounding box center [368, 198] width 543 height 288
click at [622, 69] on icon "close" at bounding box center [625, 69] width 7 height 7
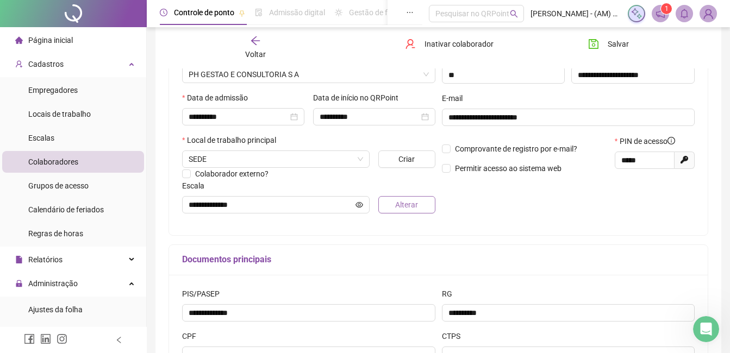
click at [386, 197] on button "Alterar" at bounding box center [406, 204] width 56 height 17
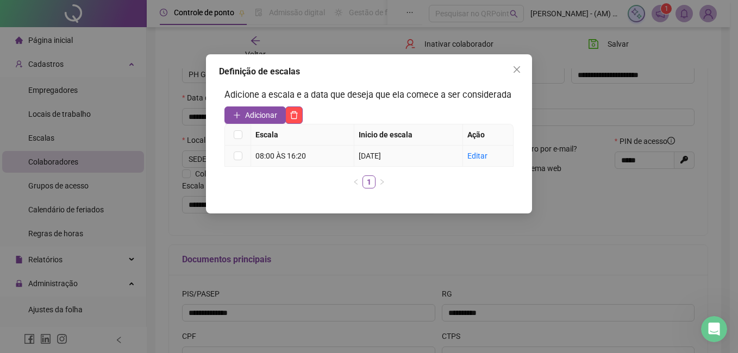
click at [243, 158] on td at bounding box center [238, 156] width 26 height 21
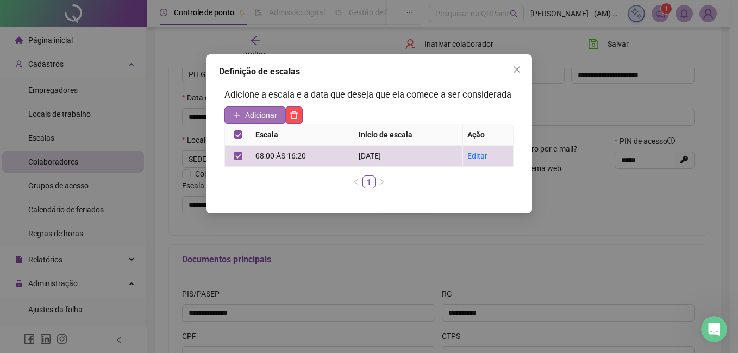
click at [259, 116] on span "Adicionar" at bounding box center [261, 115] width 32 height 12
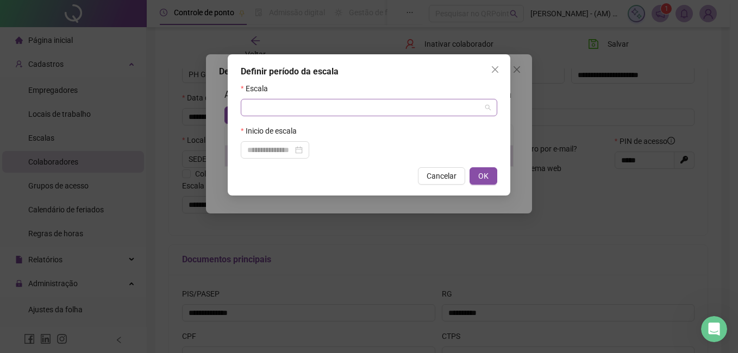
click at [260, 115] on input "search" at bounding box center [364, 107] width 234 height 16
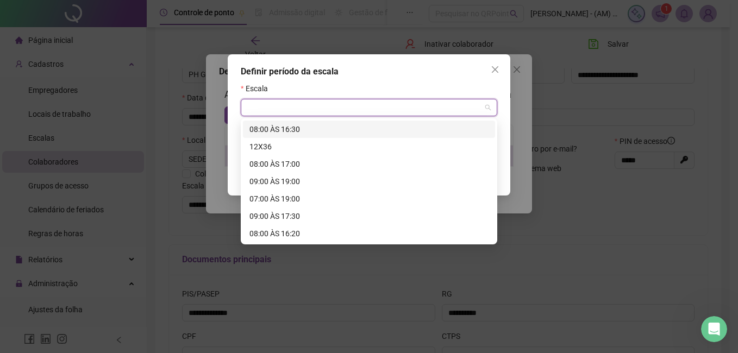
click at [266, 126] on div "08:00 ÀS 16:30" at bounding box center [368, 129] width 239 height 12
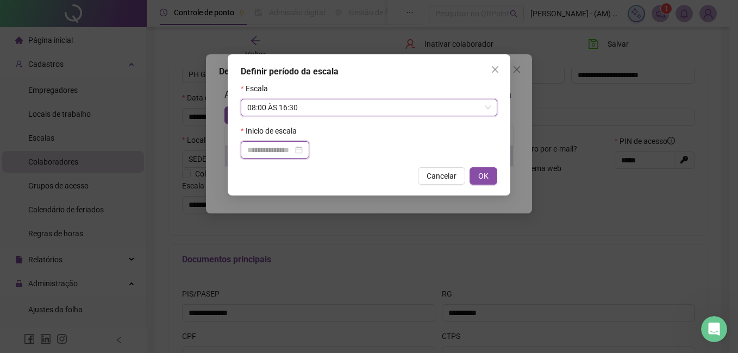
click at [269, 144] on input at bounding box center [270, 150] width 46 height 12
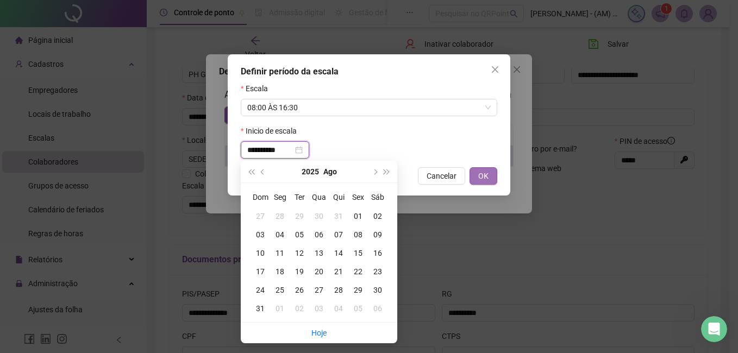
type input "**********"
click at [489, 173] on button "OK" at bounding box center [483, 175] width 28 height 17
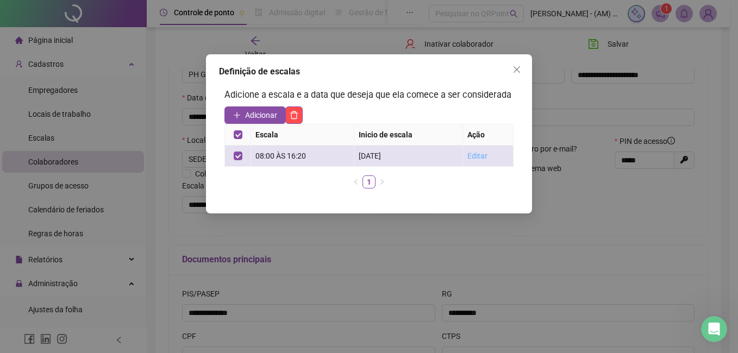
click at [474, 158] on link "Editar" at bounding box center [477, 156] width 20 height 9
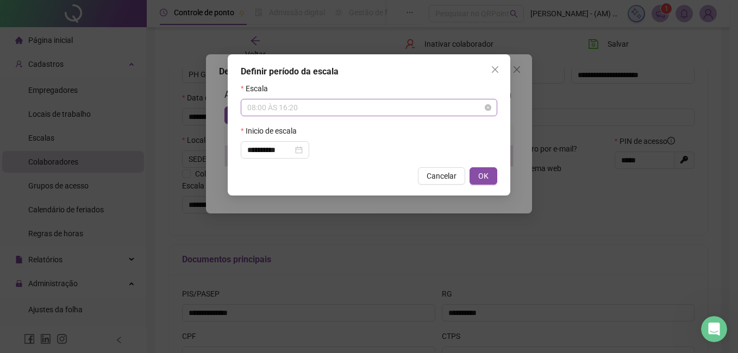
click at [303, 103] on span "08:00 ÀS 16:20" at bounding box center [368, 107] width 243 height 16
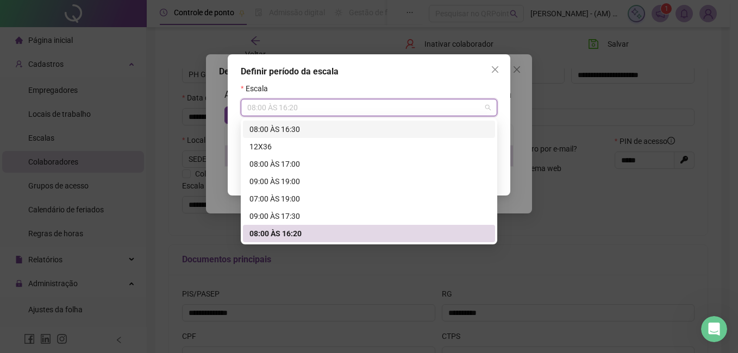
click at [297, 130] on div "08:00 ÀS 16:30" at bounding box center [368, 129] width 239 height 12
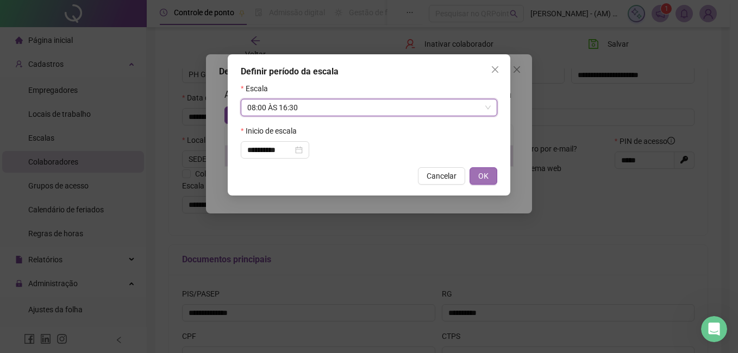
click at [484, 172] on span "OK" at bounding box center [483, 176] width 10 height 12
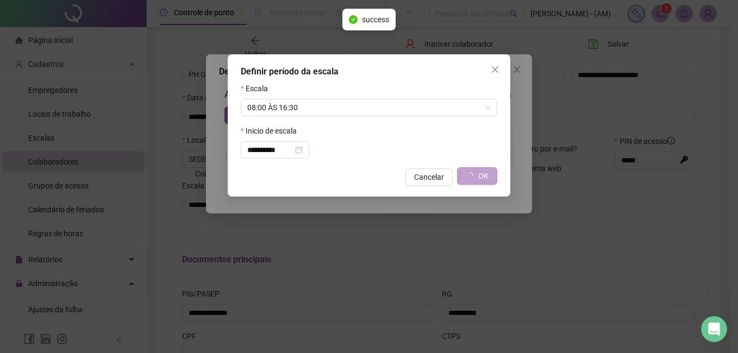
type input "**********"
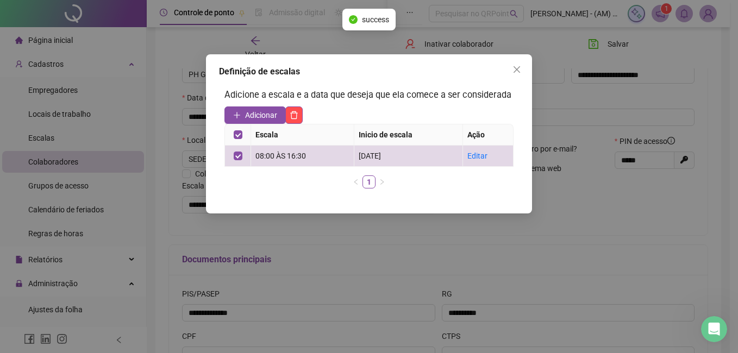
drag, startPoint x: 484, startPoint y: 172, endPoint x: 524, endPoint y: 130, distance: 58.0
click at [524, 130] on div "Definição de escalas Adicione a escala e a data que deseja que ela comece a ser…" at bounding box center [369, 133] width 326 height 159
click at [518, 67] on icon "close" at bounding box center [516, 69] width 9 height 9
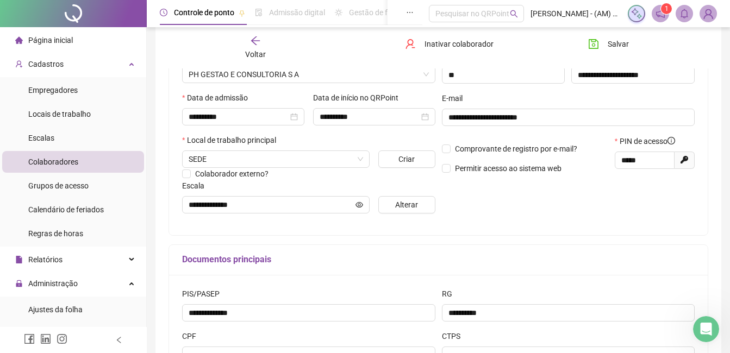
click at [56, 36] on span "Página inicial" at bounding box center [50, 40] width 45 height 9
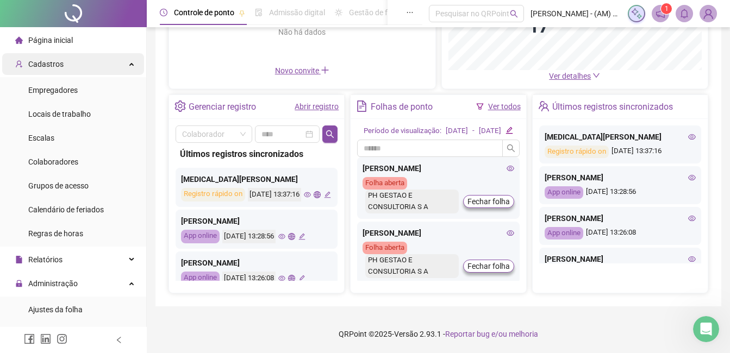
click at [113, 60] on div "Cadastros" at bounding box center [73, 64] width 142 height 22
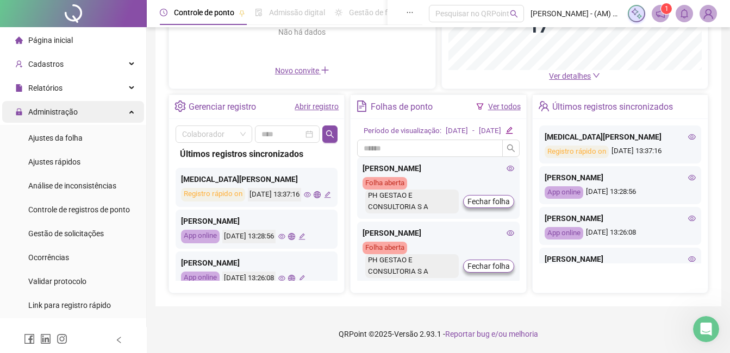
click at [92, 112] on div "Administração" at bounding box center [73, 112] width 142 height 22
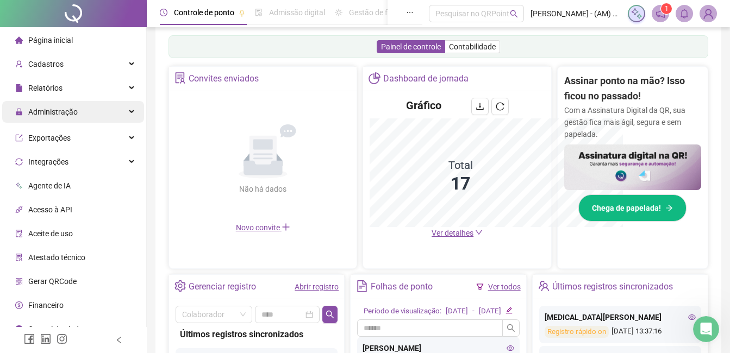
scroll to position [334, 0]
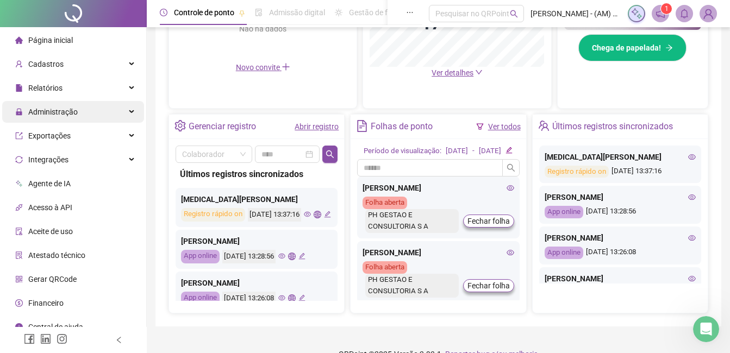
click at [92, 112] on div "Administração" at bounding box center [73, 112] width 142 height 22
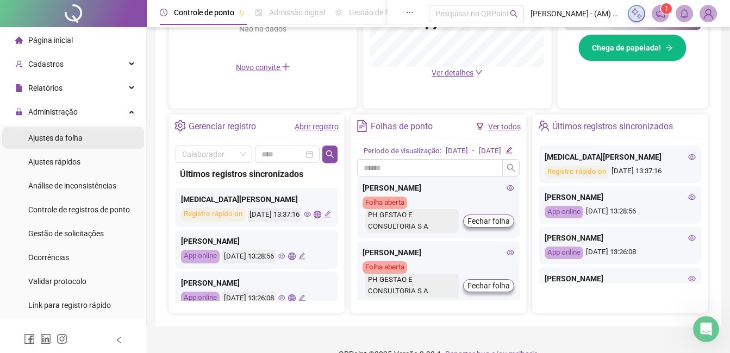
click at [91, 142] on li "Ajustes da folha" at bounding box center [73, 138] width 142 height 22
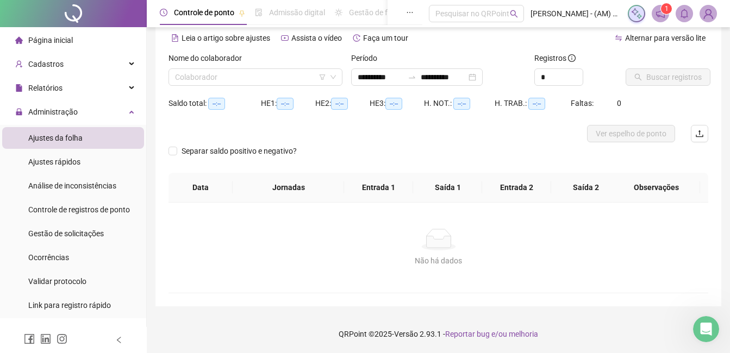
scroll to position [48, 0]
type input "**********"
click at [214, 71] on input "search" at bounding box center [250, 77] width 151 height 16
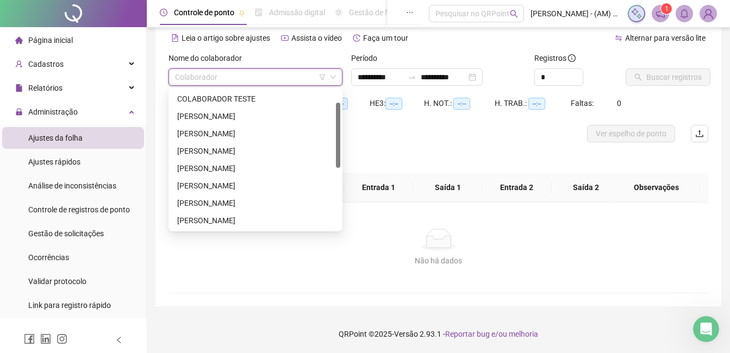
scroll to position [156, 0]
drag, startPoint x: 338, startPoint y: 137, endPoint x: 350, endPoint y: 229, distance: 93.1
click at [350, 229] on body "Página inicial Cadastros Empregadores Locais de trabalho Escalas Colaboradores …" at bounding box center [365, 128] width 730 height 353
click at [265, 147] on div "[PERSON_NAME]" at bounding box center [255, 151] width 156 height 12
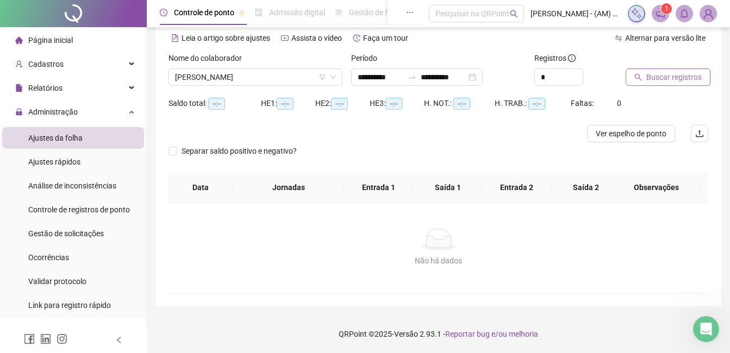
click at [678, 77] on span "Buscar registros" at bounding box center [673, 77] width 55 height 12
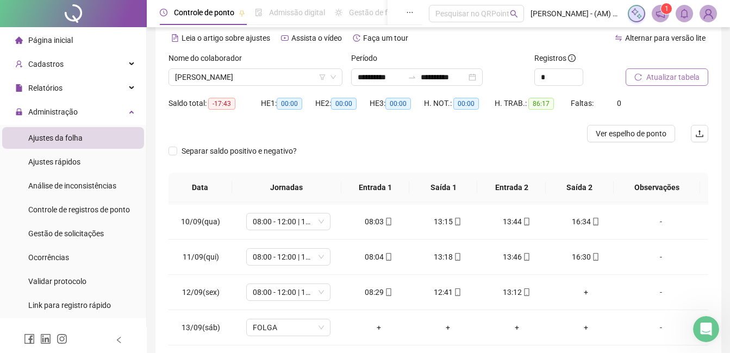
scroll to position [330, 0]
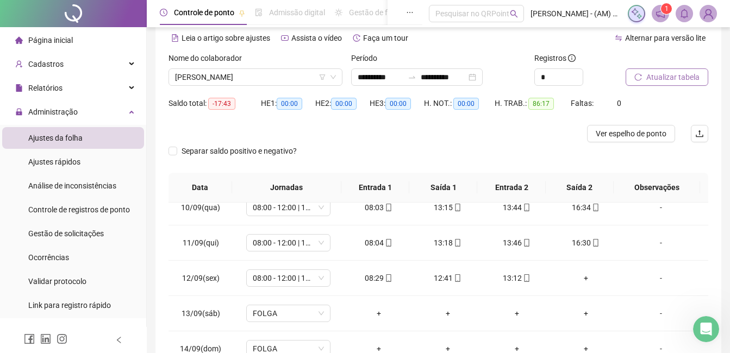
drag, startPoint x: 705, startPoint y: 311, endPoint x: 16, endPoint y: 21, distance: 747.5
click at [370, 275] on div "08:29" at bounding box center [379, 278] width 52 height 12
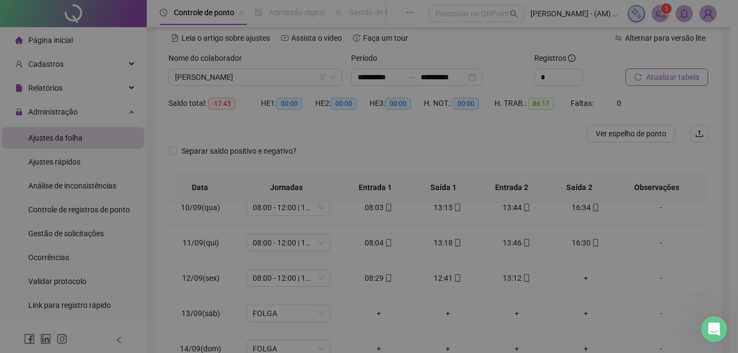
type input "**********"
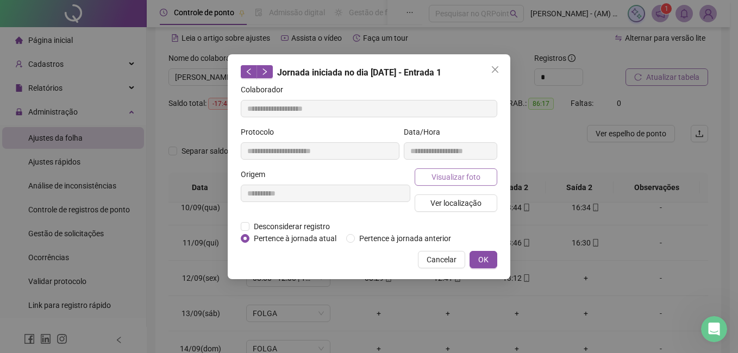
click at [440, 170] on button "Visualizar foto" at bounding box center [456, 176] width 83 height 17
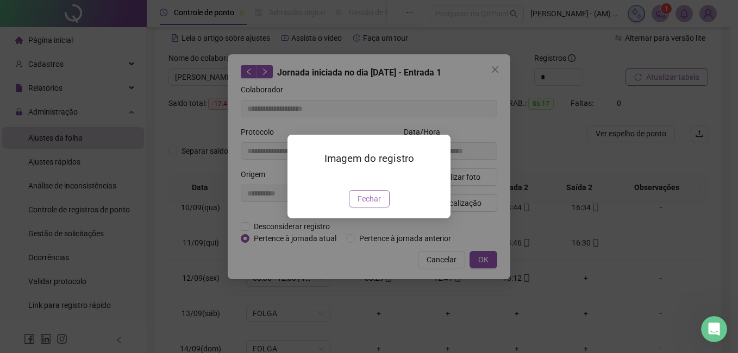
click at [379, 205] on span "Fechar" at bounding box center [368, 199] width 23 height 12
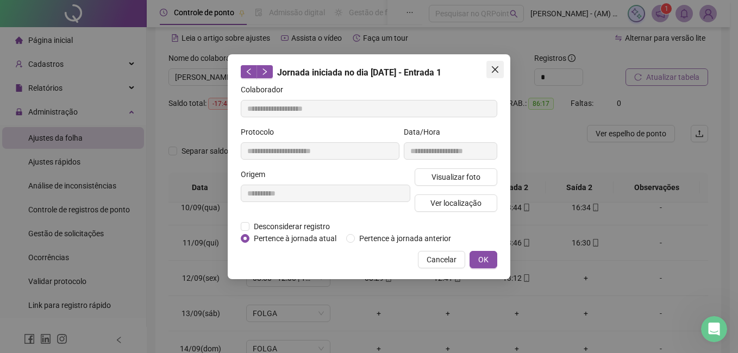
click at [493, 65] on icon "close" at bounding box center [495, 69] width 9 height 9
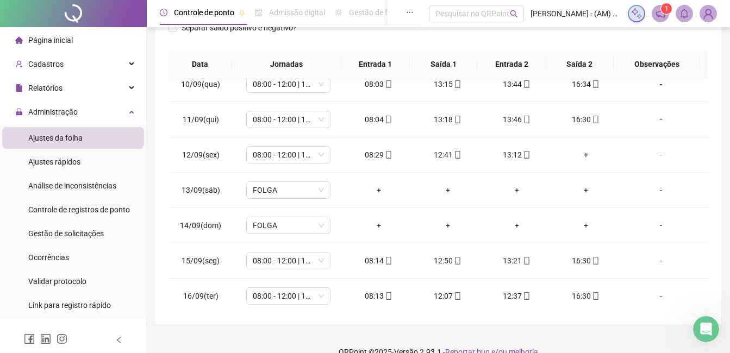
scroll to position [189, 0]
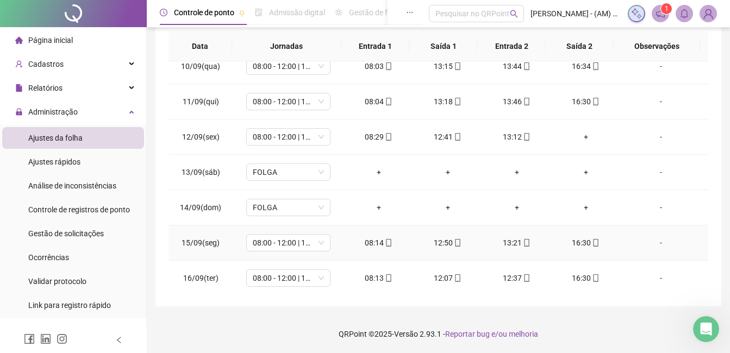
click at [375, 243] on div "08:14" at bounding box center [379, 243] width 52 height 12
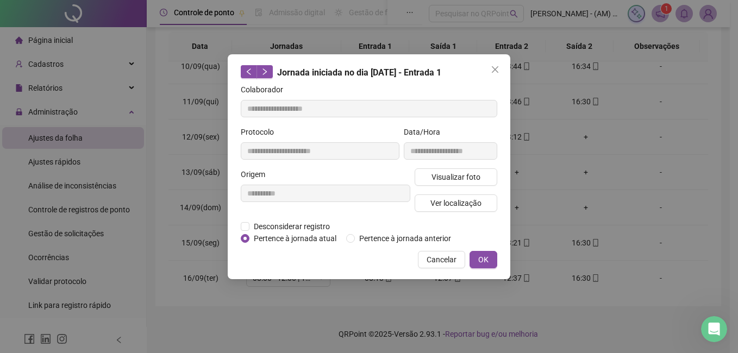
type input "**********"
click at [438, 175] on span "Visualizar foto" at bounding box center [455, 177] width 49 height 12
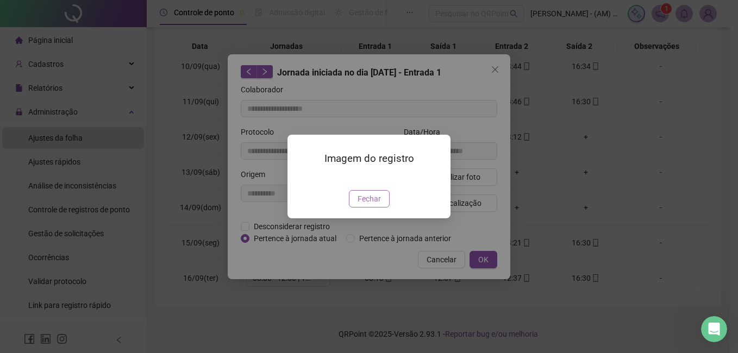
click at [369, 205] on span "Fechar" at bounding box center [368, 199] width 23 height 12
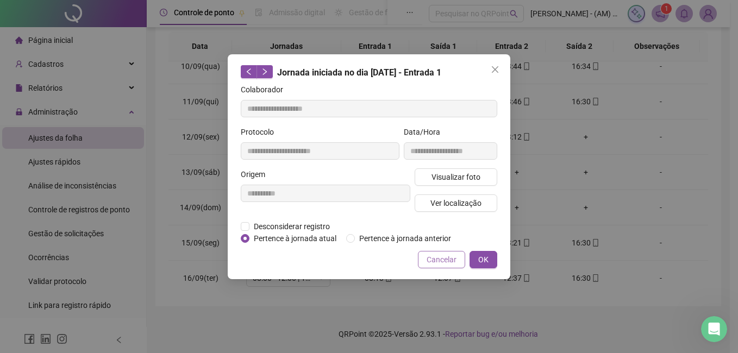
click at [448, 255] on span "Cancelar" at bounding box center [441, 260] width 30 height 12
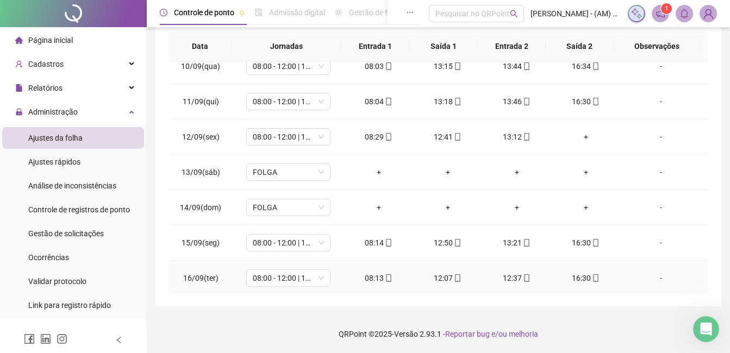
click at [372, 279] on div "08:13" at bounding box center [379, 278] width 52 height 12
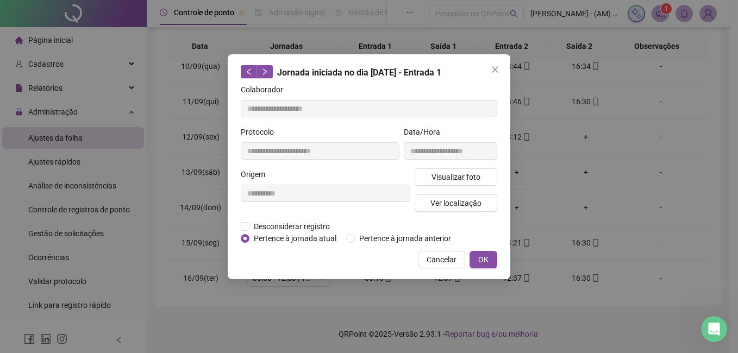
type input "**********"
click at [445, 173] on span "Visualizar foto" at bounding box center [455, 177] width 49 height 12
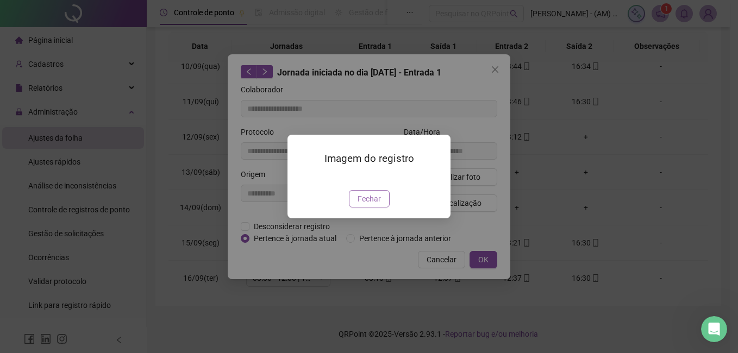
click at [360, 205] on span "Fechar" at bounding box center [368, 199] width 23 height 12
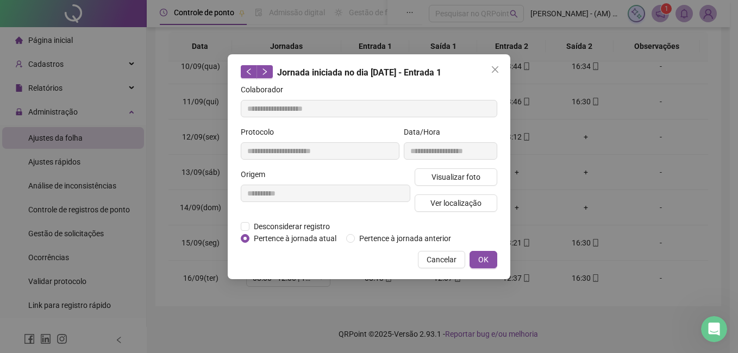
click at [443, 250] on div "**********" at bounding box center [369, 166] width 282 height 225
click at [443, 258] on span "Cancelar" at bounding box center [441, 260] width 30 height 12
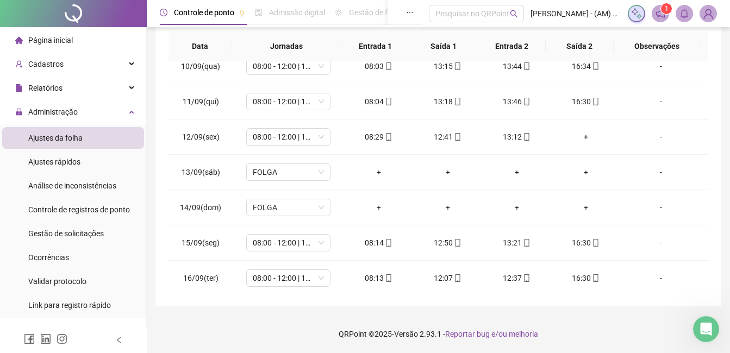
click at [72, 134] on span "Ajustes da folha" at bounding box center [55, 138] width 54 height 9
click at [63, 105] on span "Administração" at bounding box center [46, 112] width 62 height 22
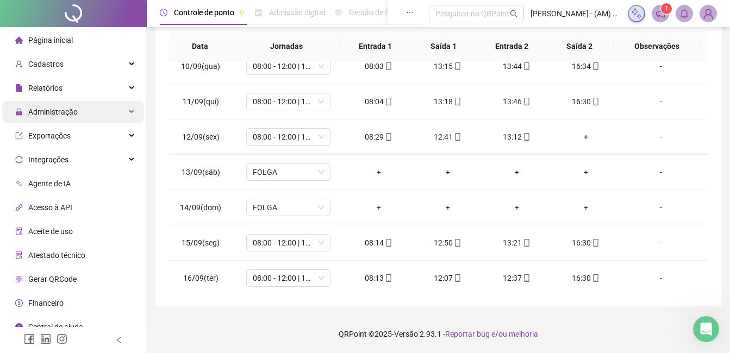
click at [66, 116] on span "Administração" at bounding box center [52, 112] width 49 height 9
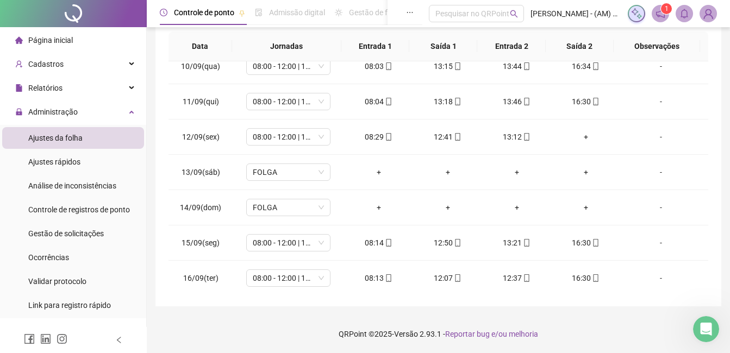
click at [69, 136] on span "Ajustes da folha" at bounding box center [55, 138] width 54 height 9
click at [47, 37] on span "Página inicial" at bounding box center [50, 40] width 45 height 9
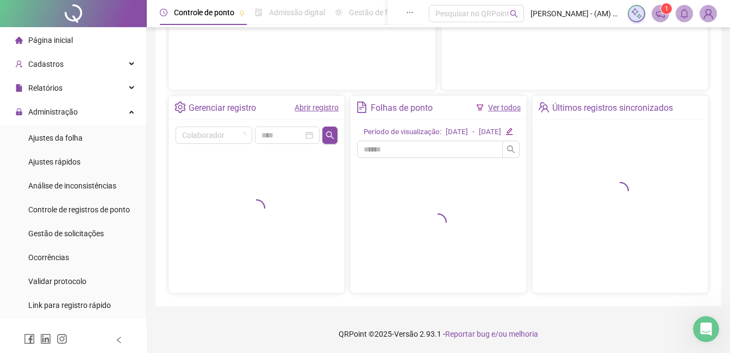
scroll to position [181, 0]
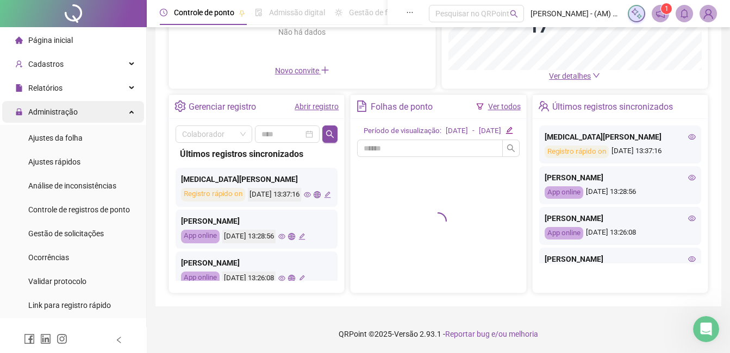
click at [51, 111] on span "Administração" at bounding box center [52, 112] width 49 height 9
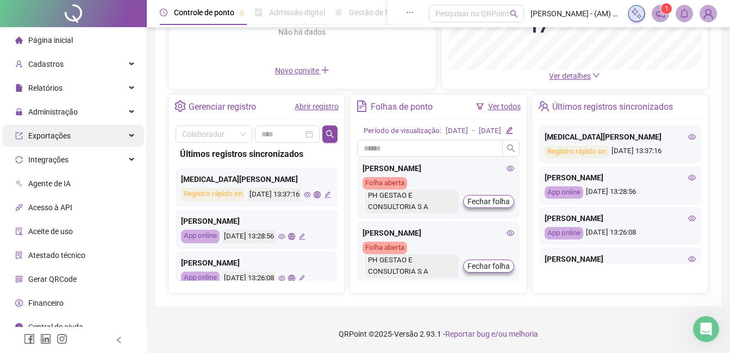
click at [58, 105] on span "Administração" at bounding box center [46, 112] width 62 height 22
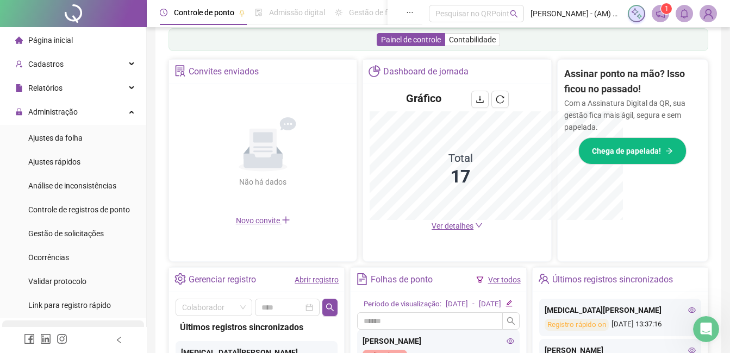
scroll to position [341, 0]
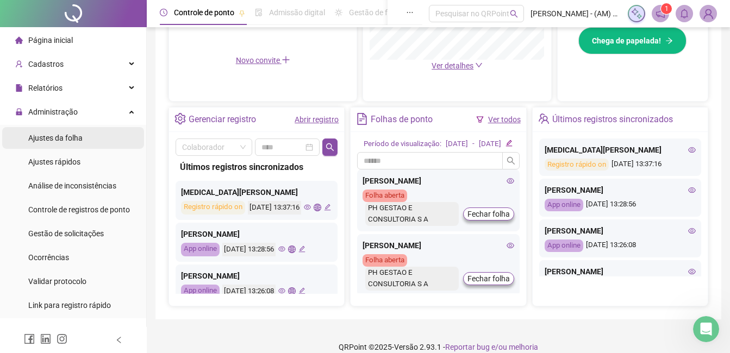
click at [63, 137] on span "Ajustes da folha" at bounding box center [55, 138] width 54 height 9
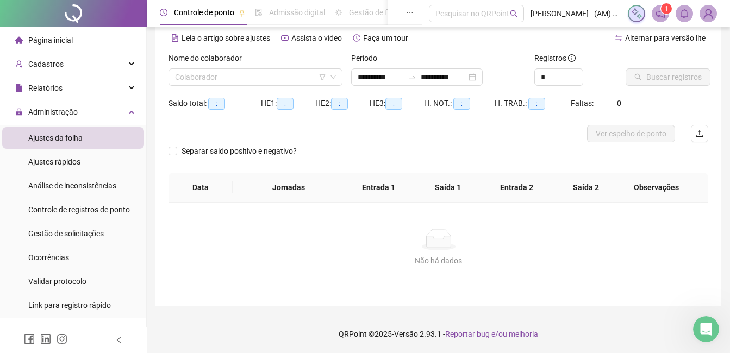
scroll to position [48, 0]
type input "**********"
click at [231, 65] on div "Nome do colaborador" at bounding box center [255, 60] width 174 height 16
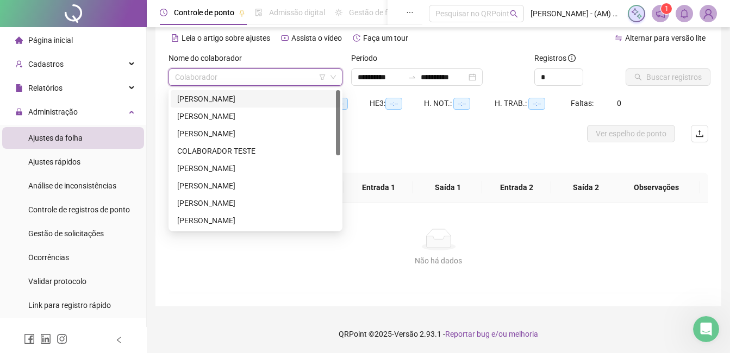
click at [233, 77] on input "search" at bounding box center [250, 77] width 151 height 16
click at [250, 112] on div "[PERSON_NAME]" at bounding box center [255, 116] width 156 height 12
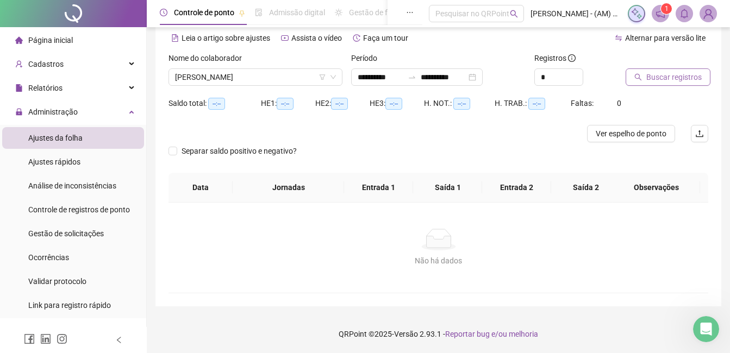
click at [649, 85] on button "Buscar registros" at bounding box center [667, 76] width 85 height 17
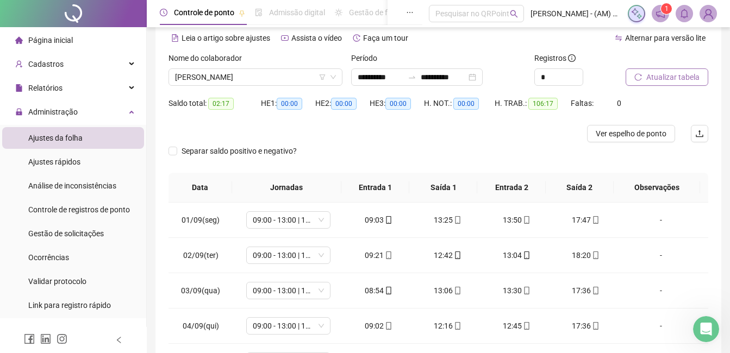
click at [649, 85] on button "Atualizar tabela" at bounding box center [666, 76] width 83 height 17
click at [288, 66] on div "Nome do colaborador" at bounding box center [255, 60] width 174 height 16
click at [291, 73] on span "[PERSON_NAME]" at bounding box center [255, 77] width 161 height 16
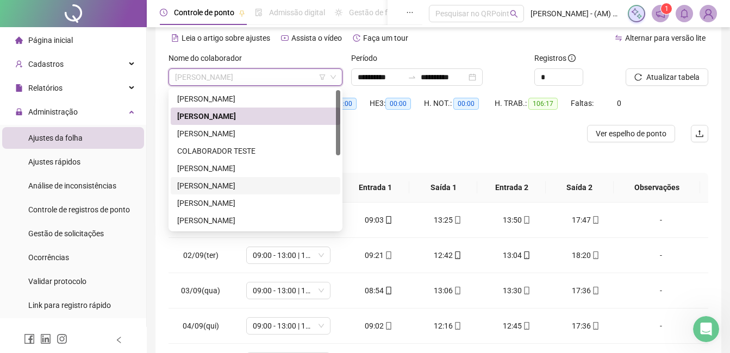
click at [265, 186] on div "[PERSON_NAME]" at bounding box center [255, 186] width 156 height 12
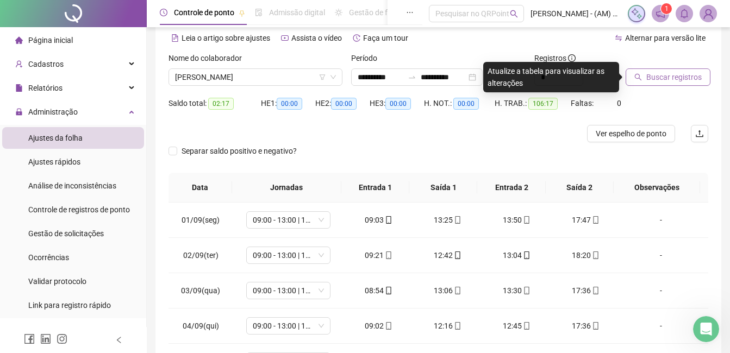
click at [682, 74] on span "Buscar registros" at bounding box center [673, 77] width 55 height 12
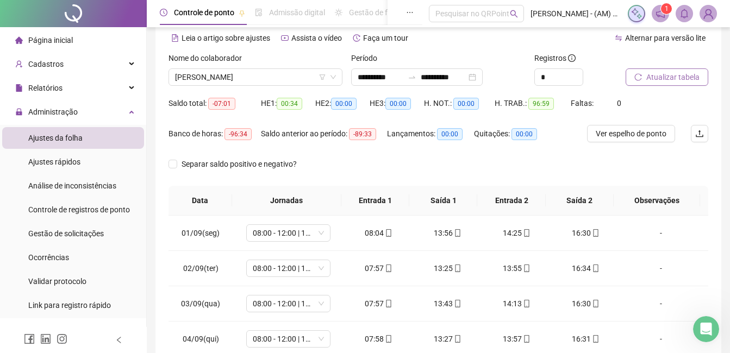
click at [59, 39] on span "Página inicial" at bounding box center [50, 40] width 45 height 9
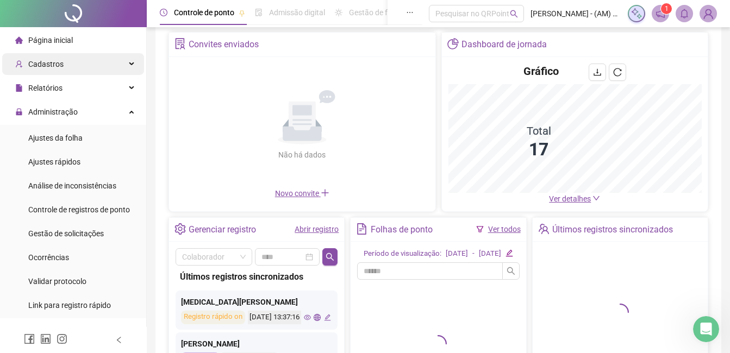
click at [44, 73] on span "Cadastros" at bounding box center [39, 64] width 48 height 22
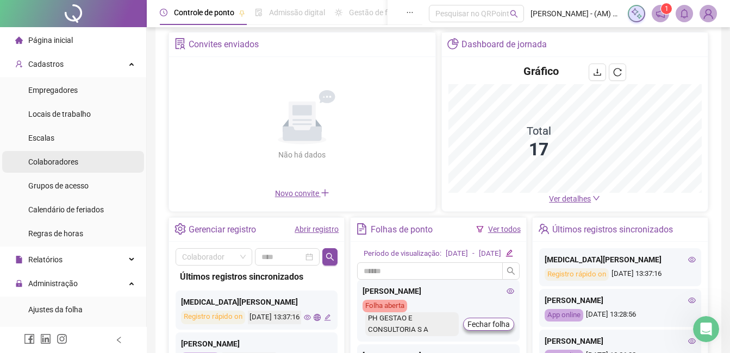
click at [66, 162] on span "Colaboradores" at bounding box center [53, 162] width 50 height 9
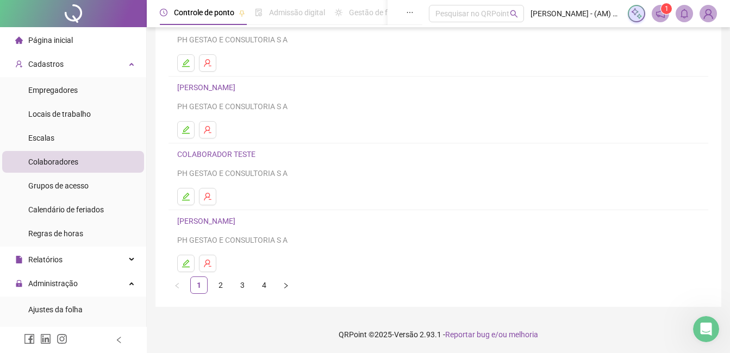
scroll to position [172, 0]
click at [221, 283] on link "2" at bounding box center [220, 285] width 16 height 16
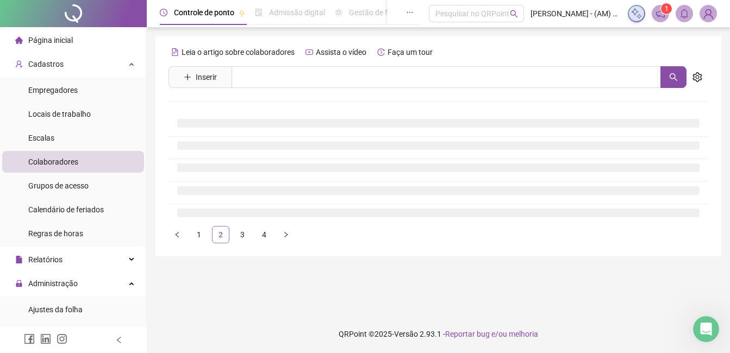
scroll to position [0, 0]
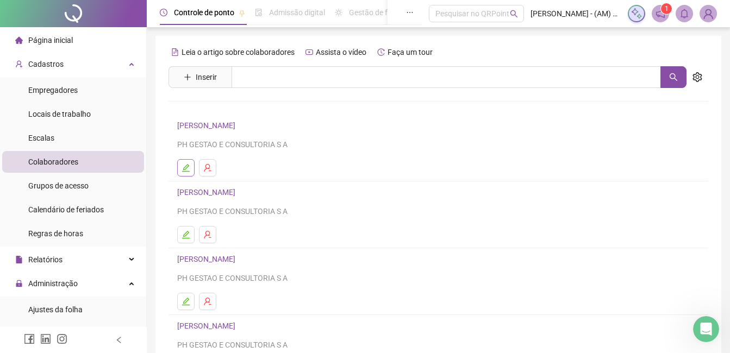
click at [183, 164] on icon "edit" at bounding box center [185, 168] width 9 height 9
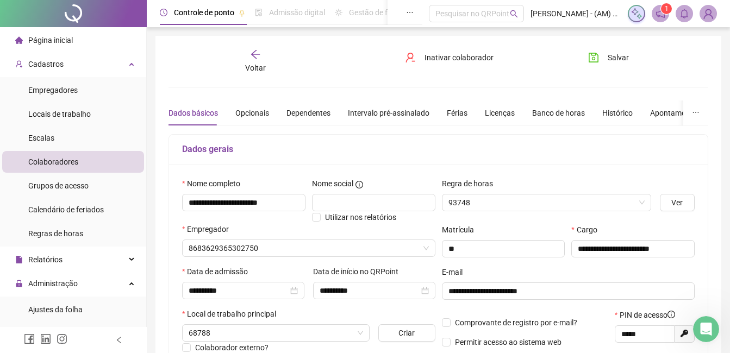
type input "**********"
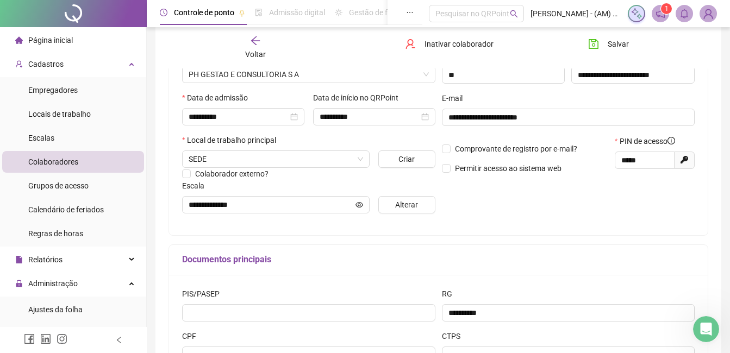
scroll to position [181, 0]
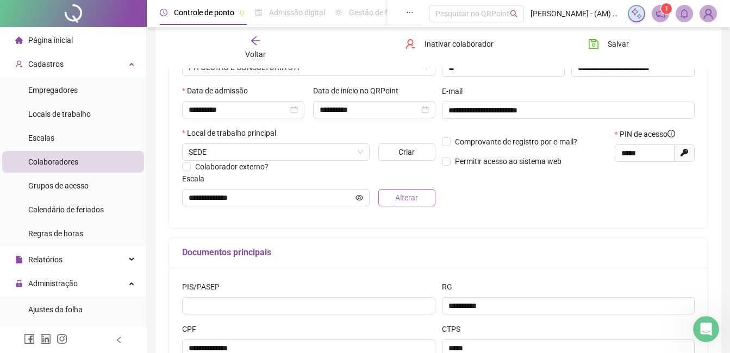
click at [405, 200] on span "Alterar" at bounding box center [406, 198] width 23 height 12
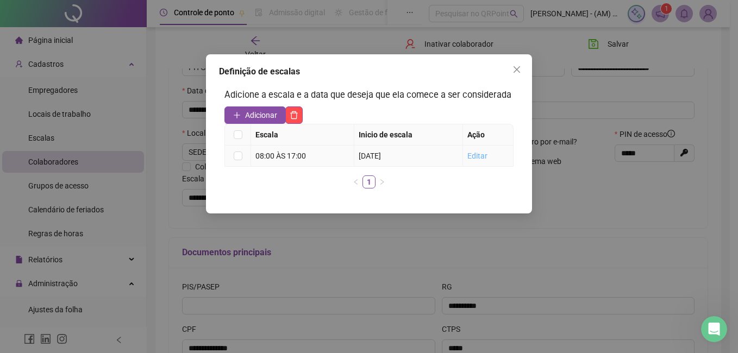
click at [483, 156] on link "Editar" at bounding box center [477, 156] width 20 height 9
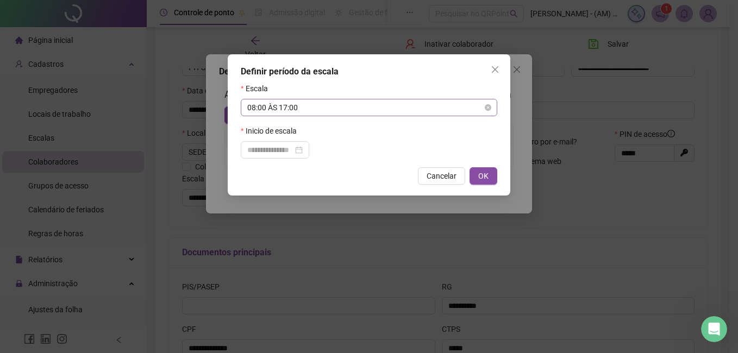
click at [356, 109] on span "08:00 ÀS 17:00" at bounding box center [368, 107] width 243 height 16
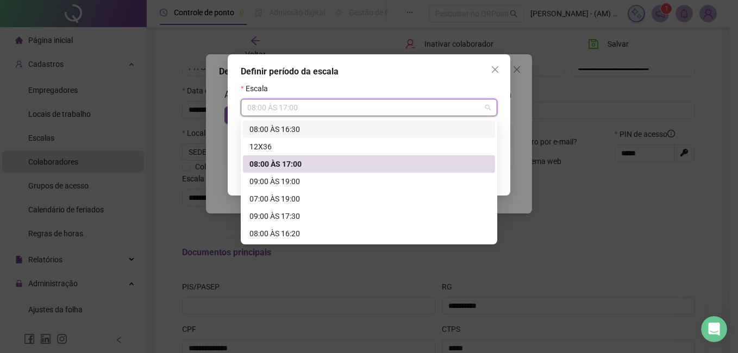
click at [345, 131] on div "08:00 ÀS 16:30" at bounding box center [368, 129] width 239 height 12
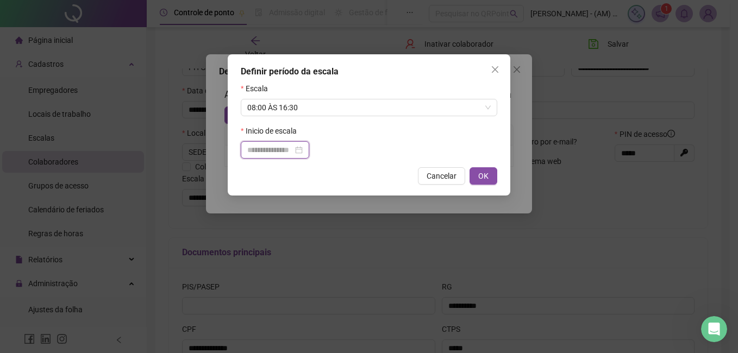
click at [293, 155] on input at bounding box center [270, 150] width 46 height 12
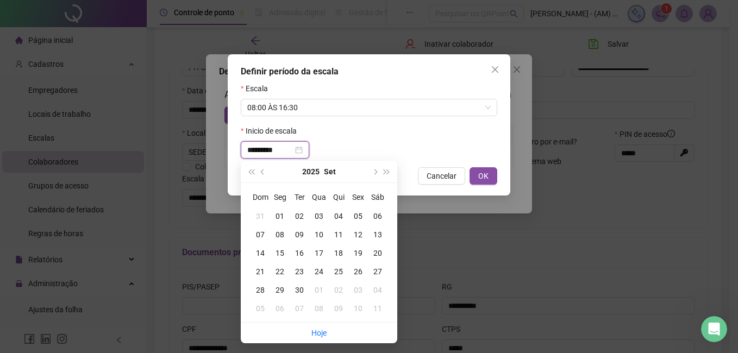
click at [261, 153] on input "*********" at bounding box center [270, 150] width 46 height 12
type input "**********"
click at [478, 175] on button "OK" at bounding box center [483, 175] width 28 height 17
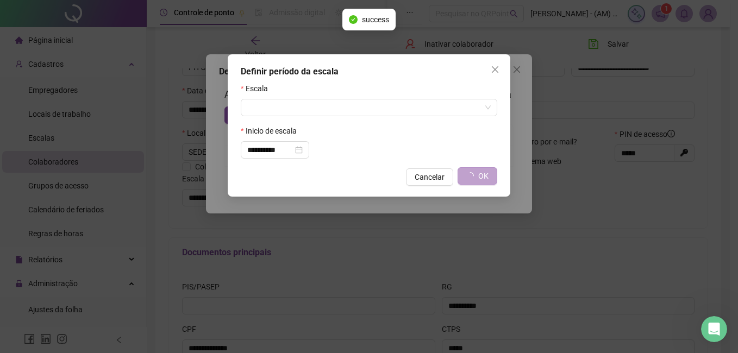
type input "**********"
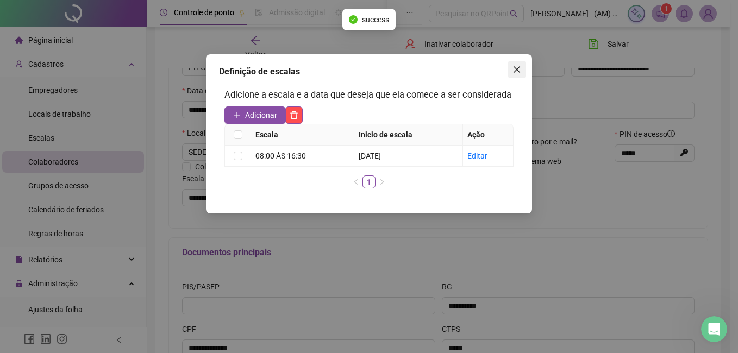
click at [519, 73] on icon "close" at bounding box center [516, 69] width 7 height 7
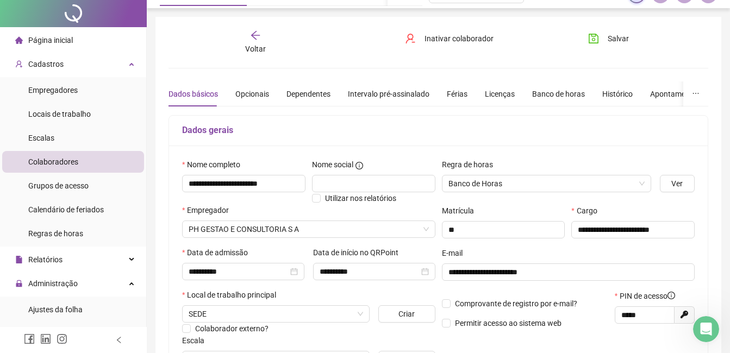
scroll to position [0, 0]
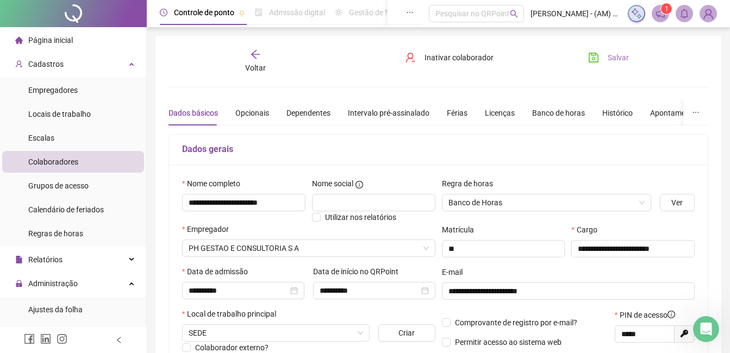
click at [615, 59] on span "Salvar" at bounding box center [617, 58] width 21 height 12
click at [57, 41] on span "Página inicial" at bounding box center [50, 40] width 45 height 9
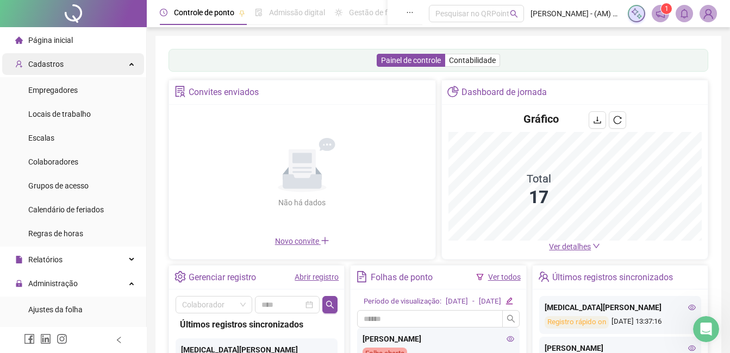
click at [94, 61] on div "Cadastros" at bounding box center [73, 64] width 142 height 22
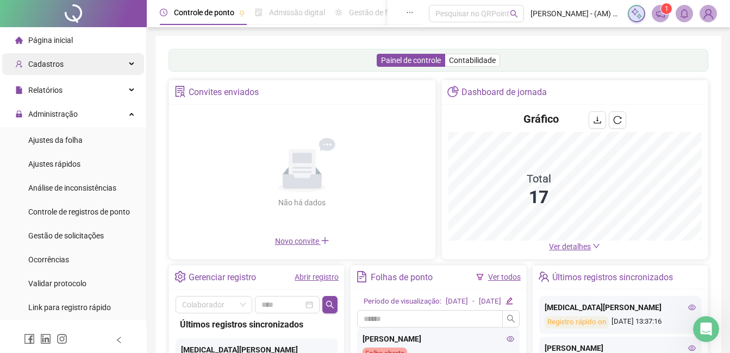
click at [94, 61] on div "Cadastros" at bounding box center [73, 64] width 142 height 22
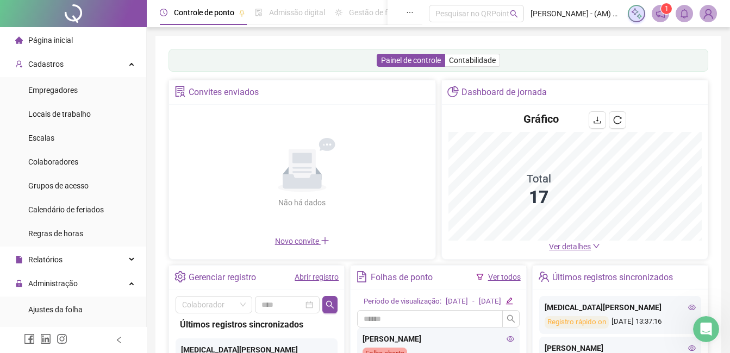
click at [91, 41] on li "Página inicial" at bounding box center [73, 40] width 142 height 22
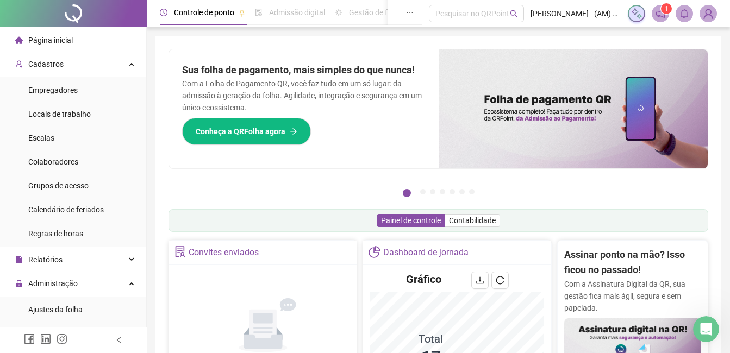
click at [61, 49] on div "Página inicial" at bounding box center [44, 40] width 58 height 22
click at [61, 33] on div "Página inicial" at bounding box center [44, 40] width 58 height 22
click at [62, 179] on div "Grupos de acesso" at bounding box center [58, 186] width 60 height 22
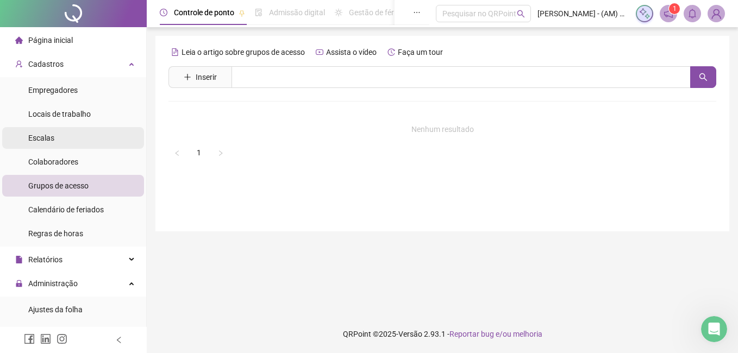
click at [60, 145] on li "Escalas" at bounding box center [73, 138] width 142 height 22
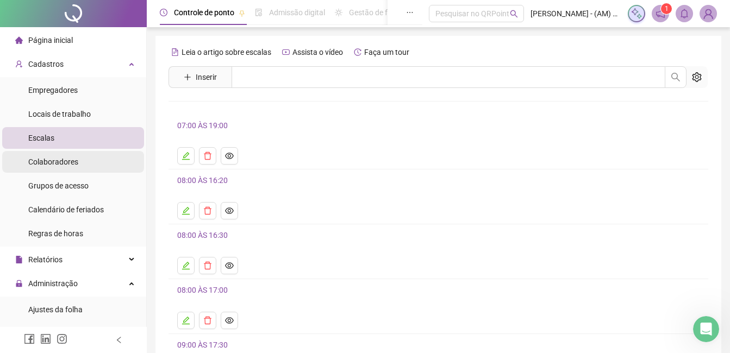
click at [64, 158] on span "Colaboradores" at bounding box center [53, 162] width 50 height 9
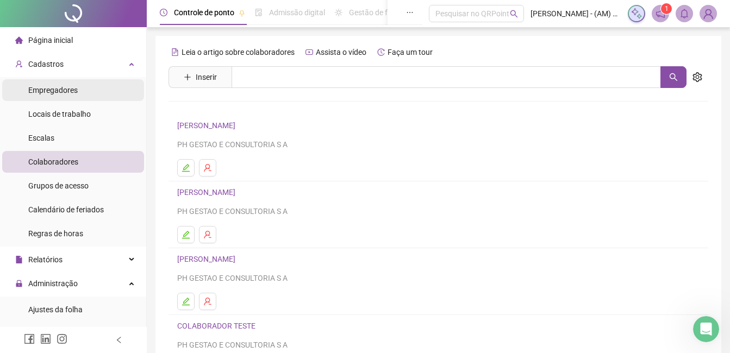
click at [53, 88] on span "Empregadores" at bounding box center [52, 90] width 49 height 9
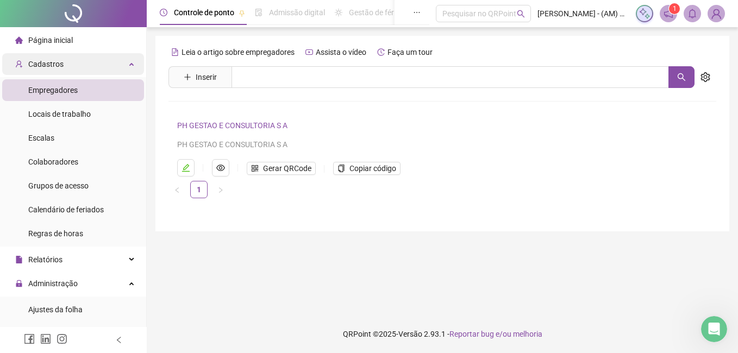
click at [52, 60] on span "Cadastros" at bounding box center [45, 64] width 35 height 9
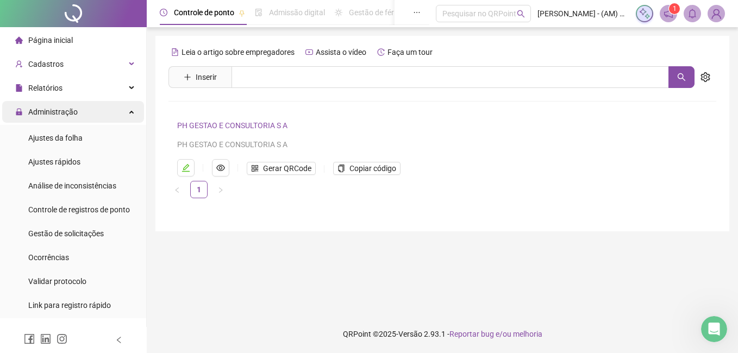
click at [60, 108] on span "Administração" at bounding box center [52, 112] width 49 height 9
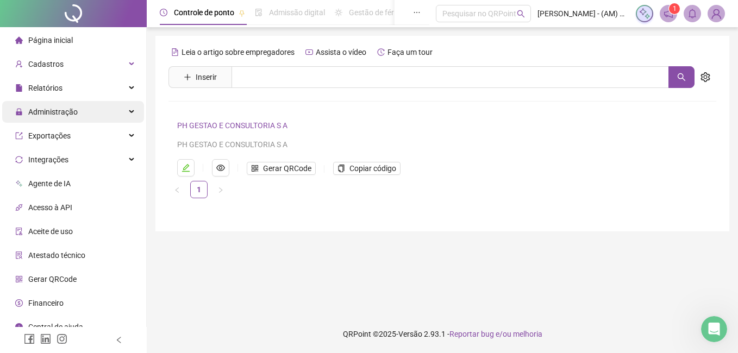
click at [92, 105] on div "Administração" at bounding box center [73, 112] width 142 height 22
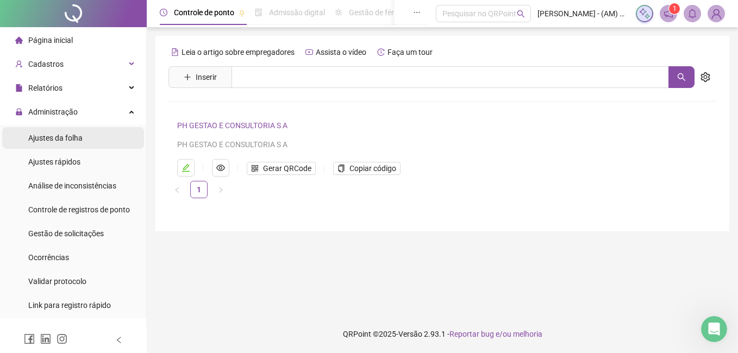
click at [80, 141] on span "Ajustes da folha" at bounding box center [55, 138] width 54 height 9
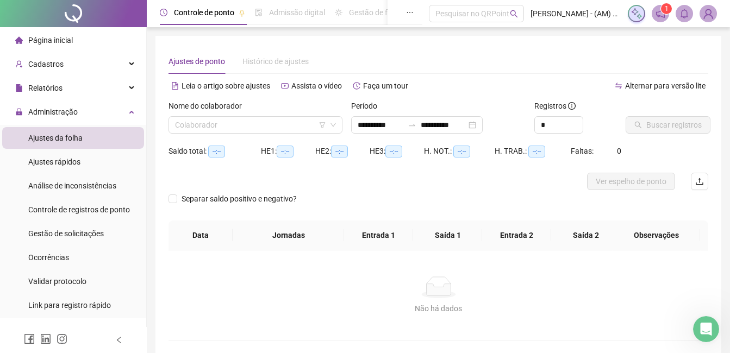
type input "**********"
click at [272, 108] on div "Nome do colaborador" at bounding box center [255, 108] width 174 height 16
click at [272, 121] on input "search" at bounding box center [250, 125] width 151 height 16
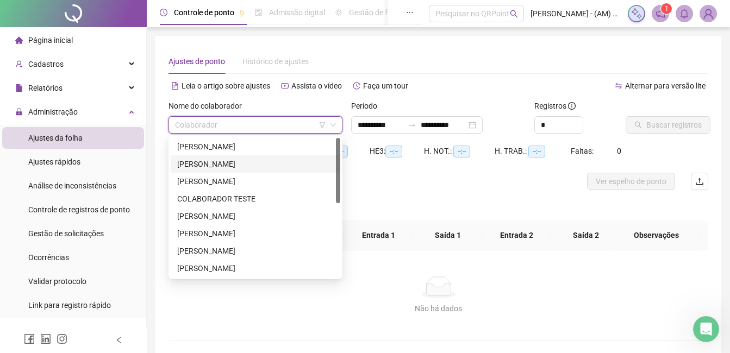
click at [253, 166] on div "[PERSON_NAME]" at bounding box center [255, 164] width 156 height 12
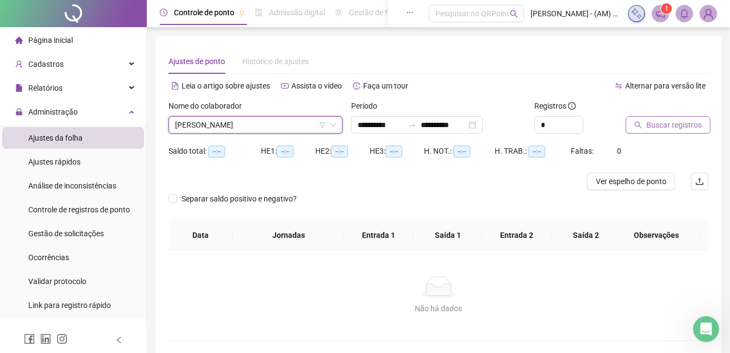
click at [651, 120] on span "Buscar registros" at bounding box center [673, 125] width 55 height 12
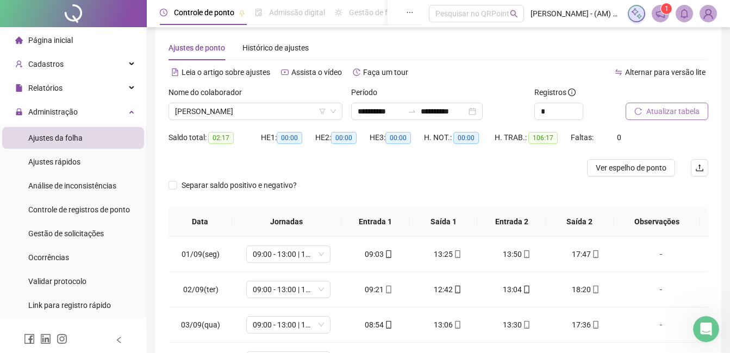
scroll to position [2, 0]
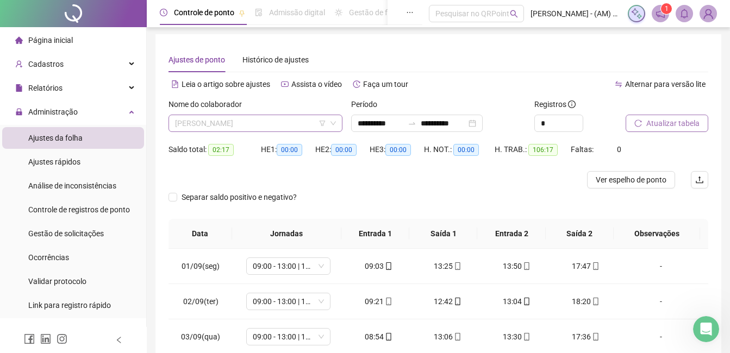
click at [293, 123] on span "[PERSON_NAME]" at bounding box center [255, 123] width 161 height 16
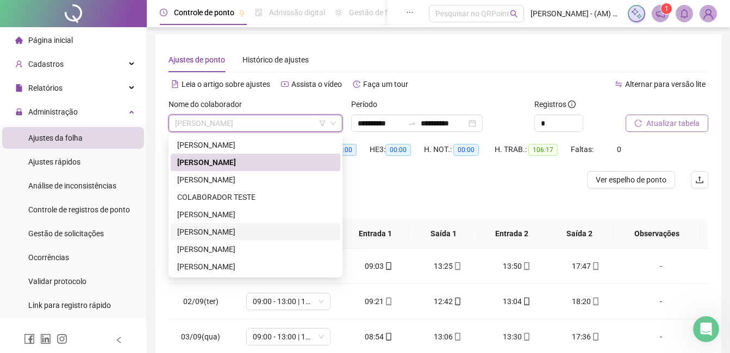
click at [278, 234] on div "[PERSON_NAME]" at bounding box center [255, 232] width 156 height 12
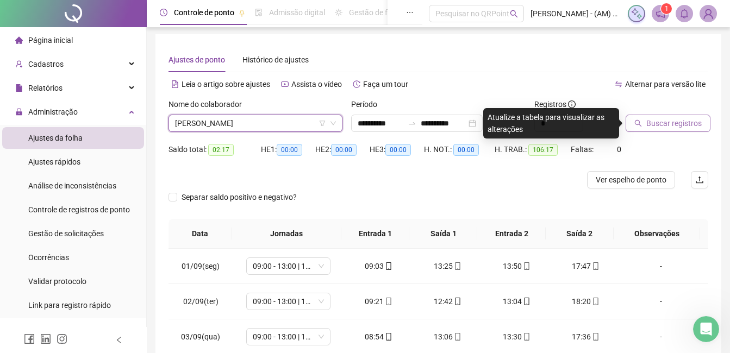
click at [684, 121] on span "Buscar registros" at bounding box center [673, 123] width 55 height 12
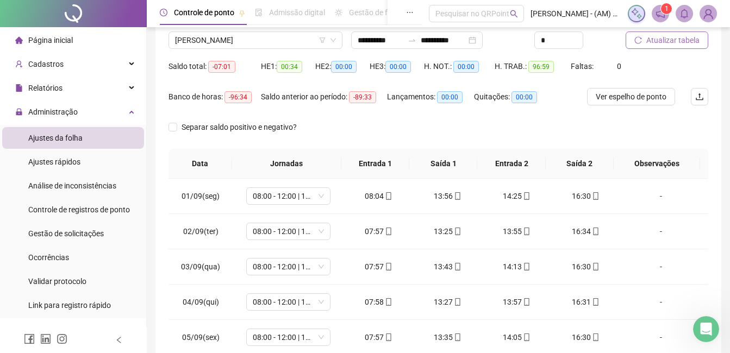
scroll to position [84, 0]
drag, startPoint x: 729, startPoint y: 230, endPoint x: 729, endPoint y: 244, distance: 13.6
click at [729, 244] on div "**********" at bounding box center [438, 193] width 583 height 555
click at [277, 203] on span "08:00 - 12:00 | 12:30 - 16:30" at bounding box center [288, 197] width 71 height 16
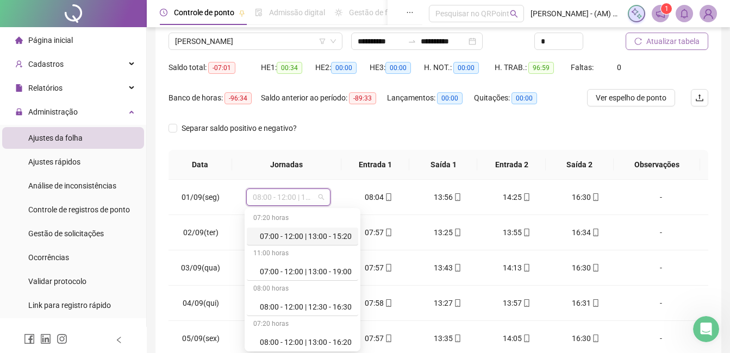
click at [317, 157] on th "Jornadas" at bounding box center [287, 165] width 110 height 30
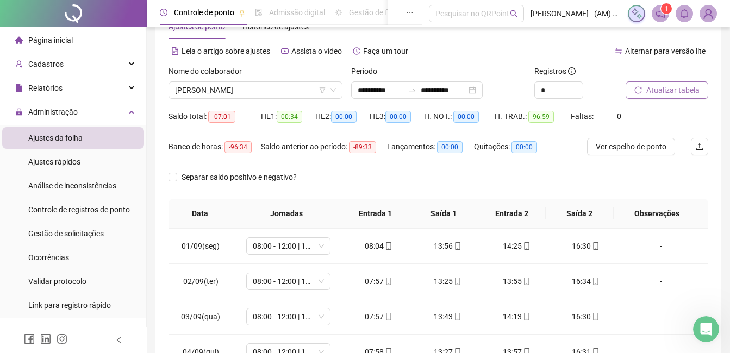
scroll to position [0, 0]
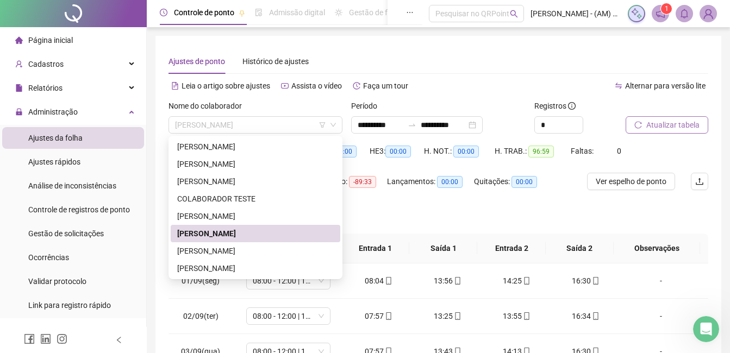
drag, startPoint x: 305, startPoint y: 130, endPoint x: 273, endPoint y: 304, distance: 176.3
click at [273, 304] on td "08:00 - 12:00 | 12:30 - 16:30" at bounding box center [288, 316] width 111 height 35
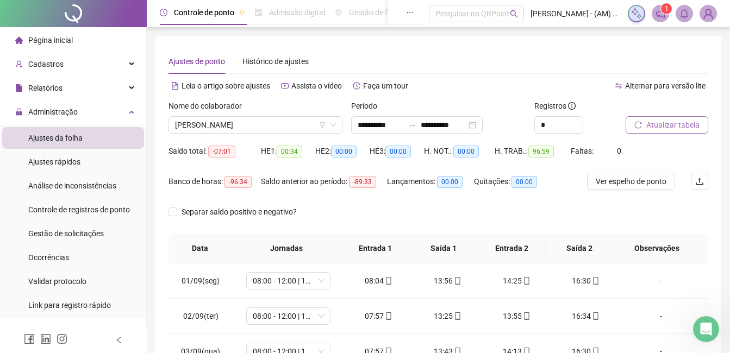
click at [332, 261] on th "Jornadas" at bounding box center [287, 249] width 110 height 30
click at [271, 127] on span "[PERSON_NAME]" at bounding box center [255, 125] width 161 height 16
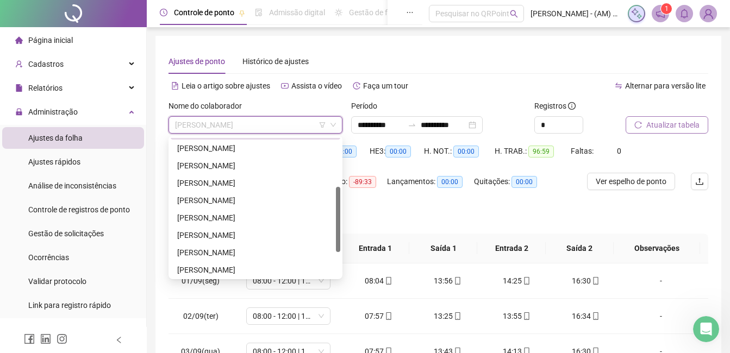
drag, startPoint x: 338, startPoint y: 152, endPoint x: 341, endPoint y: 201, distance: 49.0
click at [341, 201] on div "297024 297083 297025 [PERSON_NAME] [PERSON_NAME] DE SENA [PERSON_NAME]" at bounding box center [255, 207] width 174 height 143
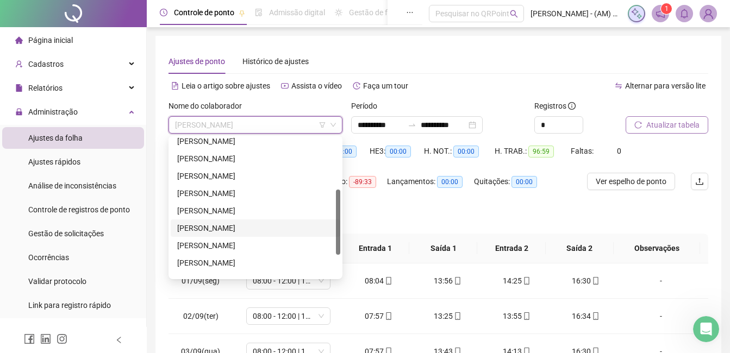
click at [217, 221] on div "[PERSON_NAME]" at bounding box center [255, 227] width 169 height 17
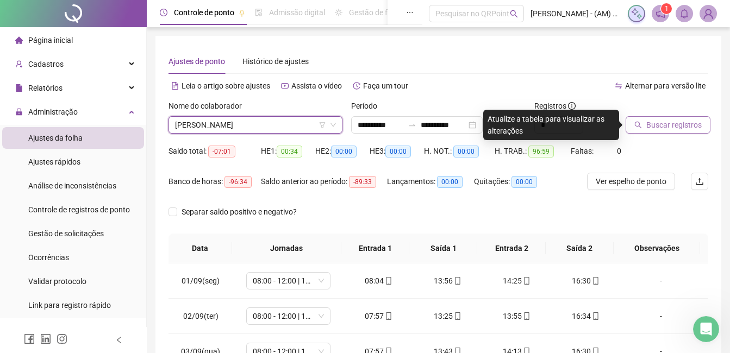
click at [680, 118] on button "Buscar registros" at bounding box center [667, 124] width 85 height 17
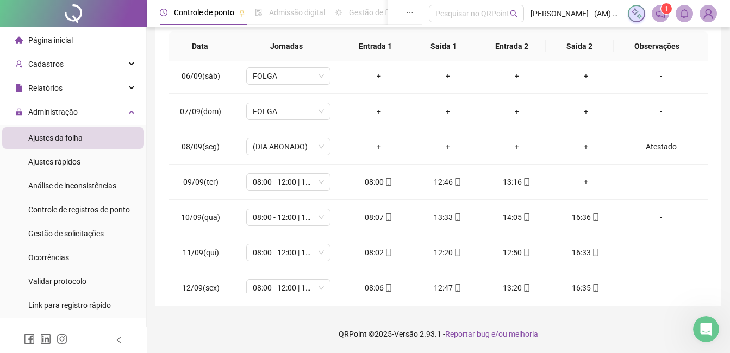
scroll to position [32, 0]
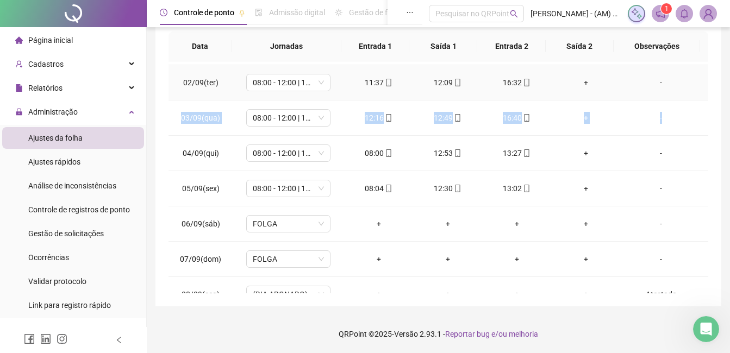
drag, startPoint x: 693, startPoint y: 100, endPoint x: 692, endPoint y: 80, distance: 19.6
click at [692, 80] on tbody "01/09(seg) 08:00 - 12:00 | 12:30 - 16:30 08:01 13:06 13:38 16:31 [DATE](ter) 08…" at bounding box center [437, 330] width 539 height 600
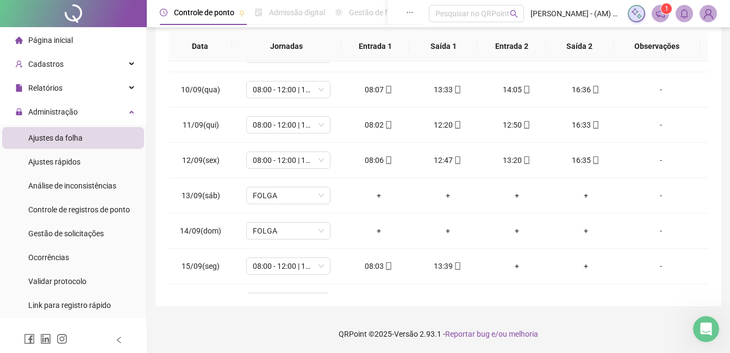
scroll to position [324, 0]
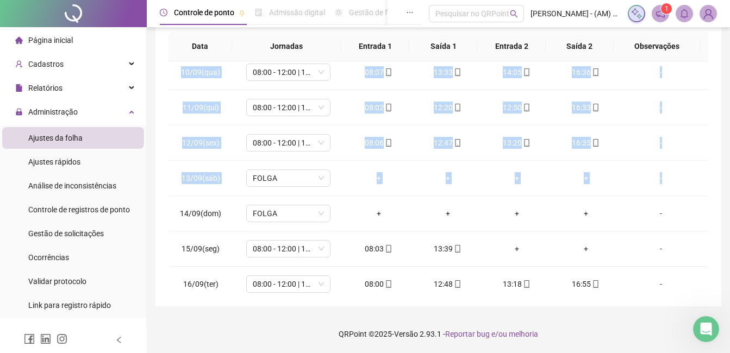
drag, startPoint x: 709, startPoint y: 241, endPoint x: 698, endPoint y: 191, distance: 50.7
click at [698, 191] on div "**********" at bounding box center [438, 77] width 566 height 460
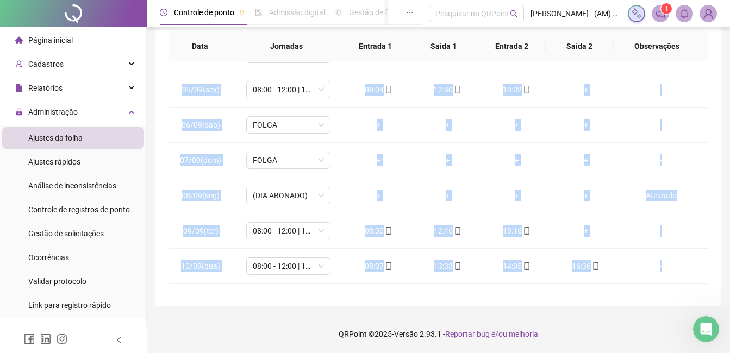
scroll to position [129, 0]
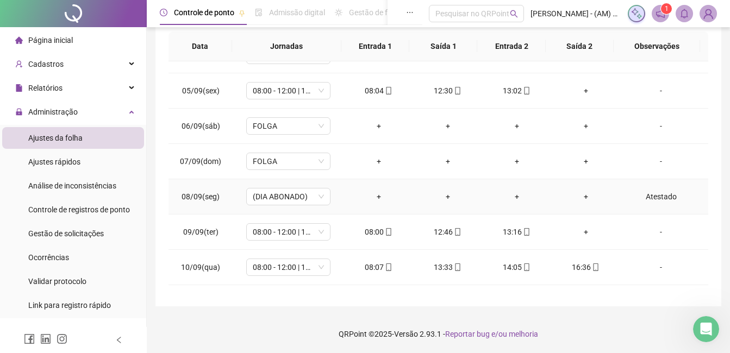
click at [658, 200] on div "Atestado" at bounding box center [661, 197] width 64 height 12
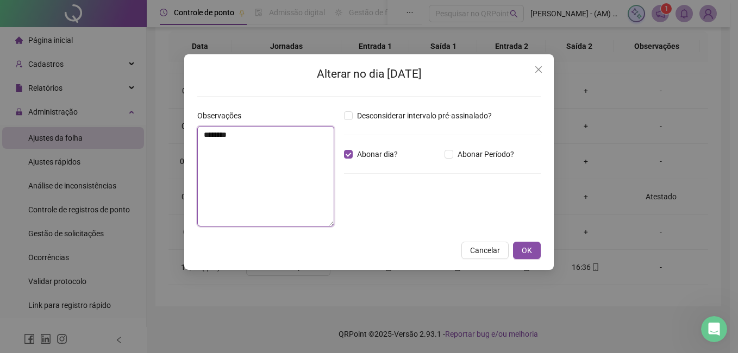
click at [274, 133] on textarea "********" at bounding box center [265, 176] width 137 height 101
type textarea "*"
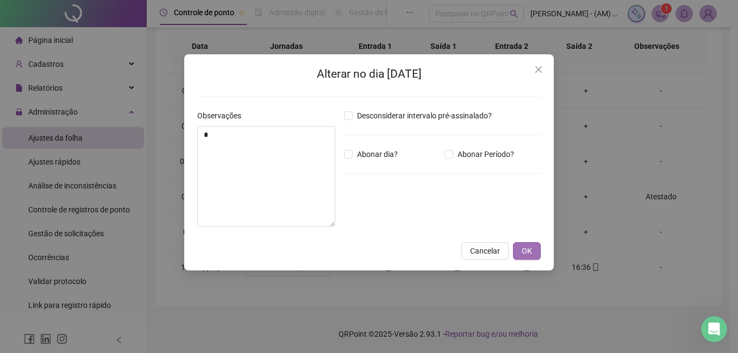
click at [528, 248] on span "OK" at bounding box center [527, 251] width 10 height 12
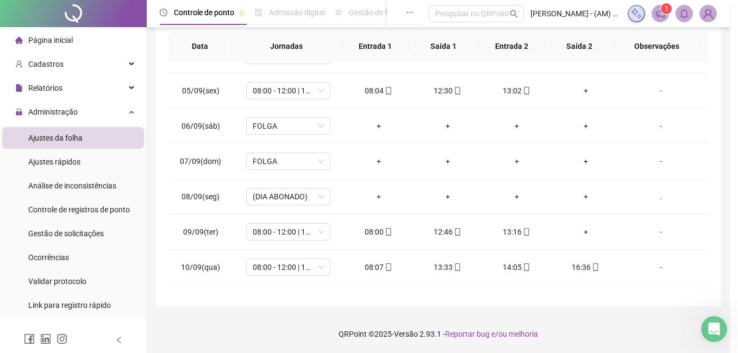
click at [528, 248] on div "Alterar no dia [DATE] Observações * Desconsiderar intervalo pré-assinalado? Abo…" at bounding box center [369, 176] width 738 height 353
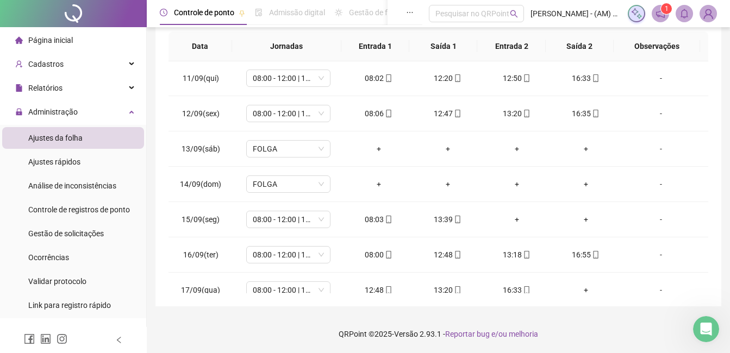
scroll to position [368, 0]
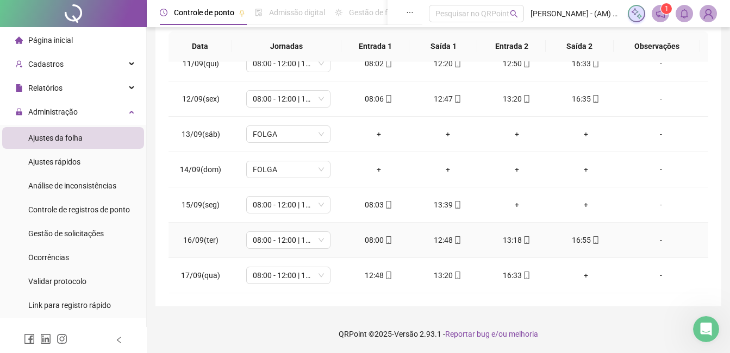
click at [575, 239] on div "16:55" at bounding box center [586, 240] width 52 height 12
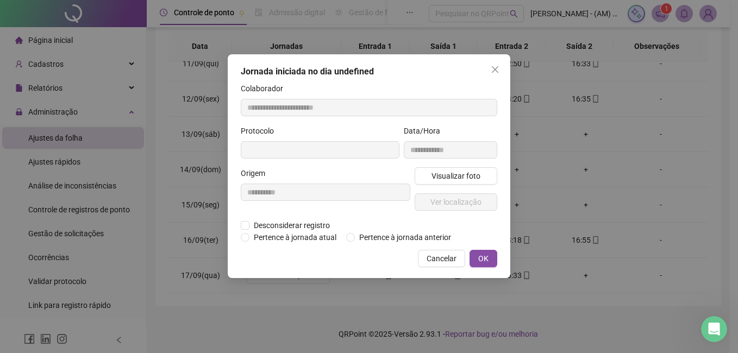
type input "**********"
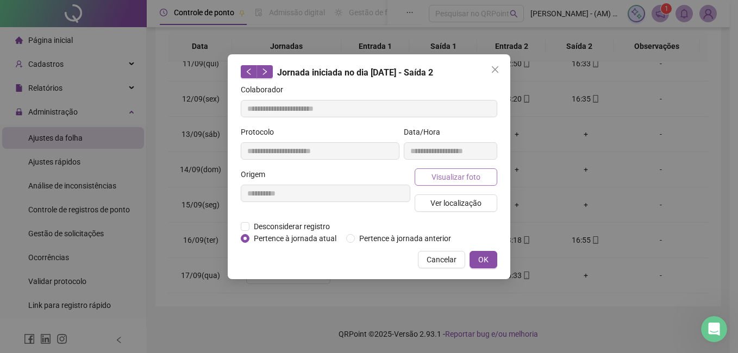
click at [466, 174] on span "Visualizar foto" at bounding box center [455, 177] width 49 height 12
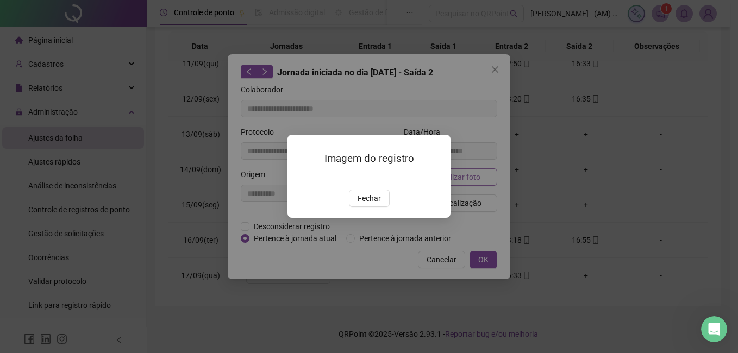
click at [466, 174] on div "Imagem do registro Fechar" at bounding box center [369, 176] width 738 height 353
click at [372, 205] on span "Fechar" at bounding box center [368, 199] width 23 height 12
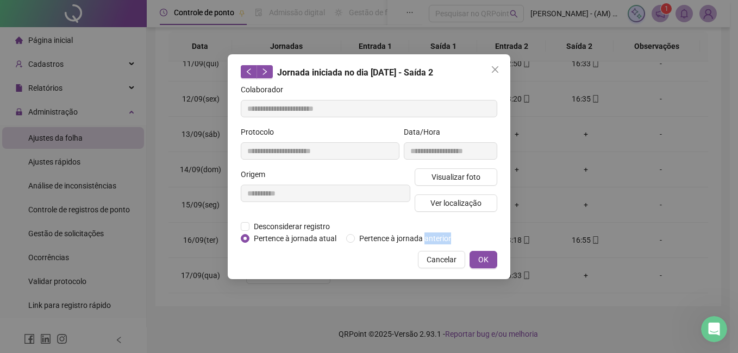
click at [372, 255] on div "Cancelar OK" at bounding box center [369, 259] width 256 height 17
drag, startPoint x: 372, startPoint y: 255, endPoint x: 444, endPoint y: 256, distance: 72.3
click at [444, 256] on span "Cancelar" at bounding box center [441, 260] width 30 height 12
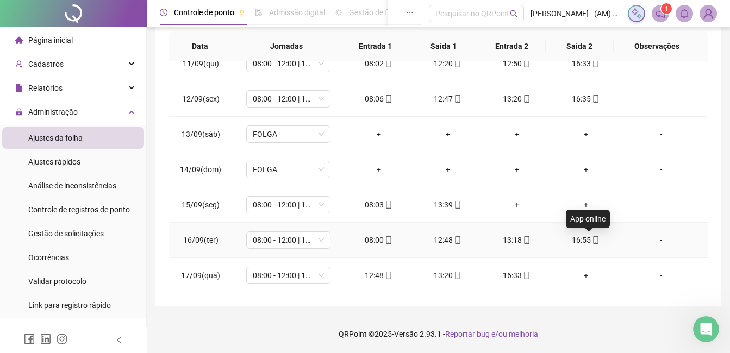
click at [592, 242] on icon "mobile" at bounding box center [596, 240] width 8 height 8
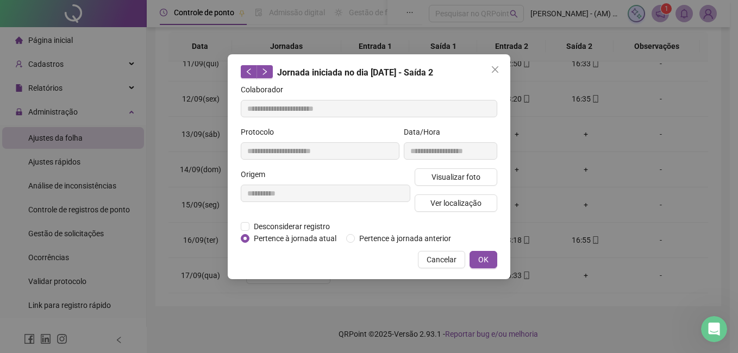
click at [584, 236] on div "**********" at bounding box center [369, 176] width 738 height 353
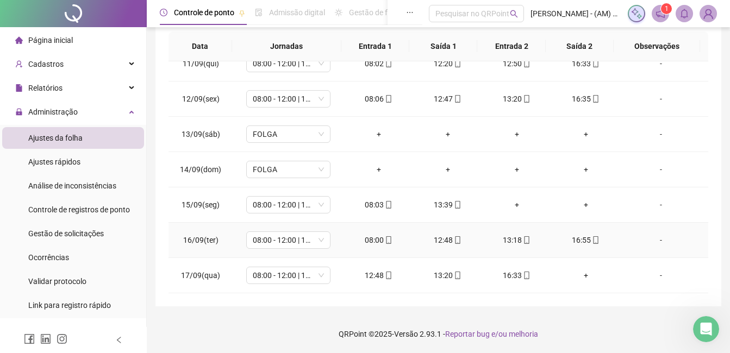
click at [581, 234] on div "16:55" at bounding box center [586, 240] width 52 height 12
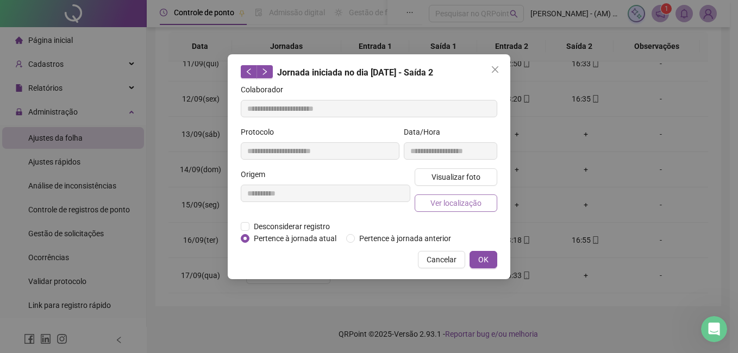
click at [476, 202] on span "Ver localização" at bounding box center [455, 203] width 51 height 12
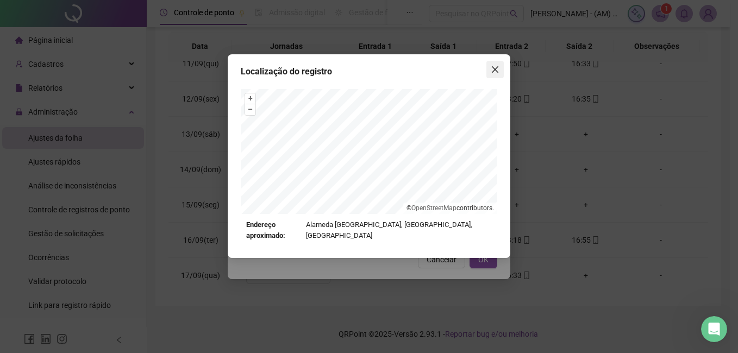
click at [495, 69] on icon "close" at bounding box center [495, 69] width 7 height 7
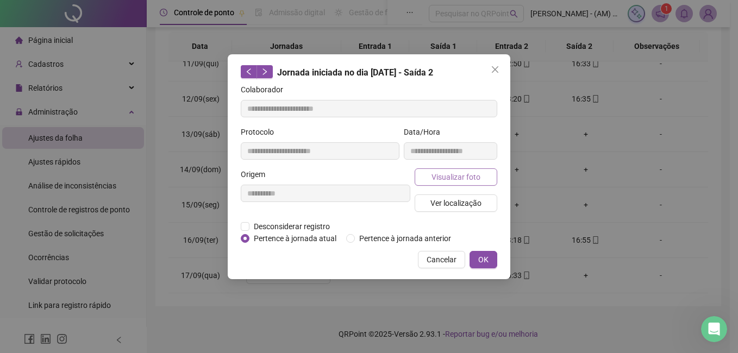
click at [478, 178] on span "Visualizar foto" at bounding box center [455, 177] width 49 height 12
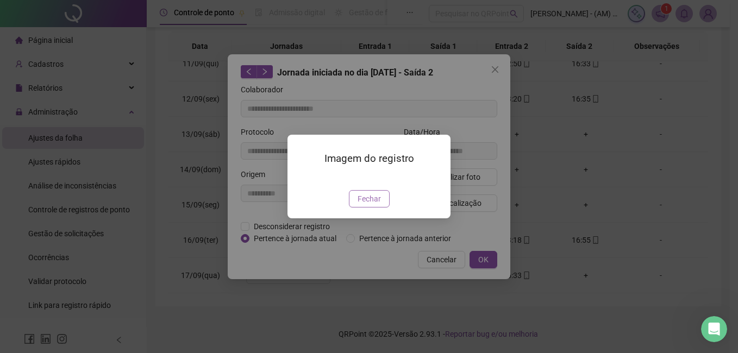
click at [371, 208] on button "Fechar" at bounding box center [369, 198] width 41 height 17
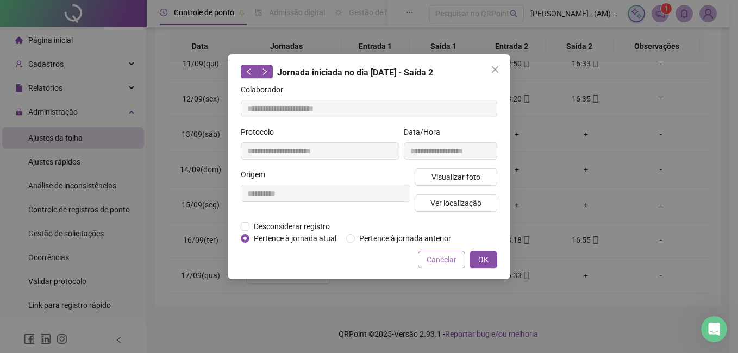
click at [434, 265] on button "Cancelar" at bounding box center [441, 259] width 47 height 17
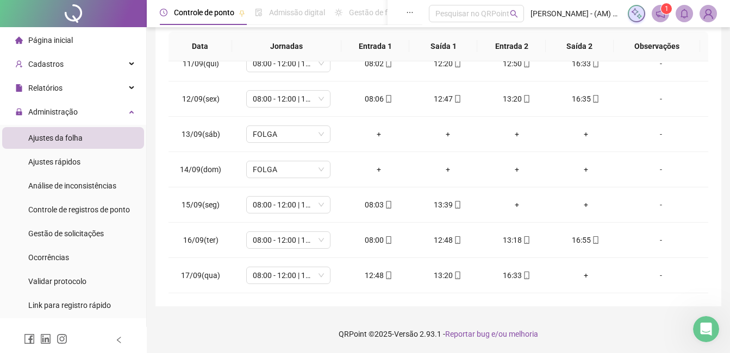
click at [86, 132] on li "Ajustes da folha" at bounding box center [73, 138] width 142 height 22
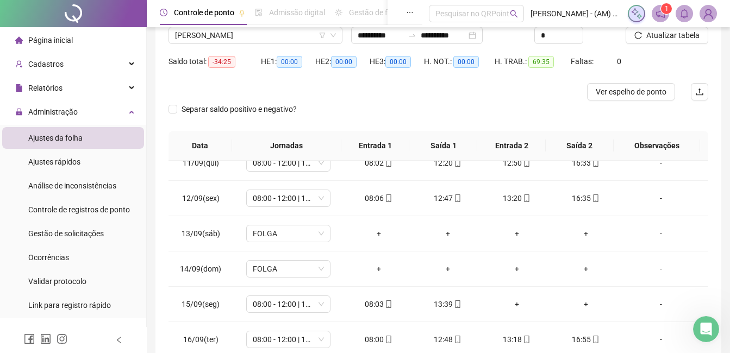
scroll to position [64, 0]
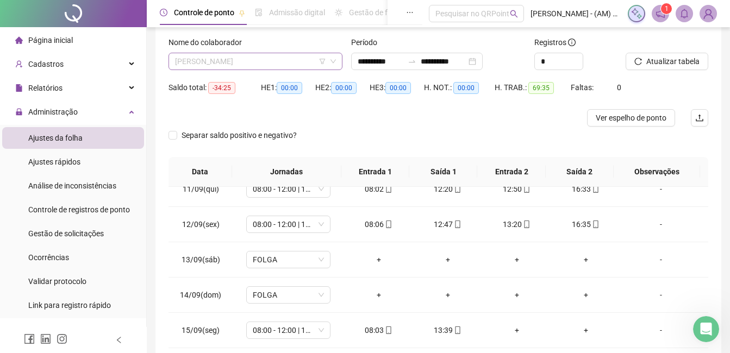
click at [266, 65] on span "[PERSON_NAME]" at bounding box center [255, 61] width 161 height 16
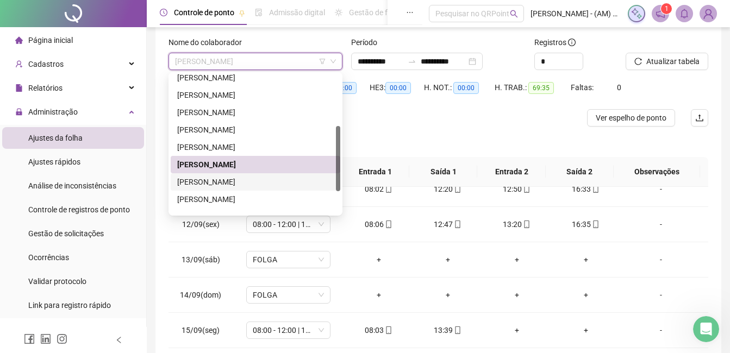
click at [257, 180] on div "[PERSON_NAME]" at bounding box center [255, 182] width 156 height 12
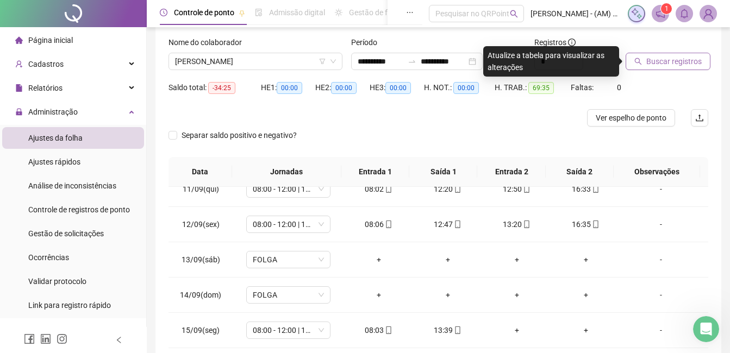
click at [665, 55] on button "Buscar registros" at bounding box center [667, 61] width 85 height 17
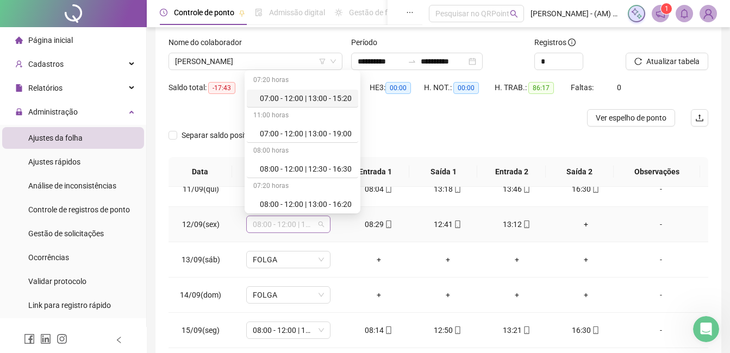
click at [317, 225] on span "08:00 - 12:00 | 12:30 - 16:30" at bounding box center [288, 224] width 71 height 16
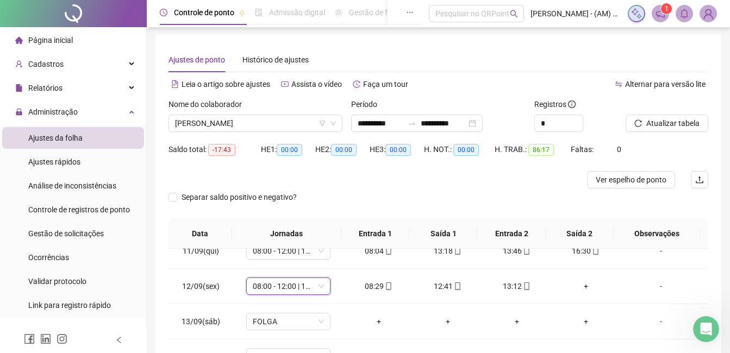
scroll to position [0, 0]
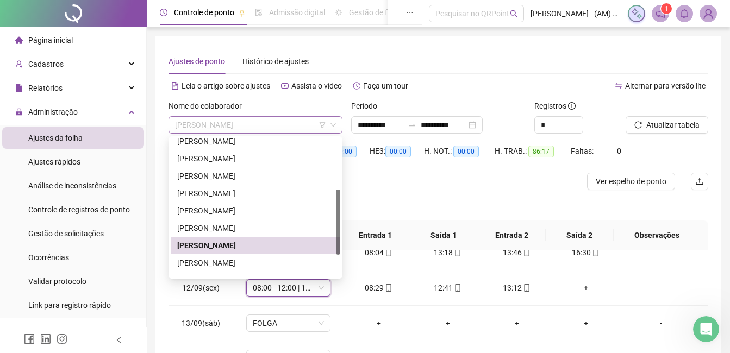
click at [285, 125] on span "[PERSON_NAME]" at bounding box center [255, 125] width 161 height 16
click at [336, 271] on div at bounding box center [338, 207] width 4 height 139
drag, startPoint x: 335, startPoint y: 241, endPoint x: 337, endPoint y: 275, distance: 33.8
click at [337, 275] on div "[PERSON_NAME] [PERSON_NAME] DOS SANTOS [PERSON_NAME] DE [PERSON_NAME] [PERSON_N…" at bounding box center [255, 207] width 169 height 139
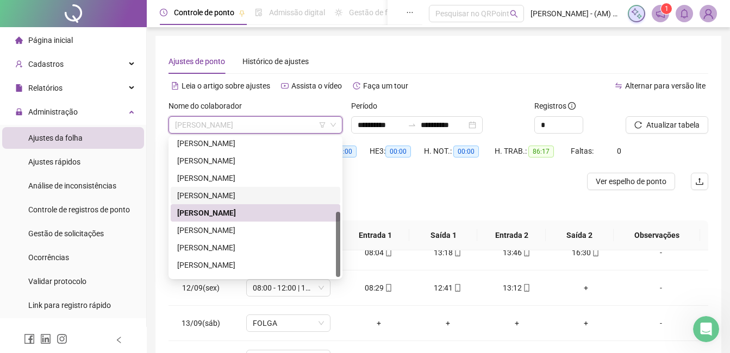
scroll to position [156, 0]
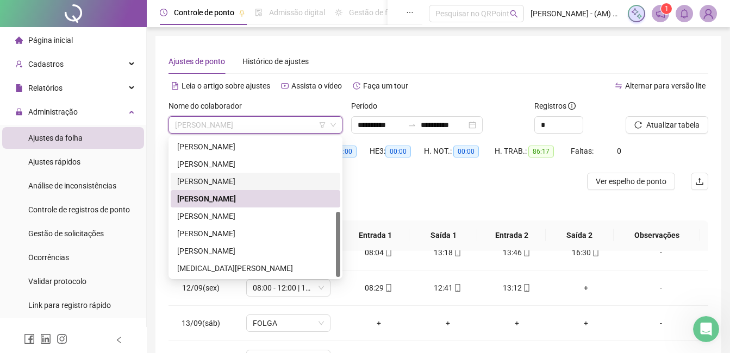
drag, startPoint x: 338, startPoint y: 230, endPoint x: 338, endPoint y: 271, distance: 40.7
click at [338, 271] on div at bounding box center [338, 244] width 4 height 65
click at [285, 255] on div "[PERSON_NAME]" at bounding box center [255, 251] width 156 height 12
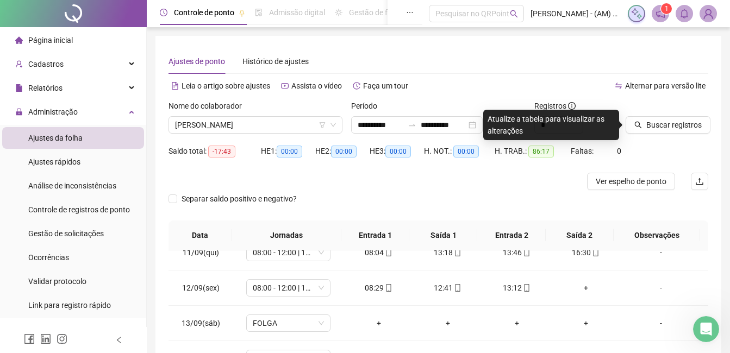
click at [683, 115] on div "Buscar registros" at bounding box center [666, 117] width 83 height 34
click at [684, 120] on span "Buscar registros" at bounding box center [673, 125] width 55 height 12
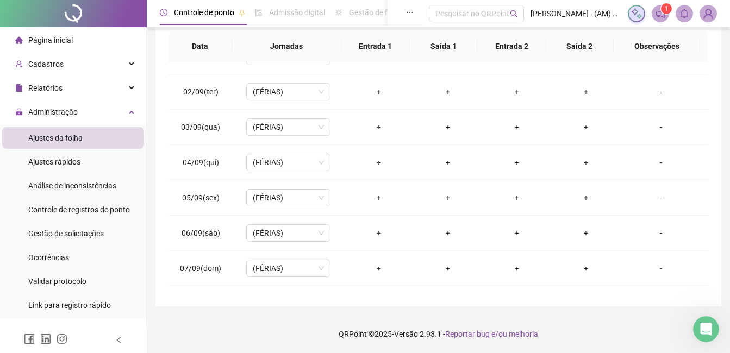
scroll to position [2, 0]
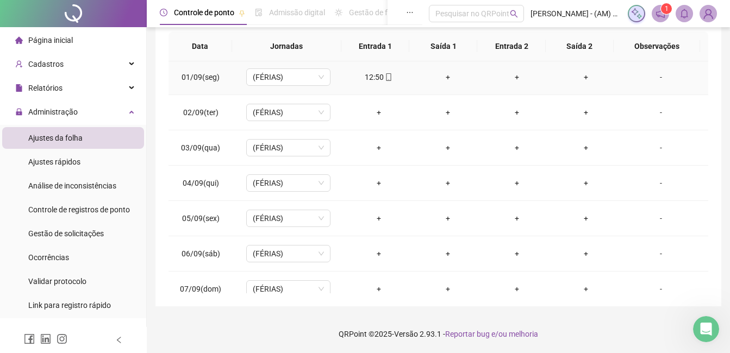
click at [376, 76] on div "12:50" at bounding box center [379, 77] width 52 height 12
type input "**********"
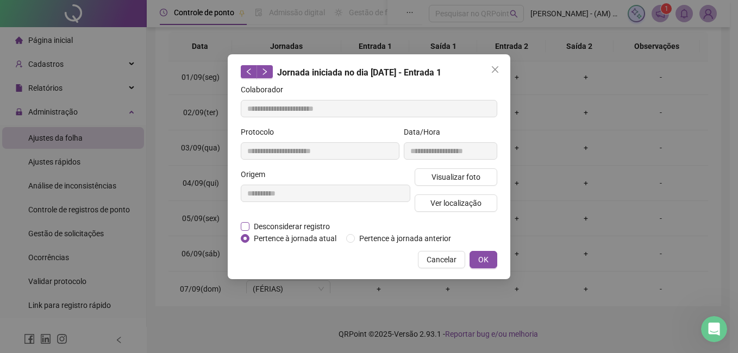
click at [311, 223] on span "Desconsiderar registro" at bounding box center [291, 227] width 85 height 12
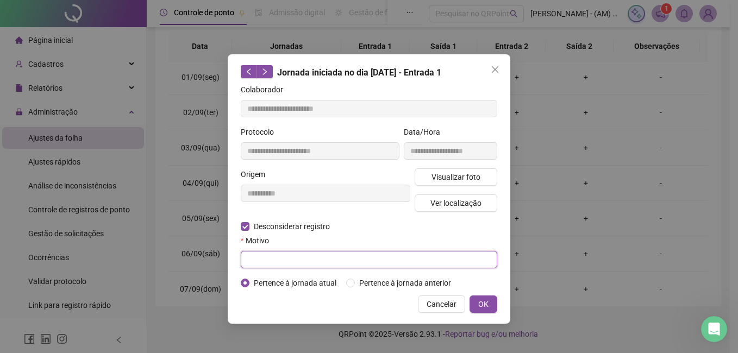
click at [315, 255] on input "text" at bounding box center [369, 259] width 256 height 17
type input "*"
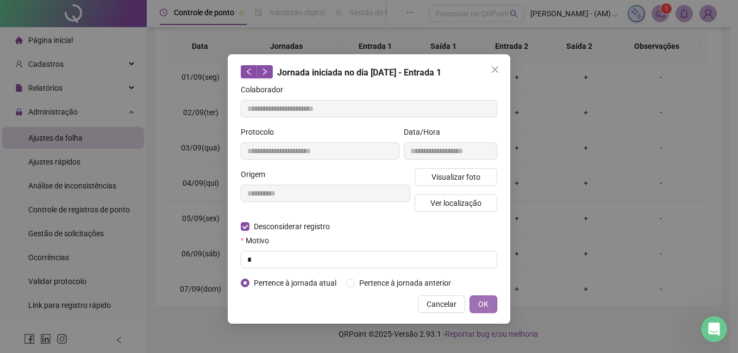
click at [479, 304] on span "OK" at bounding box center [483, 304] width 10 height 12
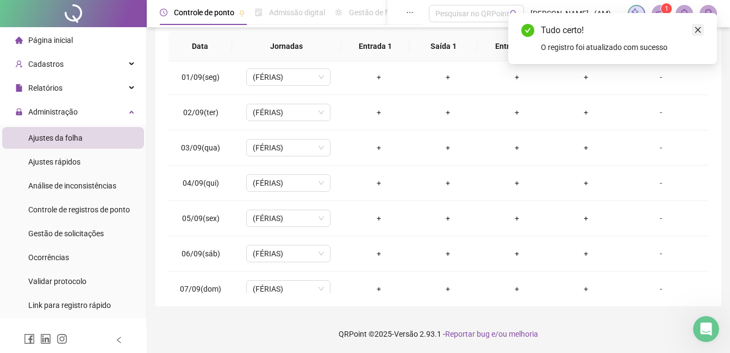
click at [699, 28] on icon "close" at bounding box center [698, 30] width 8 height 8
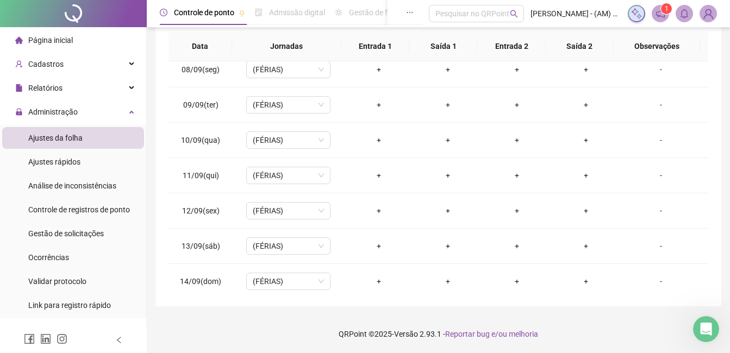
scroll to position [282, 0]
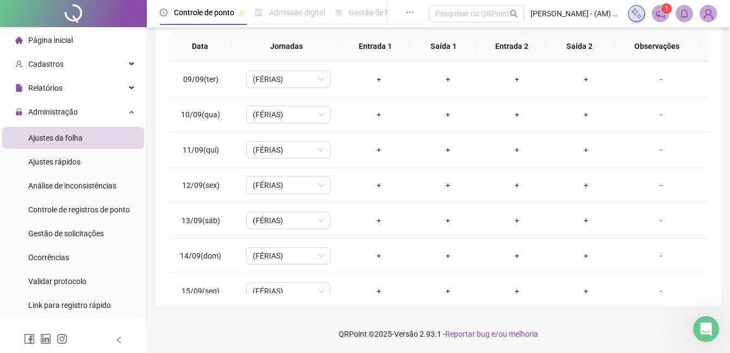
drag, startPoint x: 715, startPoint y: 203, endPoint x: 715, endPoint y: 211, distance: 8.7
click at [715, 211] on div "**********" at bounding box center [438, 77] width 566 height 460
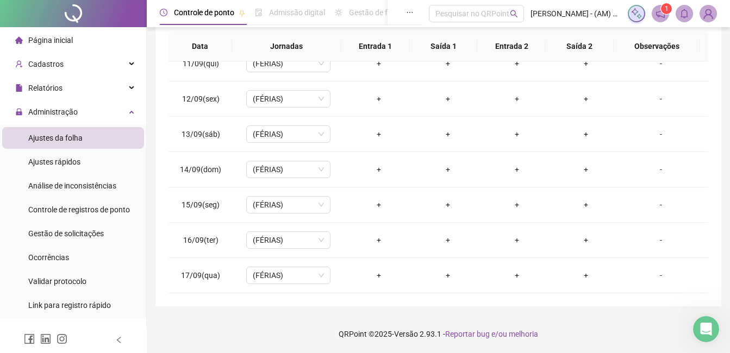
scroll to position [0, 0]
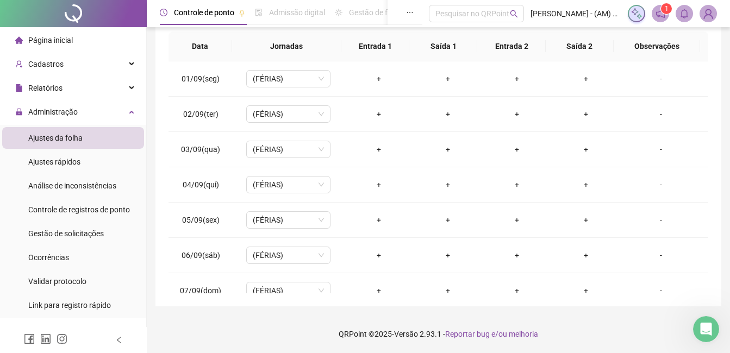
click at [74, 38] on li "Página inicial" at bounding box center [73, 40] width 142 height 22
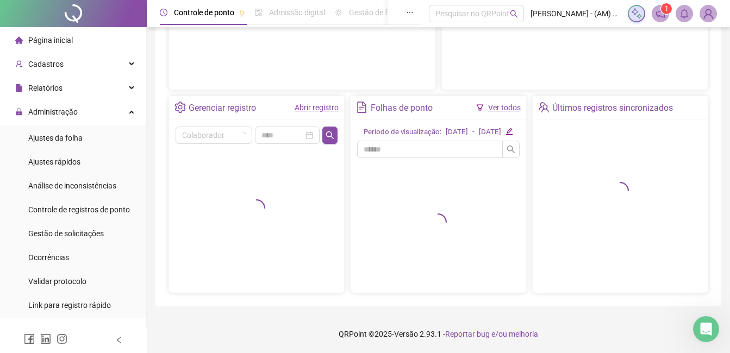
scroll to position [181, 0]
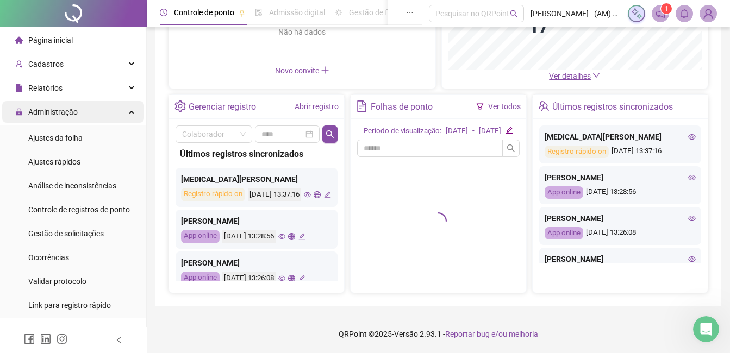
click at [67, 118] on span "Administração" at bounding box center [46, 112] width 62 height 22
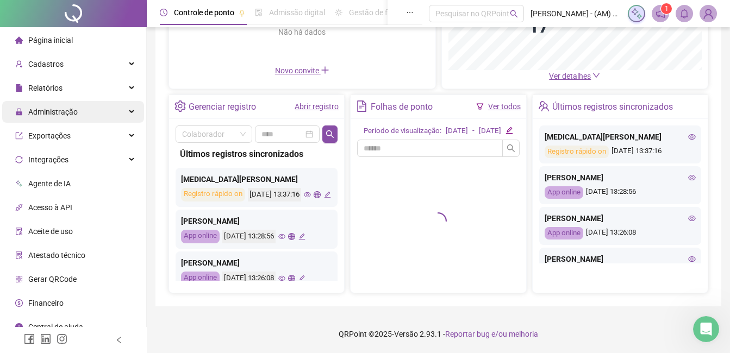
click at [67, 118] on span "Administração" at bounding box center [46, 112] width 62 height 22
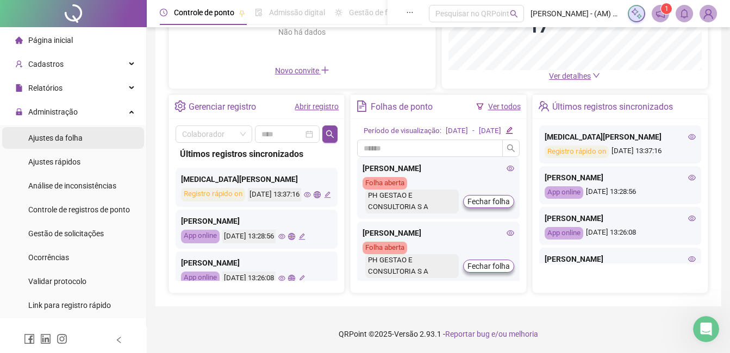
click at [67, 146] on div "Ajustes da folha" at bounding box center [55, 138] width 54 height 22
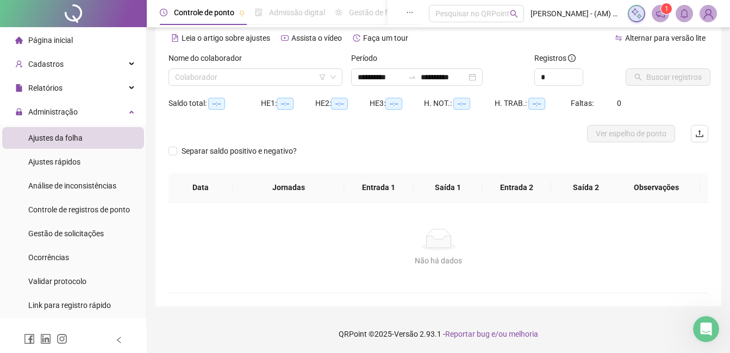
scroll to position [48, 0]
click at [288, 76] on input "search" at bounding box center [250, 77] width 151 height 16
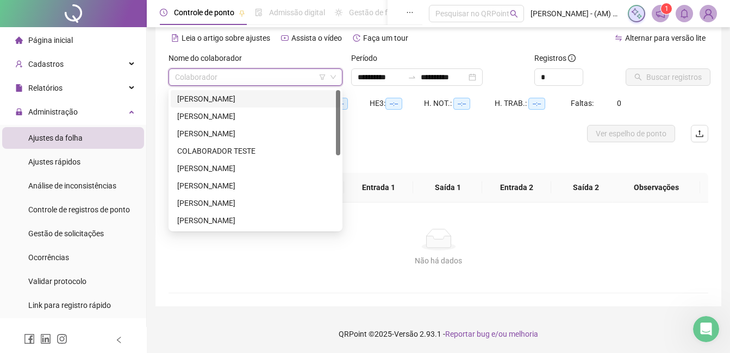
click at [288, 76] on input "search" at bounding box center [250, 77] width 151 height 16
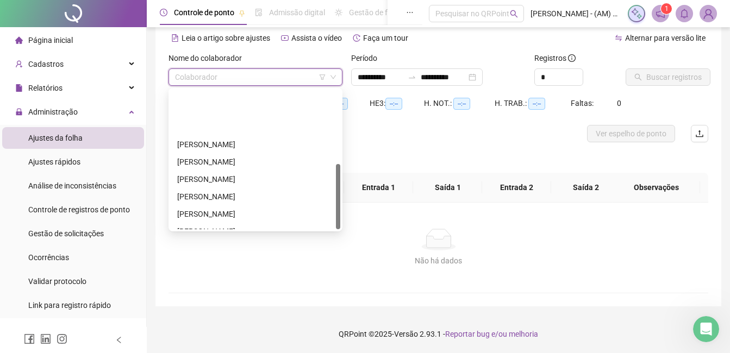
scroll to position [156, 0]
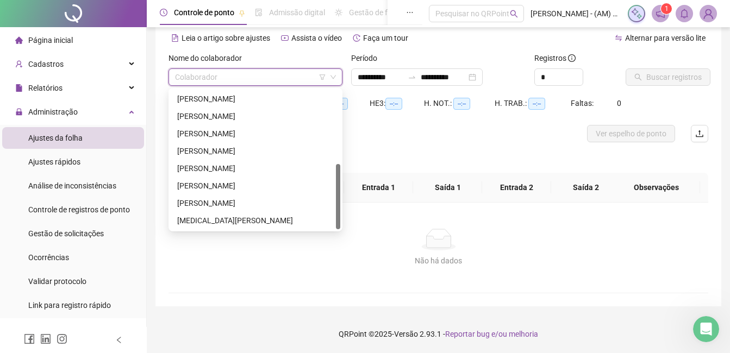
drag, startPoint x: 337, startPoint y: 101, endPoint x: 307, endPoint y: 217, distance: 120.7
click at [343, 228] on body "Página inicial Cadastros Empregadores Locais de trabalho Escalas Colaboradores …" at bounding box center [365, 128] width 730 height 353
click at [250, 196] on div "[PERSON_NAME]" at bounding box center [255, 202] width 169 height 17
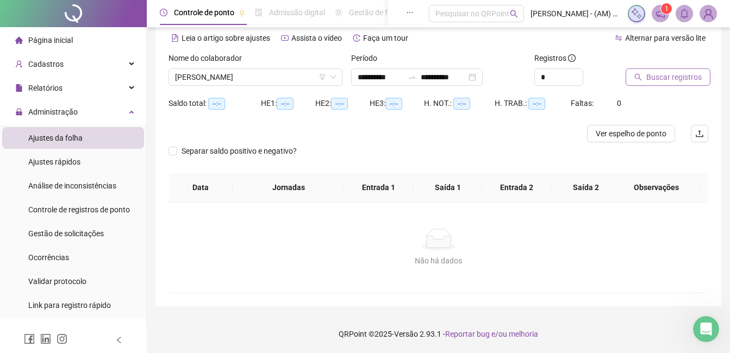
click at [646, 73] on span "Buscar registros" at bounding box center [673, 77] width 55 height 12
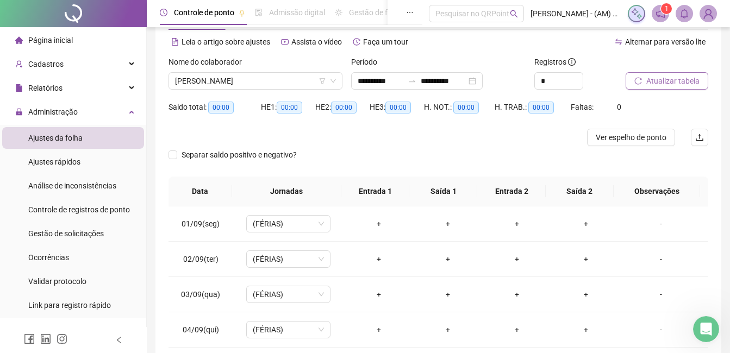
scroll to position [0, 0]
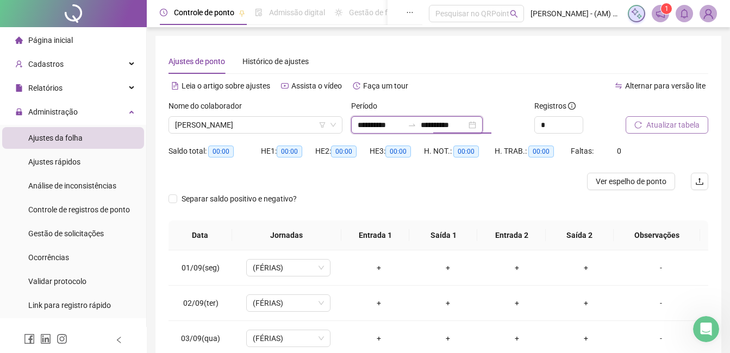
click at [442, 123] on input "**********" at bounding box center [443, 125] width 46 height 12
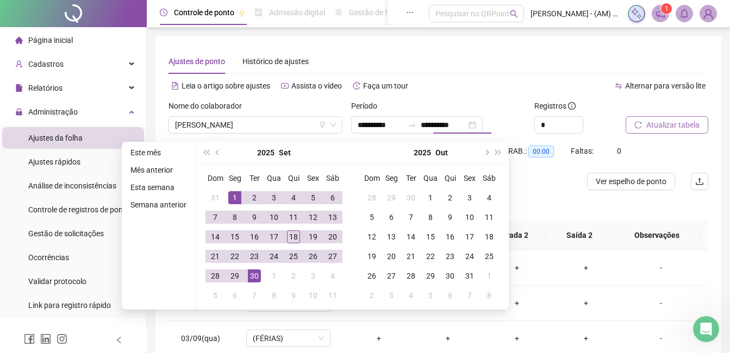
type input "**********"
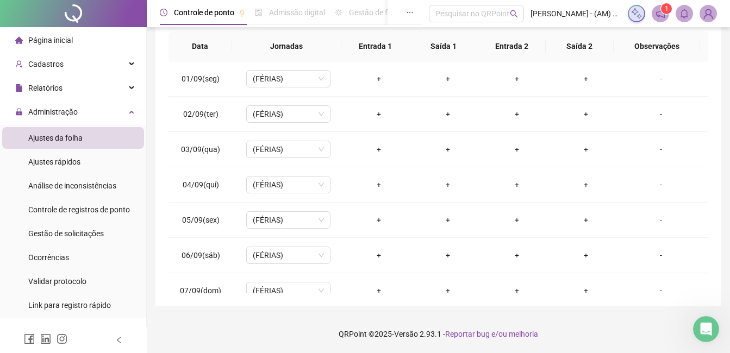
click at [95, 139] on li "Ajustes da folha" at bounding box center [73, 138] width 142 height 22
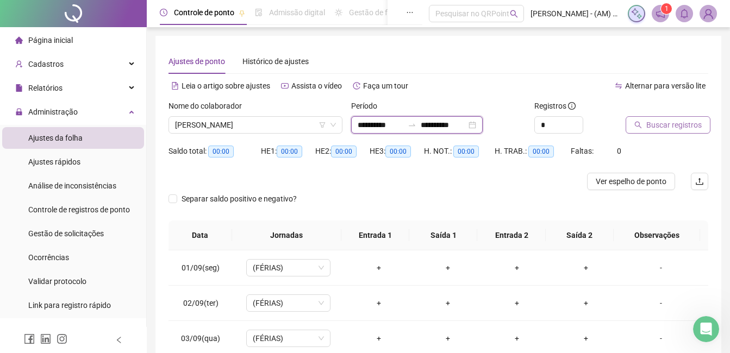
click at [378, 125] on input "**********" at bounding box center [380, 125] width 46 height 12
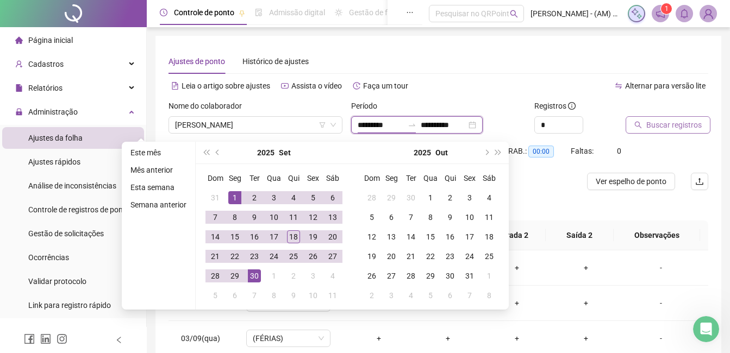
click at [366, 127] on input "*********" at bounding box center [380, 125] width 46 height 12
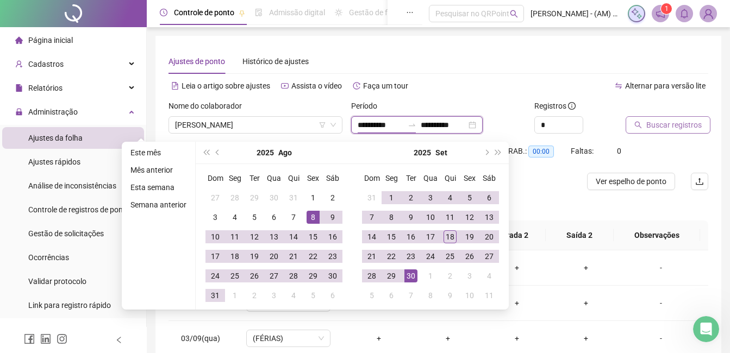
click at [446, 117] on div "**********" at bounding box center [416, 124] width 131 height 17
type input "**********"
click at [448, 122] on input "**********" at bounding box center [443, 125] width 46 height 12
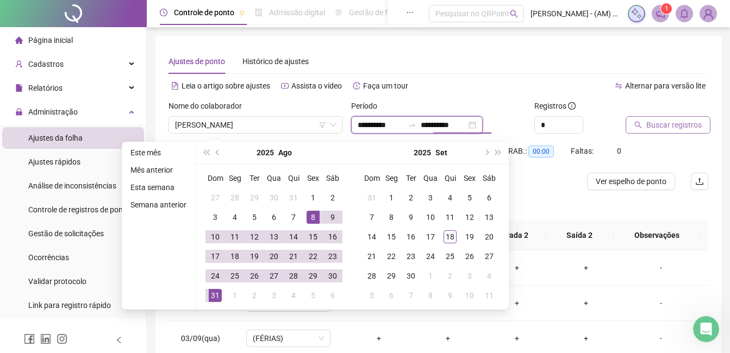
type input "**********"
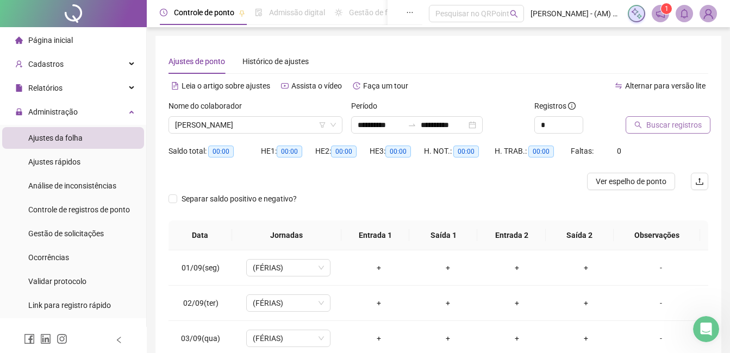
click at [669, 121] on span "Buscar registros" at bounding box center [673, 125] width 55 height 12
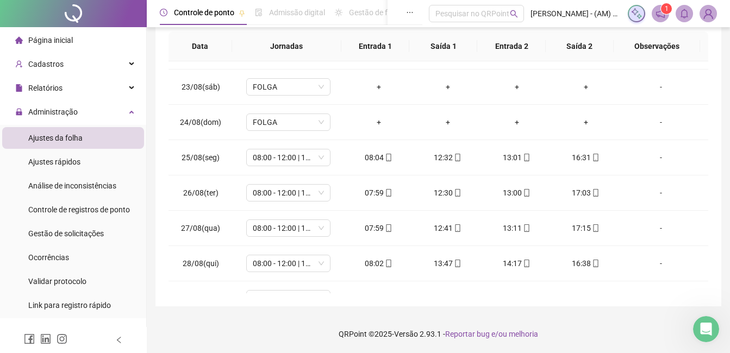
scroll to position [572, 0]
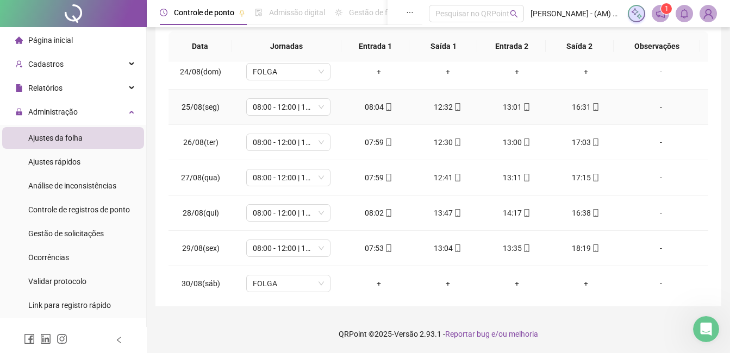
click at [367, 99] on td "08:04" at bounding box center [378, 107] width 69 height 35
click at [368, 104] on div "08:04" at bounding box center [379, 107] width 52 height 12
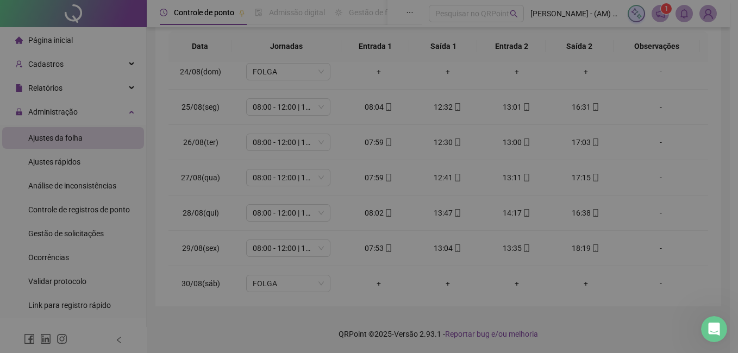
type input "**********"
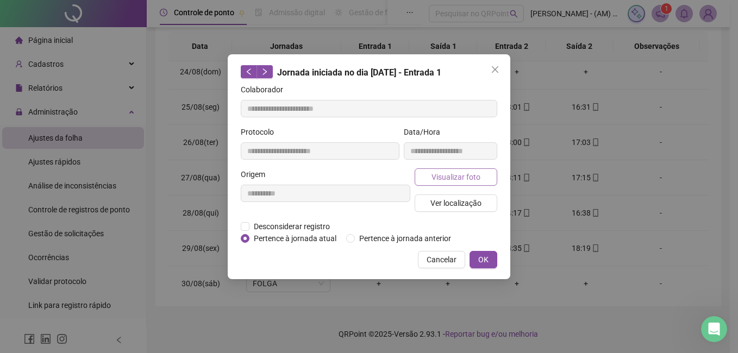
click at [443, 182] on span "Visualizar foto" at bounding box center [455, 177] width 49 height 12
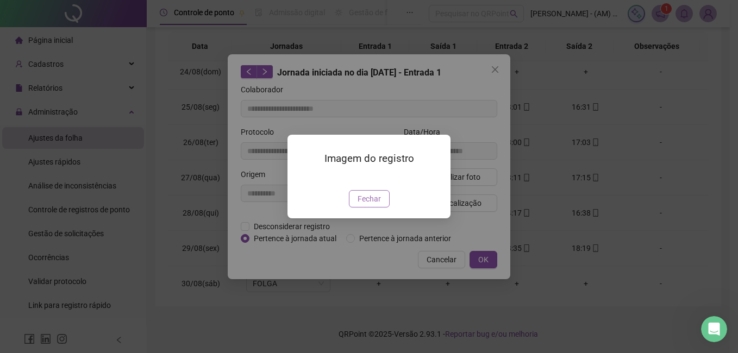
click at [366, 205] on span "Fechar" at bounding box center [368, 199] width 23 height 12
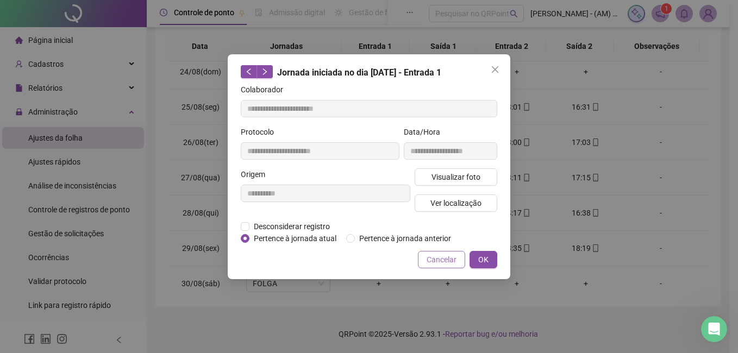
click at [445, 256] on span "Cancelar" at bounding box center [441, 260] width 30 height 12
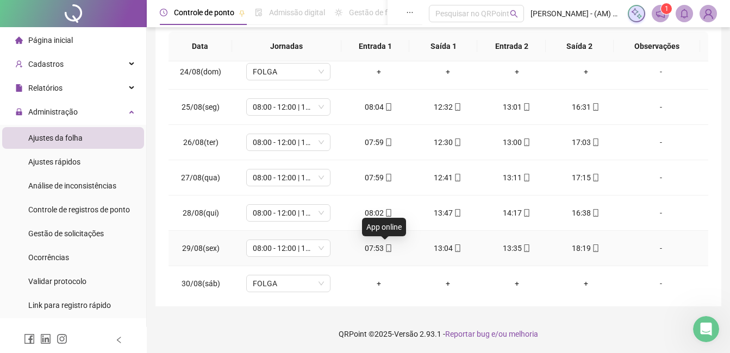
click at [384, 248] on span "mobile" at bounding box center [388, 248] width 9 height 8
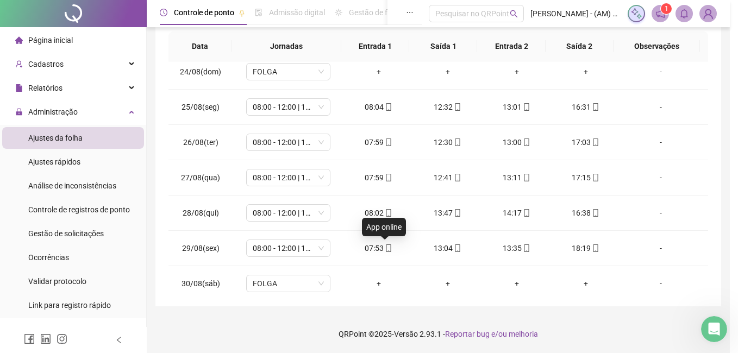
type input "**********"
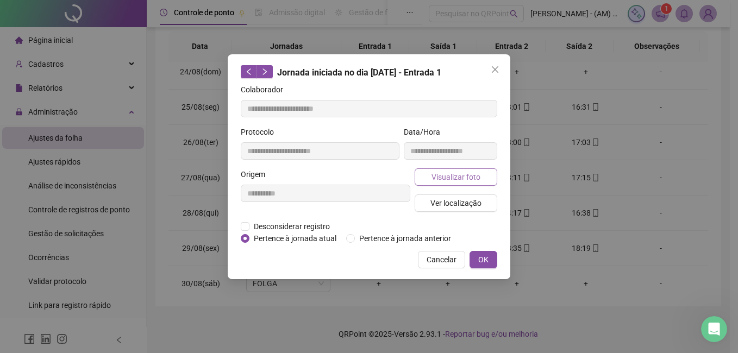
click at [449, 173] on span "Visualizar foto" at bounding box center [455, 177] width 49 height 12
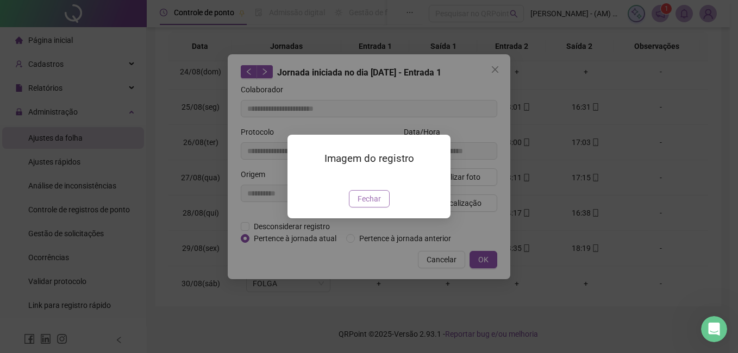
click at [374, 205] on span "Fechar" at bounding box center [368, 199] width 23 height 12
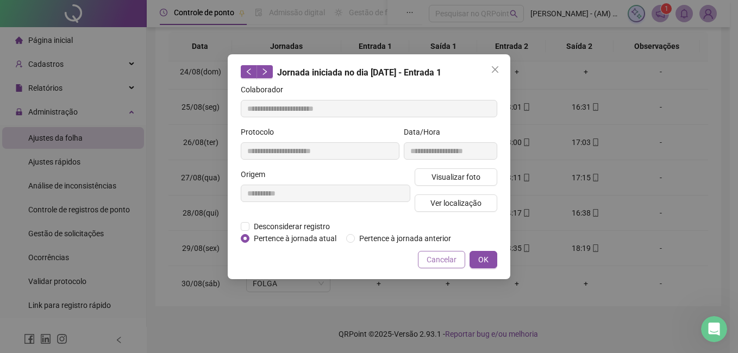
click at [438, 259] on span "Cancelar" at bounding box center [441, 260] width 30 height 12
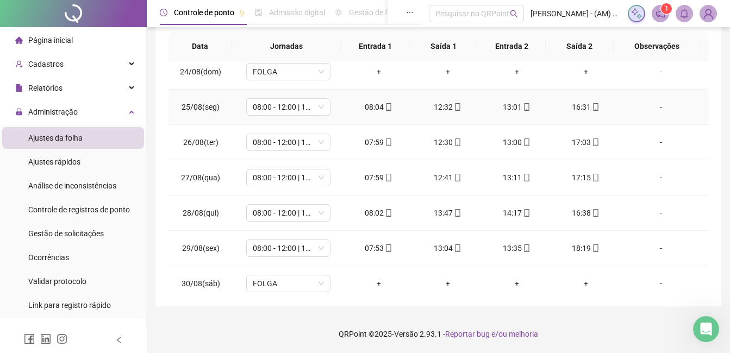
click at [370, 109] on div "08:04" at bounding box center [379, 107] width 52 height 12
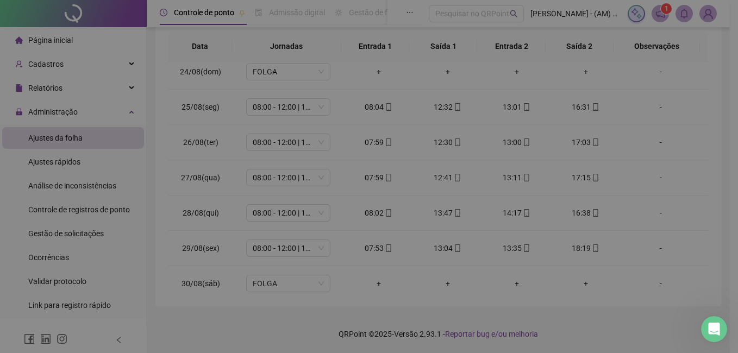
type input "**********"
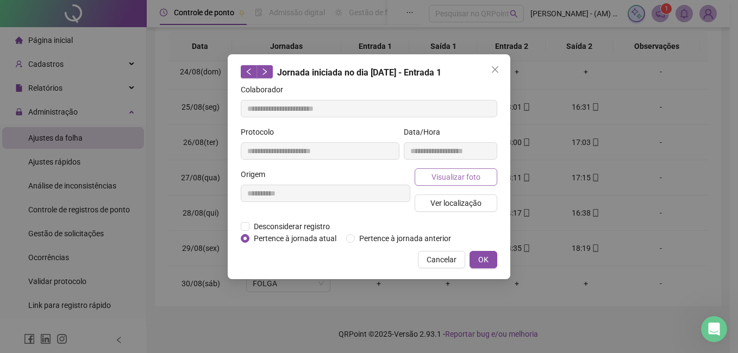
click at [448, 174] on span "Visualizar foto" at bounding box center [455, 177] width 49 height 12
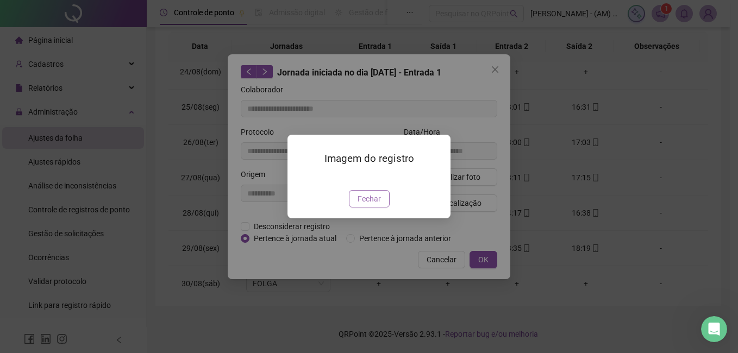
click at [372, 205] on span "Fechar" at bounding box center [368, 199] width 23 height 12
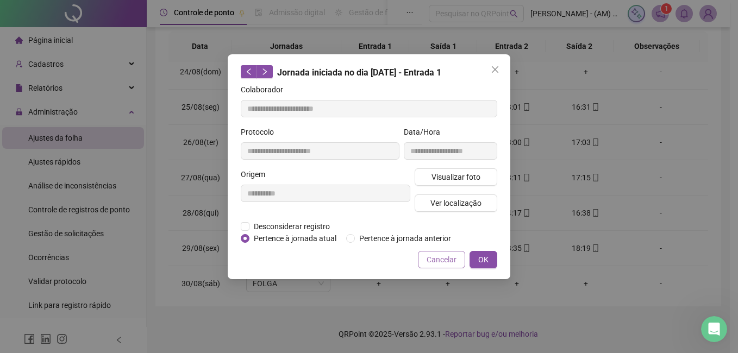
click at [443, 254] on span "Cancelar" at bounding box center [441, 260] width 30 height 12
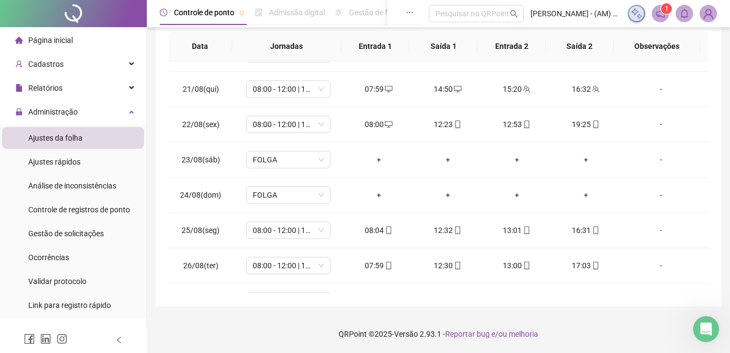
scroll to position [376, 0]
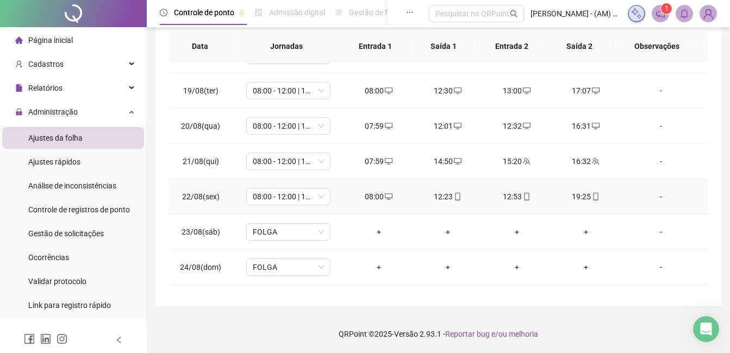
click at [368, 203] on td "08:00" at bounding box center [378, 196] width 69 height 35
click at [370, 197] on div "08:00" at bounding box center [379, 197] width 52 height 12
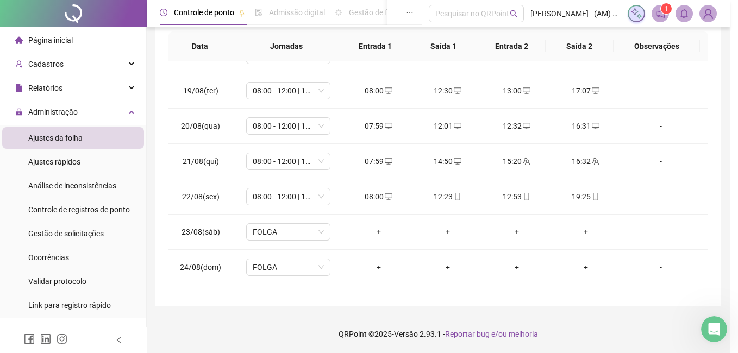
type input "**********"
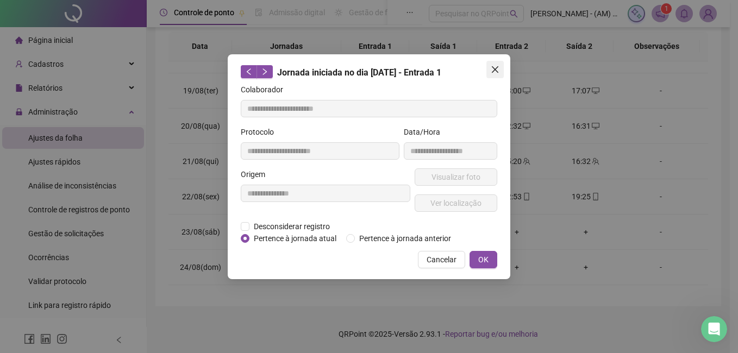
click at [493, 73] on icon "close" at bounding box center [495, 69] width 9 height 9
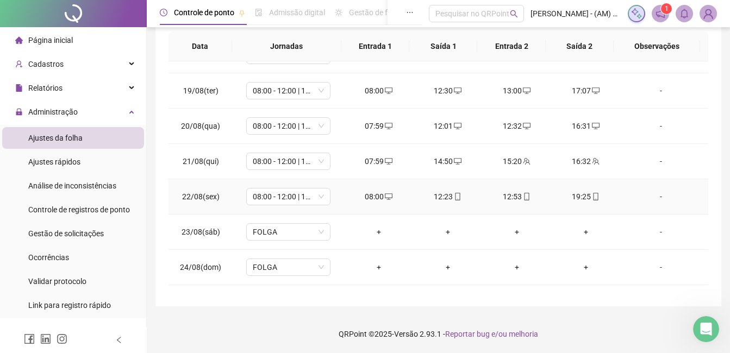
click at [373, 193] on div "08:00" at bounding box center [379, 197] width 52 height 12
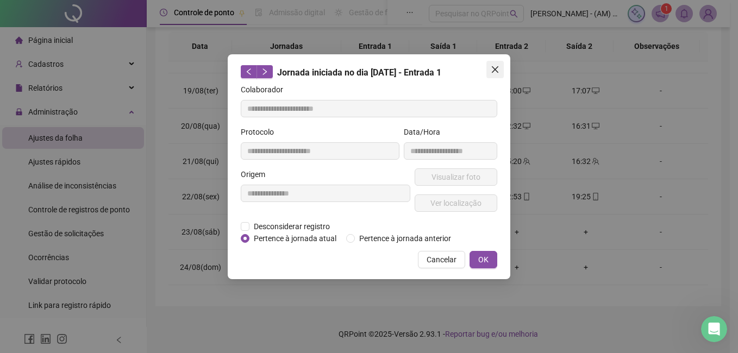
click at [497, 69] on icon "close" at bounding box center [495, 69] width 9 height 9
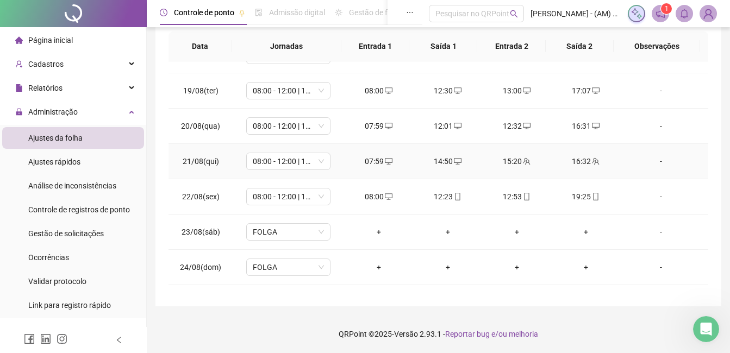
click at [372, 162] on div "07:59" at bounding box center [379, 161] width 52 height 12
type input "**********"
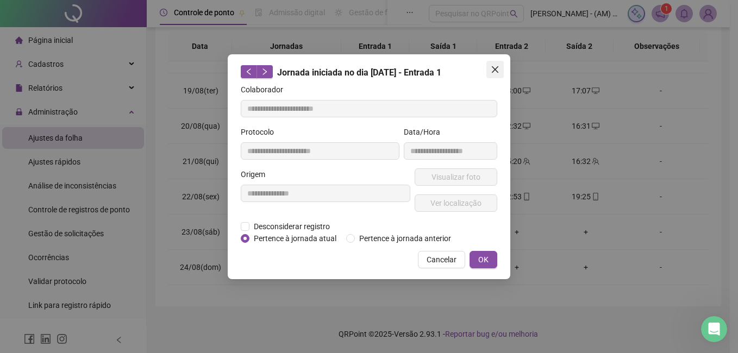
click at [493, 71] on icon "close" at bounding box center [495, 69] width 7 height 7
click at [493, 71] on div "**********" at bounding box center [369, 176] width 738 height 353
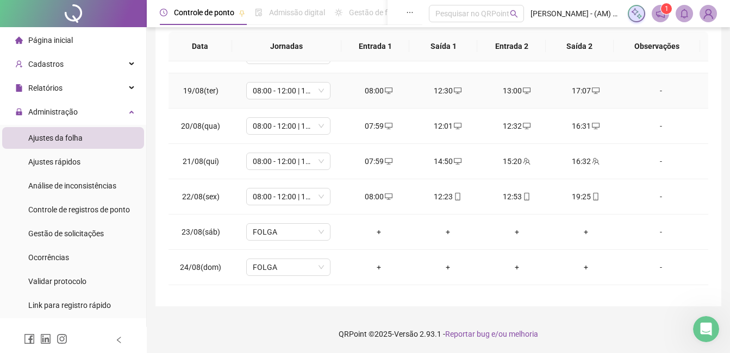
click at [376, 92] on div "08:00" at bounding box center [379, 91] width 52 height 12
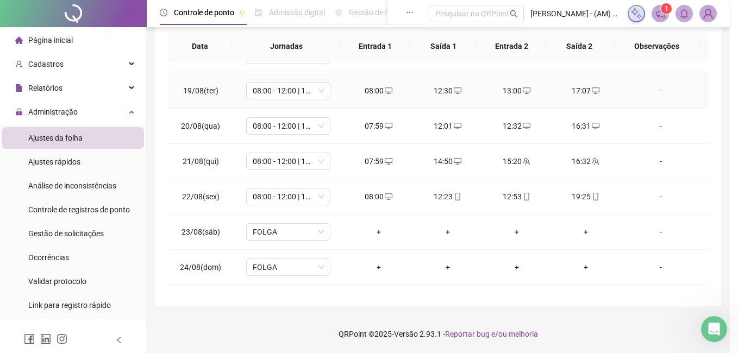
type input "**********"
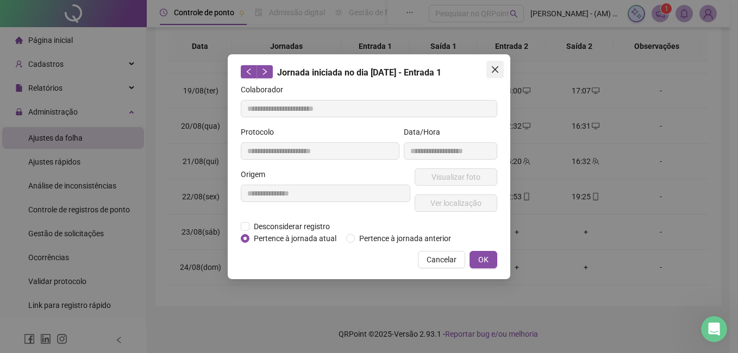
click at [494, 64] on button "Close" at bounding box center [494, 69] width 17 height 17
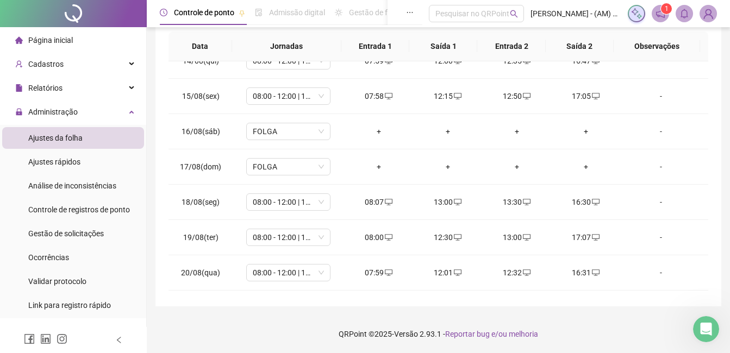
scroll to position [0, 0]
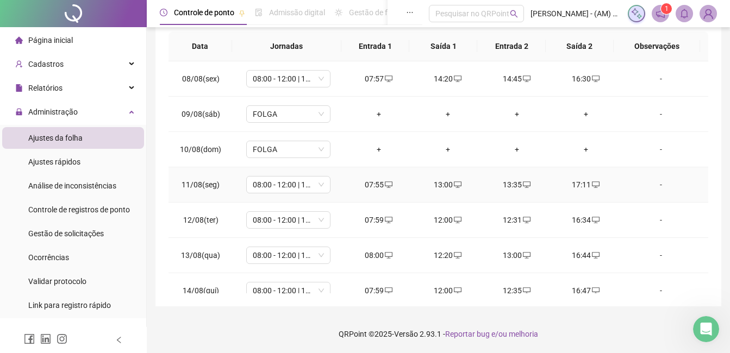
click at [378, 182] on div "07:55" at bounding box center [379, 185] width 52 height 12
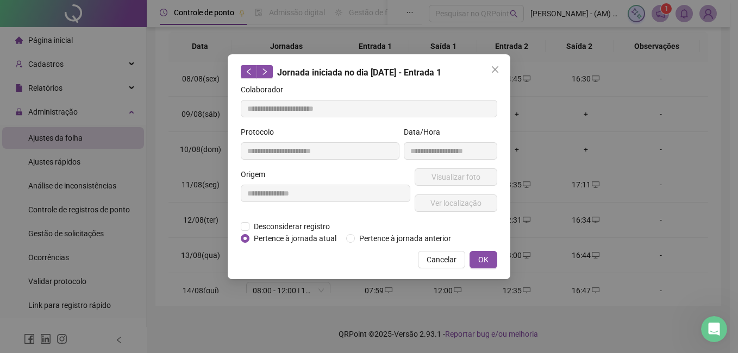
type input "**********"
click at [453, 256] on span "Cancelar" at bounding box center [441, 260] width 30 height 12
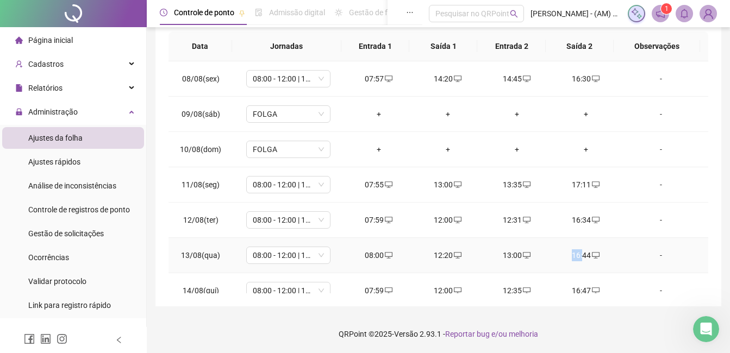
drag, startPoint x: 541, startPoint y: 245, endPoint x: 577, endPoint y: 244, distance: 37.0
click at [577, 244] on tr "13/08(qua) 08:00 - 12:00 | 12:30 - 16:30 08:00 12:20 13:00 16:44 -" at bounding box center [437, 255] width 539 height 35
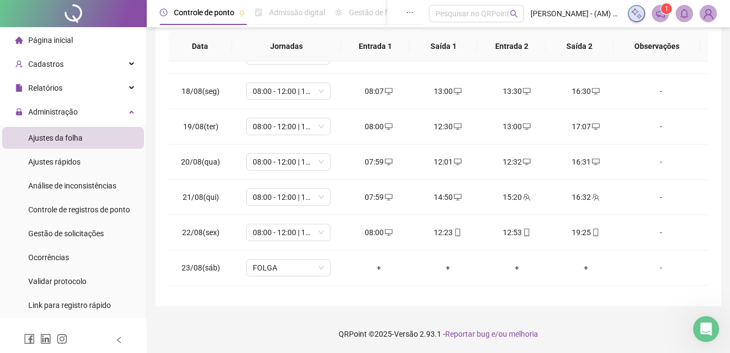
scroll to position [355, 0]
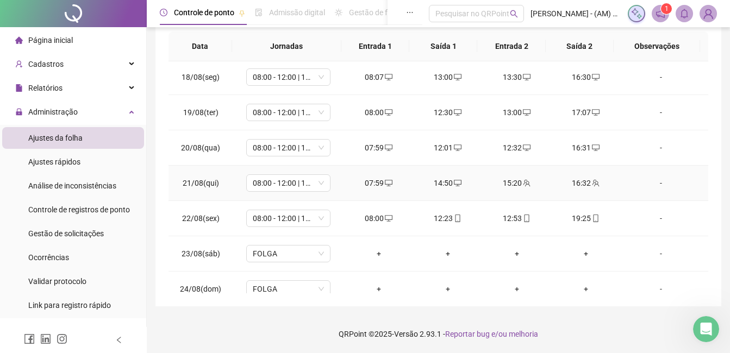
click at [509, 180] on div "15:20" at bounding box center [517, 183] width 52 height 12
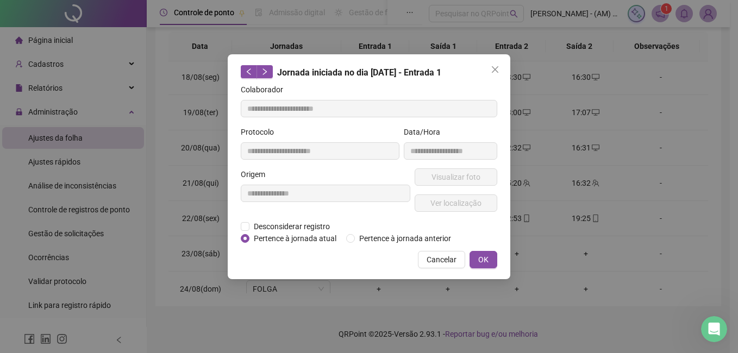
type input "**********"
click at [495, 71] on icon "close" at bounding box center [495, 69] width 7 height 7
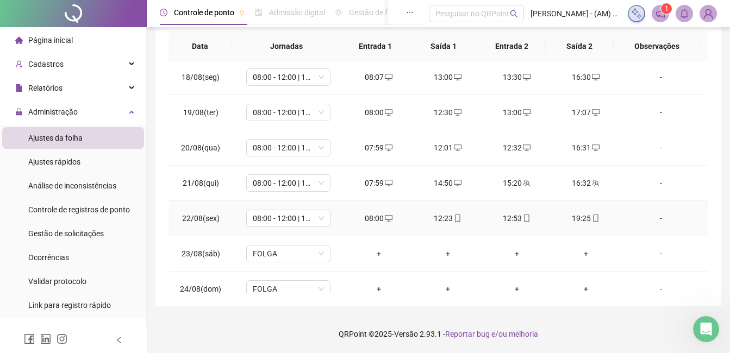
click at [440, 218] on div "12:23" at bounding box center [448, 218] width 52 height 12
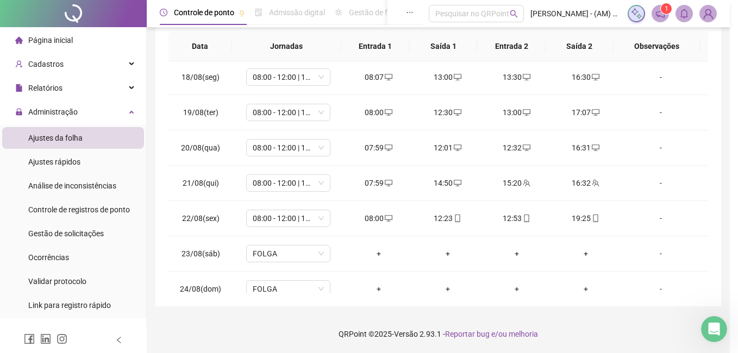
type input "**********"
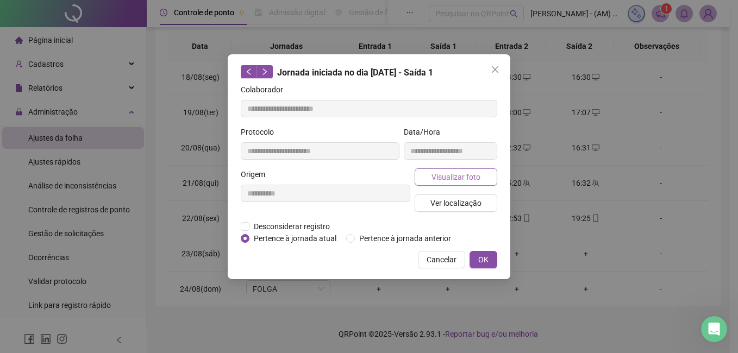
click at [446, 173] on span "Visualizar foto" at bounding box center [455, 177] width 49 height 12
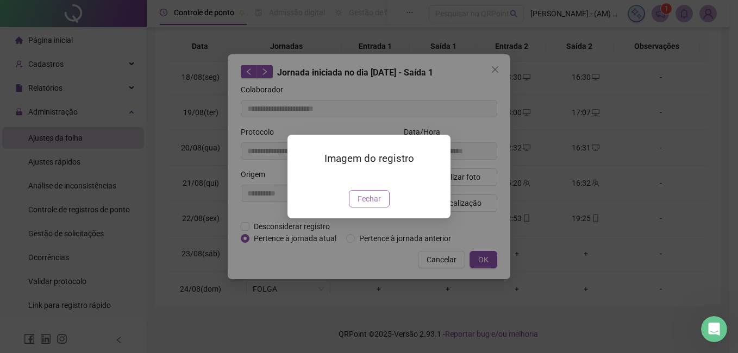
click at [369, 205] on span "Fechar" at bounding box center [368, 199] width 23 height 12
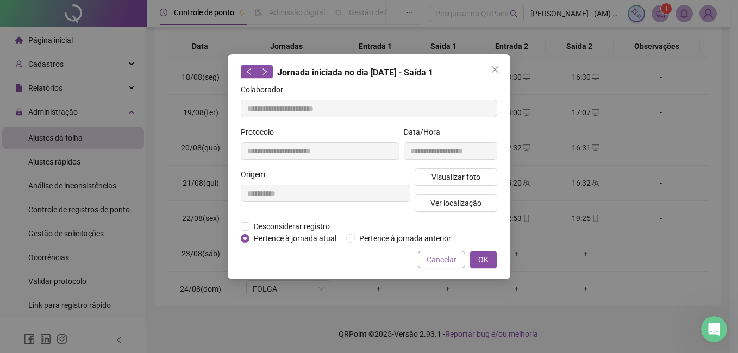
click at [437, 258] on span "Cancelar" at bounding box center [441, 260] width 30 height 12
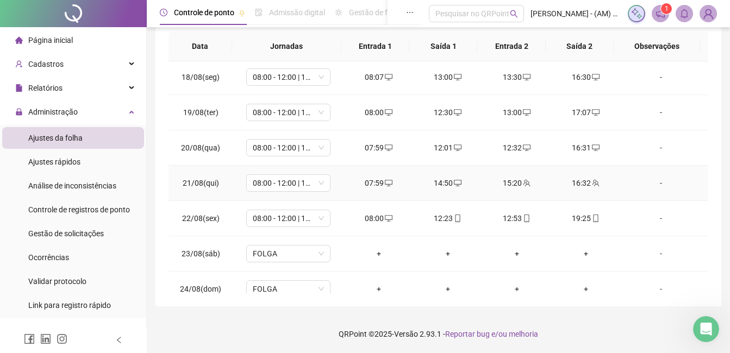
click at [576, 179] on div "16:32" at bounding box center [586, 183] width 52 height 12
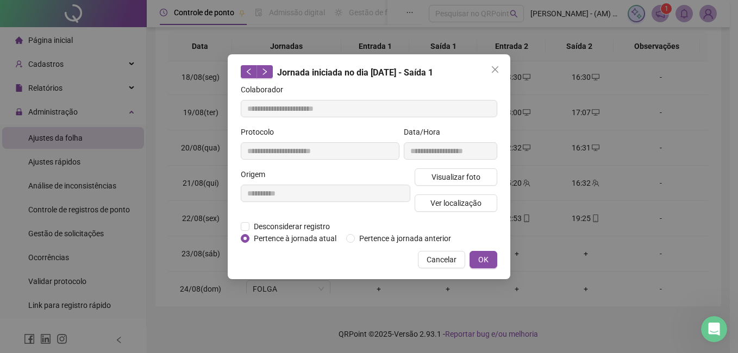
type input "**********"
click at [472, 180] on span "Visualizar foto" at bounding box center [455, 177] width 49 height 12
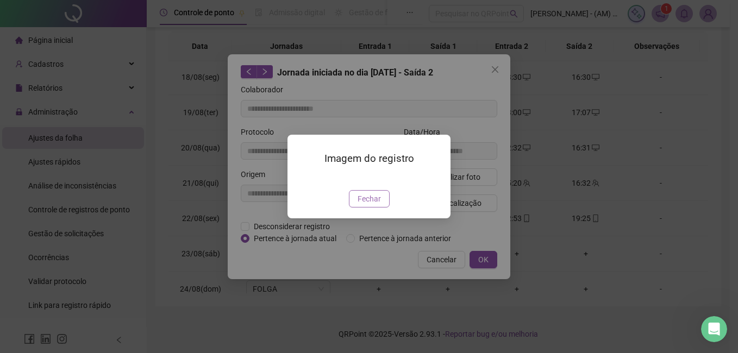
click at [369, 205] on span "Fechar" at bounding box center [368, 199] width 23 height 12
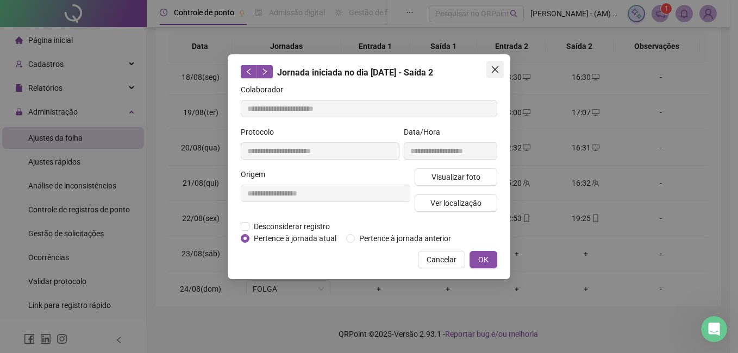
click at [493, 68] on icon "close" at bounding box center [495, 69] width 9 height 9
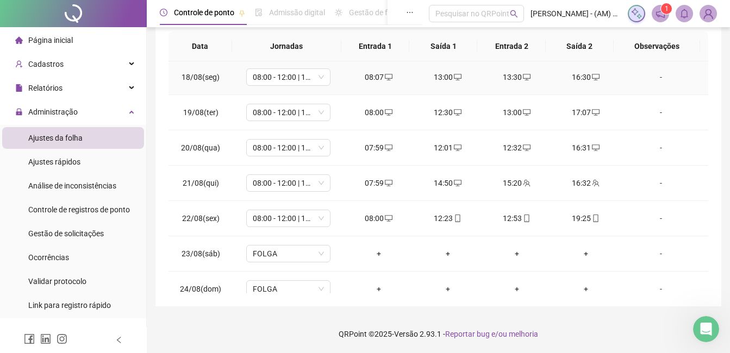
click at [563, 73] on div "16:30" at bounding box center [586, 77] width 52 height 12
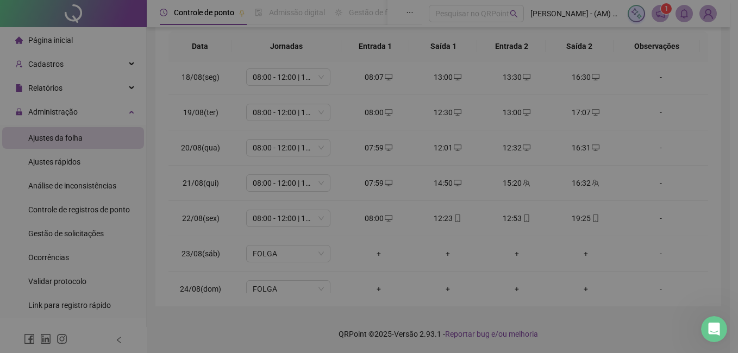
type input "**********"
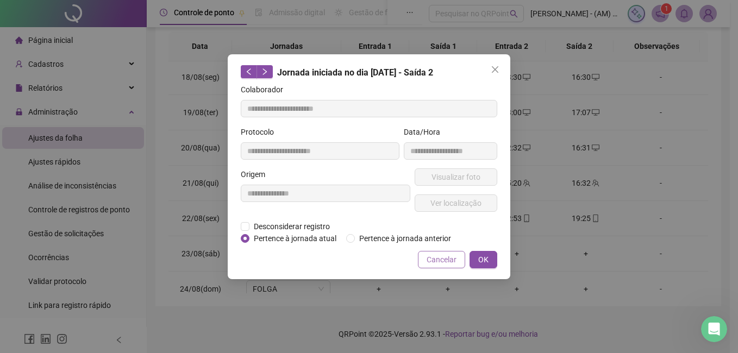
click at [451, 263] on span "Cancelar" at bounding box center [441, 260] width 30 height 12
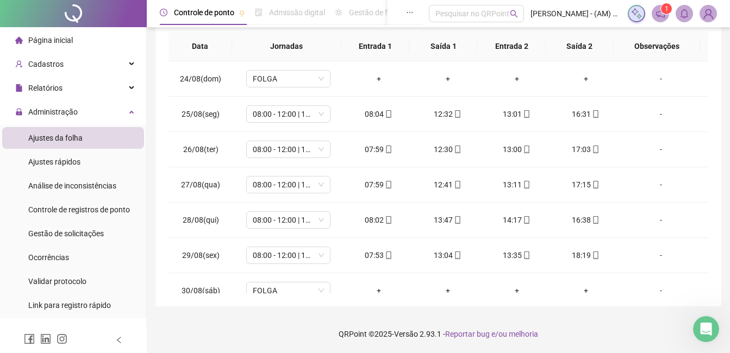
scroll to position [616, 0]
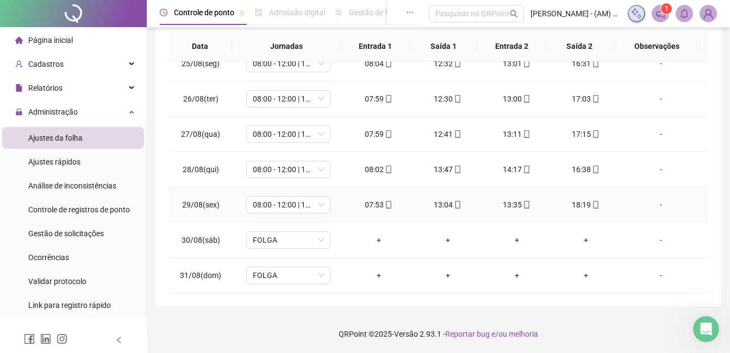
click at [577, 199] on div "18:19" at bounding box center [586, 205] width 52 height 12
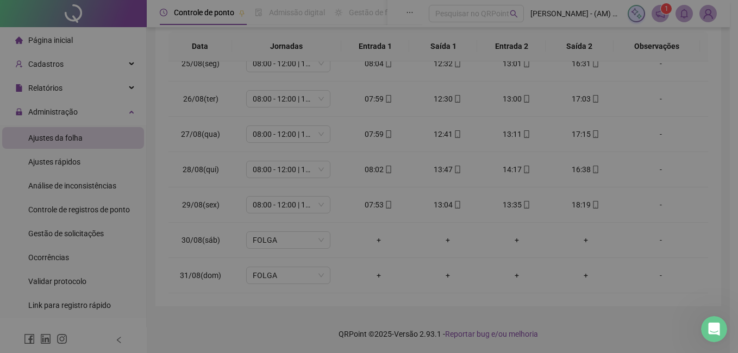
type input "**********"
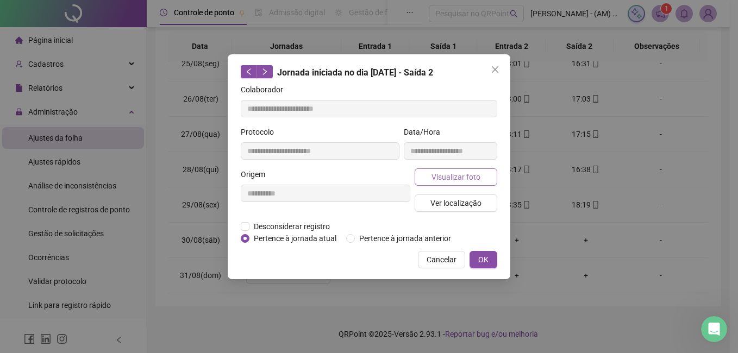
click at [483, 176] on button "Visualizar foto" at bounding box center [456, 176] width 83 height 17
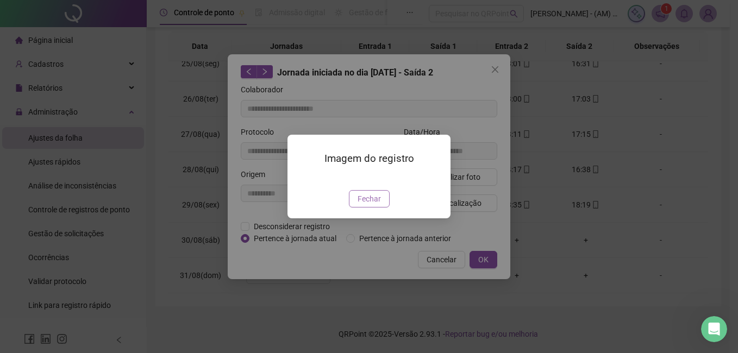
click at [374, 205] on span "Fechar" at bounding box center [368, 199] width 23 height 12
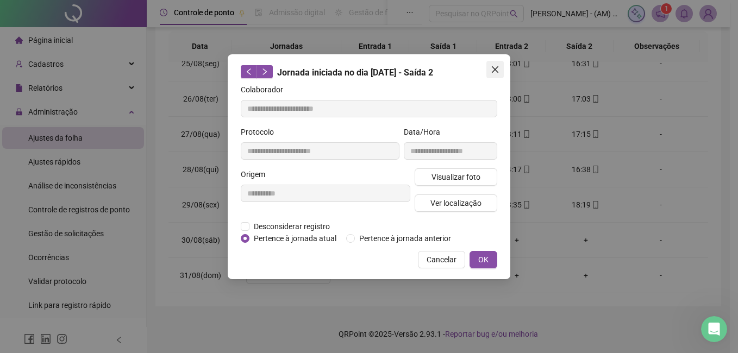
click at [493, 66] on icon "close" at bounding box center [495, 69] width 9 height 9
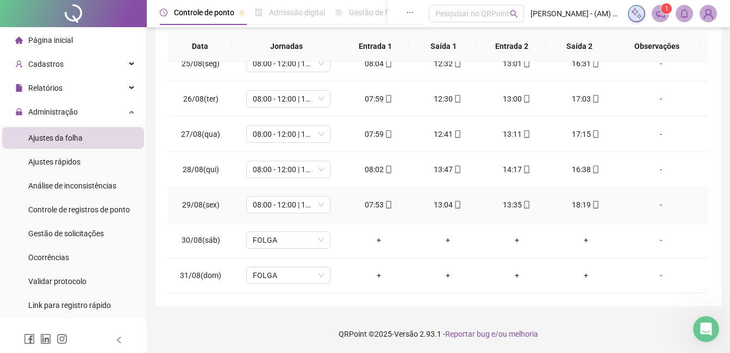
click at [367, 203] on div "07:53" at bounding box center [379, 205] width 52 height 12
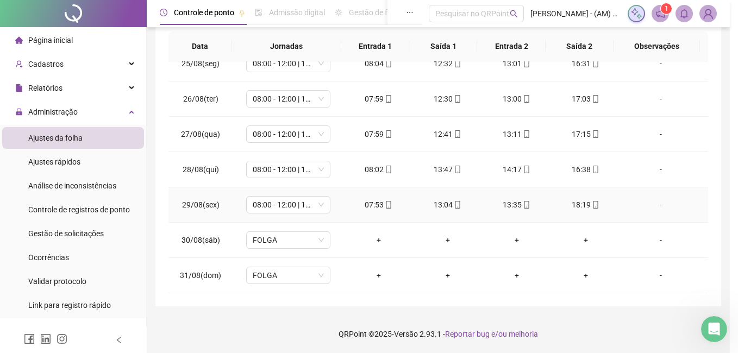
type input "**********"
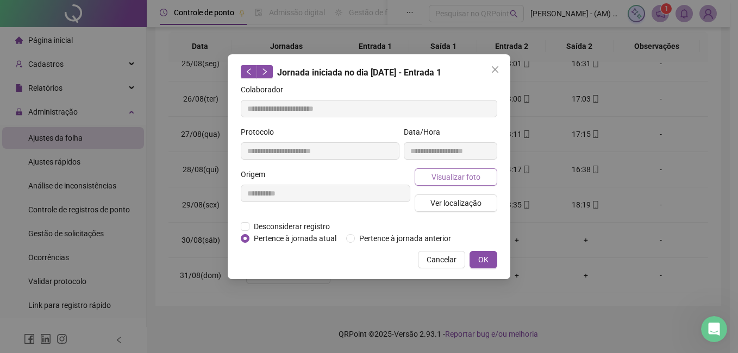
click at [466, 179] on span "Visualizar foto" at bounding box center [455, 177] width 49 height 12
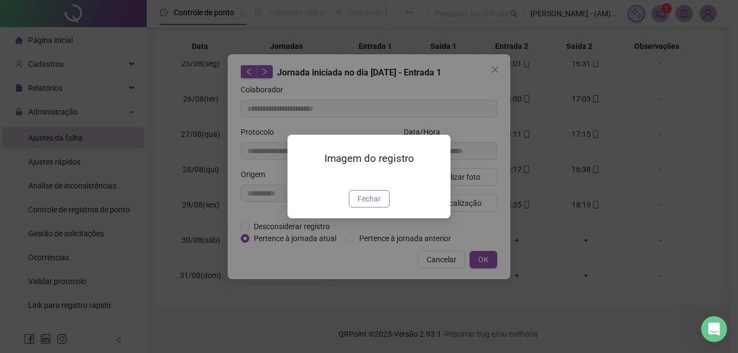
click at [372, 205] on span "Fechar" at bounding box center [368, 199] width 23 height 12
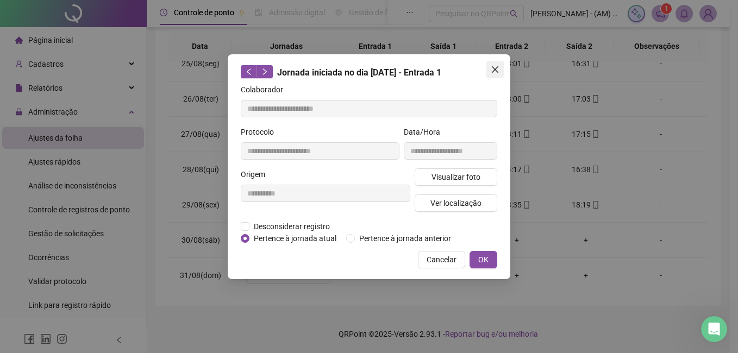
click at [493, 67] on icon "close" at bounding box center [495, 69] width 7 height 7
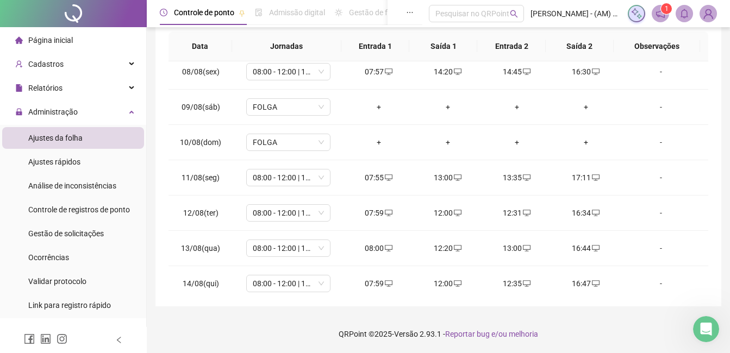
scroll to position [0, 0]
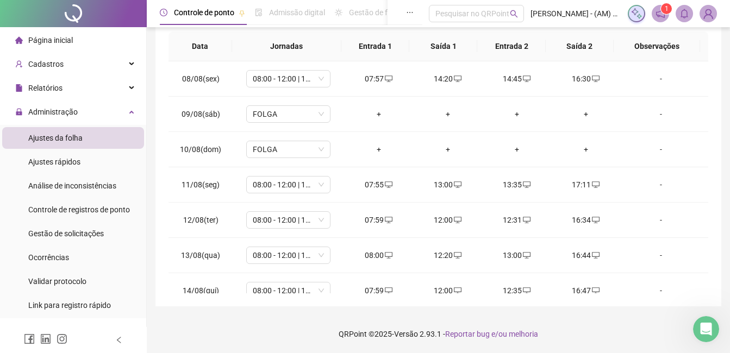
click at [68, 29] on div "Página inicial" at bounding box center [44, 40] width 58 height 22
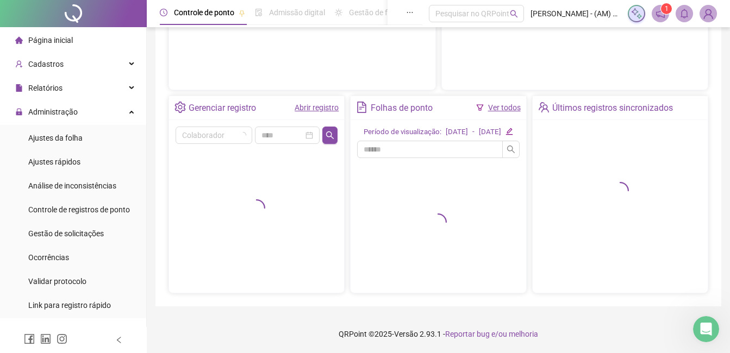
scroll to position [181, 0]
click at [68, 39] on span "Página inicial" at bounding box center [50, 40] width 45 height 9
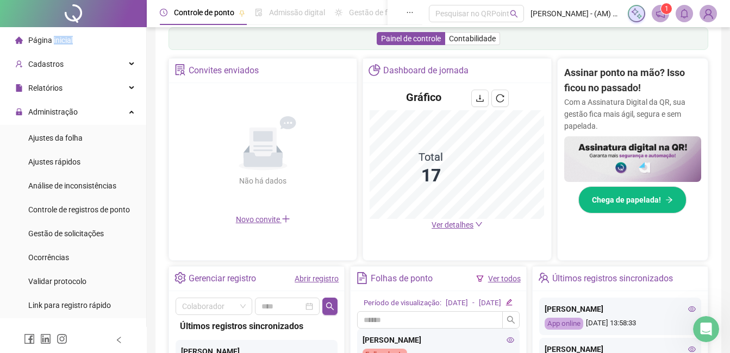
scroll to position [189, 0]
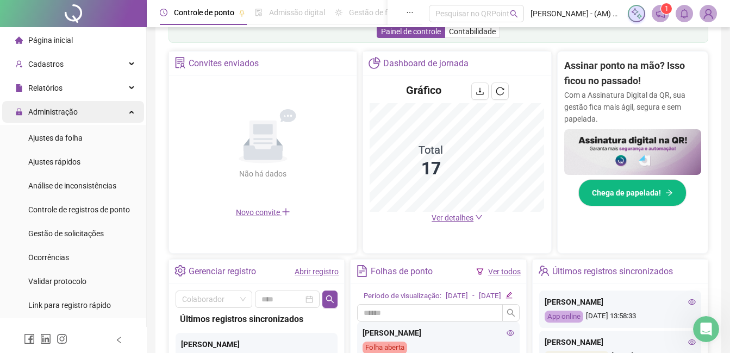
click at [67, 102] on span "Administração" at bounding box center [46, 112] width 62 height 22
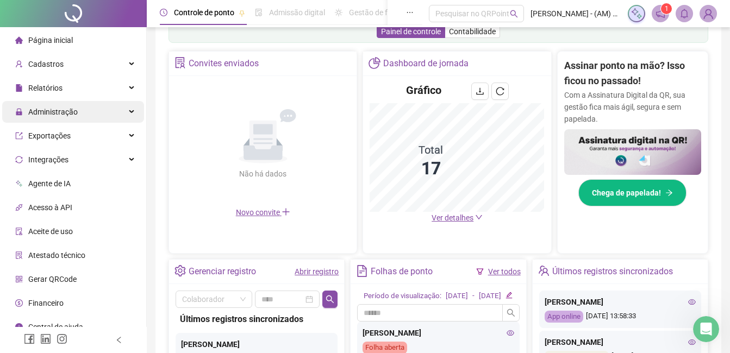
click at [69, 118] on span "Administração" at bounding box center [46, 112] width 62 height 22
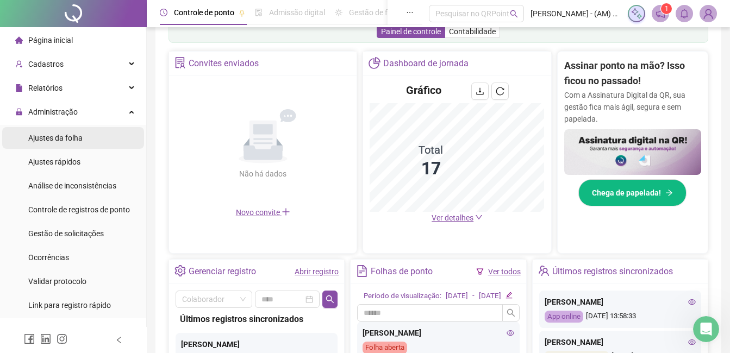
click at [73, 146] on div "Ajustes da folha" at bounding box center [55, 138] width 54 height 22
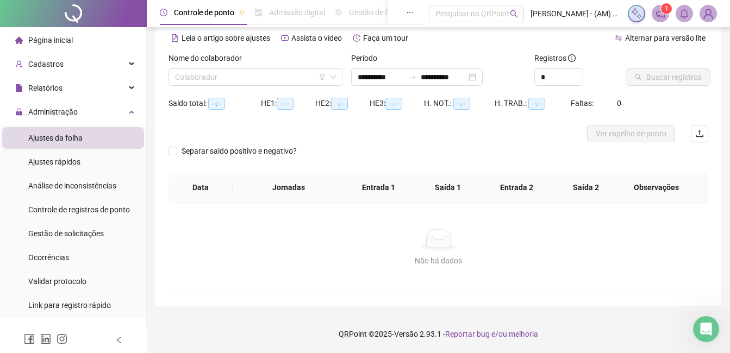
scroll to position [48, 0]
type input "**********"
click at [231, 66] on div "Nome do colaborador" at bounding box center [255, 60] width 174 height 16
click at [231, 72] on input "search" at bounding box center [250, 77] width 151 height 16
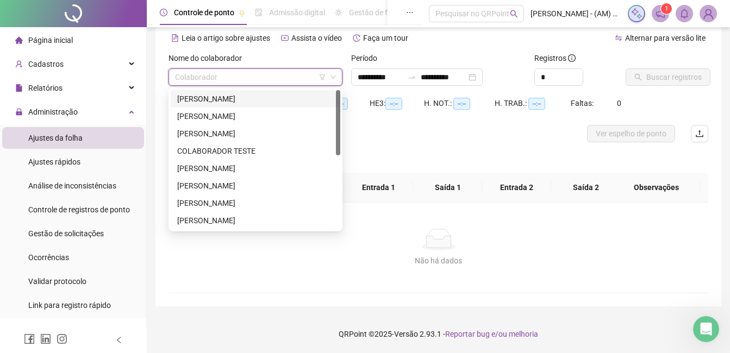
click at [237, 101] on div "[PERSON_NAME]" at bounding box center [255, 99] width 156 height 12
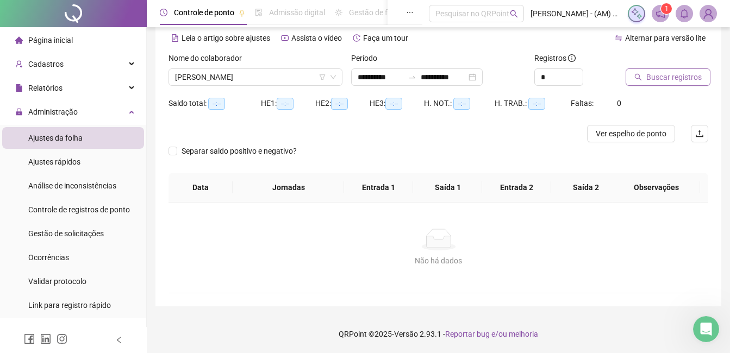
click at [656, 78] on span "Buscar registros" at bounding box center [673, 77] width 55 height 12
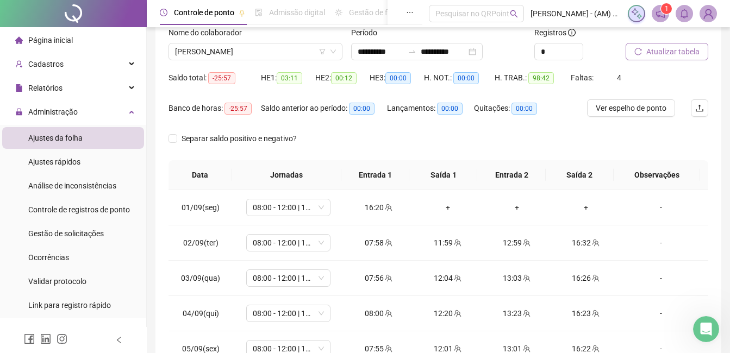
scroll to position [0, 0]
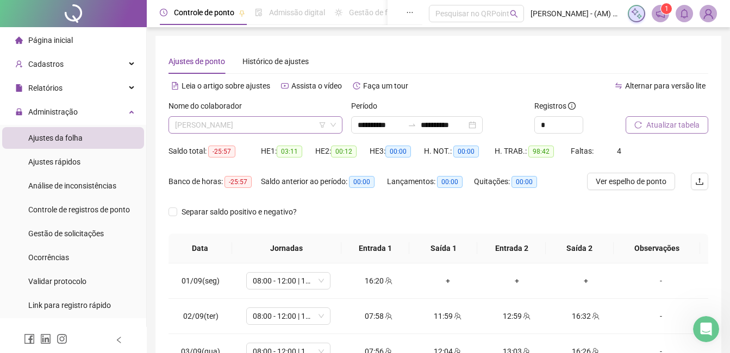
click at [302, 124] on span "[PERSON_NAME]" at bounding box center [255, 125] width 161 height 16
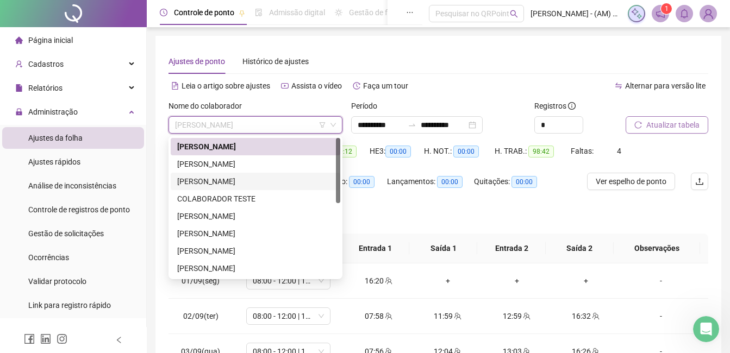
click at [265, 177] on div "[PERSON_NAME]" at bounding box center [255, 181] width 156 height 12
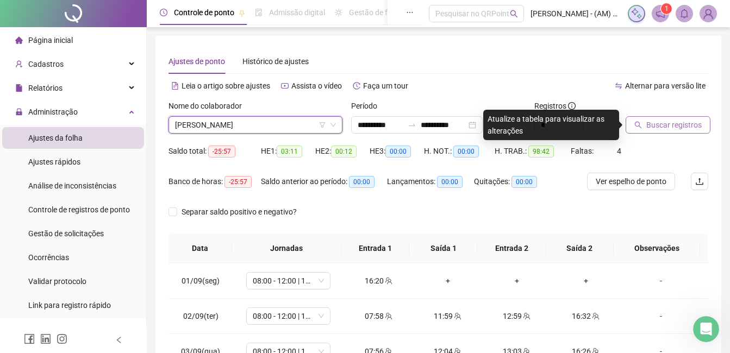
click at [695, 121] on span "Buscar registros" at bounding box center [673, 125] width 55 height 12
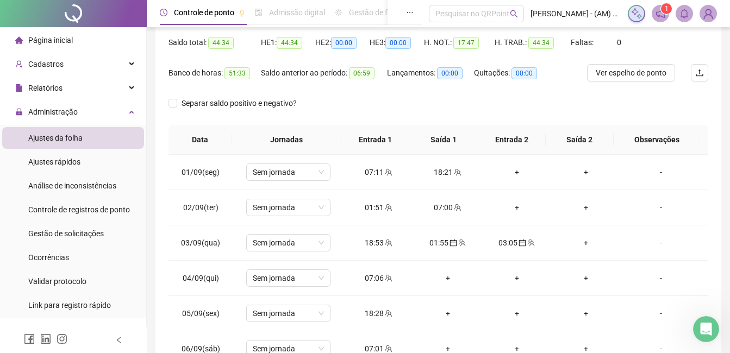
scroll to position [137, 0]
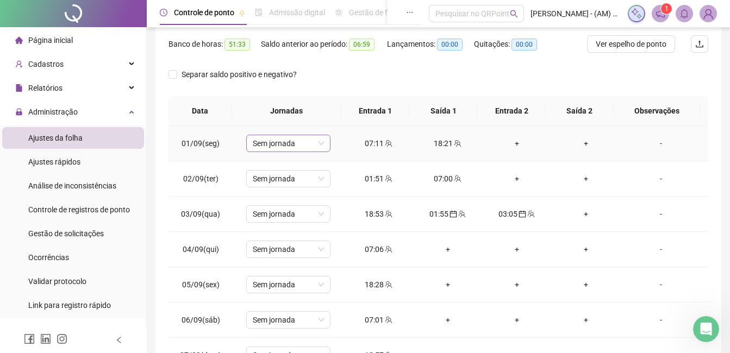
click at [323, 142] on div "Sem jornada" at bounding box center [288, 143] width 84 height 17
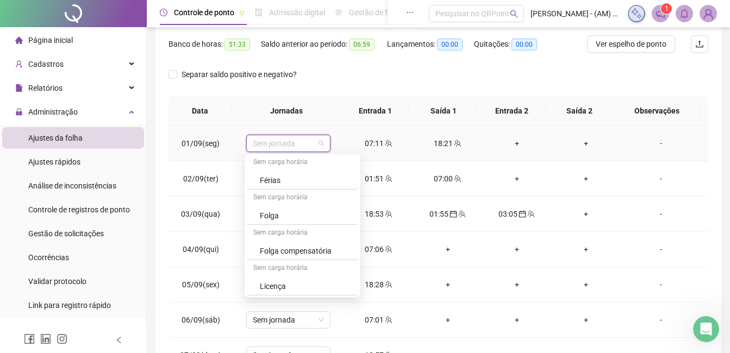
scroll to position [0, 0]
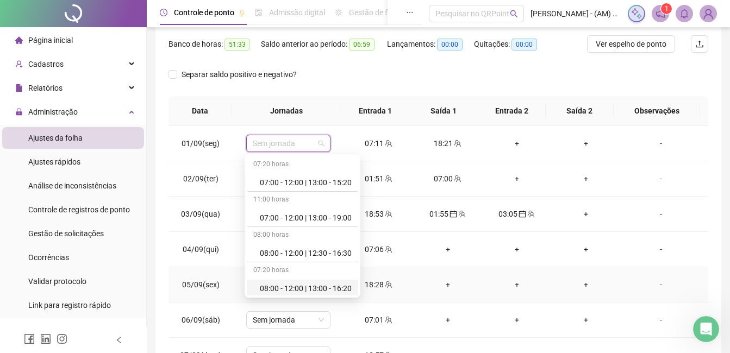
click at [476, 278] on td "+" at bounding box center [447, 284] width 69 height 35
